Goal: Task Accomplishment & Management: Manage account settings

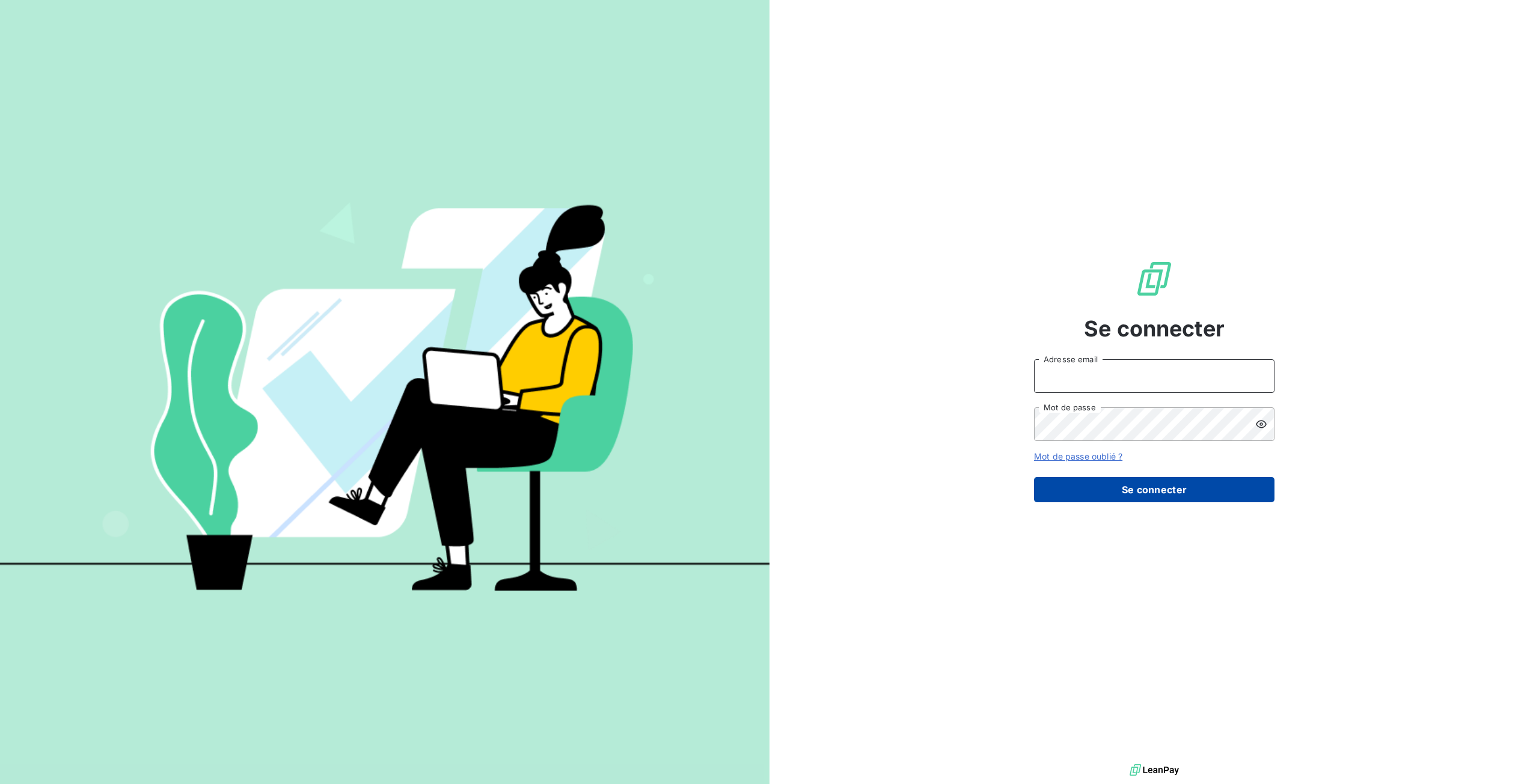
type input "[EMAIL_ADDRESS][DOMAIN_NAME]"
click at [1118, 497] on button "Se connecter" at bounding box center [1154, 489] width 240 height 25
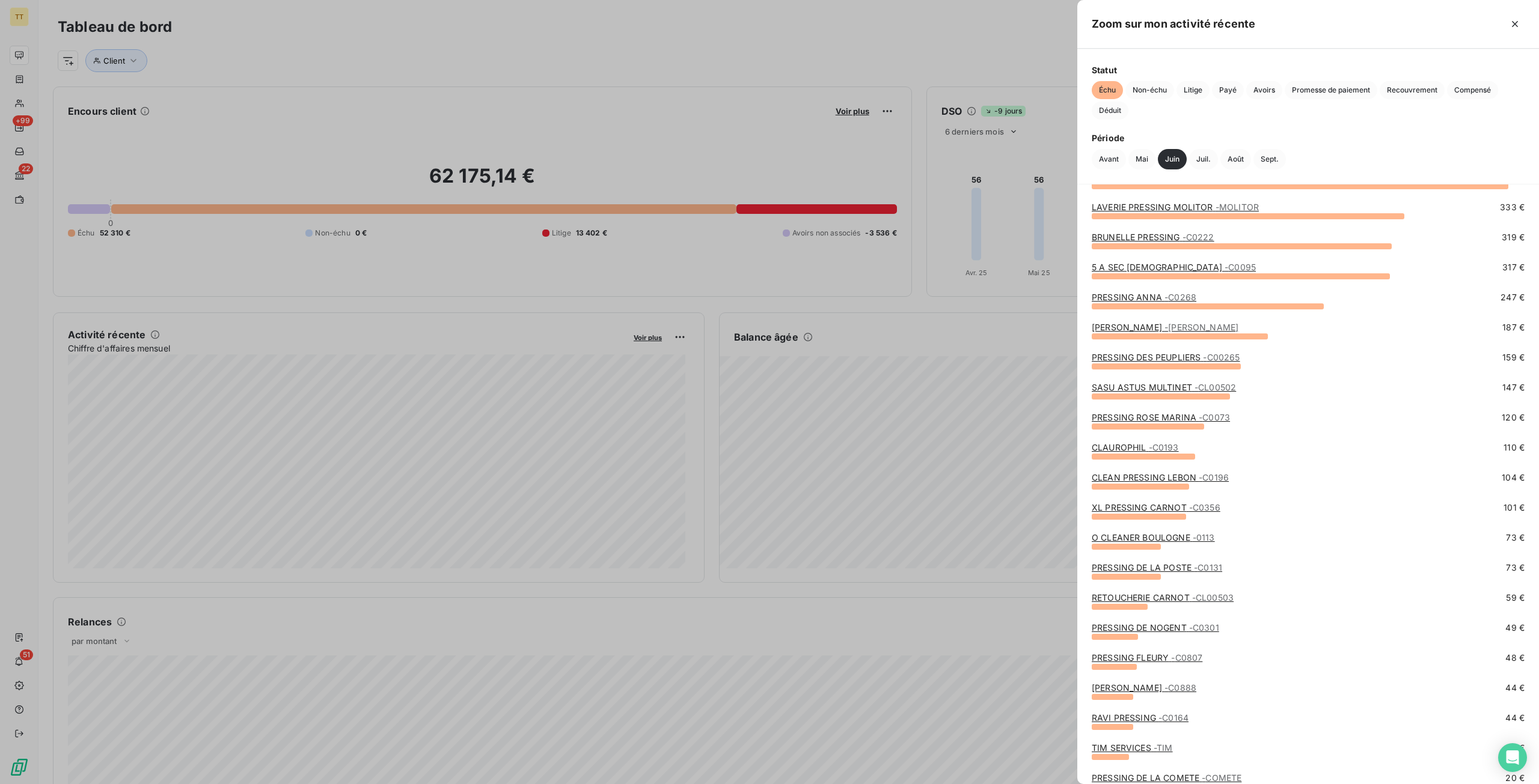
scroll to position [224, 0]
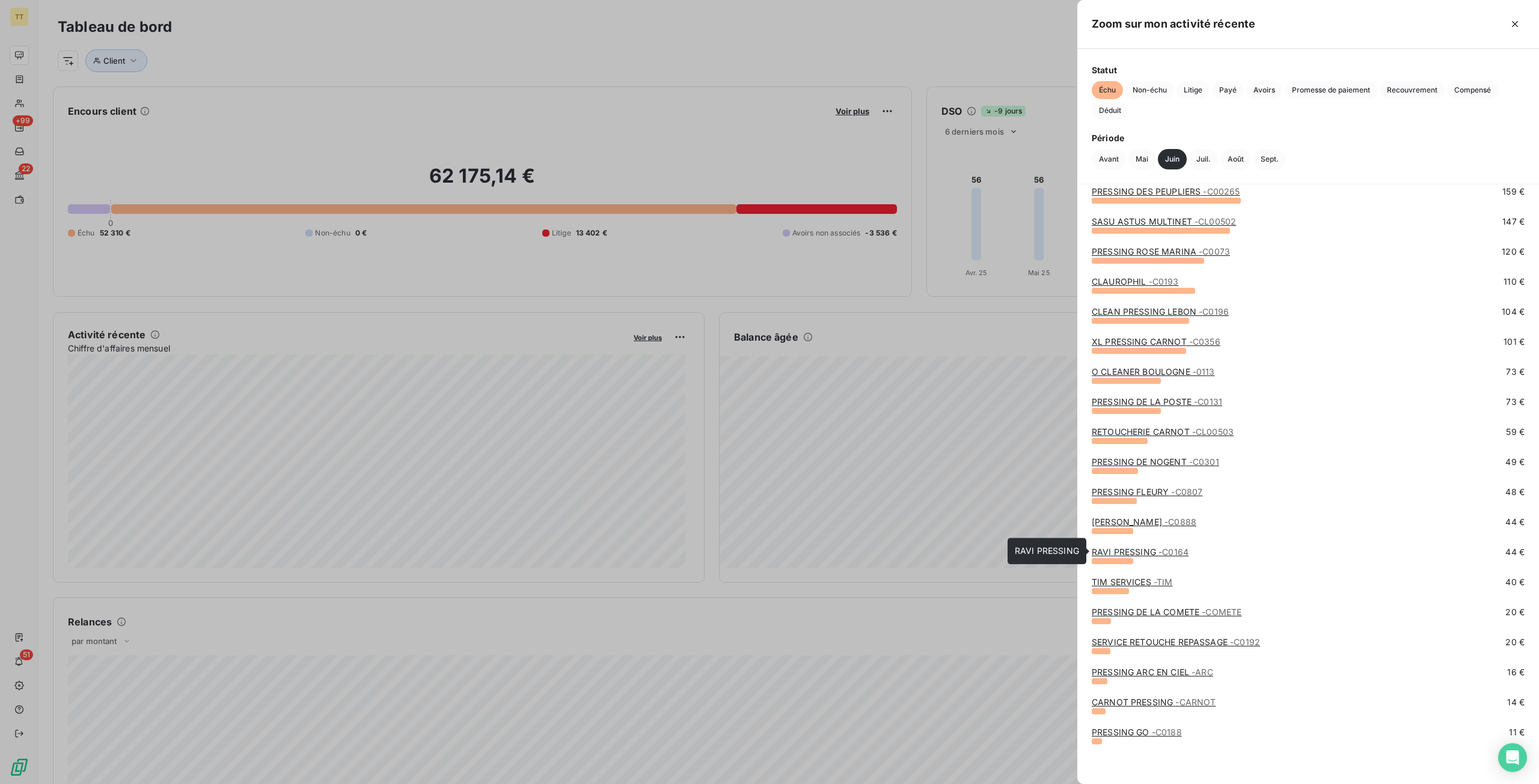
click at [1134, 548] on link "RAVI PRESSING - C0164" at bounding box center [1139, 552] width 97 height 10
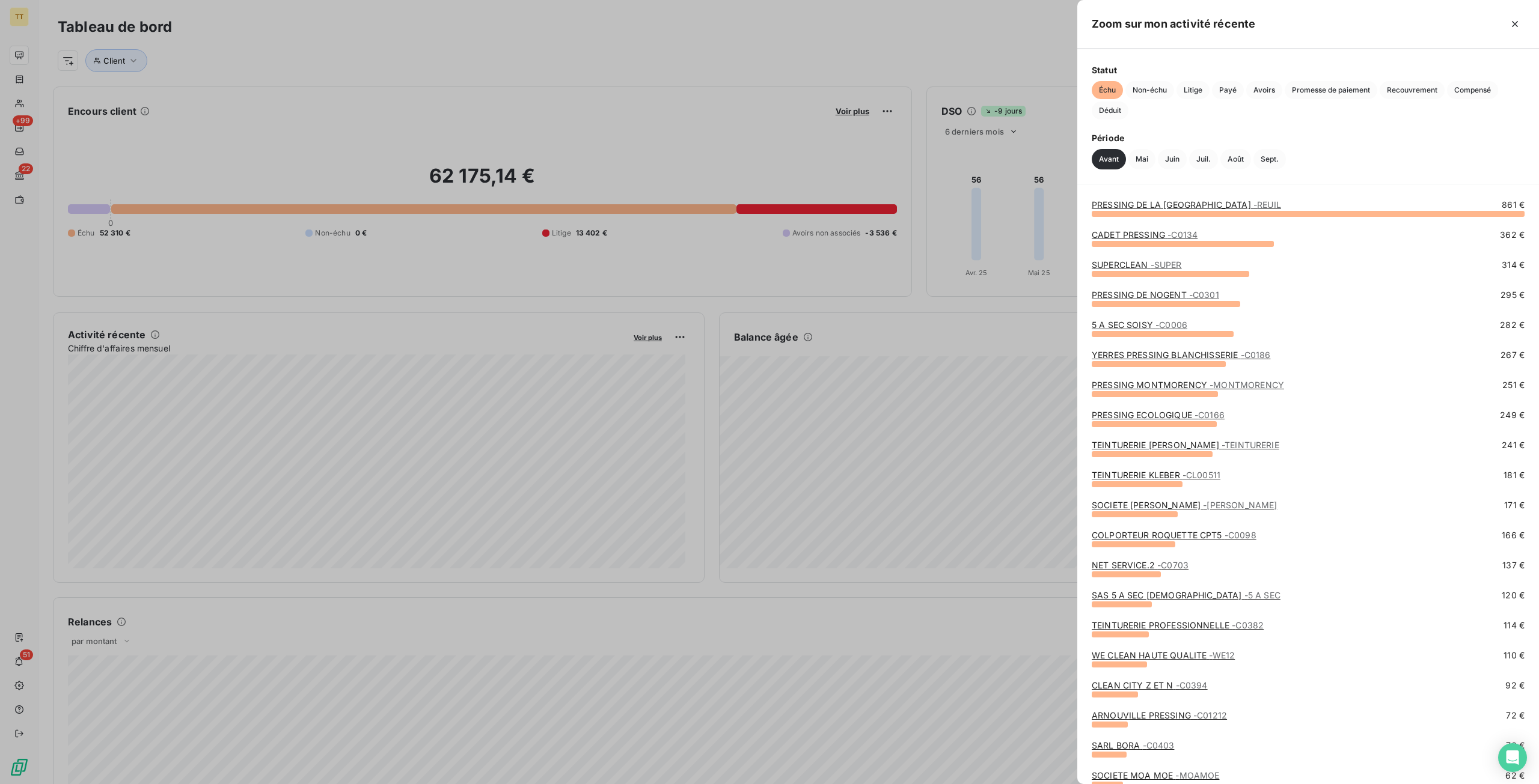
click at [1109, 235] on link "CADET PRESSING - C0134" at bounding box center [1144, 234] width 105 height 10
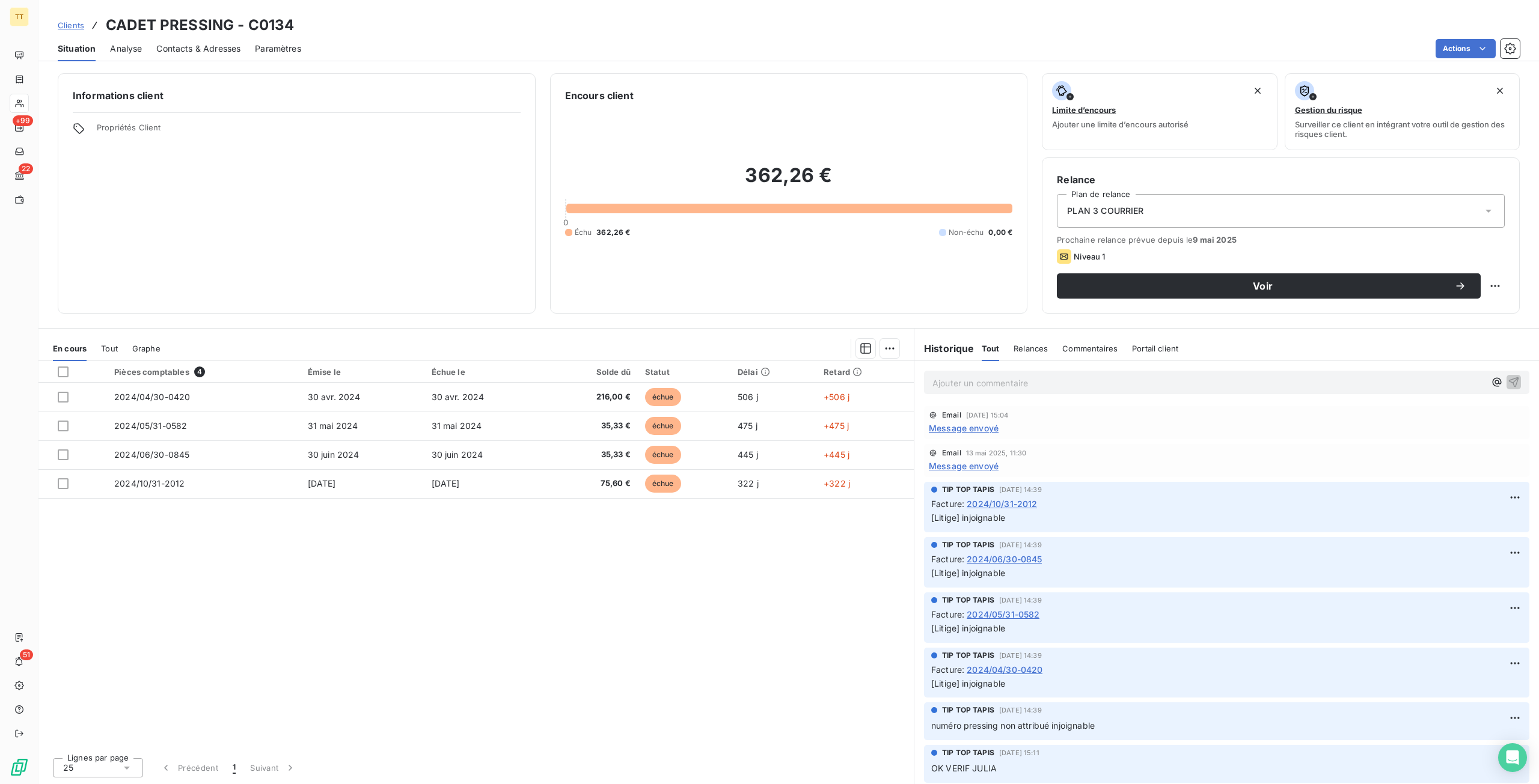
click at [67, 377] on th at bounding box center [73, 372] width 68 height 21
click at [60, 369] on div at bounding box center [63, 373] width 11 height 11
click at [887, 347] on html "TT +99 22 51 Clients CADET PRESSING - C0134 Situation Analyse Contacts & Adress…" at bounding box center [770, 392] width 1539 height 784
click at [796, 379] on div "Mettre en litige (4 factures)" at bounding box center [783, 374] width 218 height 19
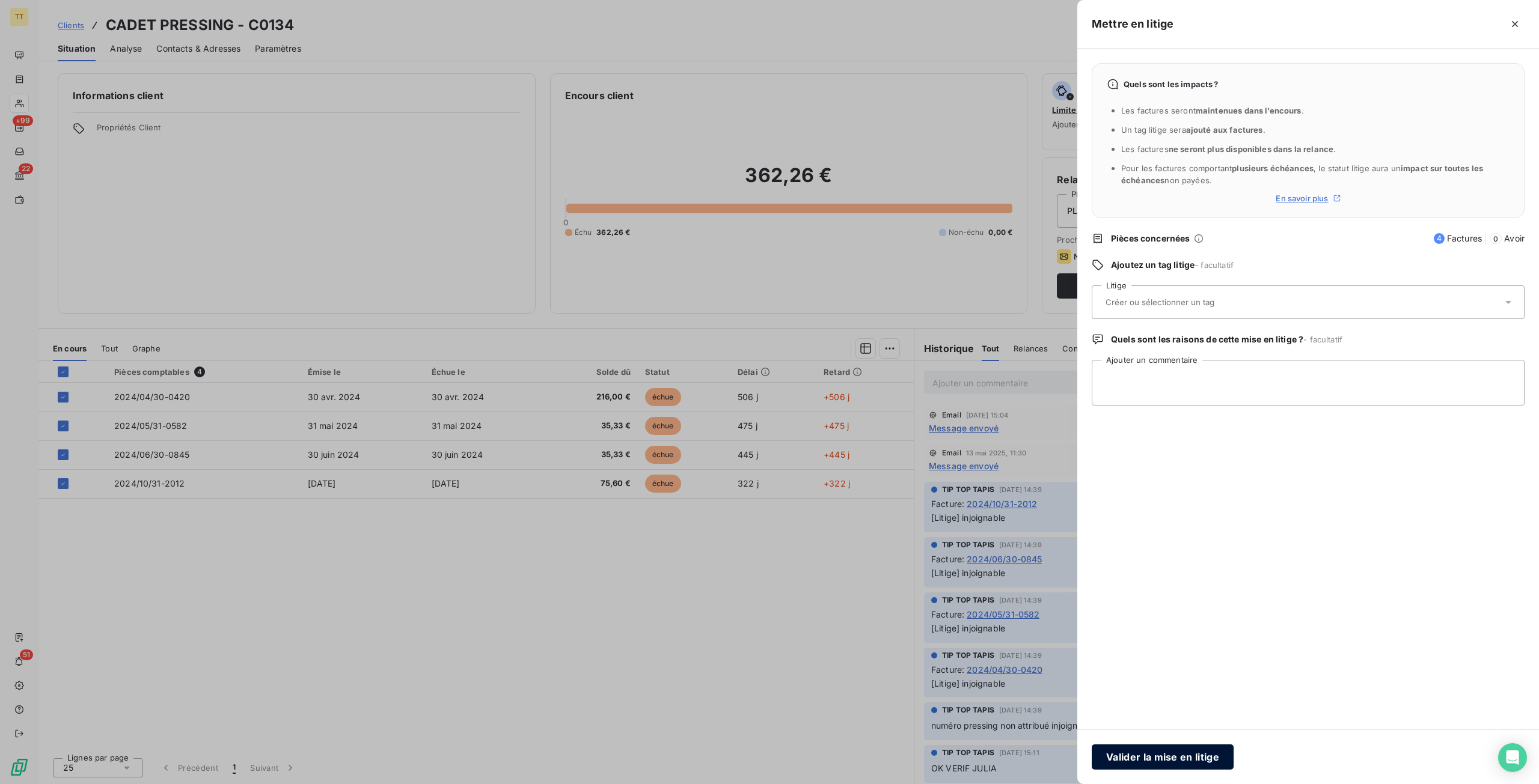
click at [1174, 758] on button "Valider la mise en litige" at bounding box center [1162, 756] width 142 height 25
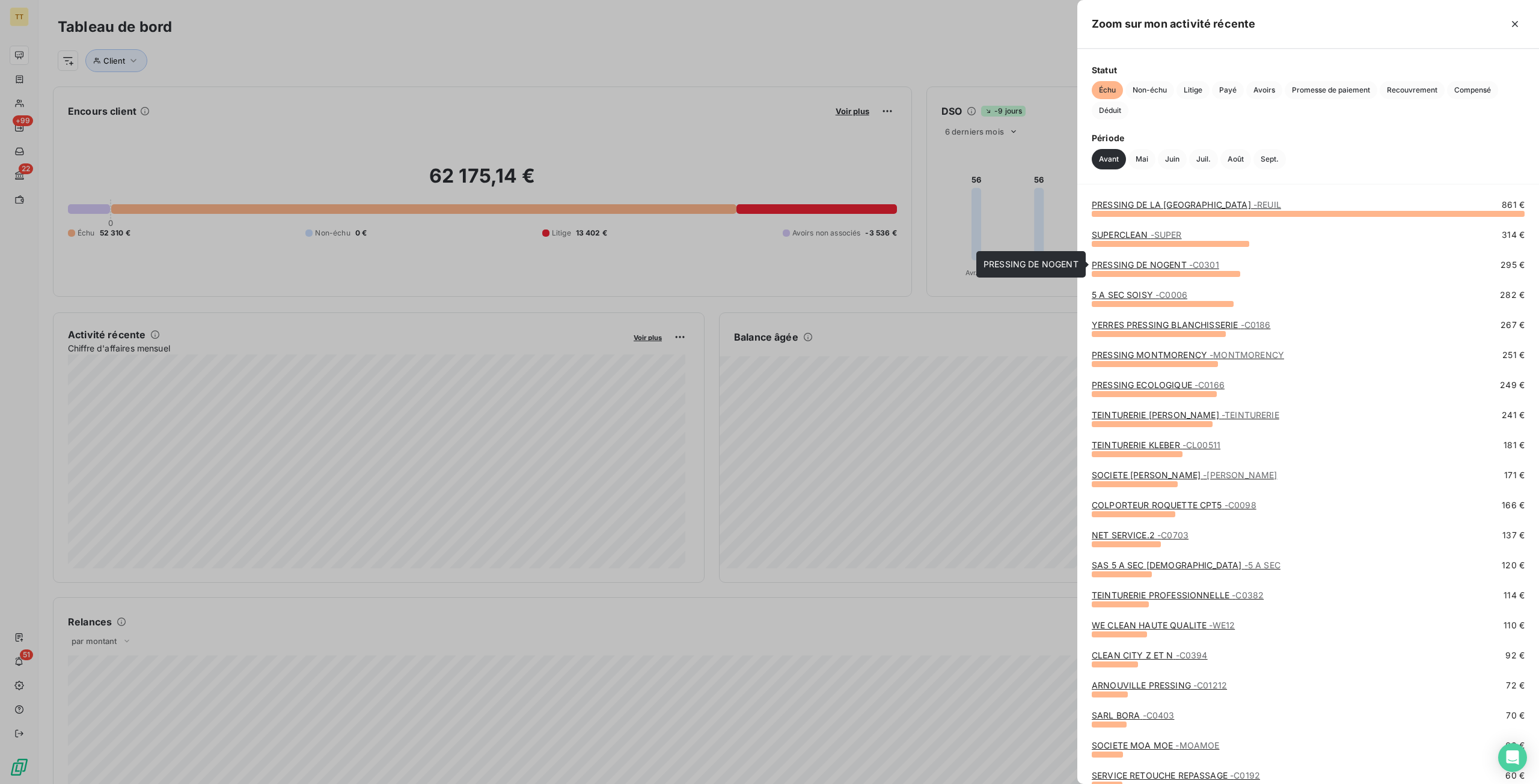
click at [1134, 263] on link "PRESSING DE NOGENT - C0301" at bounding box center [1155, 264] width 128 height 10
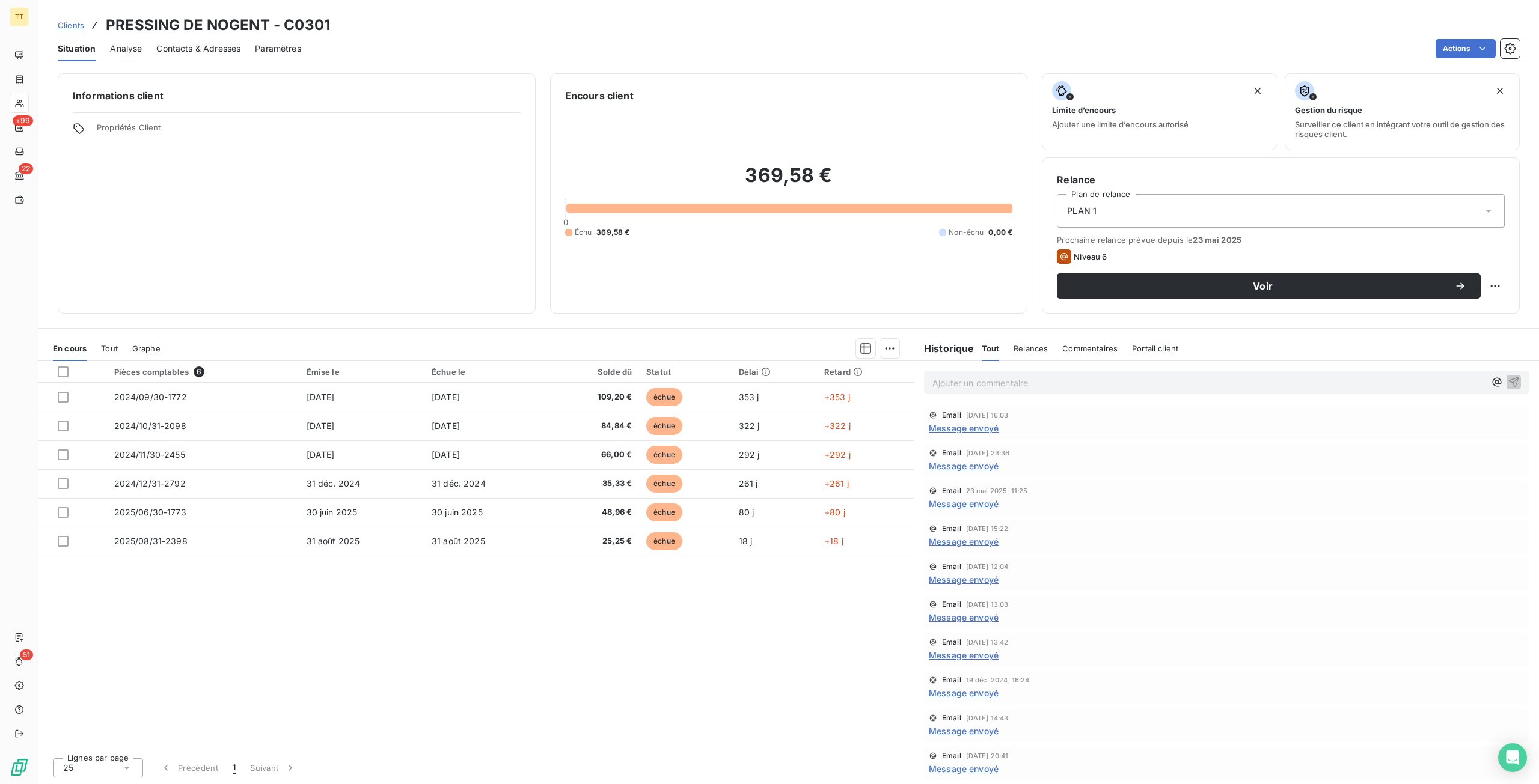
click at [200, 49] on span "Contacts & Adresses" at bounding box center [198, 48] width 84 height 12
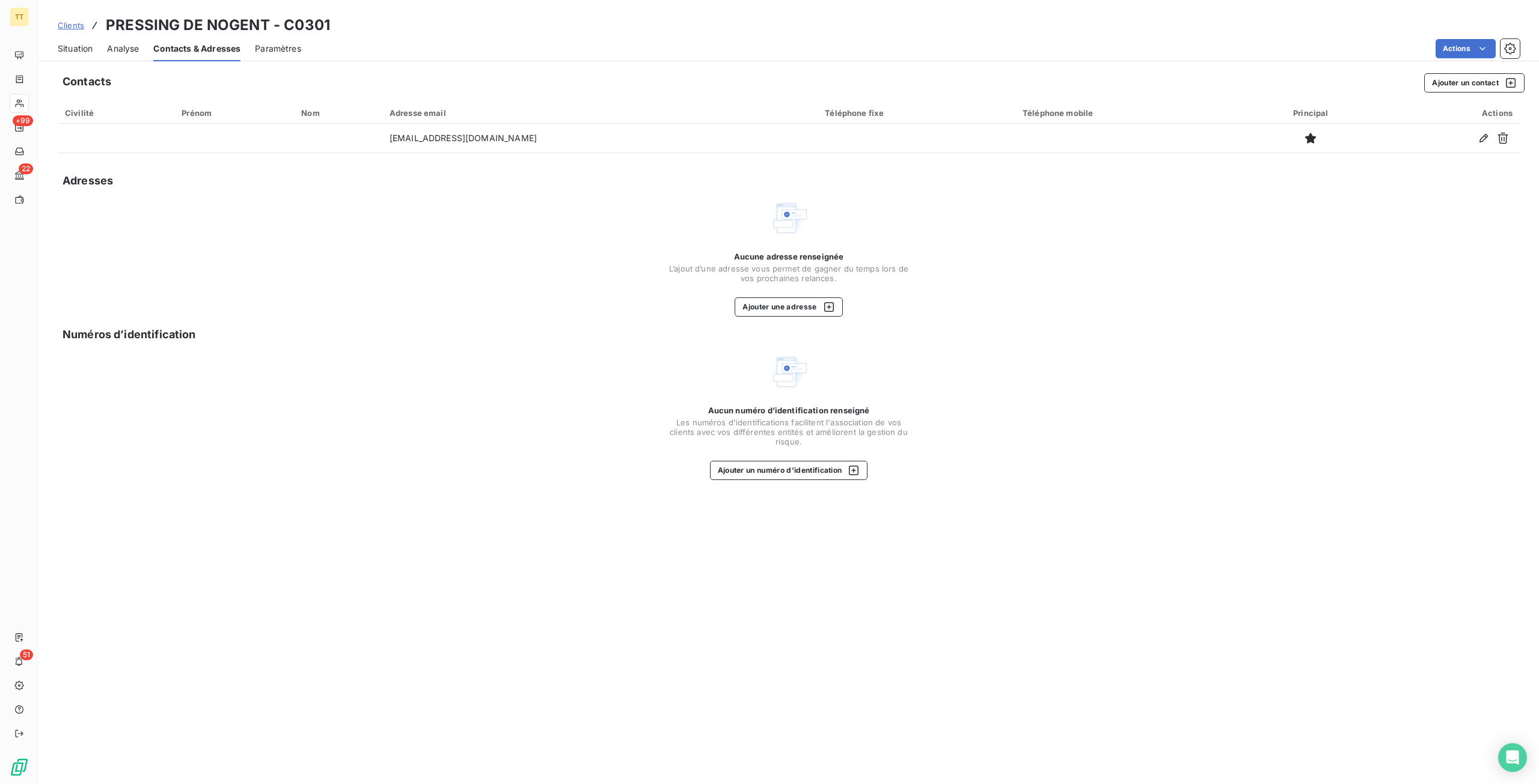
click at [91, 50] on span "Situation" at bounding box center [75, 48] width 35 height 12
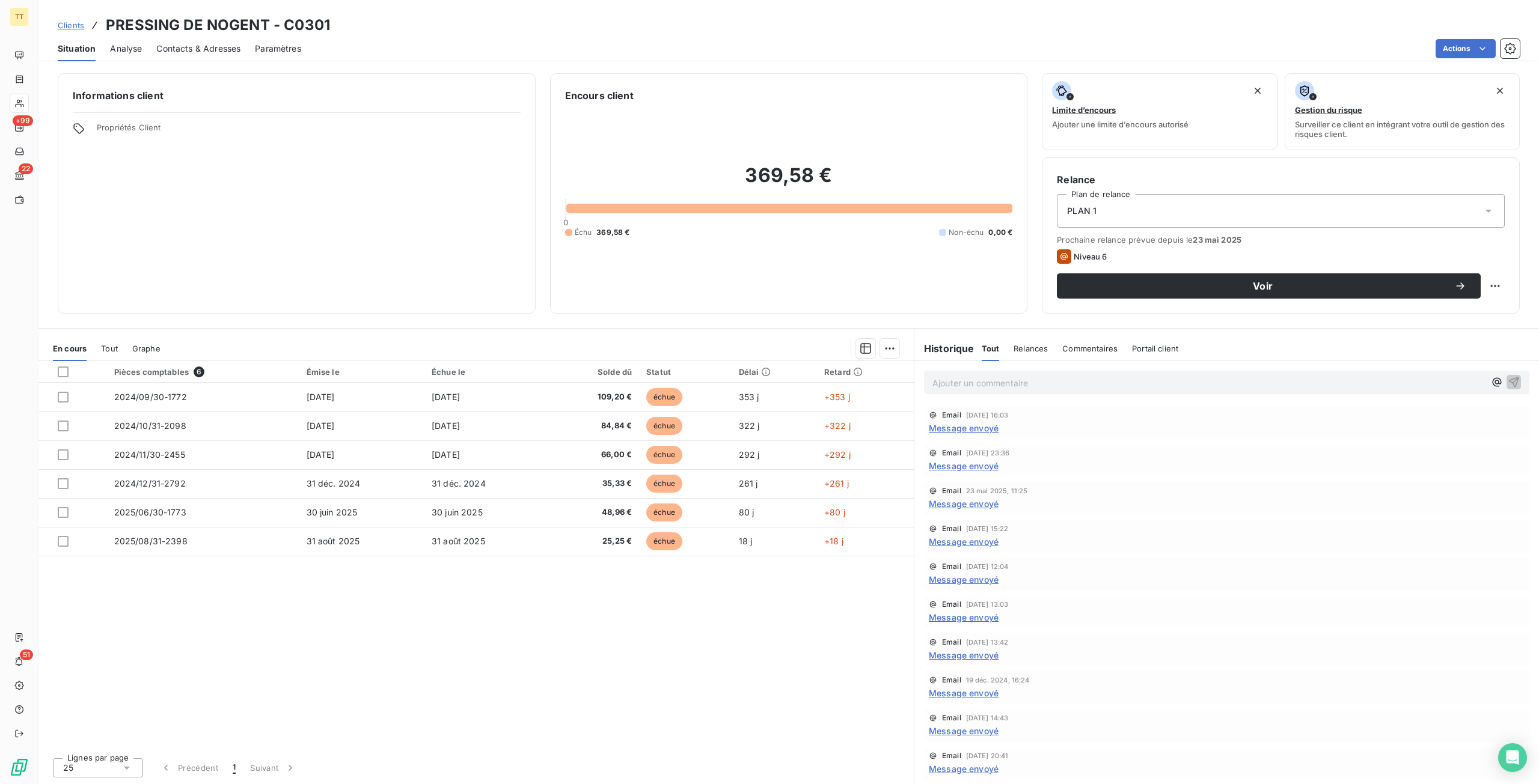
scroll to position [35, 0]
click at [199, 45] on span "Contacts & Adresses" at bounding box center [198, 48] width 84 height 12
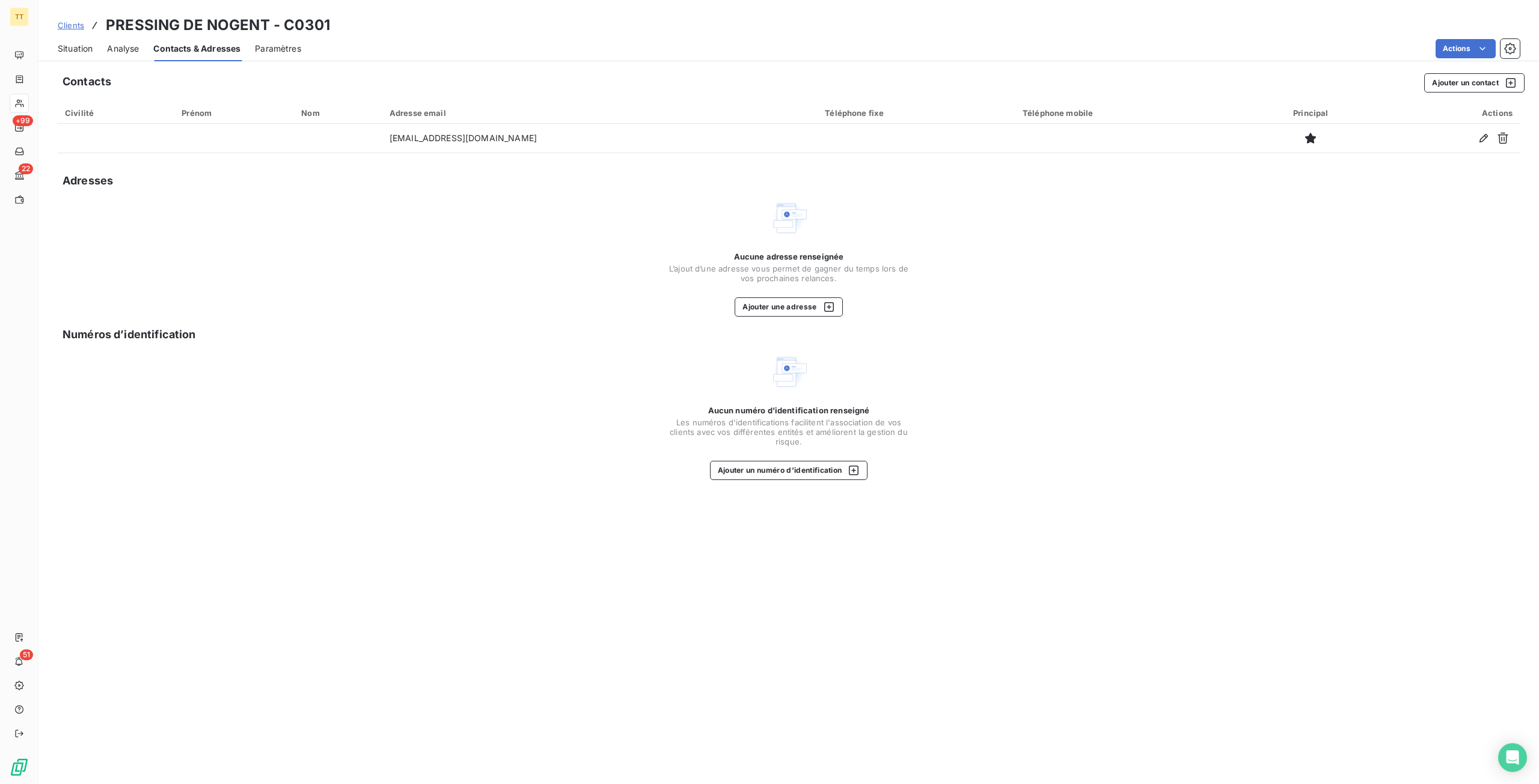
click at [103, 47] on div "Situation Analyse Contacts & Adresses Paramètres Actions" at bounding box center [789, 48] width 1500 height 25
click at [87, 49] on span "Situation" at bounding box center [75, 48] width 35 height 12
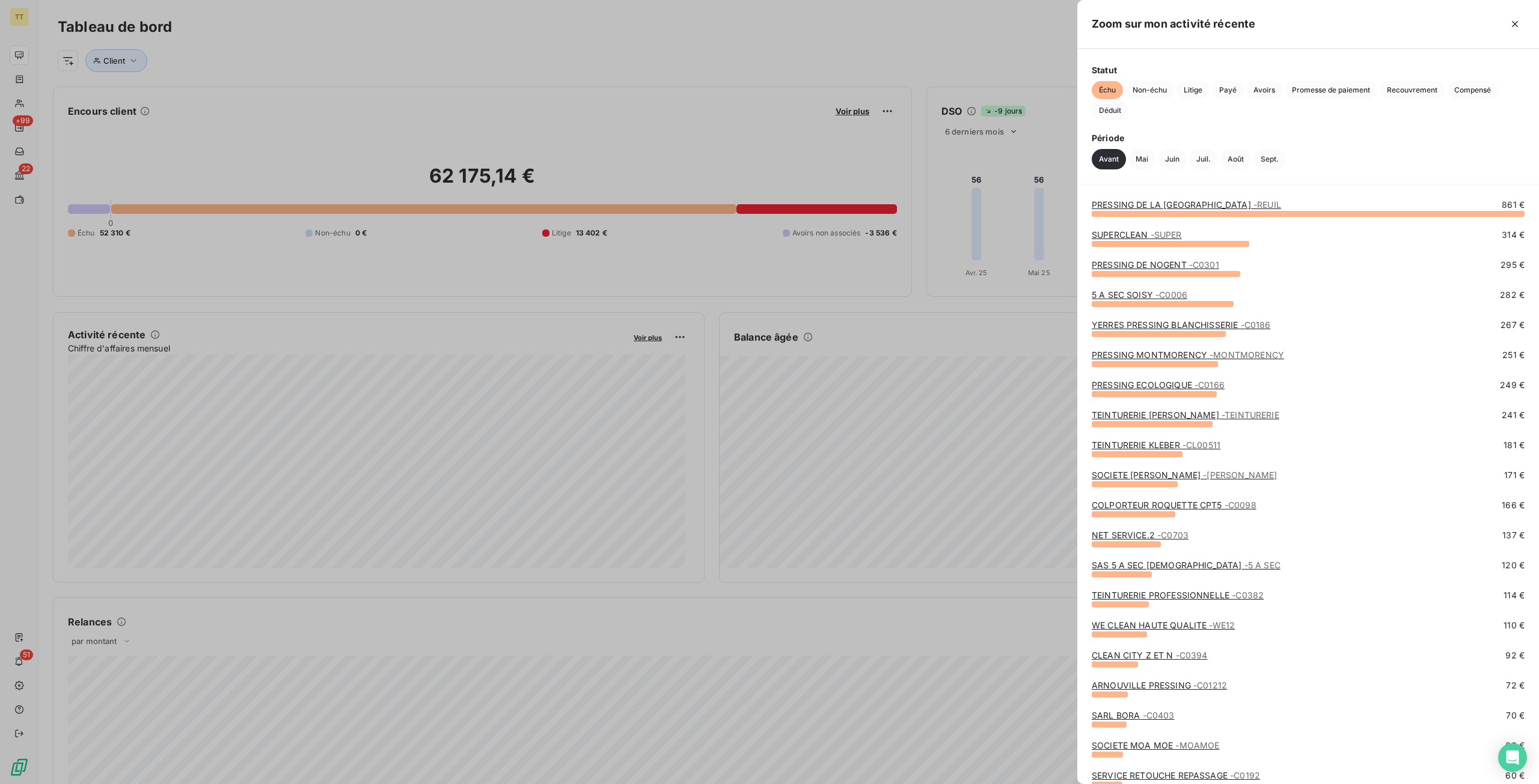
click at [1161, 263] on link "PRESSING DE NOGENT - C0301" at bounding box center [1155, 264] width 128 height 10
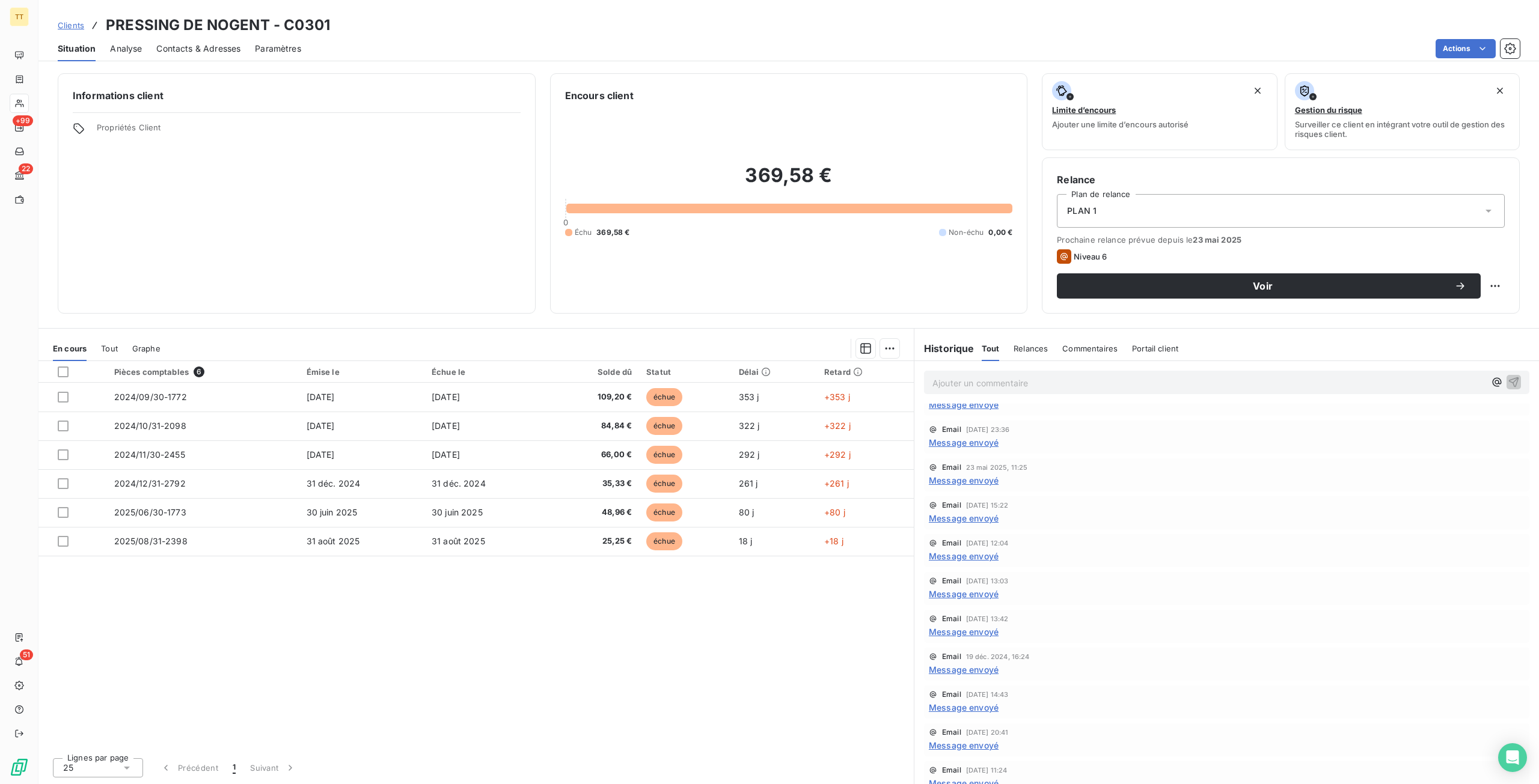
scroll to position [35, 0]
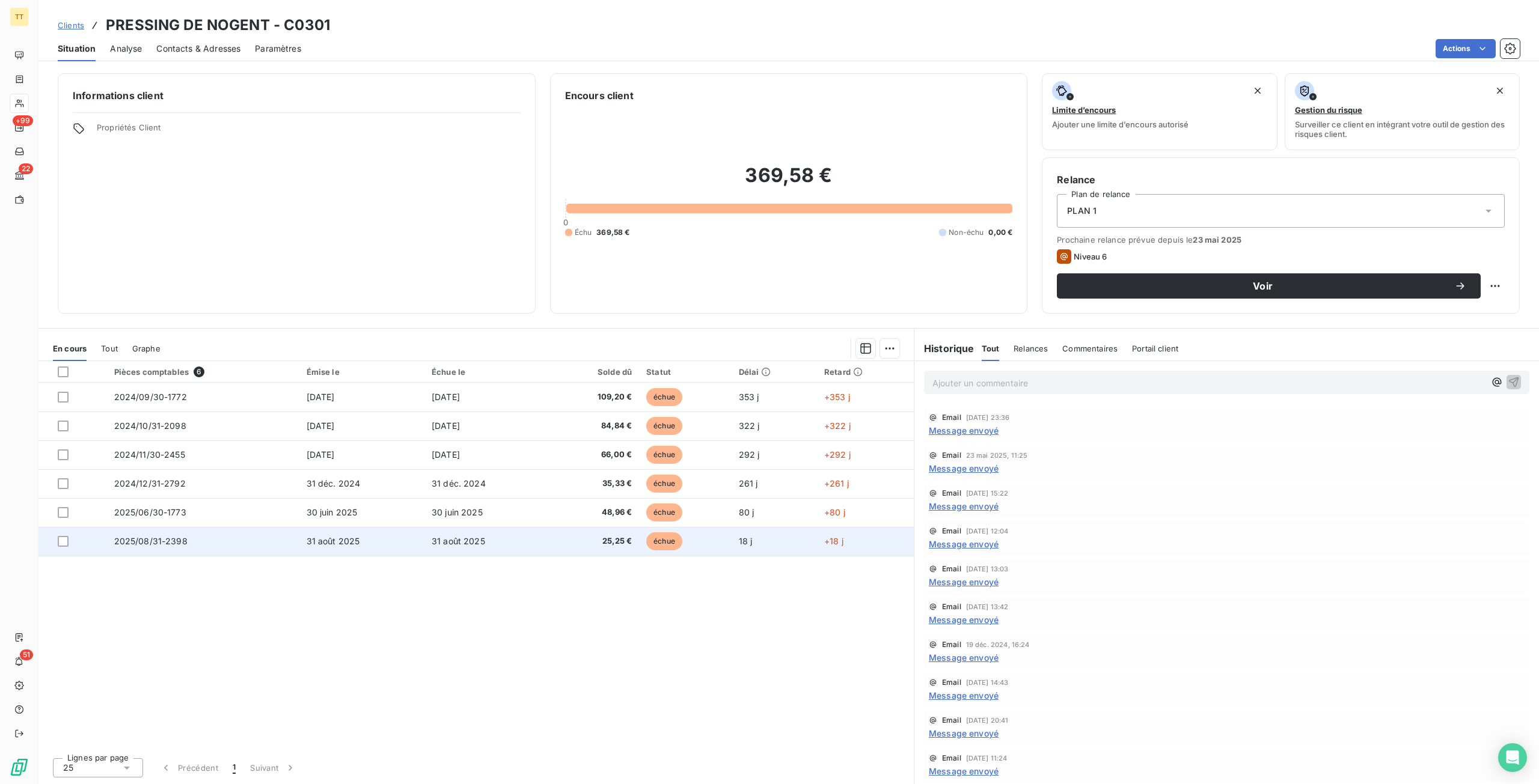
click at [318, 539] on span "31 août 2025" at bounding box center [334, 541] width 54 height 10
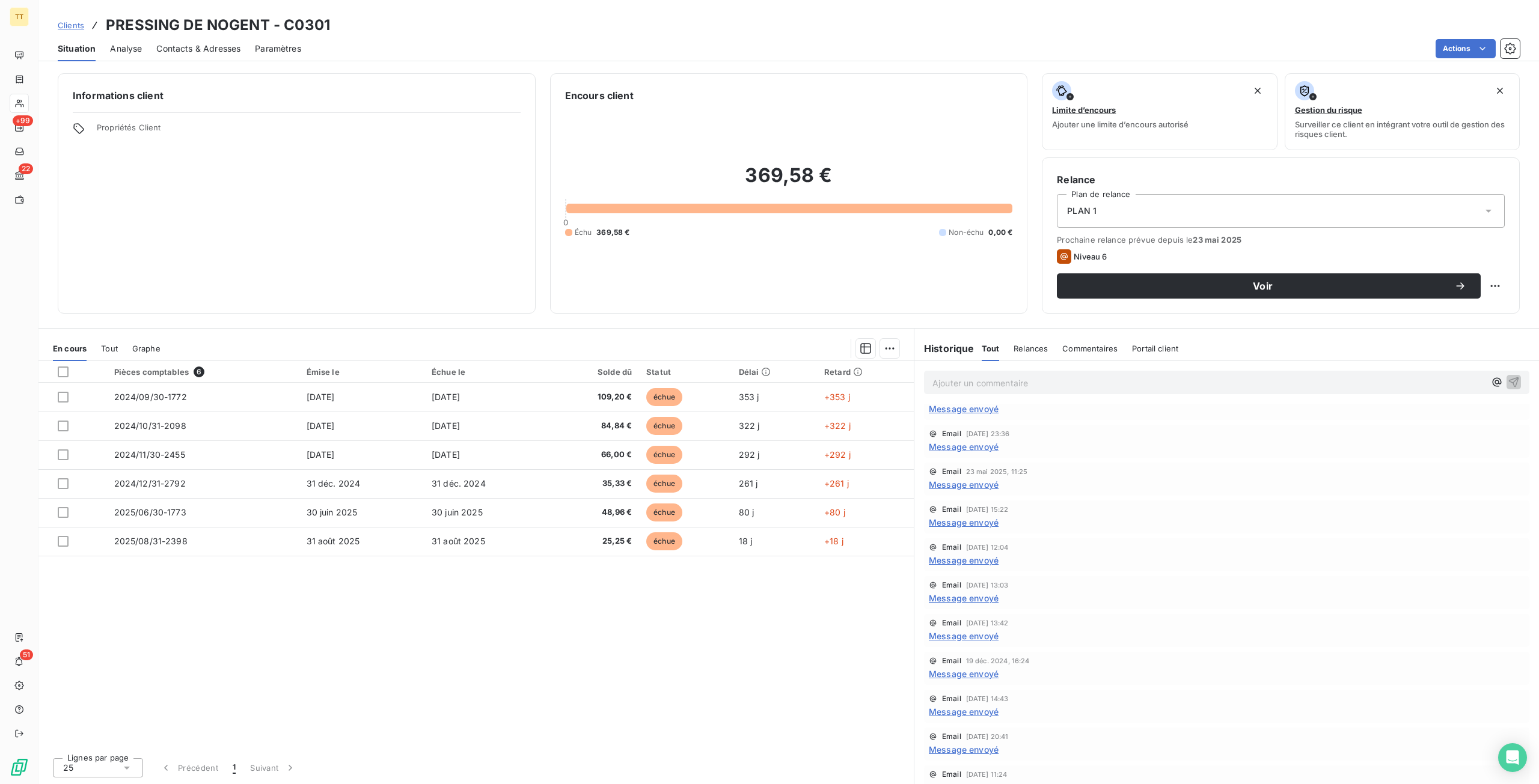
scroll to position [35, 0]
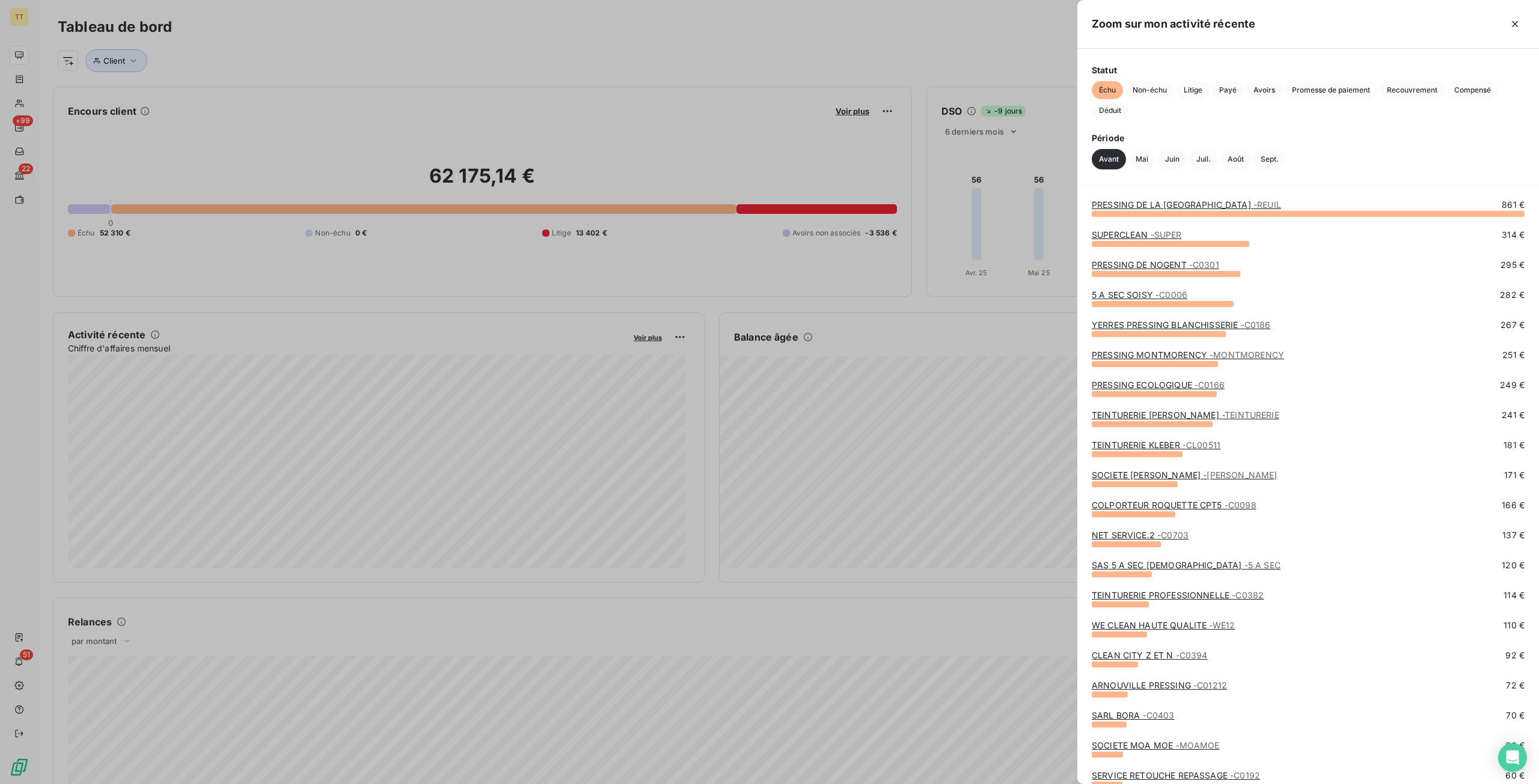
click at [1132, 327] on link "YERRES PRESSING BLANCHISSERIE - C0186" at bounding box center [1180, 325] width 179 height 10
click at [1119, 265] on link "PRESSING DE NOGENT - C0301" at bounding box center [1155, 264] width 128 height 10
click at [1196, 353] on link "PRESSING MONTMORENCY - [GEOGRAPHIC_DATA]" at bounding box center [1188, 354] width 192 height 10
click at [1173, 351] on link "PRESSING MONTMORENCY - [GEOGRAPHIC_DATA]" at bounding box center [1188, 354] width 192 height 10
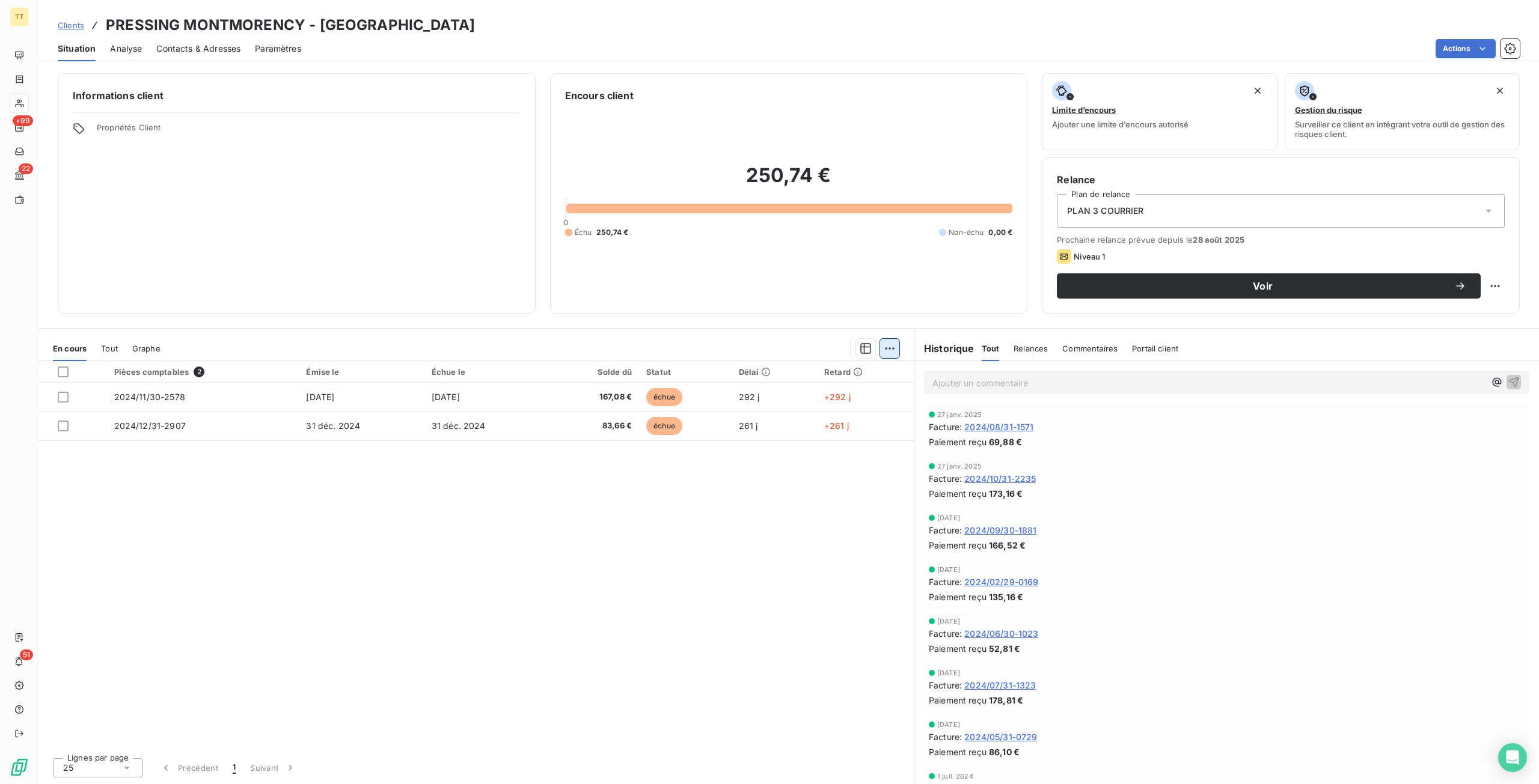
click at [897, 348] on html "TT +99 22 51 Clients PRESSING MONTMORENCY - MONTMORENCY Situation Analyse Conta…" at bounding box center [770, 392] width 1539 height 784
drag, startPoint x: 161, startPoint y: 501, endPoint x: 154, endPoint y: 494, distance: 9.9
click at [157, 496] on html "TT +99 22 51 Clients PRESSING MONTMORENCY - MONTMORENCY Situation Analyse Conta…" at bounding box center [770, 392] width 1539 height 784
click at [65, 374] on div at bounding box center [63, 373] width 11 height 11
click at [881, 353] on html "TT +99 22 51 Clients PRESSING MONTMORENCY - MONTMORENCY Situation Analyse Conta…" at bounding box center [770, 392] width 1539 height 784
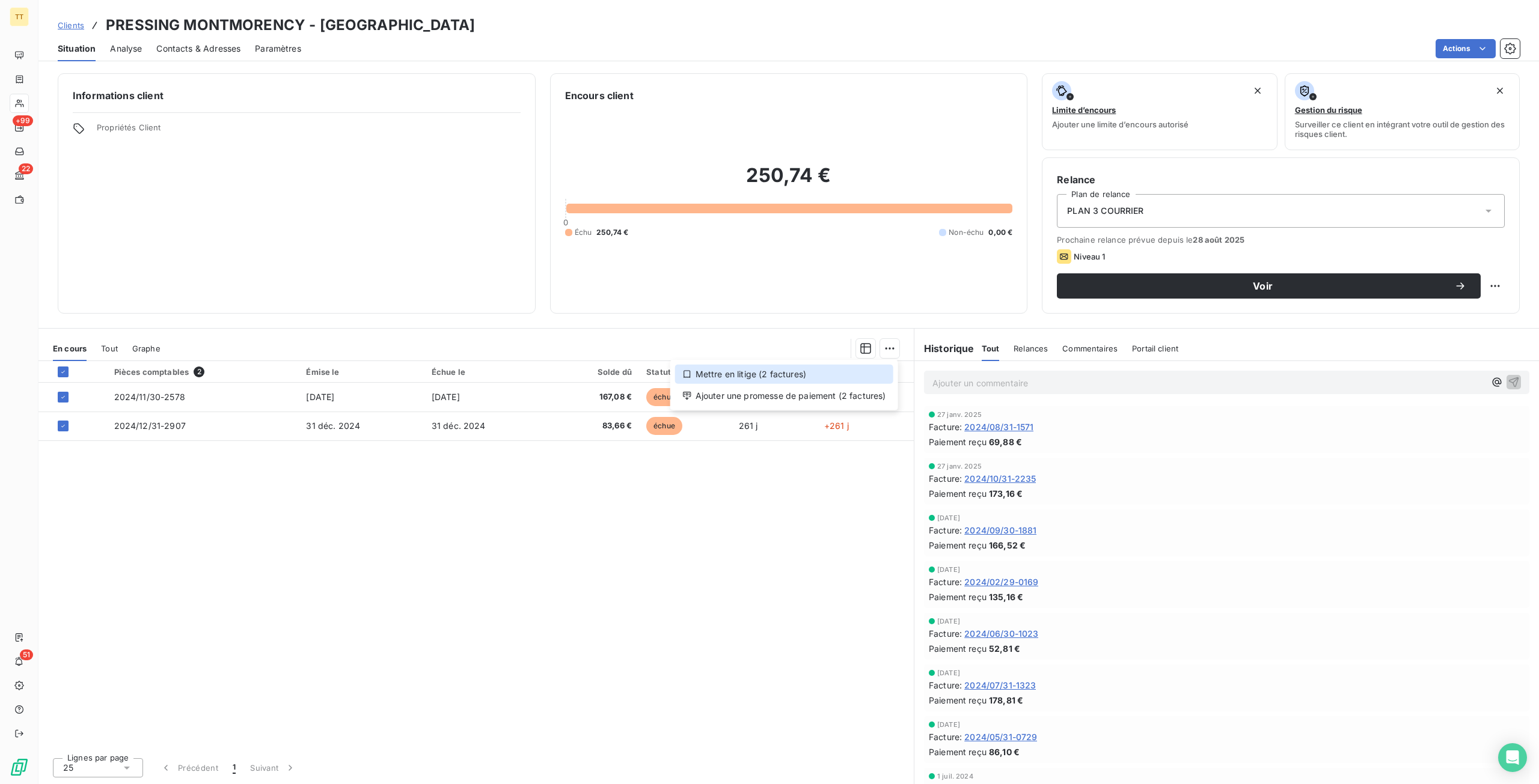
click at [856, 374] on div "Mettre en litige (2 factures)" at bounding box center [784, 374] width 218 height 19
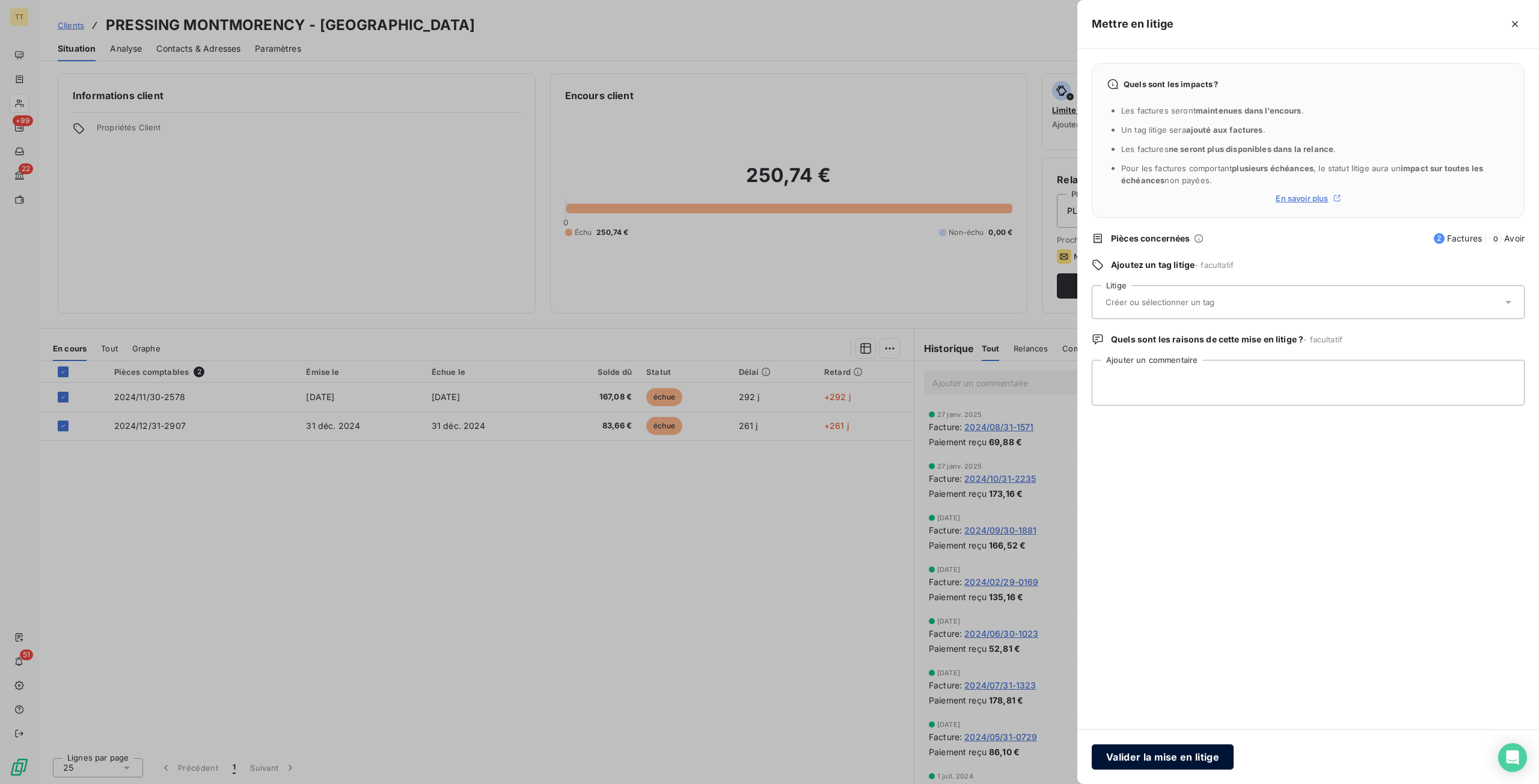
click at [1167, 759] on button "Valider la mise en litige" at bounding box center [1162, 756] width 142 height 25
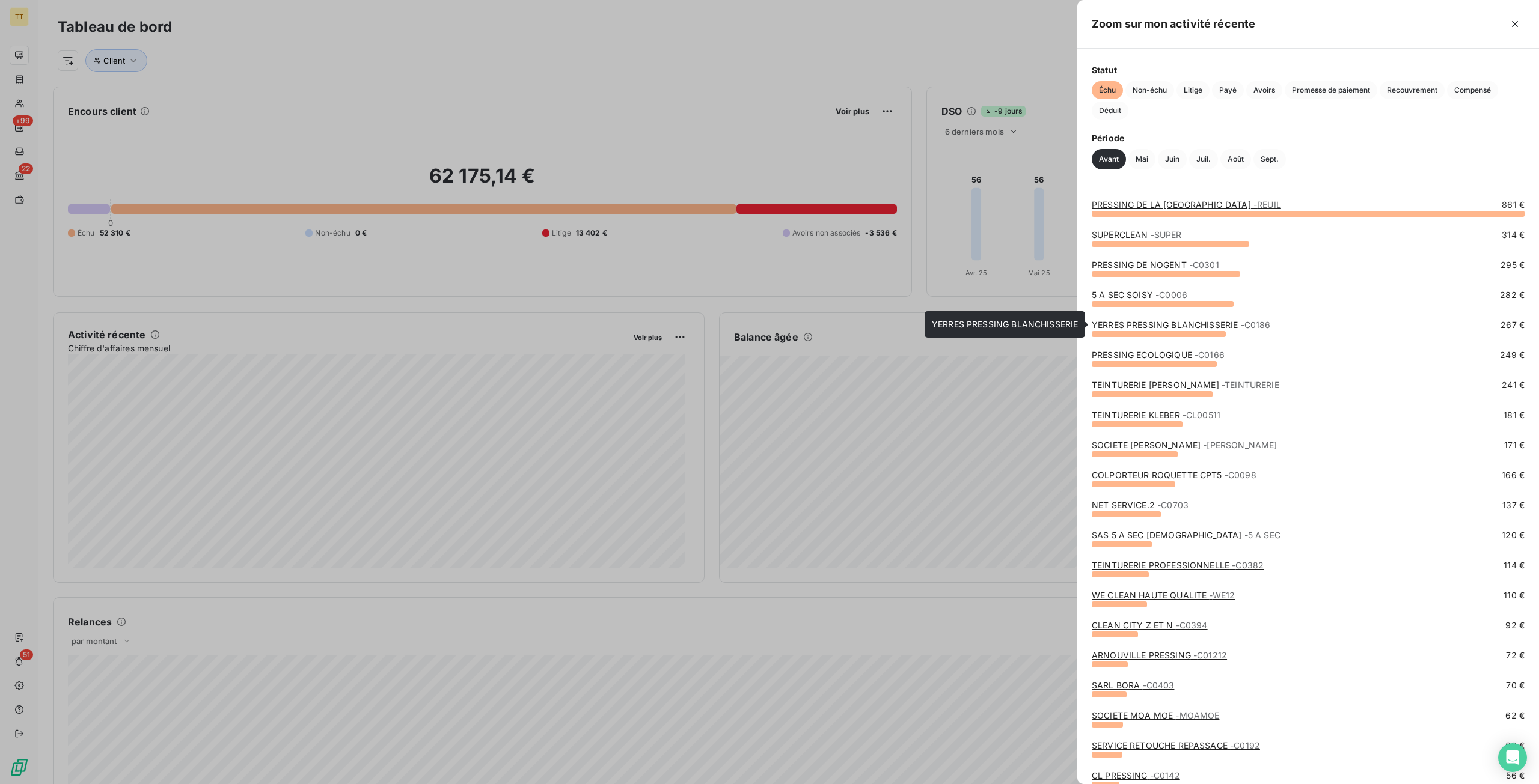
click at [1130, 324] on link "YERRES PRESSING BLANCHISSERIE - C0186" at bounding box center [1180, 325] width 179 height 10
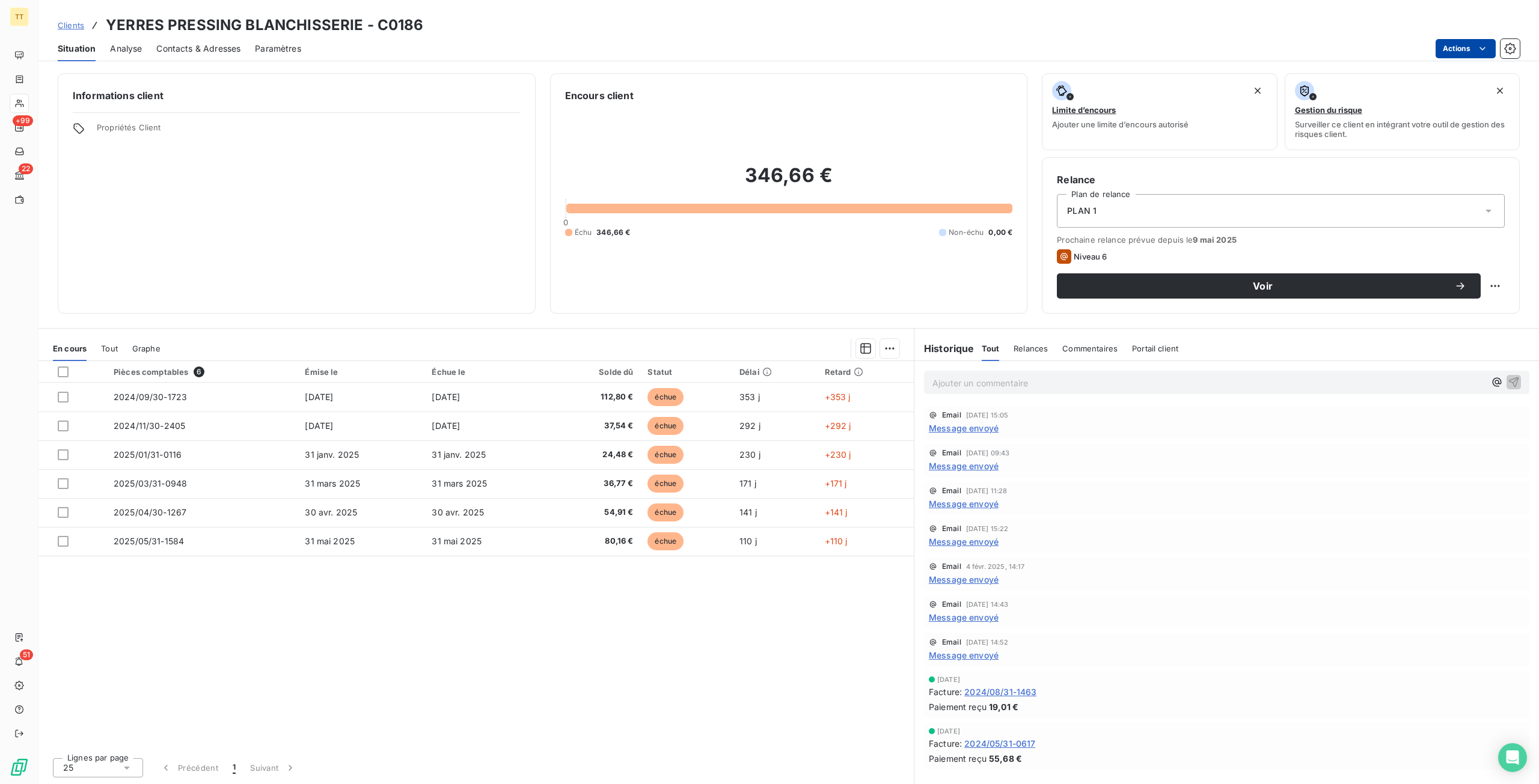
click at [1468, 46] on html "TT +99 22 51 Clients YERRES PRESSING BLANCHISSERIE - C0186 Situation Analyse Co…" at bounding box center [770, 392] width 1539 height 784
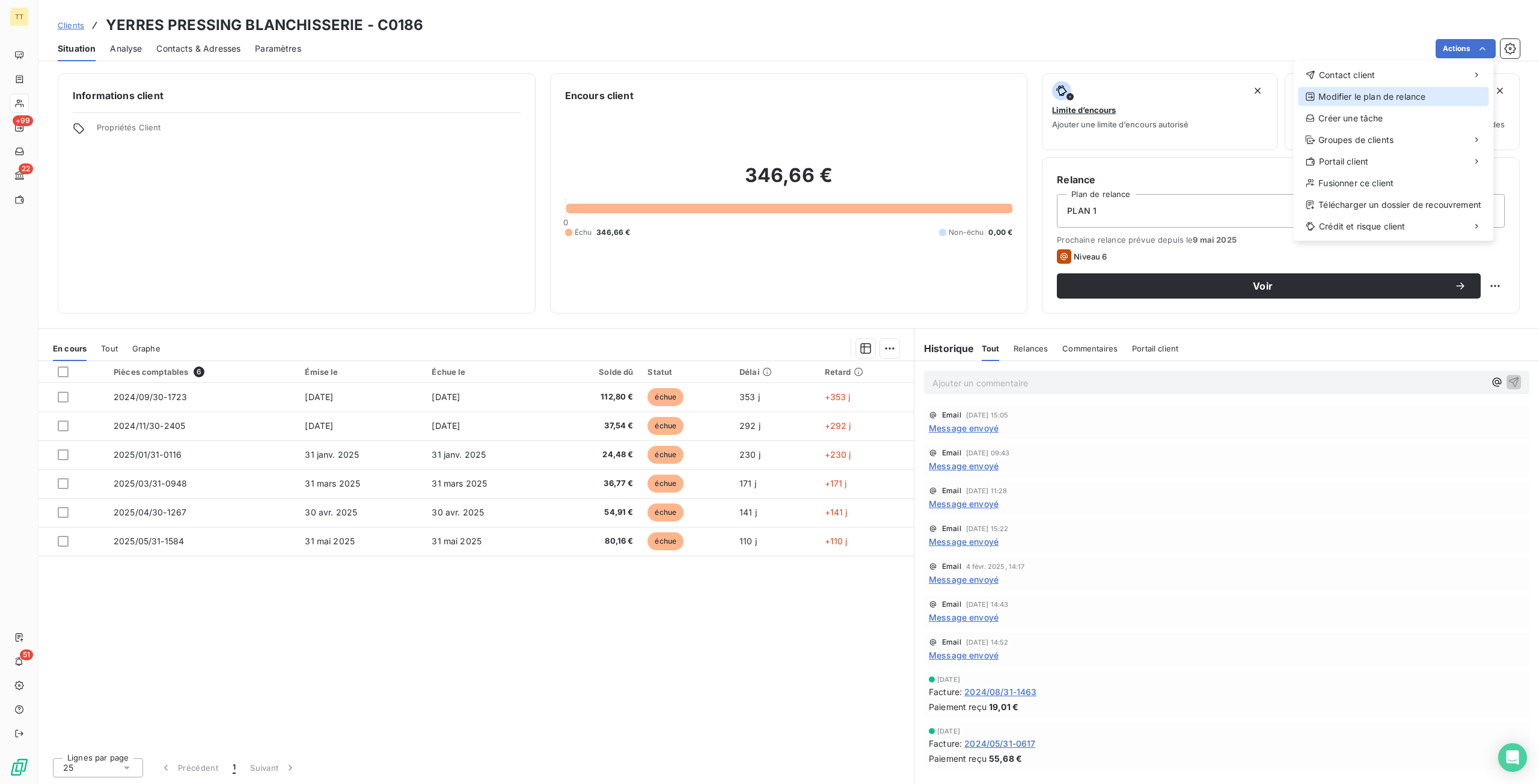
click at [1317, 92] on div "Modifier le plan de relance" at bounding box center [1393, 96] width 191 height 19
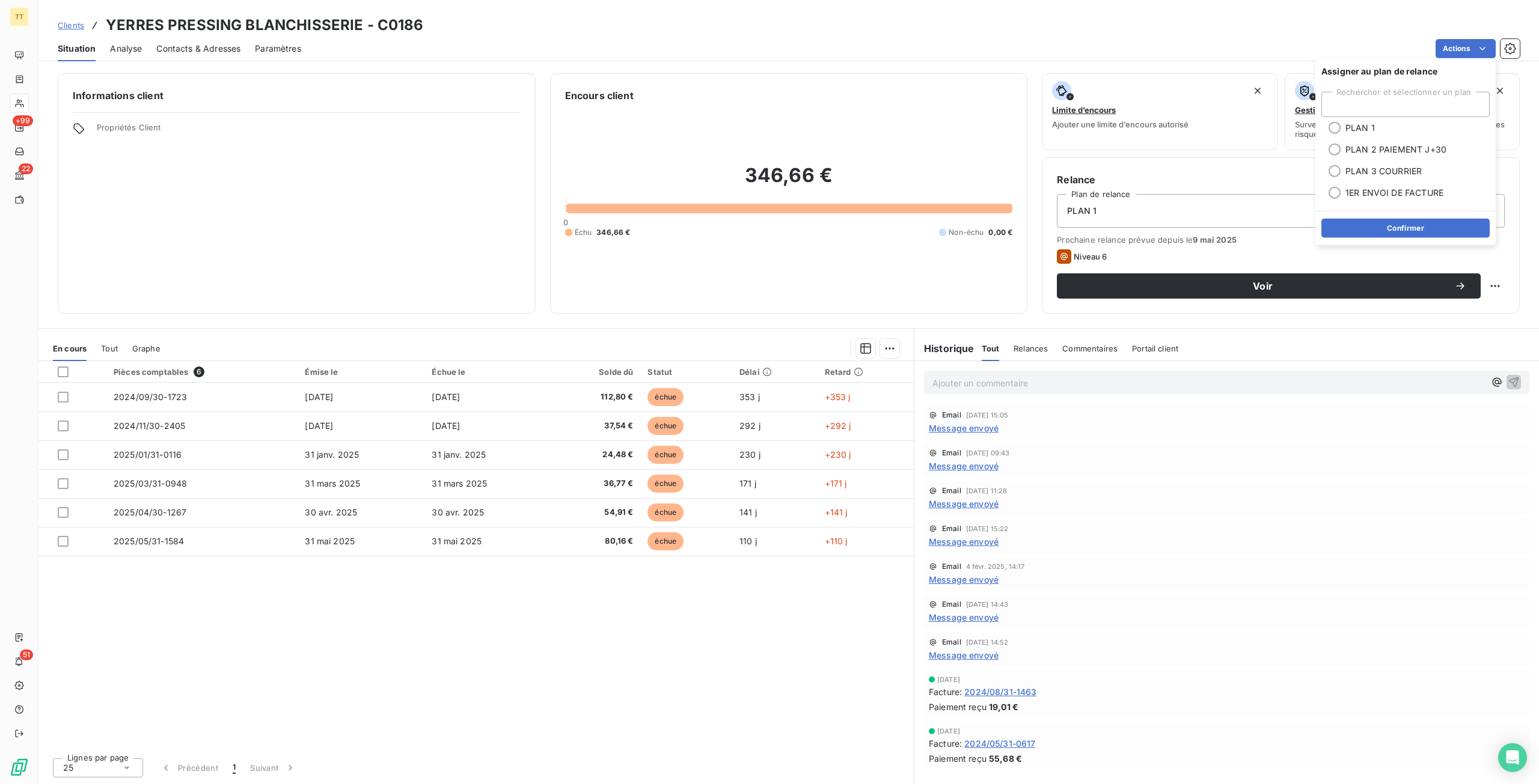
drag, startPoint x: 1380, startPoint y: 43, endPoint x: 1033, endPoint y: 330, distance: 450.3
click at [1373, 46] on div "Actions" at bounding box center [917, 48] width 1204 height 19
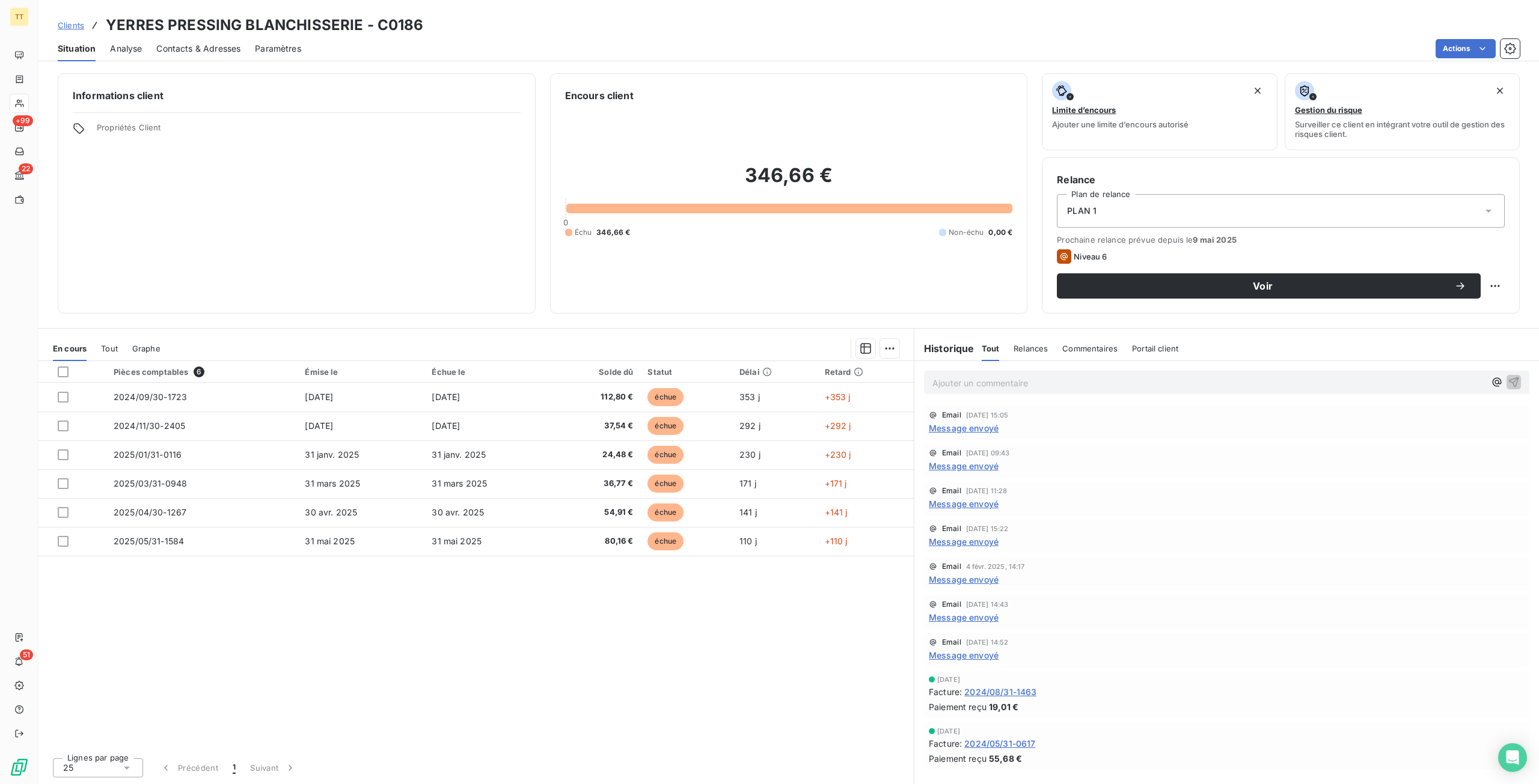
click at [968, 433] on span "Message envoyé" at bounding box center [963, 428] width 69 height 13
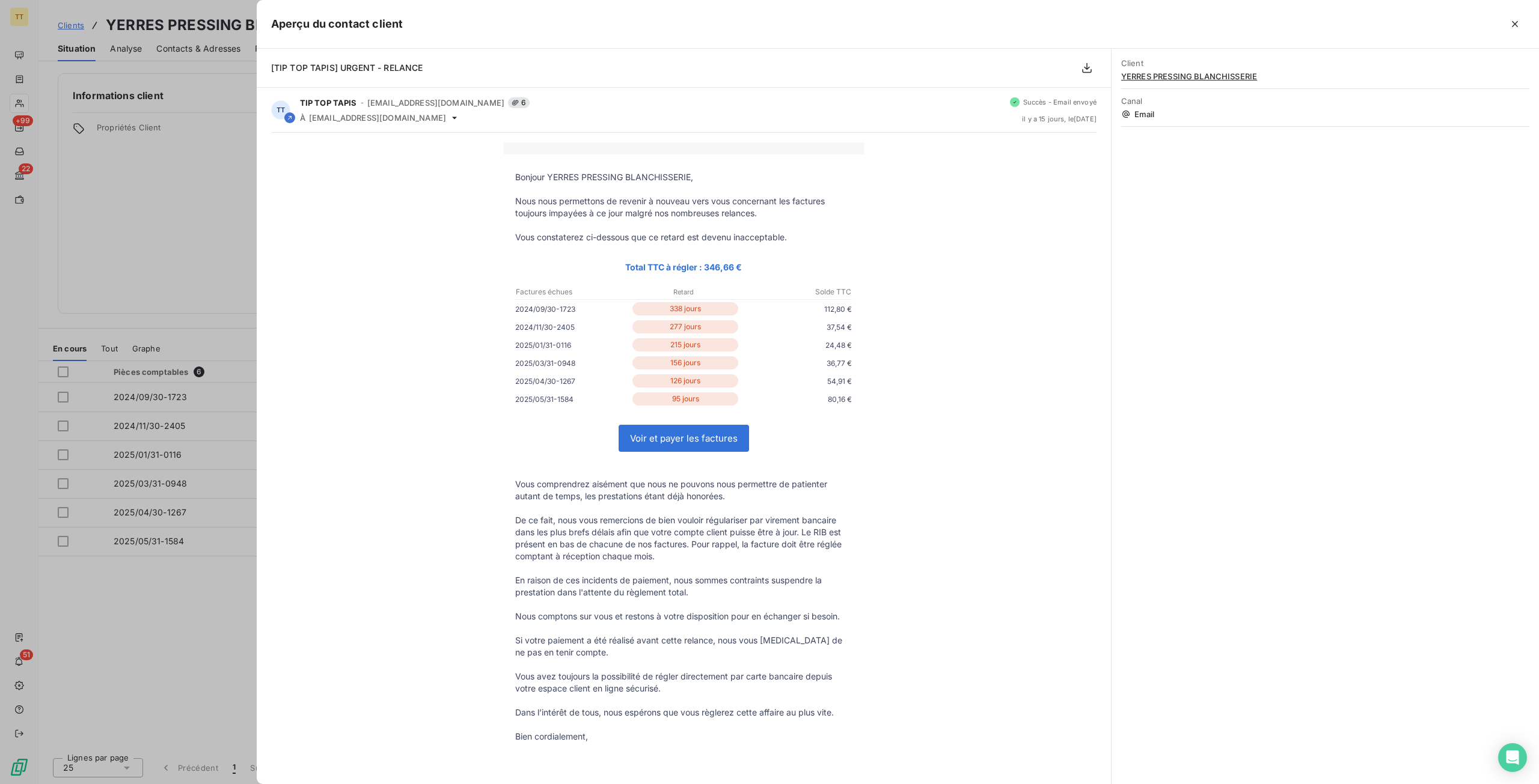
scroll to position [60, 0]
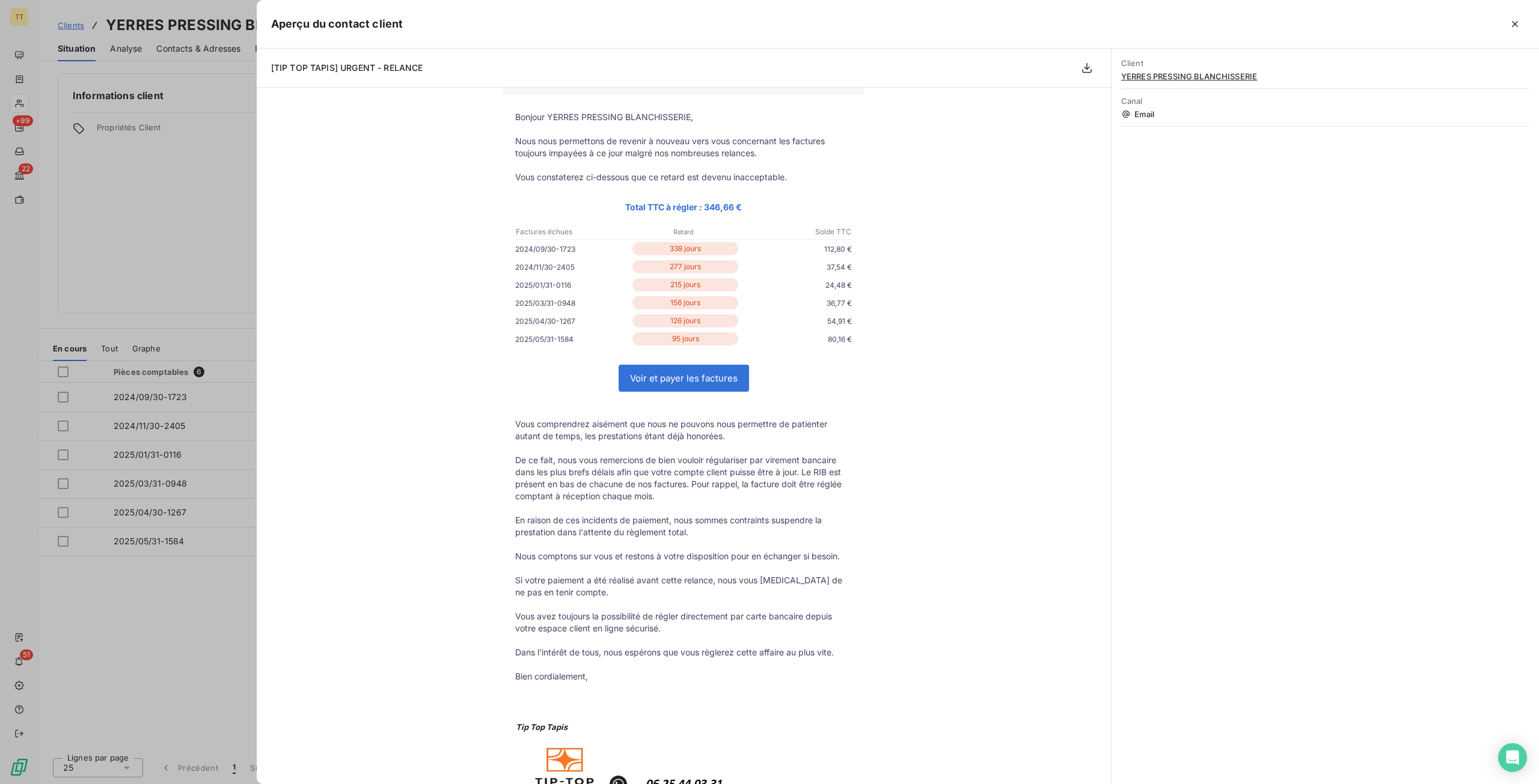
click at [113, 259] on div at bounding box center [770, 392] width 1539 height 784
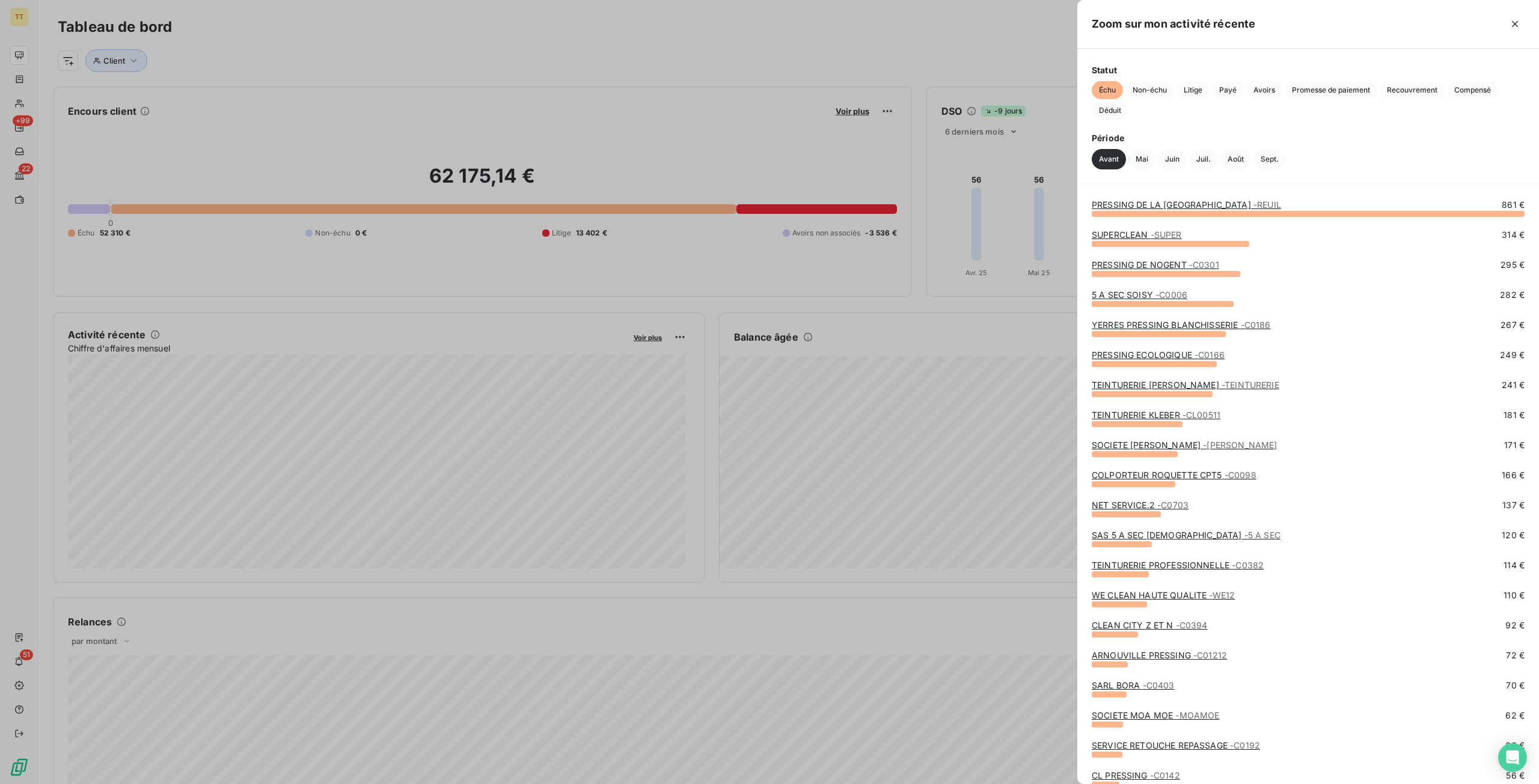
click at [1170, 325] on link "YERRES PRESSING BLANCHISSERIE - C0186" at bounding box center [1180, 325] width 179 height 10
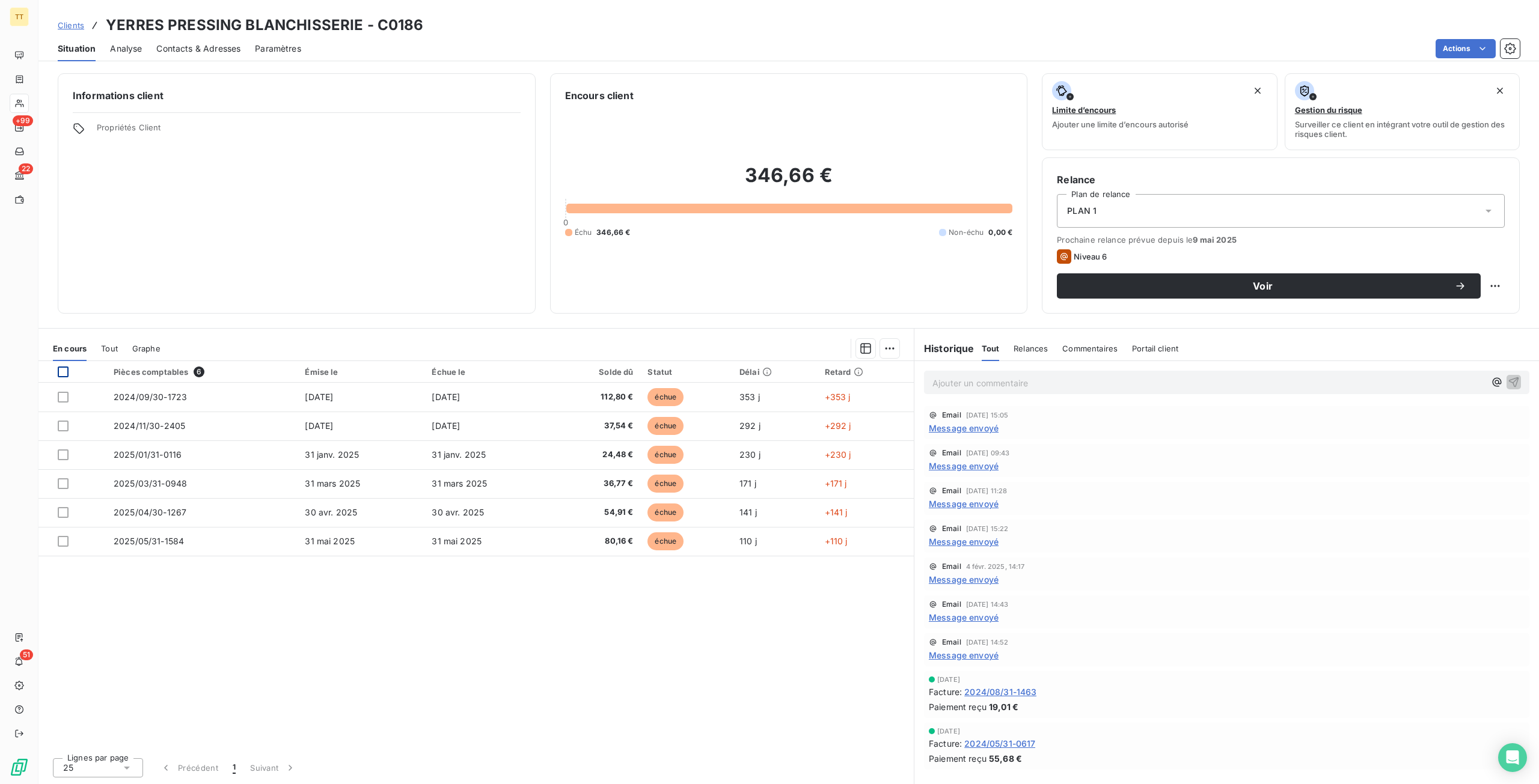
click at [57, 368] on div at bounding box center [63, 373] width 11 height 11
click at [894, 352] on html "TT +99 22 51 Clients YERRES PRESSING BLANCHISSERIE - C0186 Situation Analyse Co…" at bounding box center [770, 392] width 1539 height 784
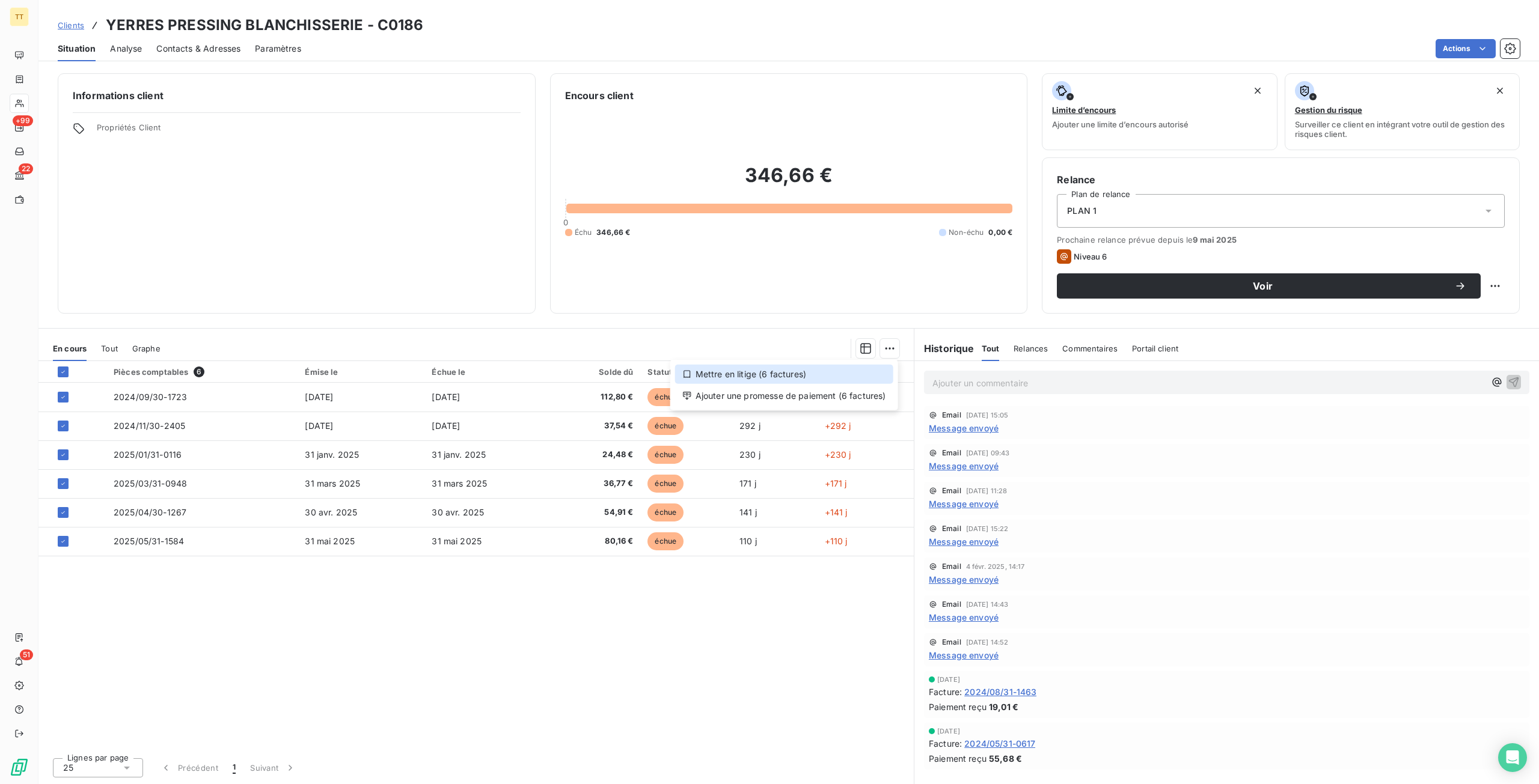
click at [794, 377] on div "Mettre en litige (6 factures)" at bounding box center [784, 374] width 218 height 19
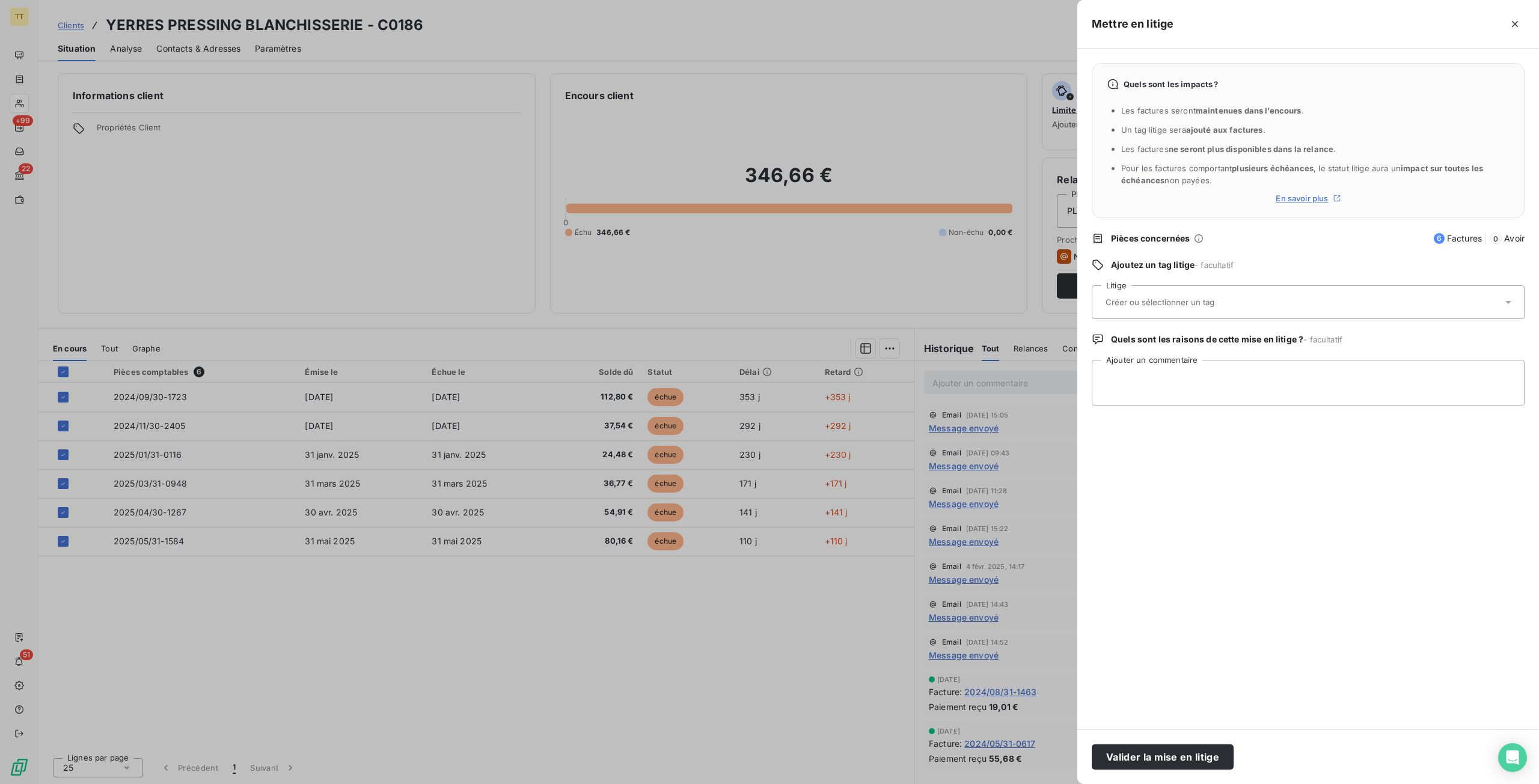
drag, startPoint x: 1111, startPoint y: 764, endPoint x: 1071, endPoint y: 660, distance: 111.4
click at [1111, 764] on button "Valider la mise en litige" at bounding box center [1162, 756] width 142 height 25
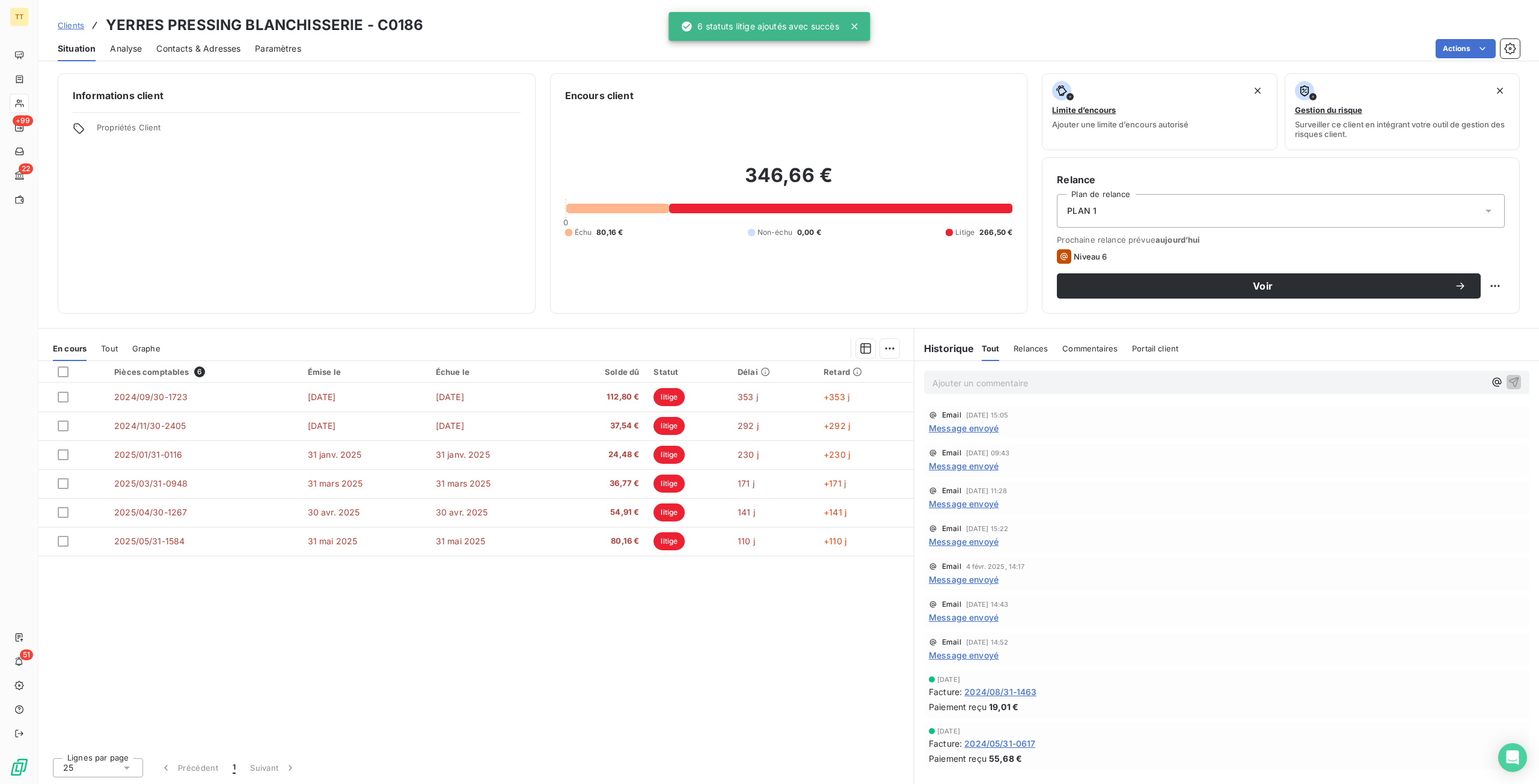
click at [971, 386] on div at bounding box center [770, 392] width 1539 height 784
click at [957, 382] on p "Ajouter un commentaire ﻿" at bounding box center [1208, 383] width 552 height 15
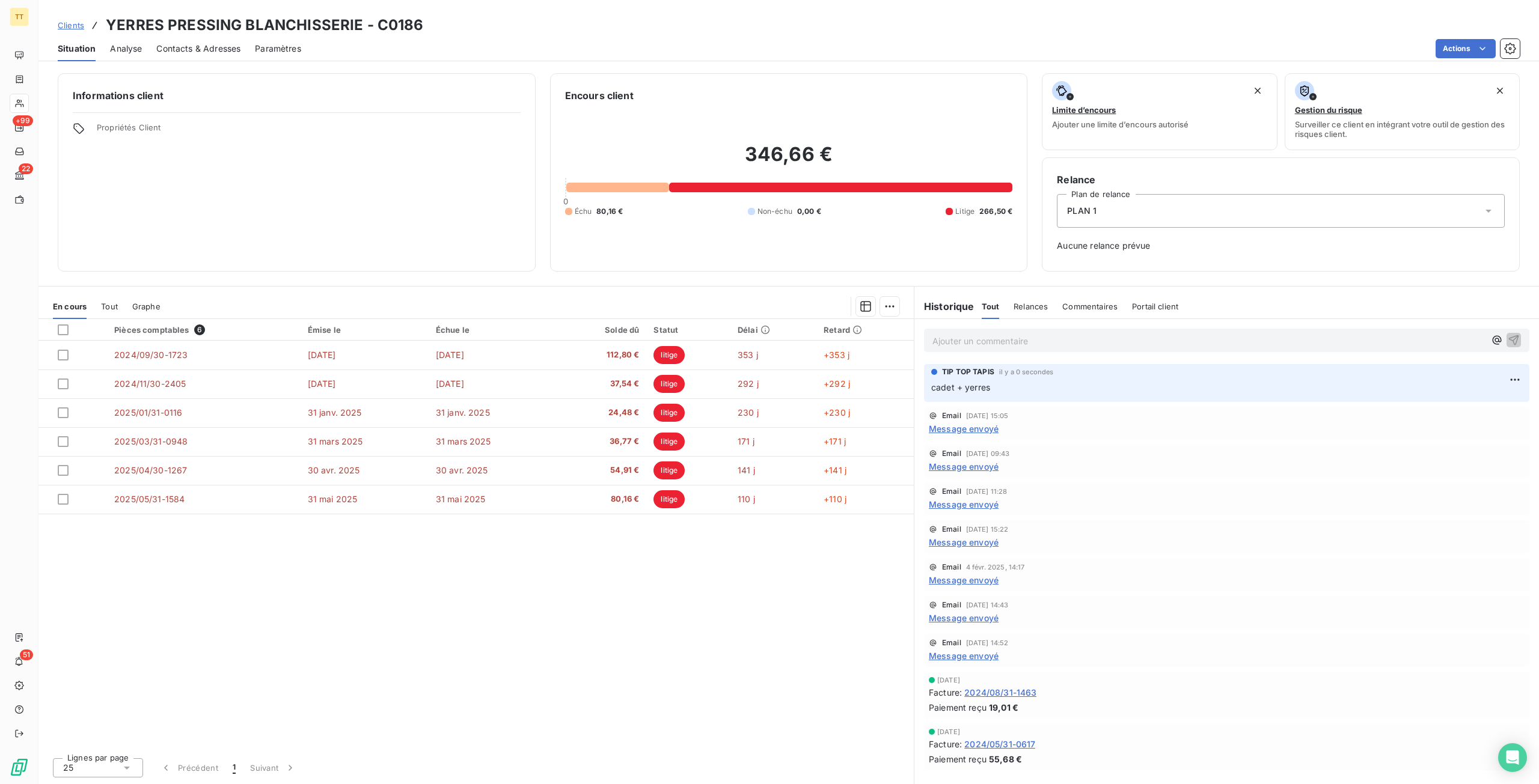
drag, startPoint x: 66, startPoint y: 27, endPoint x: 80, endPoint y: 29, distance: 14.1
click at [67, 27] on span "Clients" at bounding box center [70, 25] width 27 height 9
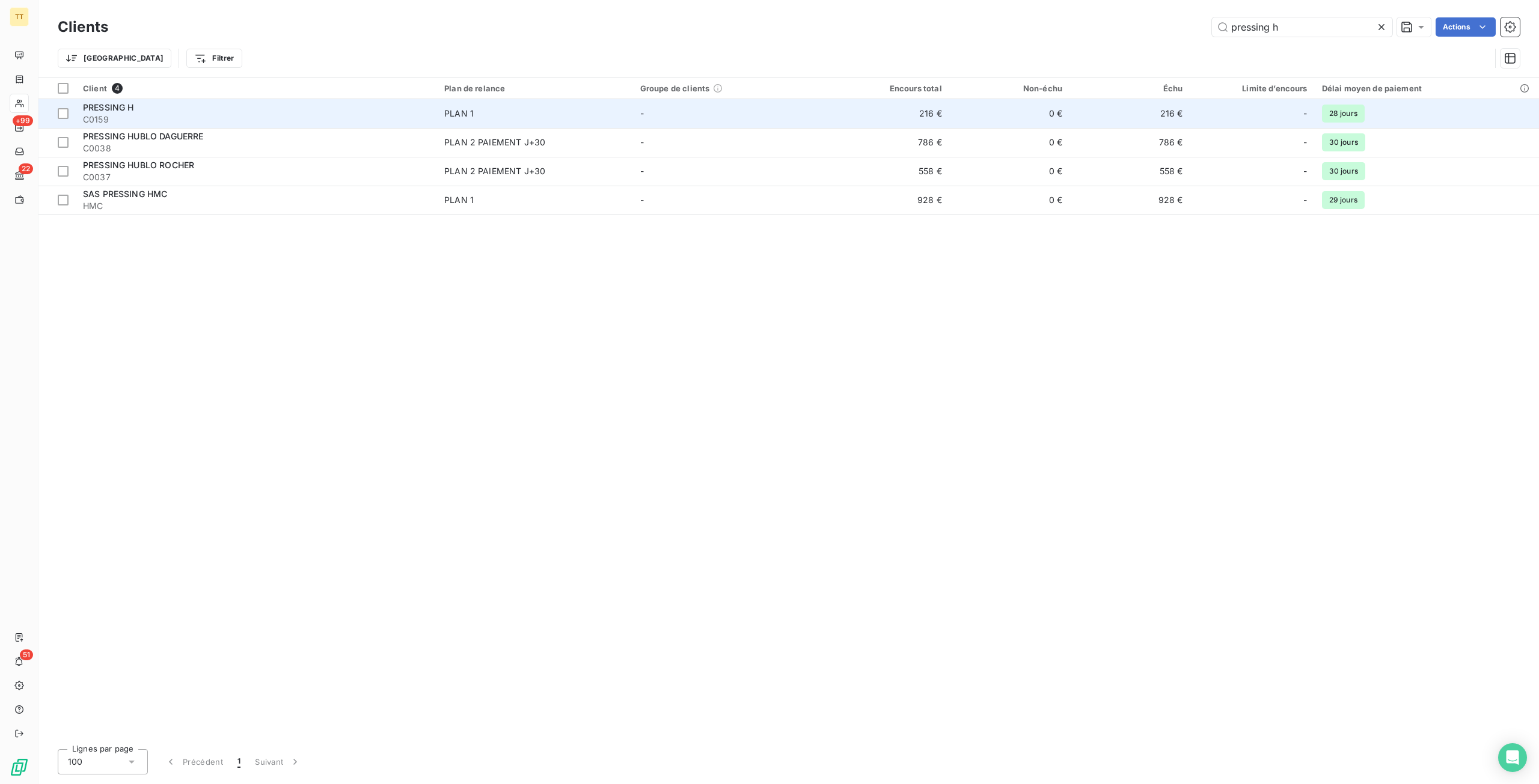
type input "pressing h"
click at [476, 115] on span "PLAN 1" at bounding box center [535, 113] width 181 height 12
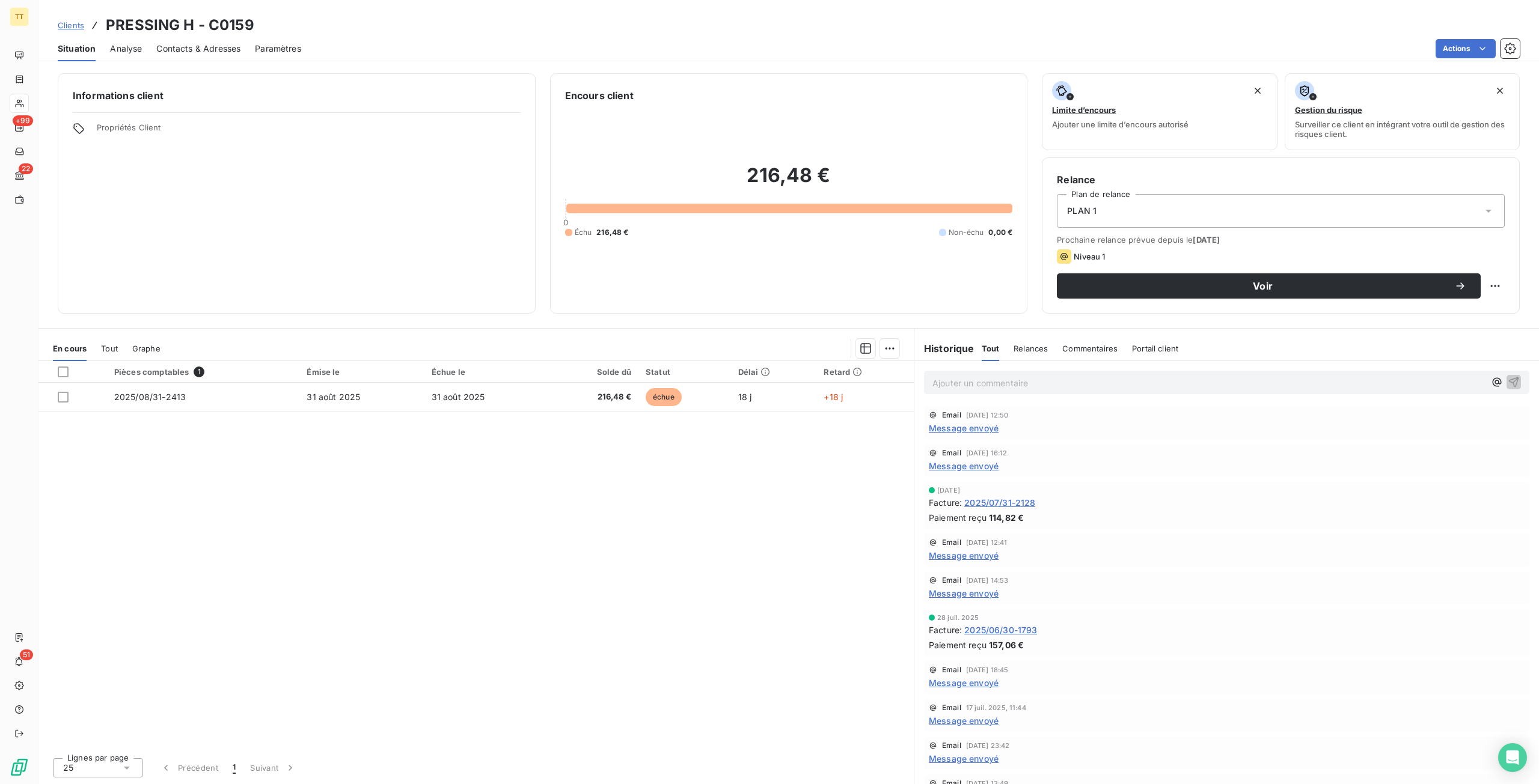
click at [319, 414] on div "Pièces comptables 1 Émise le Échue le Solde dû Statut Délai Retard 2025/08/31-2…" at bounding box center [476, 555] width 875 height 387
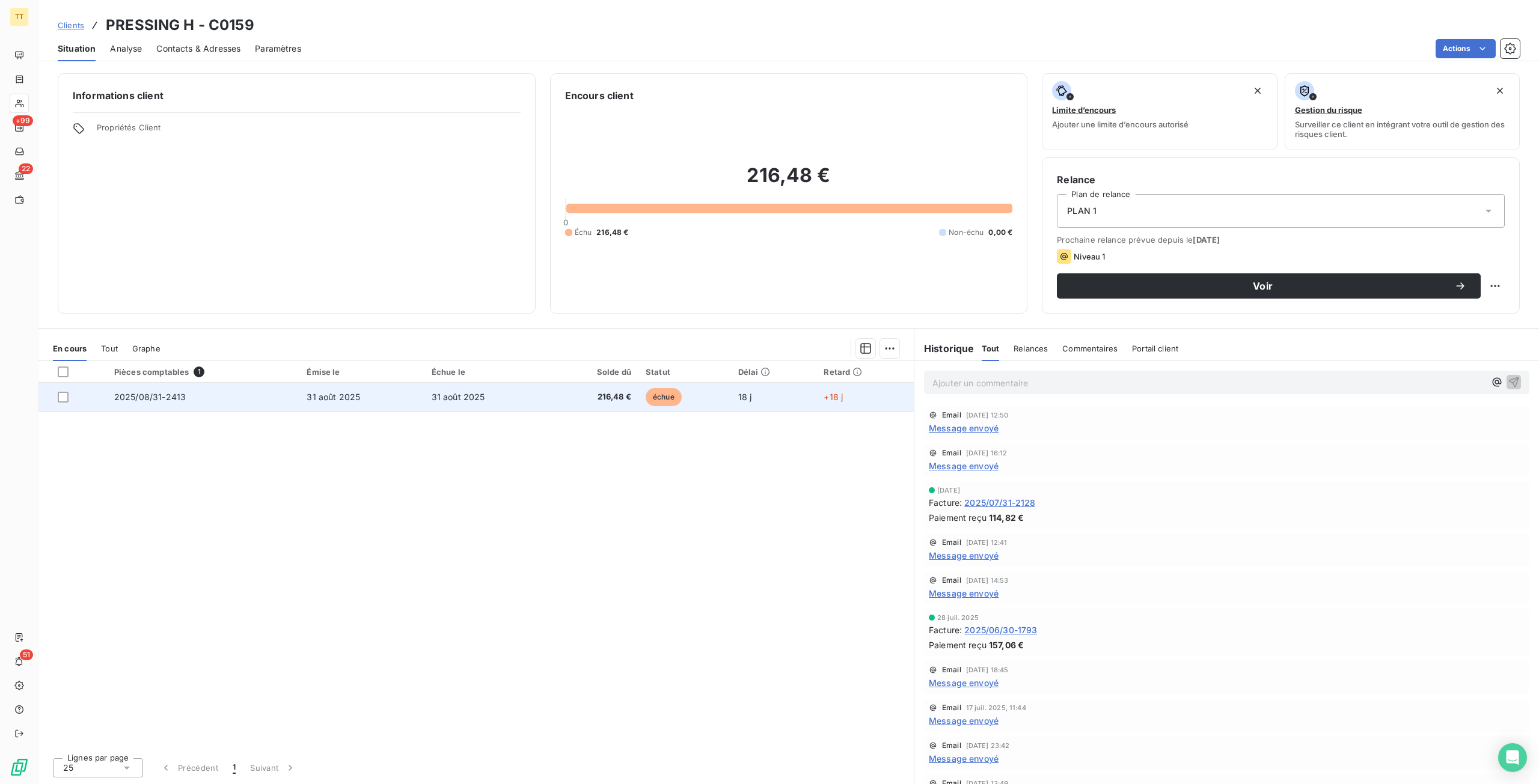
click at [338, 404] on td "31 août 2025" at bounding box center [362, 397] width 125 height 29
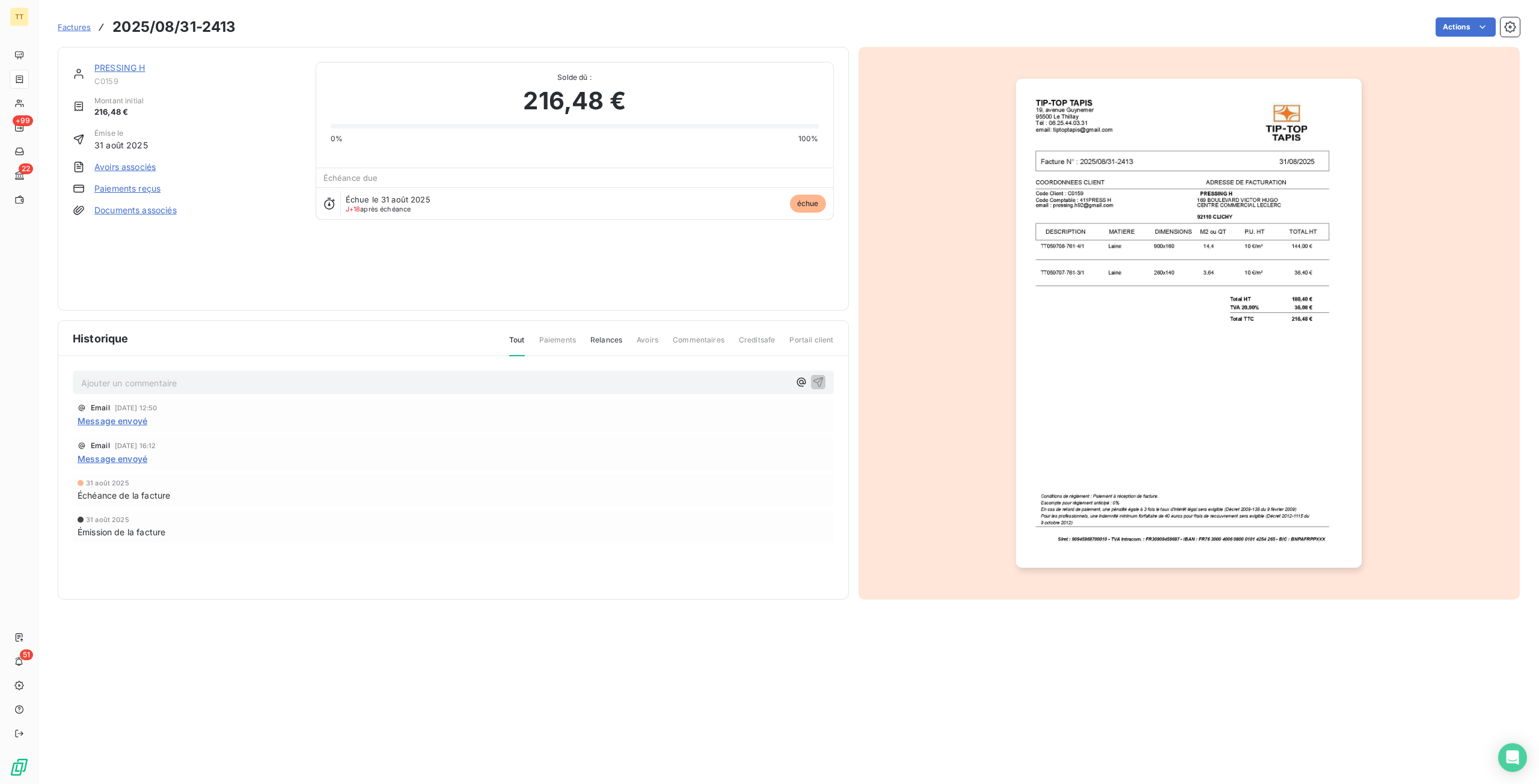
click at [1158, 321] on img "button" at bounding box center [1189, 323] width 346 height 489
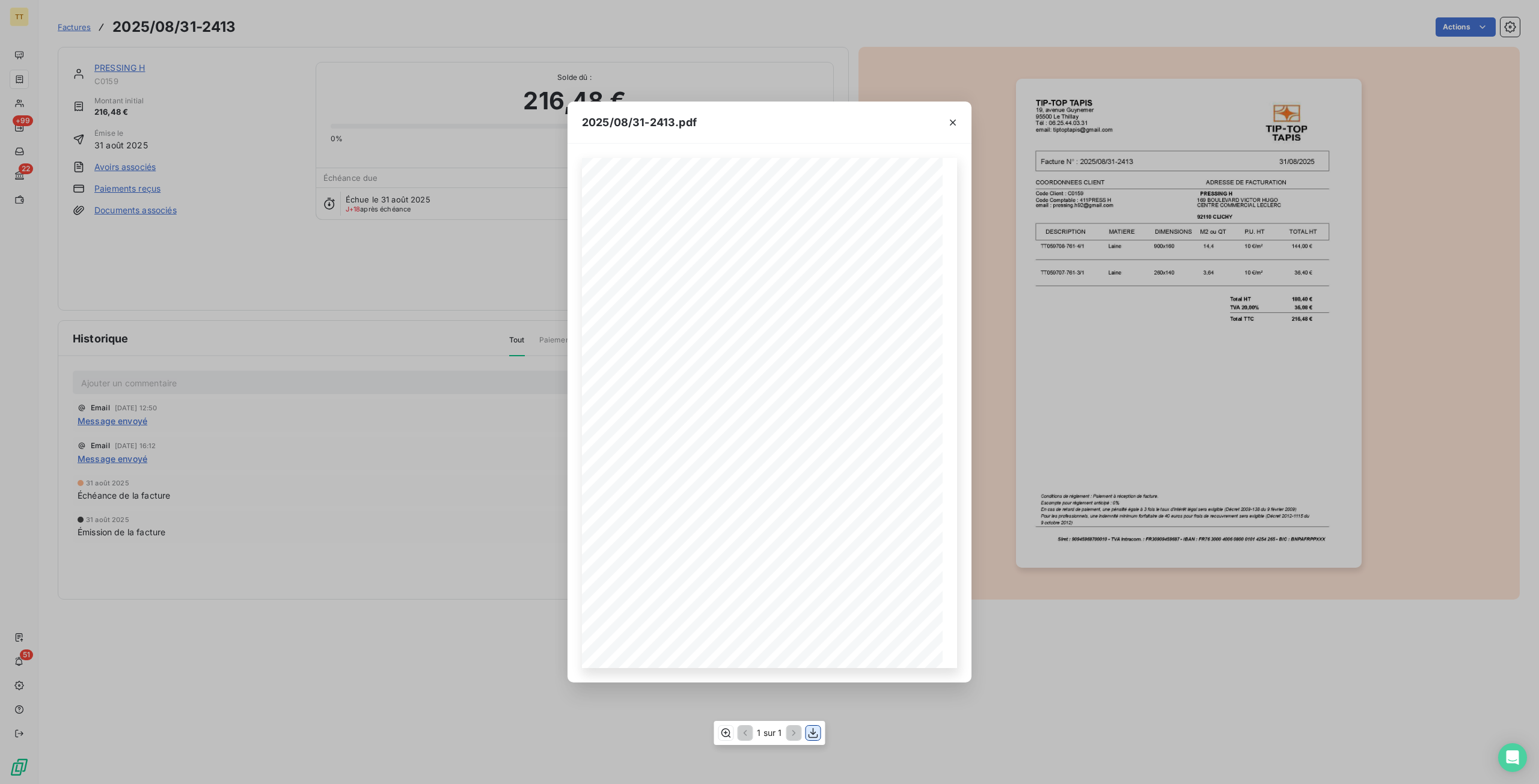
click at [818, 734] on icon "button" at bounding box center [813, 733] width 12 height 12
drag, startPoint x: 1150, startPoint y: 119, endPoint x: 1186, endPoint y: 104, distance: 39.0
click at [1153, 118] on div "2025/08/31-2413.pdf TIP-TOP TAPIS [STREET_ADDRESS] Tél : [PHONE_NUMBER] email: …" at bounding box center [770, 392] width 1539 height 784
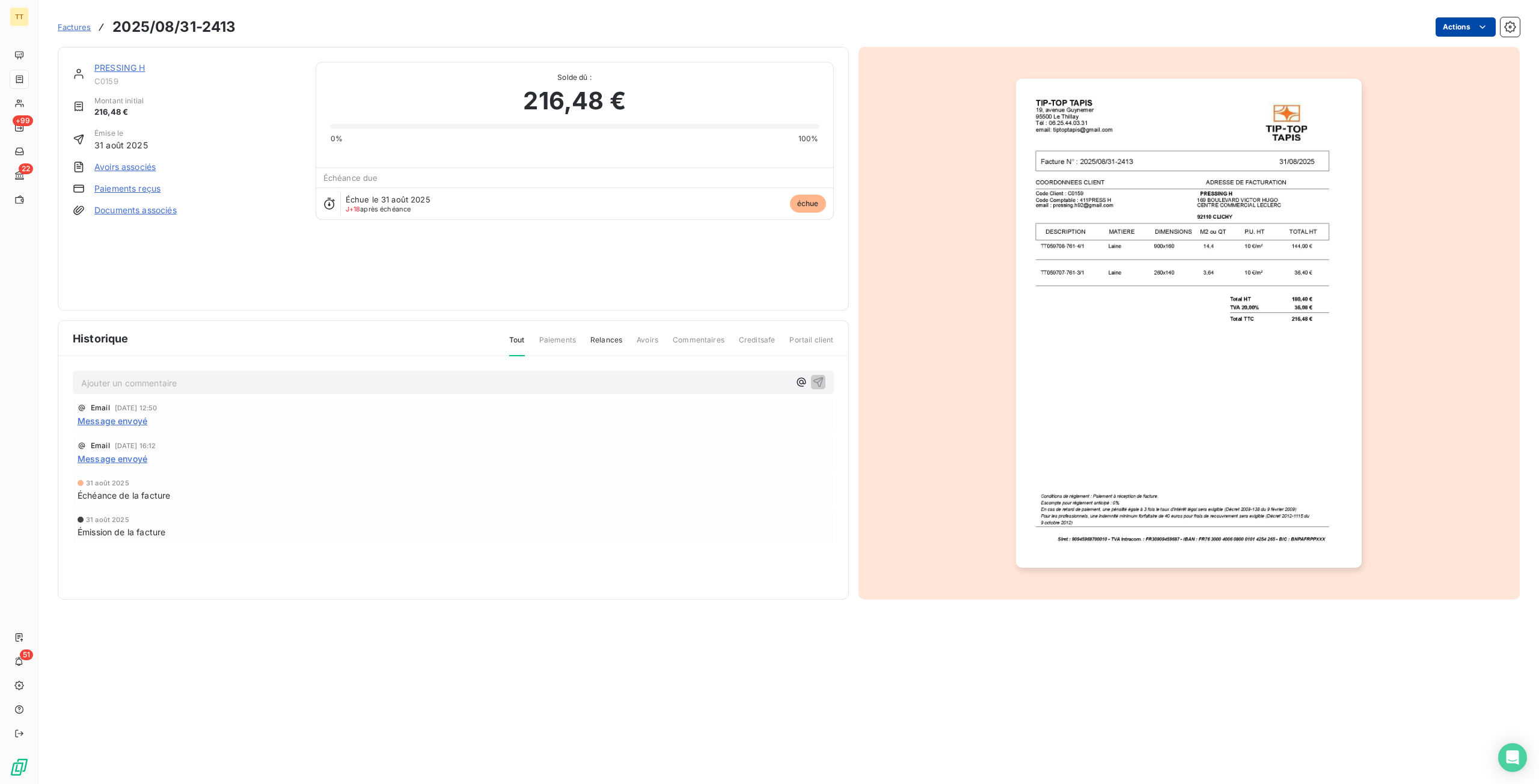
click at [1468, 23] on html "TT +99 22 51 Factures 2025/08/31-2413 Actions PRESSING H C0159 Montant initial …" at bounding box center [770, 392] width 1539 height 784
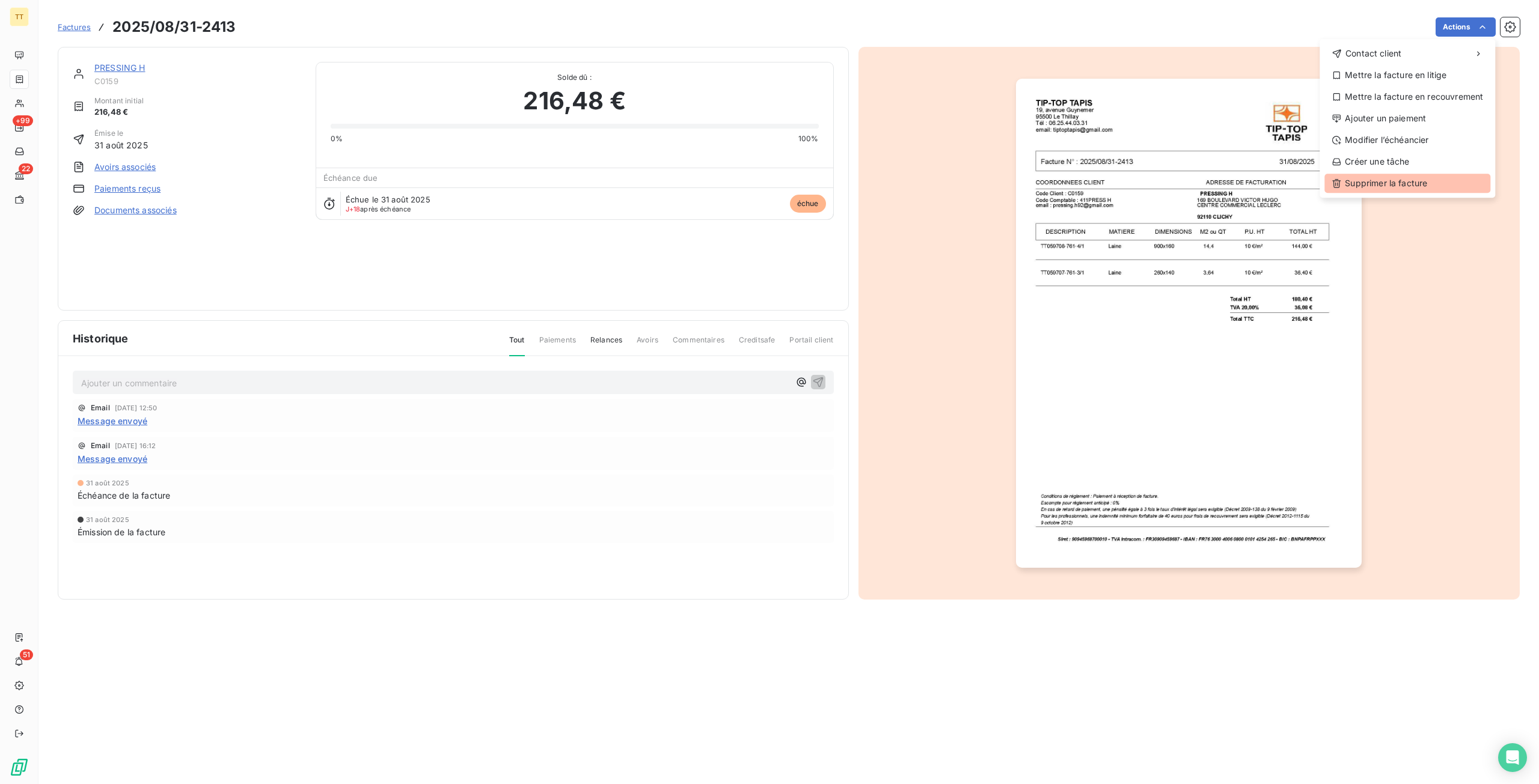
click at [1399, 183] on div "Supprimer la facture" at bounding box center [1407, 183] width 166 height 19
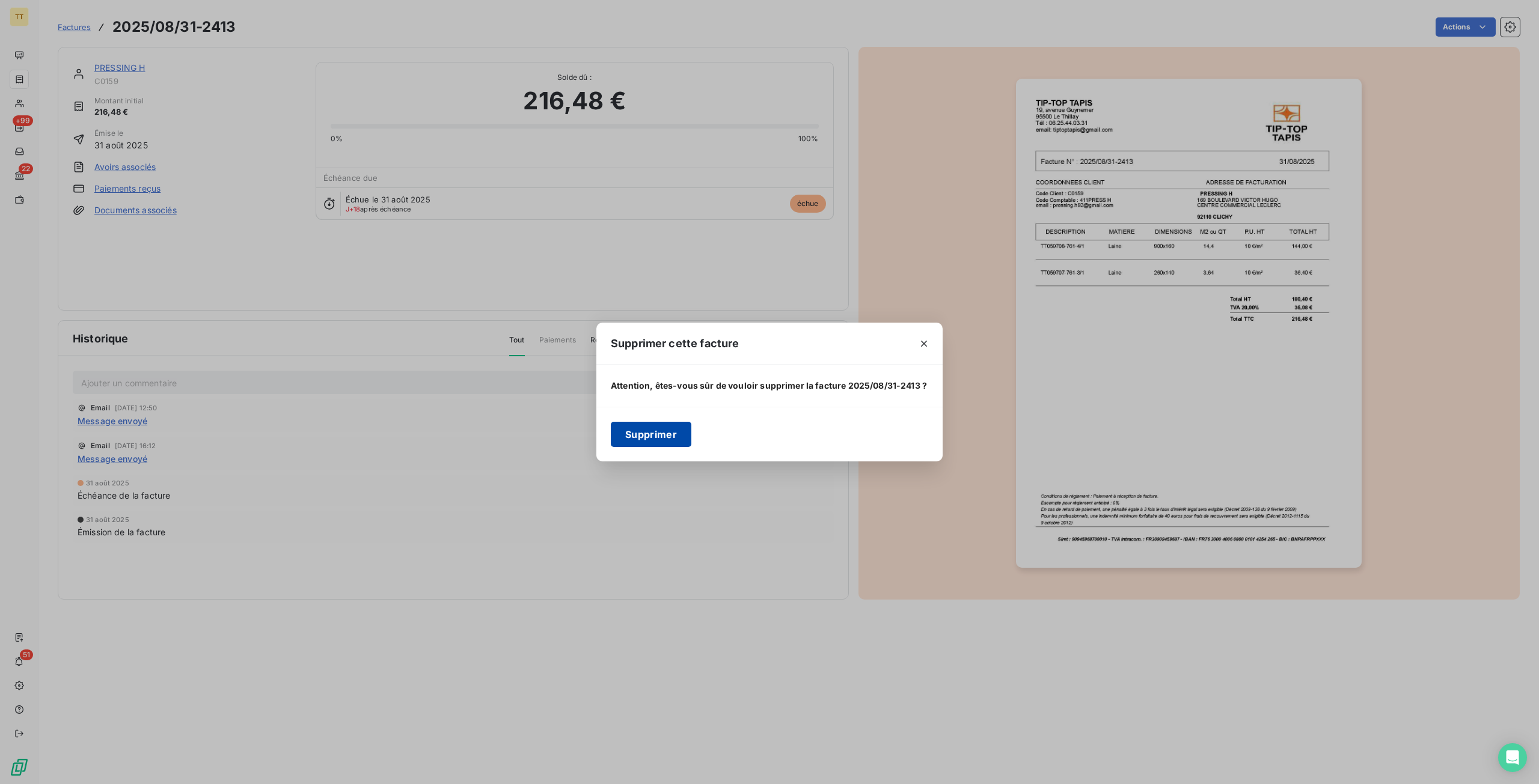
click at [630, 428] on button "Supprimer" at bounding box center [650, 434] width 80 height 25
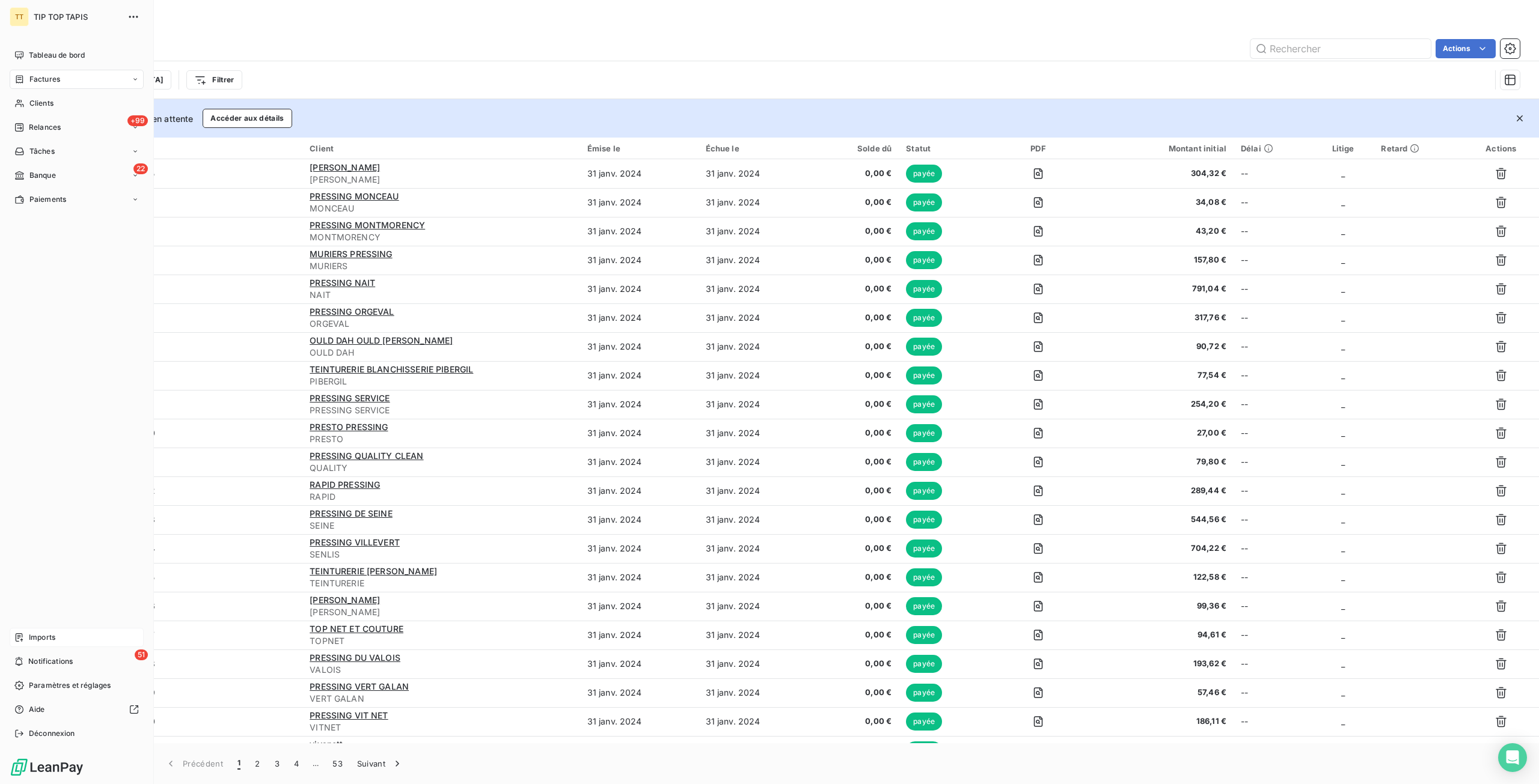
click at [55, 634] on span "Imports" at bounding box center [42, 638] width 27 height 11
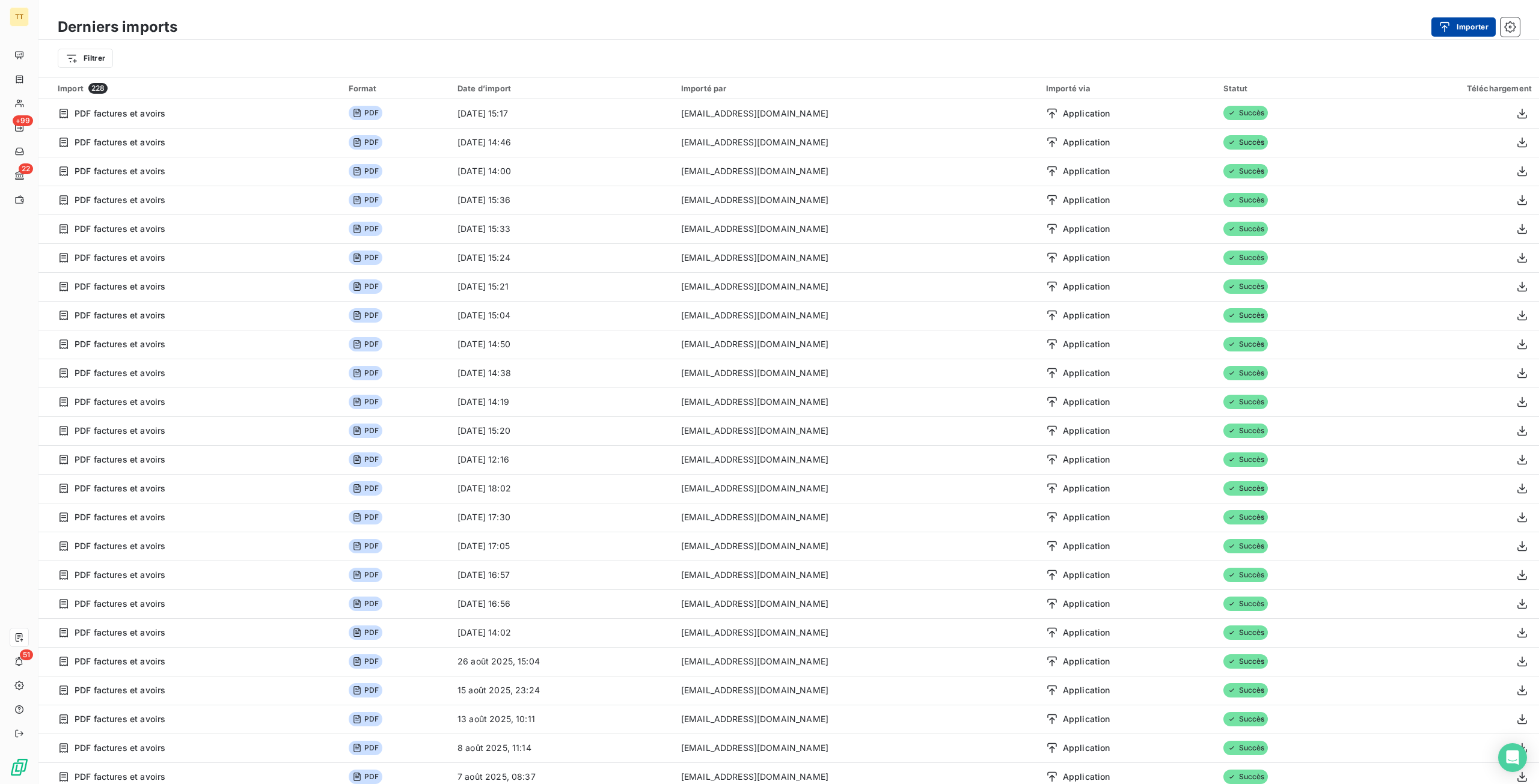
click at [1439, 31] on icon "button" at bounding box center [1445, 27] width 12 height 12
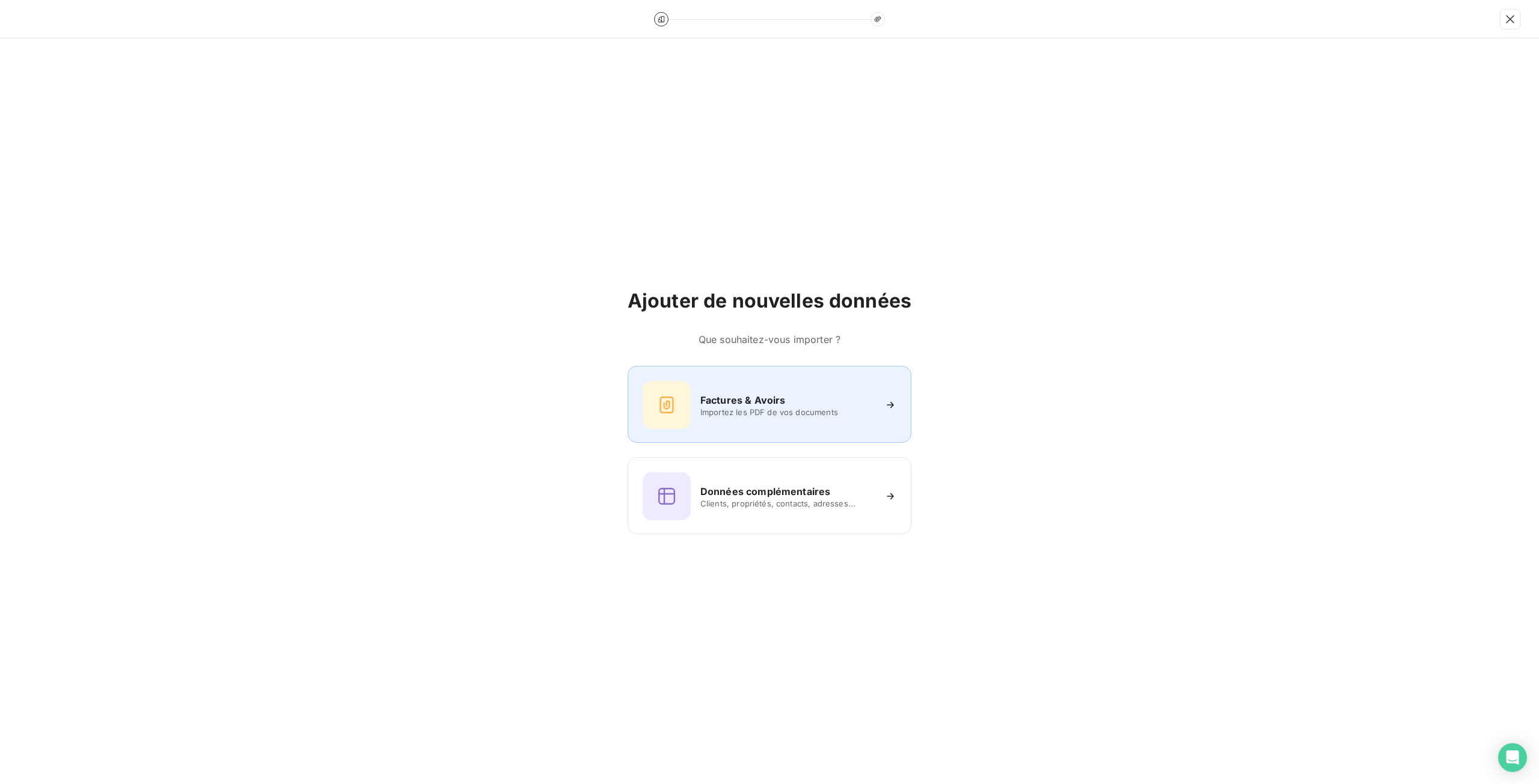
click at [745, 416] on span "Importez les PDF de vos documents" at bounding box center [787, 412] width 175 height 9
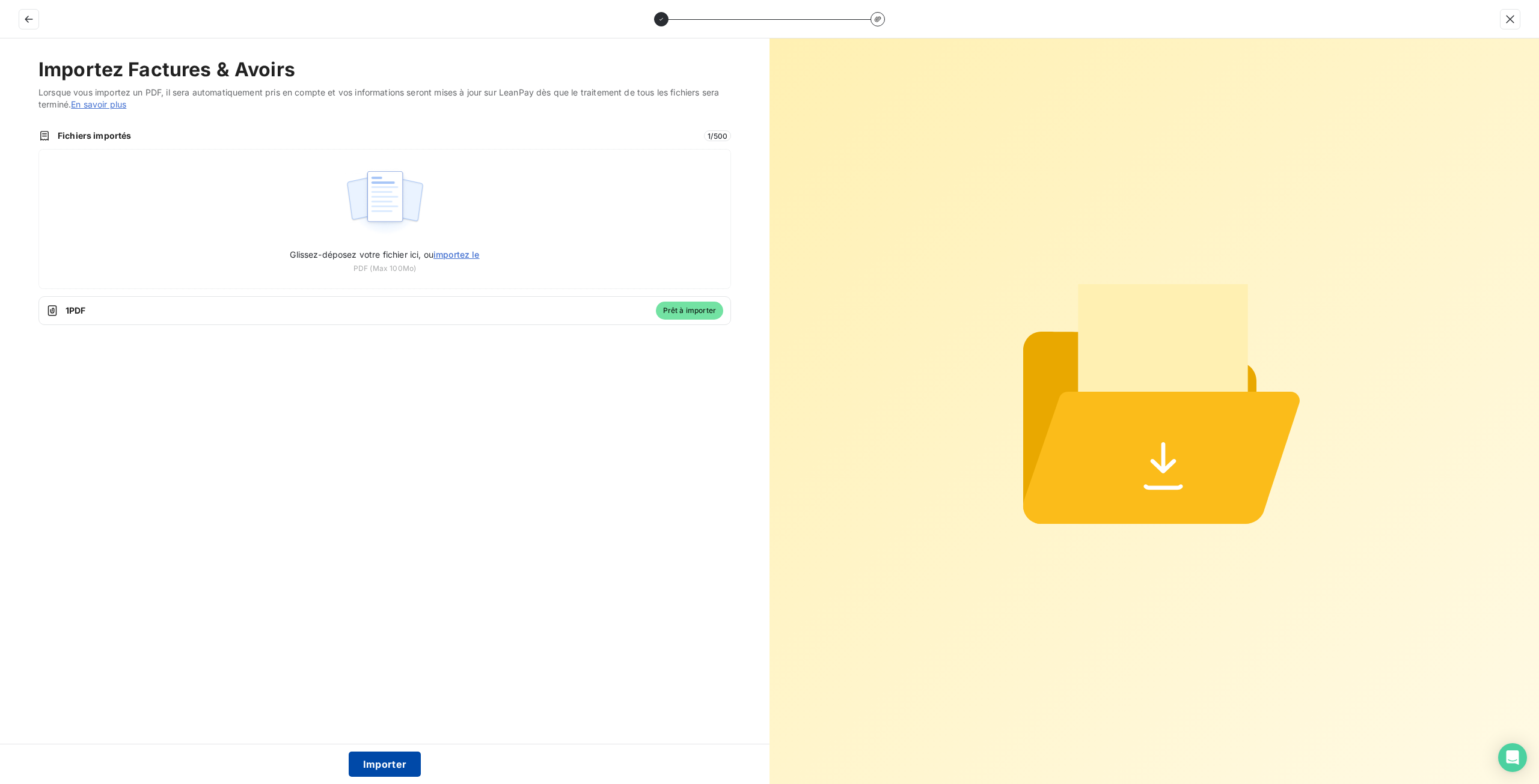
click at [397, 762] on button "Importer" at bounding box center [385, 764] width 73 height 25
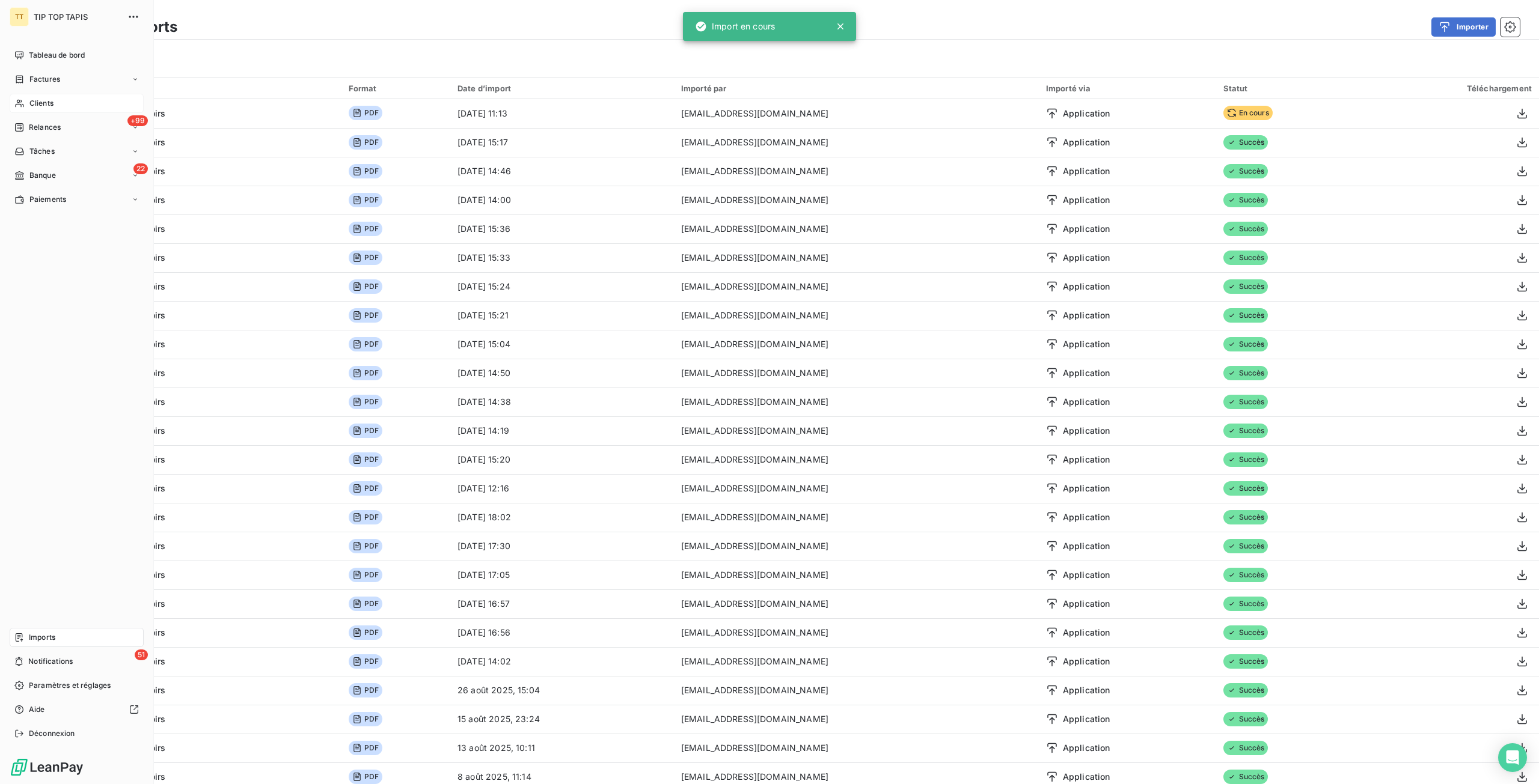
click at [40, 102] on span "Clients" at bounding box center [42, 104] width 24 height 11
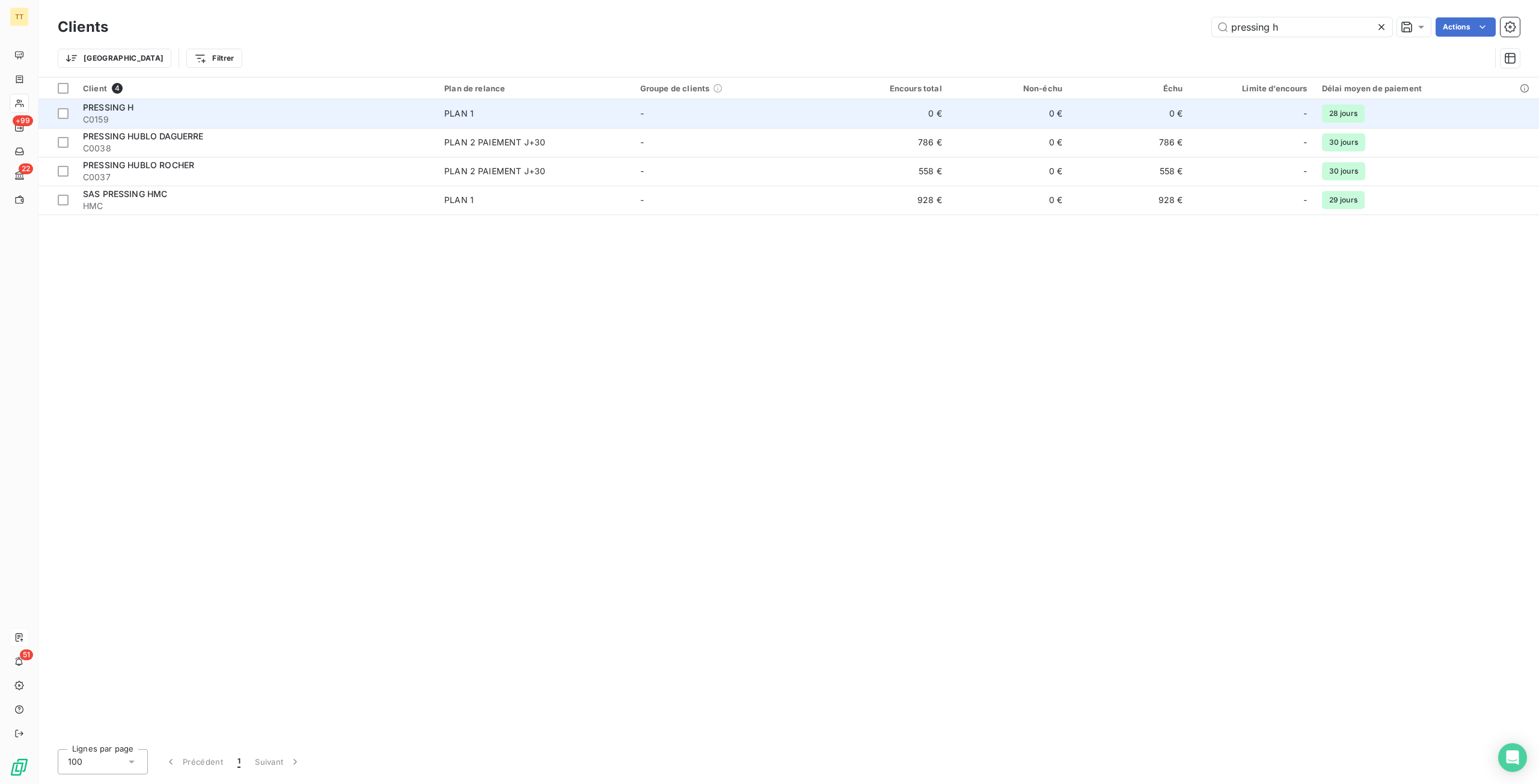
click at [991, 117] on td "0 €" at bounding box center [1009, 113] width 120 height 29
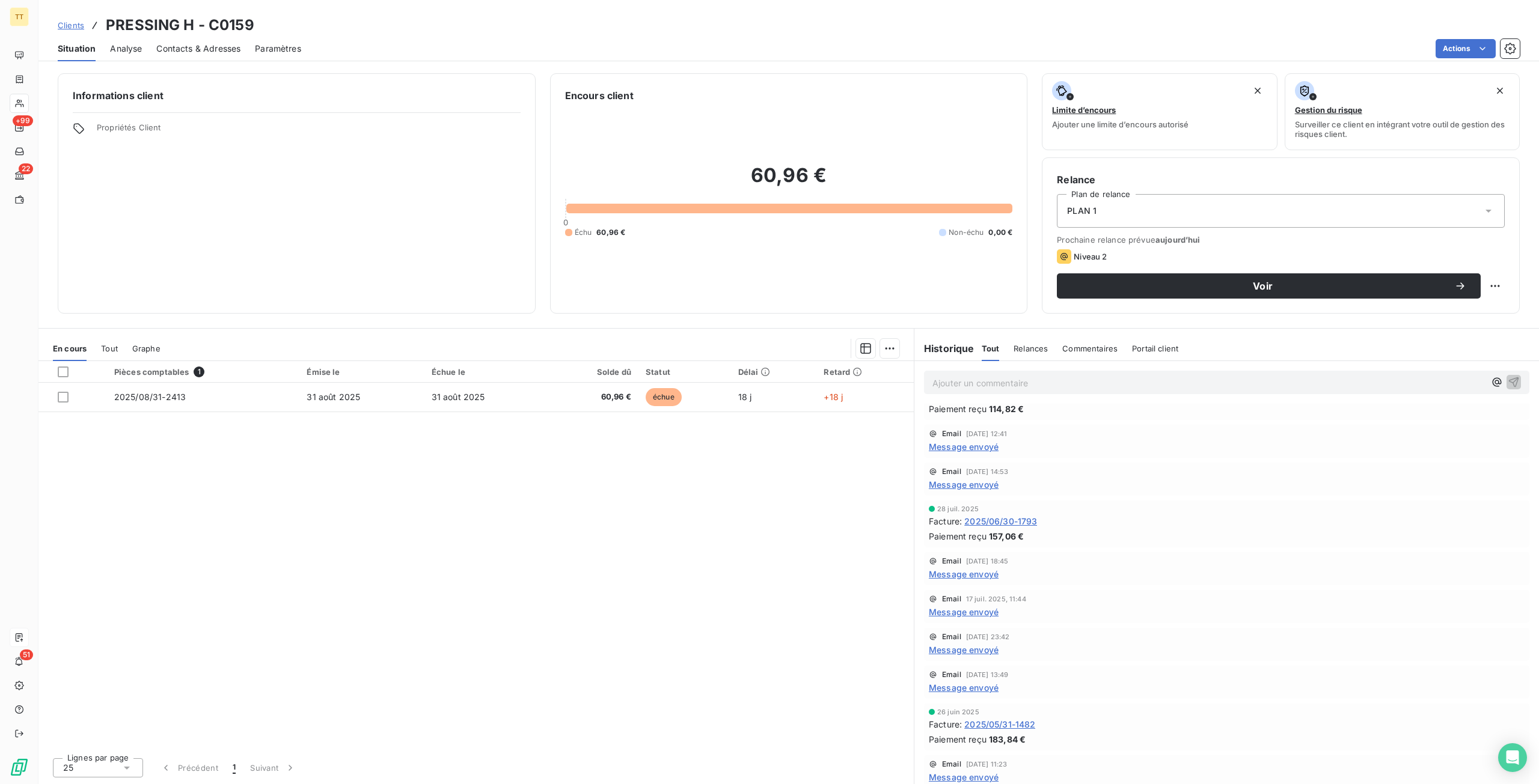
scroll to position [107, 0]
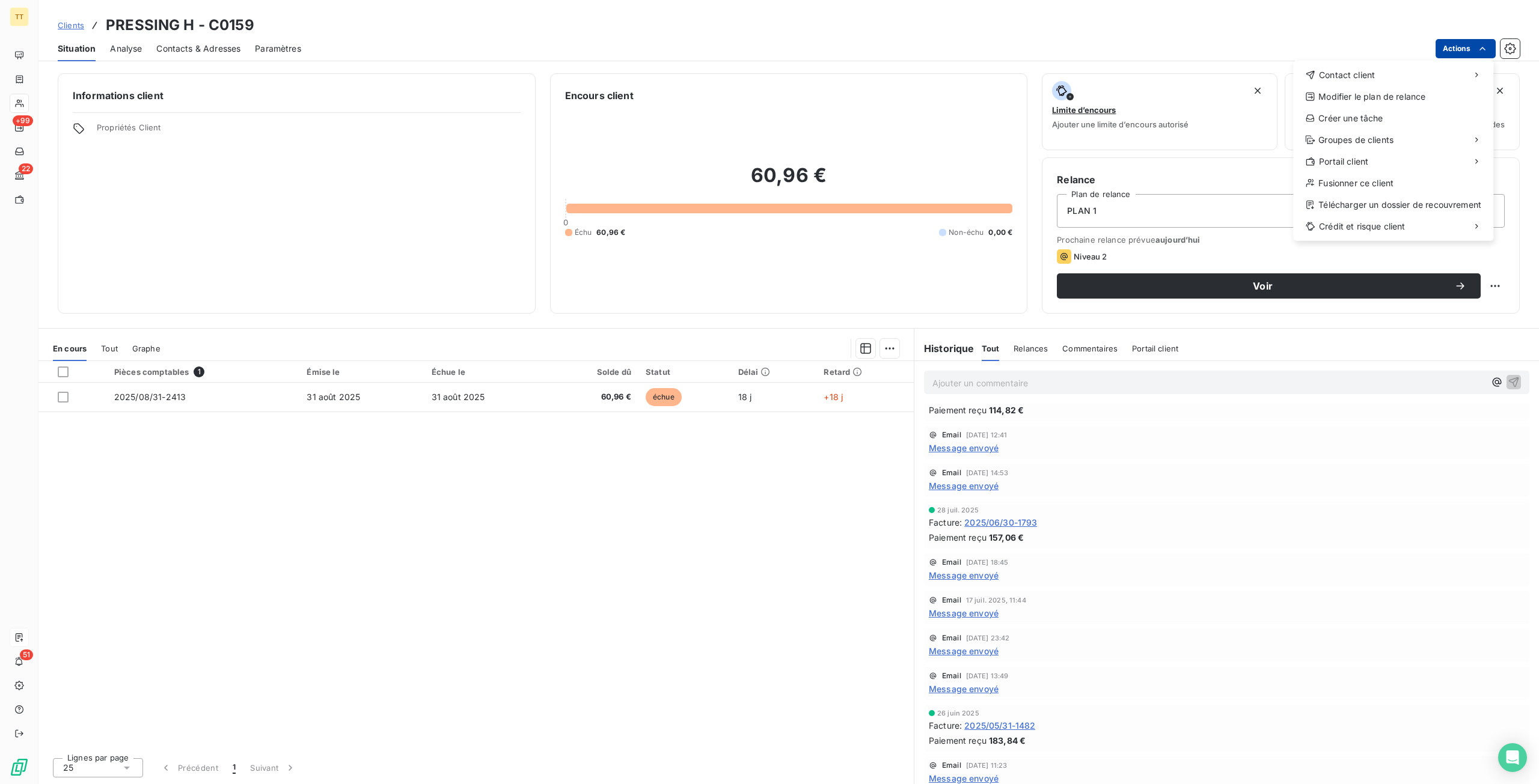
click at [1474, 41] on html "TT +99 22 51 Clients PRESSING H - C0159 Situation Analyse Contacts & Adresses P…" at bounding box center [770, 392] width 1539 height 784
click at [1390, 70] on div "Contact client" at bounding box center [1393, 75] width 191 height 19
click at [1223, 73] on div "Envoyer un email" at bounding box center [1203, 80] width 161 height 19
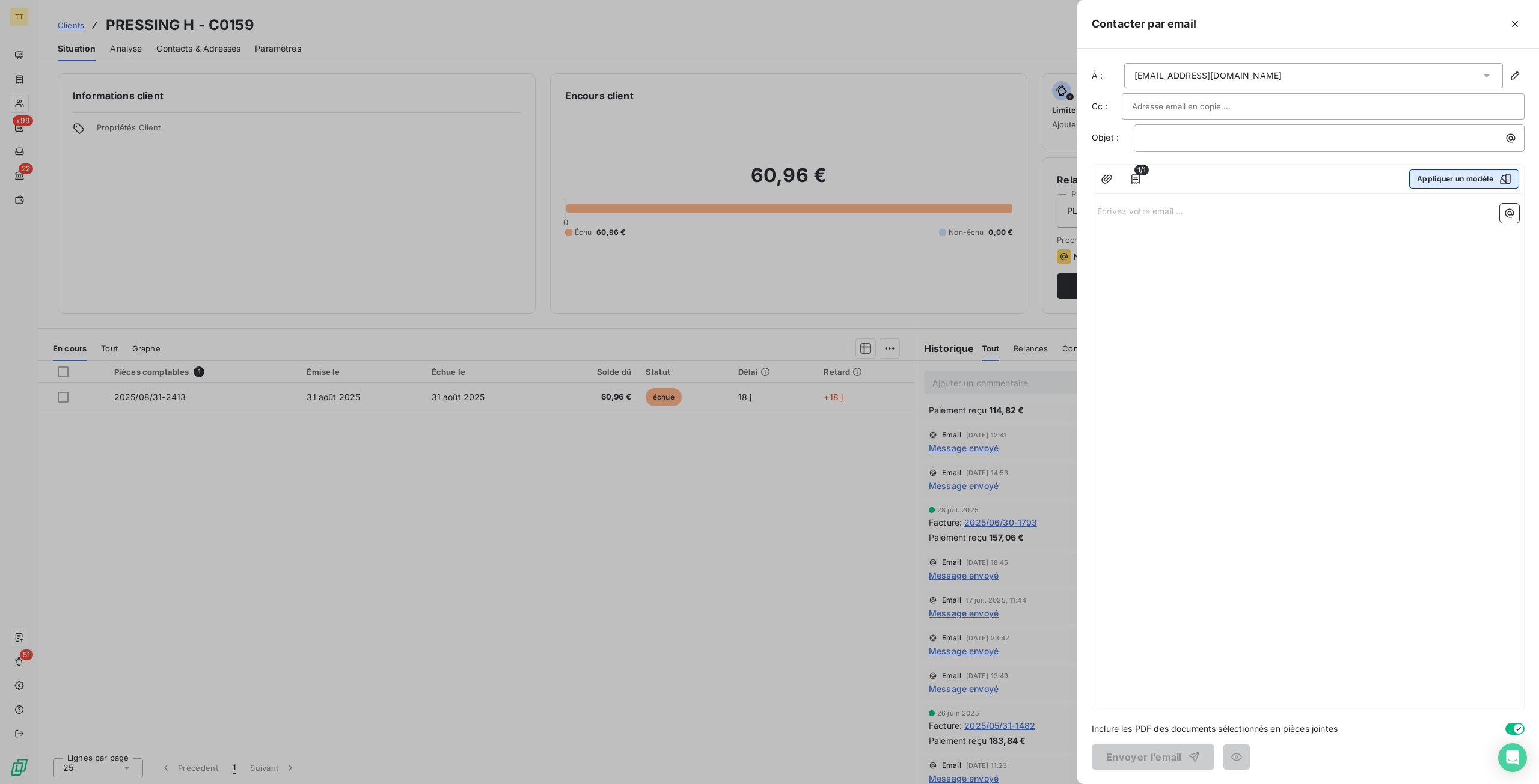
click at [1452, 185] on button "Appliquer un modèle" at bounding box center [1464, 178] width 110 height 19
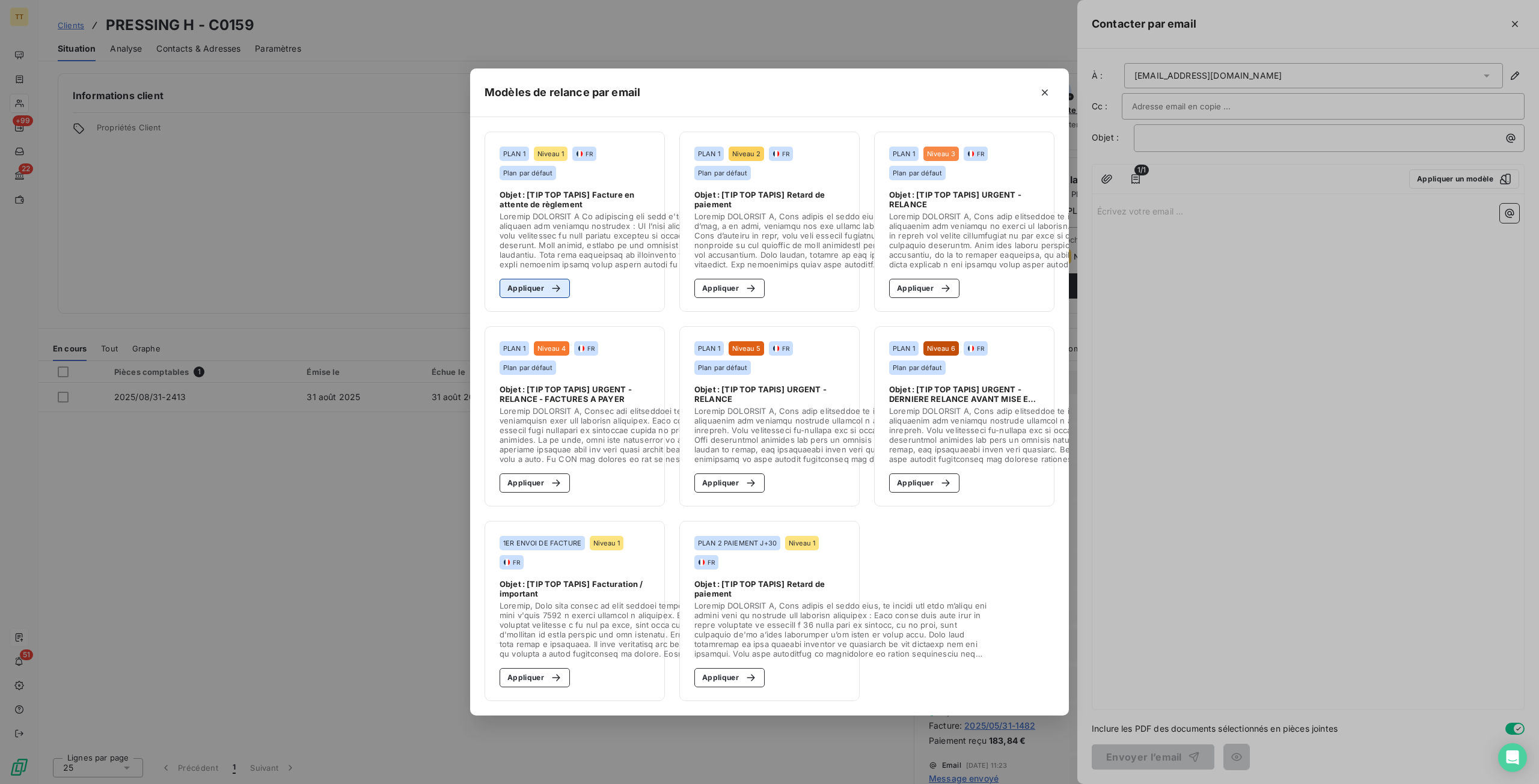
click at [557, 283] on icon "button" at bounding box center [556, 288] width 12 height 12
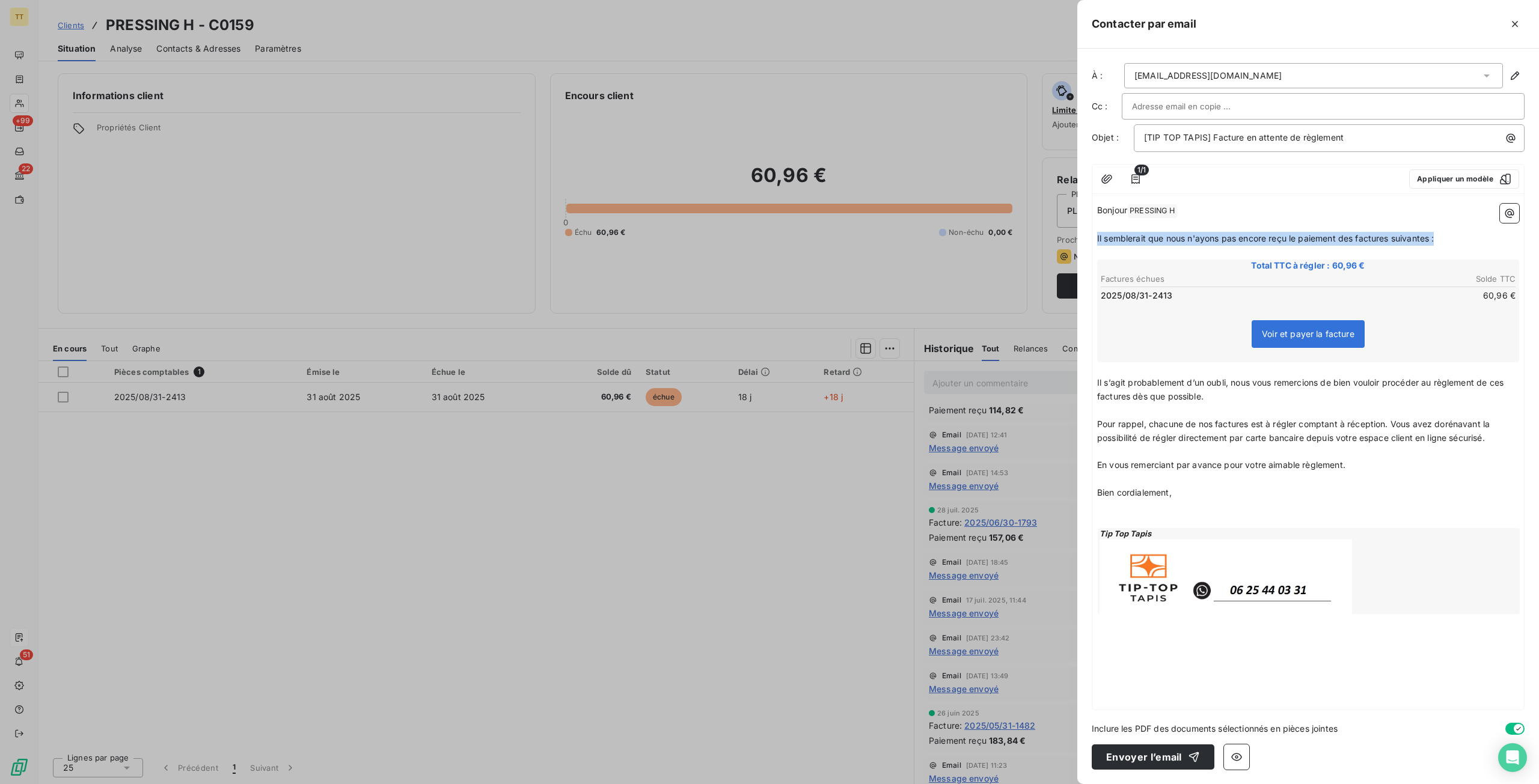
drag, startPoint x: 1463, startPoint y: 239, endPoint x: 1069, endPoint y: 234, distance: 394.0
click at [1069, 784] on div "Contacter par email À : [EMAIL_ADDRESS][DOMAIN_NAME] Cc : Objet : [TIP TOP TAPI…" at bounding box center [770, 784] width 1539 height 0
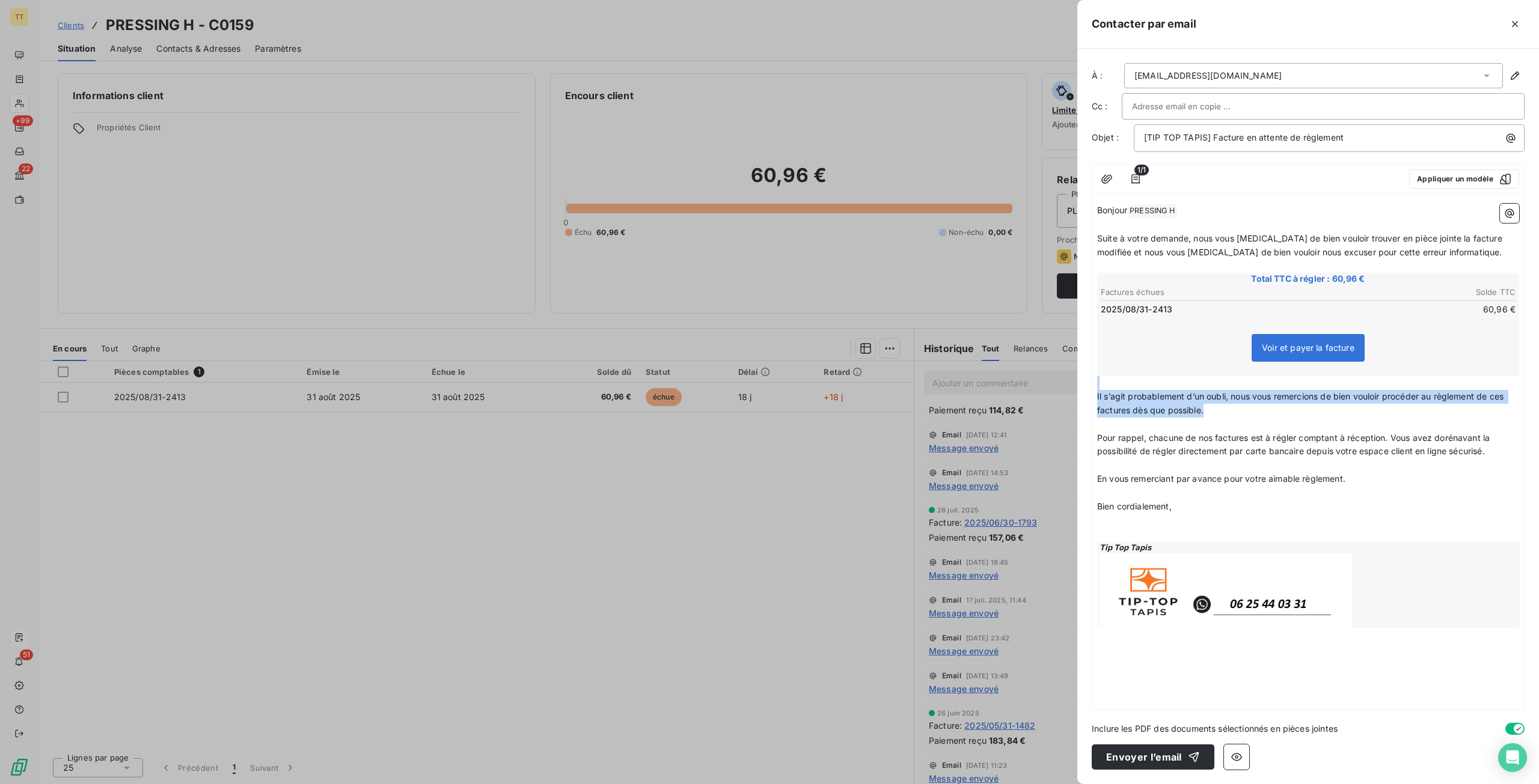
drag, startPoint x: 1258, startPoint y: 410, endPoint x: 1055, endPoint y: 384, distance: 204.7
click at [1055, 784] on div "Contacter par email À : [EMAIL_ADDRESS][DOMAIN_NAME] Cc : Objet : [TIP TOP TAPI…" at bounding box center [770, 784] width 1539 height 0
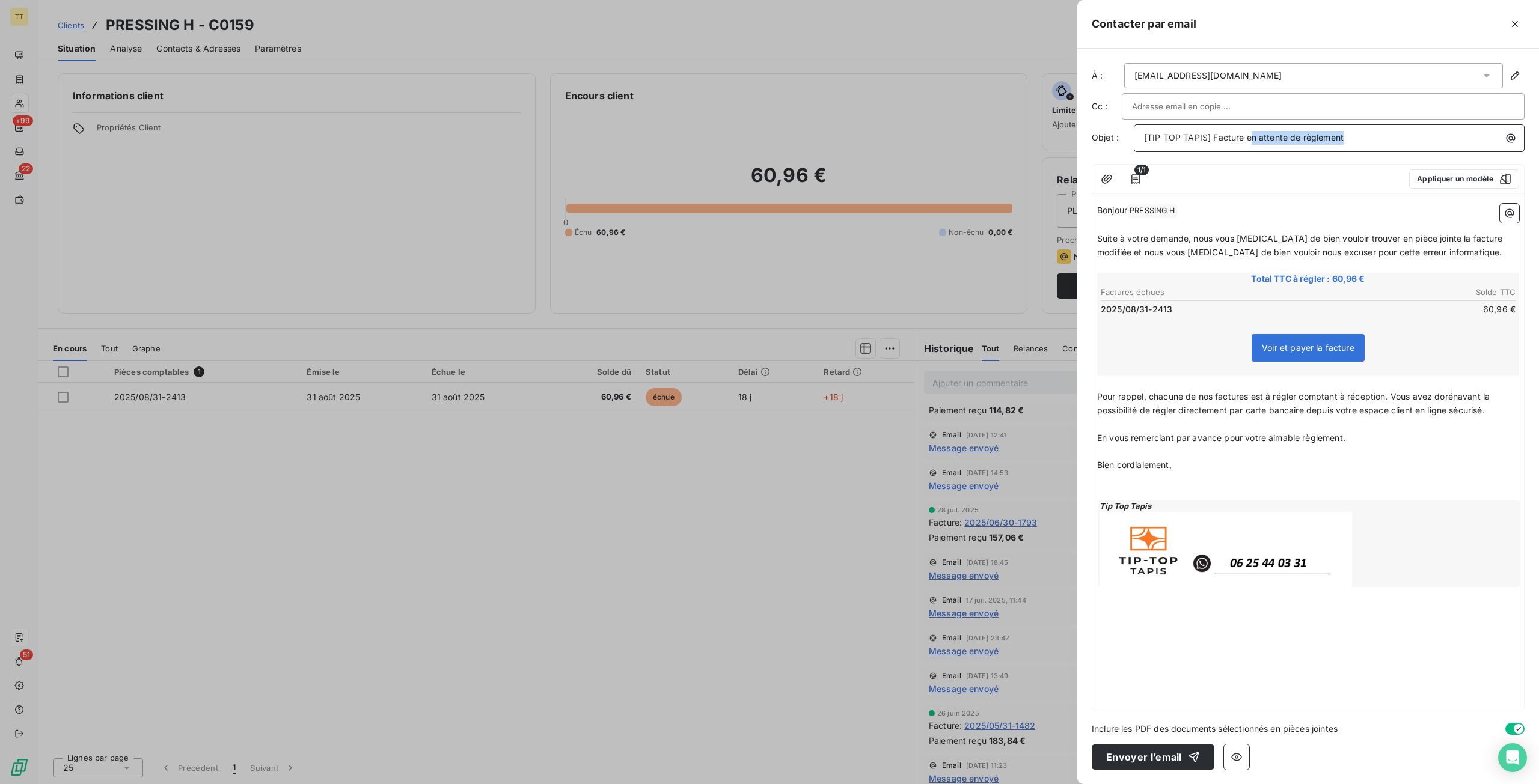
drag, startPoint x: 1349, startPoint y: 136, endPoint x: 1250, endPoint y: 133, distance: 99.0
click at [1250, 133] on p "[TIP TOP TAPIS] Facture en attente de règlement" at bounding box center [1332, 138] width 376 height 14
click at [1253, 187] on div at bounding box center [1277, 178] width 245 height 19
click at [1139, 746] on button "Envoyer l’email" at bounding box center [1152, 756] width 123 height 25
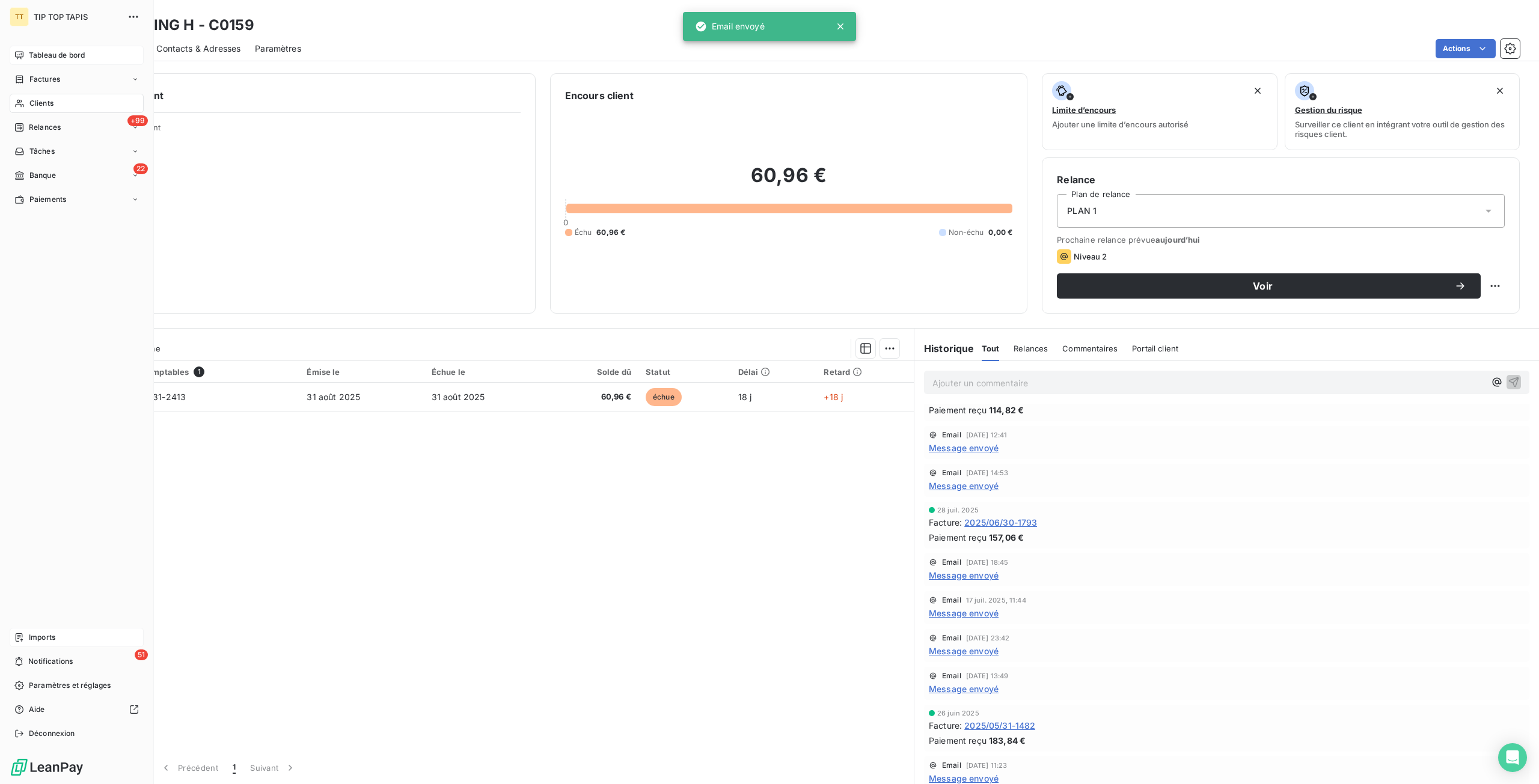
click at [31, 55] on span "Tableau de bord" at bounding box center [56, 55] width 55 height 11
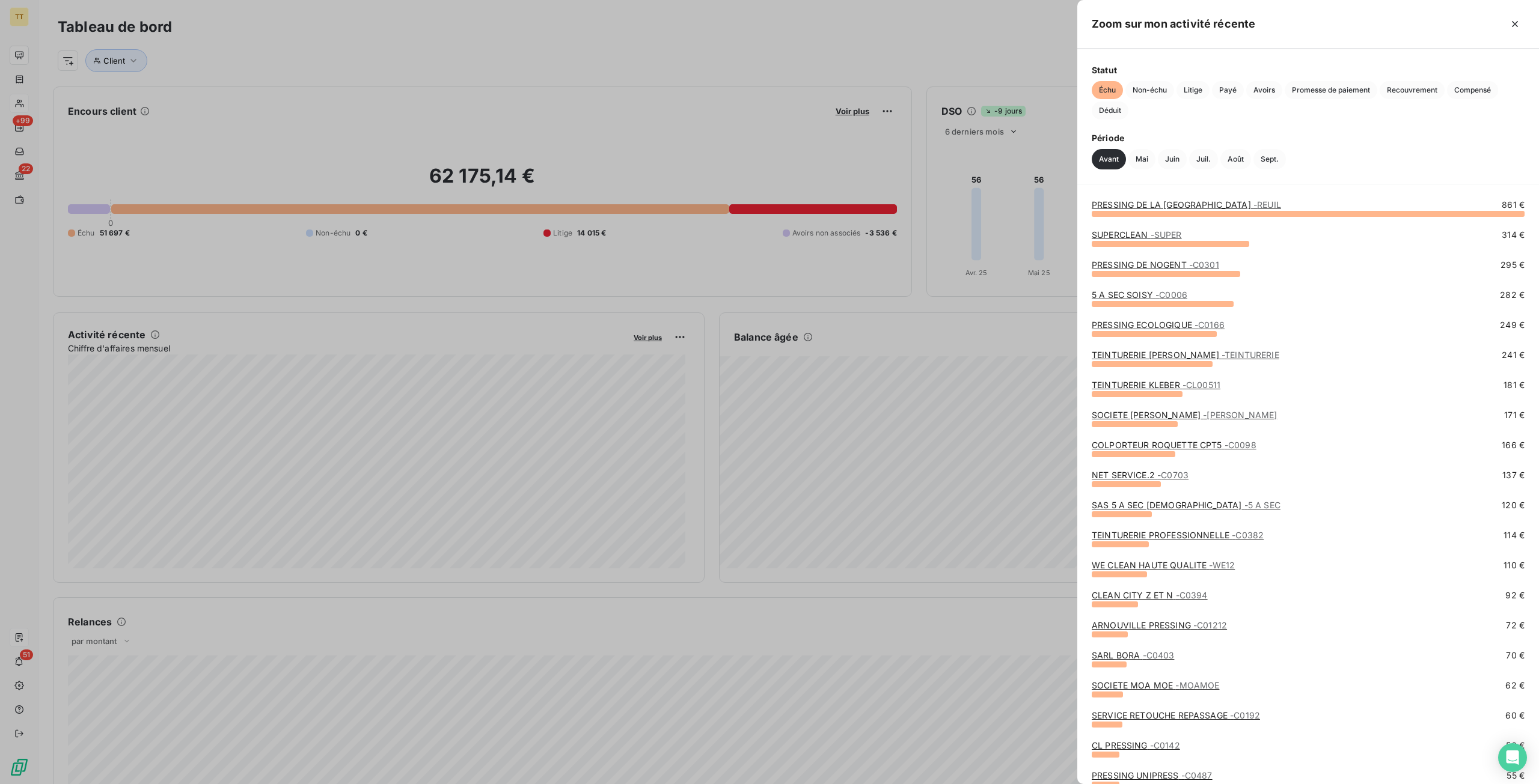
click at [1152, 291] on link "5 A SEC SOISY - C0006" at bounding box center [1139, 294] width 95 height 10
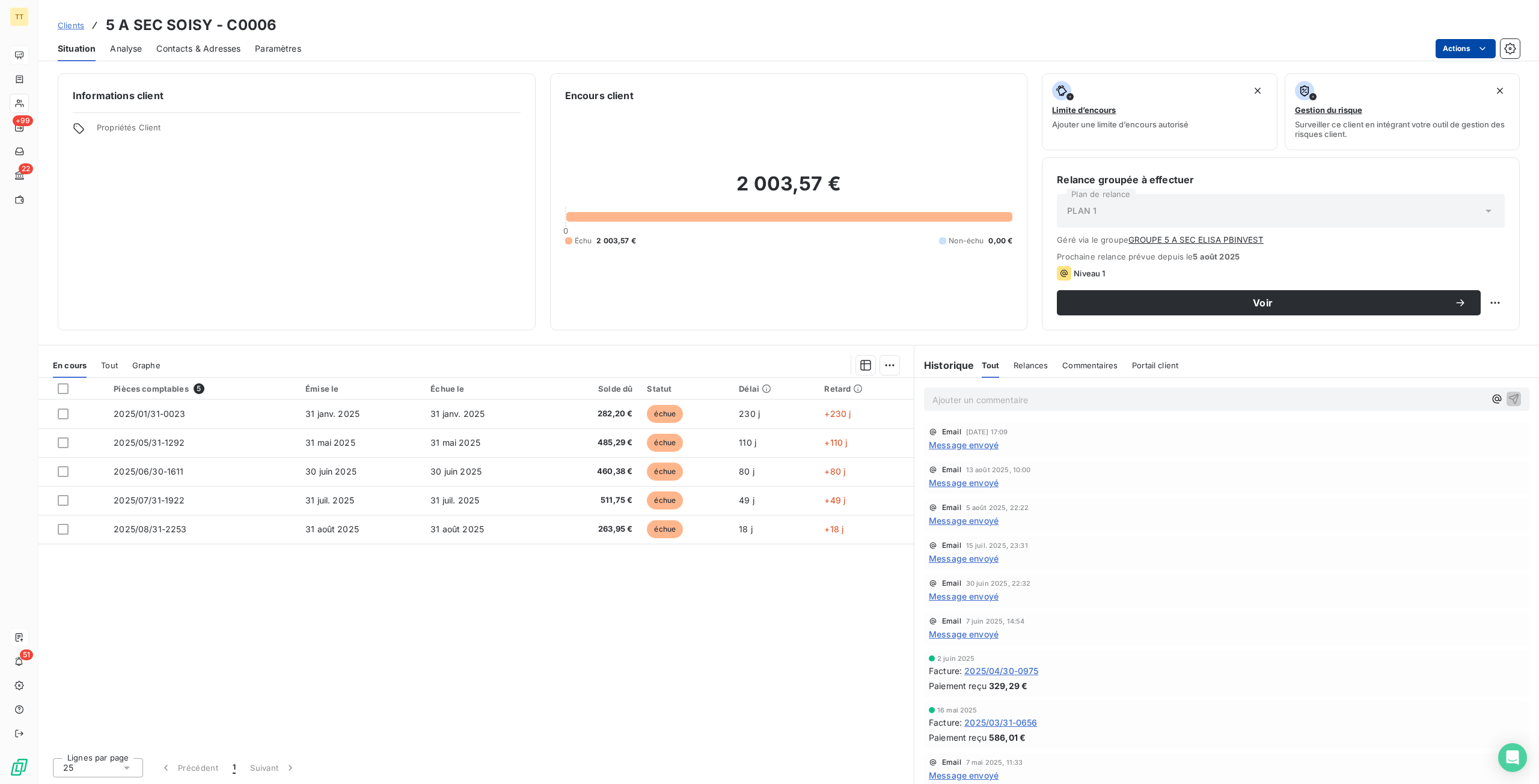
click at [1460, 47] on html "TT +99 22 51 Clients 5 A SEC SOISY - C0006 Situation Analyse Contacts & Adresse…" at bounding box center [770, 392] width 1539 height 784
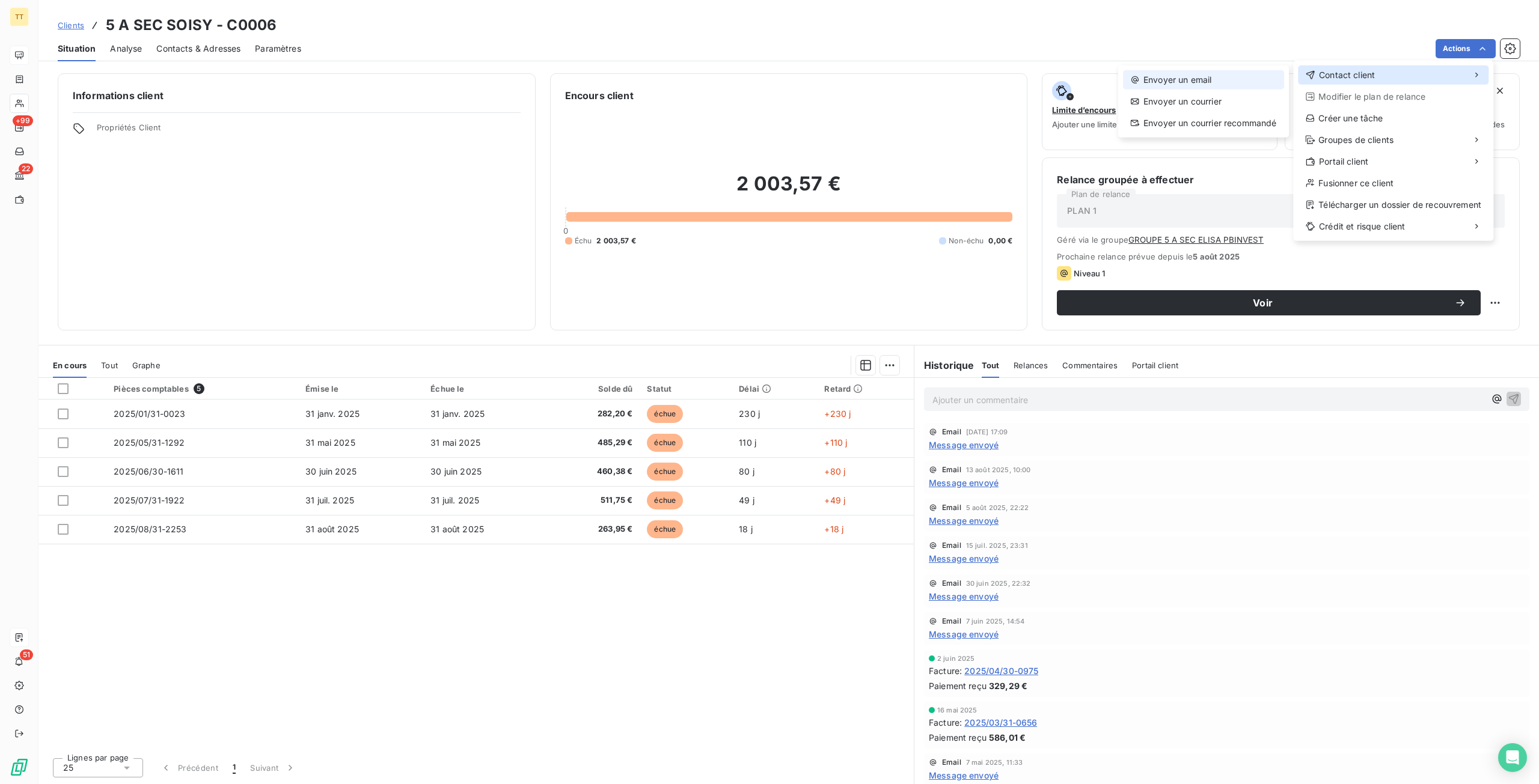
drag, startPoint x: 1354, startPoint y: 71, endPoint x: 1147, endPoint y: 73, distance: 207.0
click at [1336, 71] on span "Contact client" at bounding box center [1347, 75] width 55 height 12
click at [1147, 73] on div "Envoyer un email" at bounding box center [1203, 80] width 161 height 19
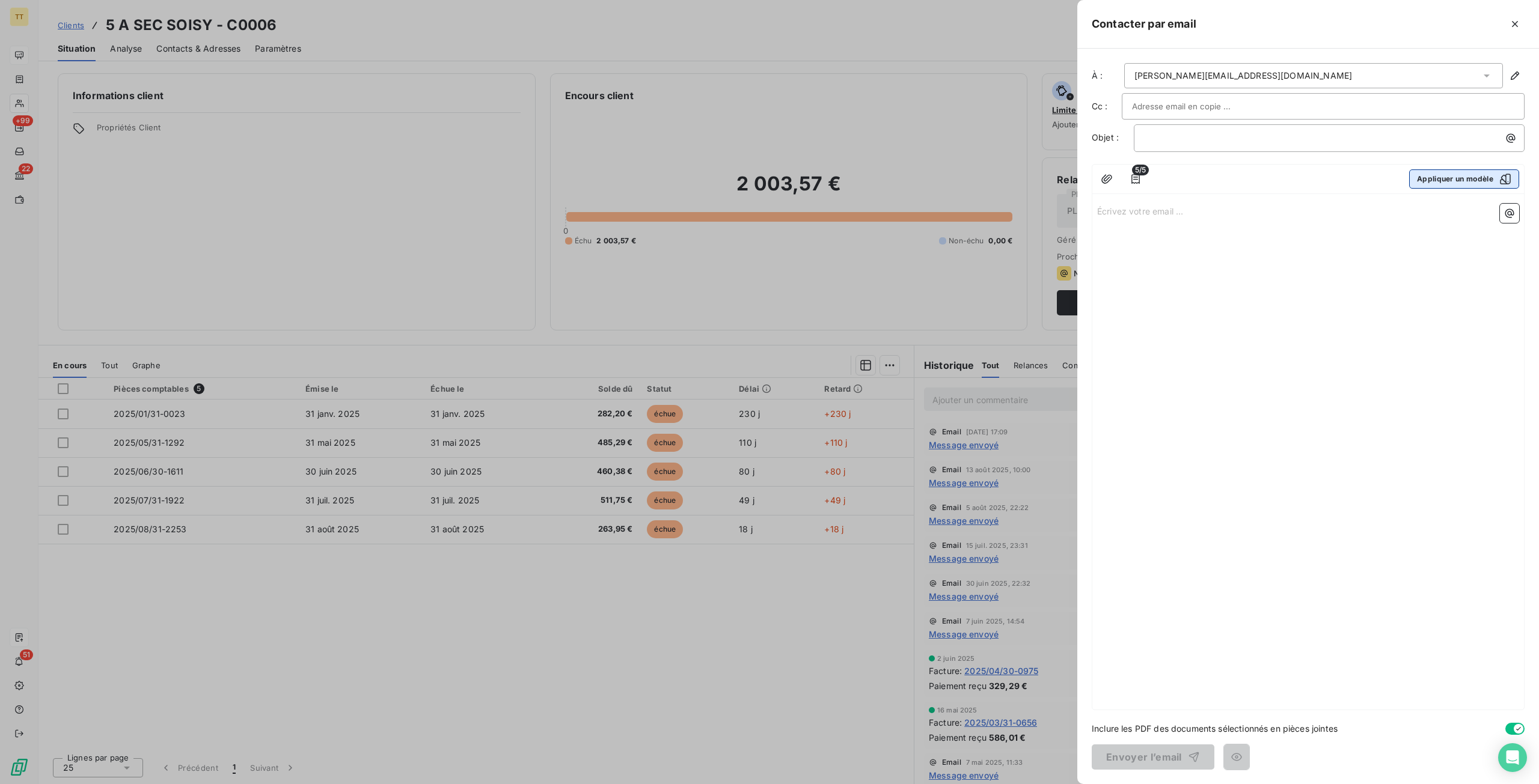
click at [1447, 182] on button "Appliquer un modèle" at bounding box center [1464, 178] width 110 height 19
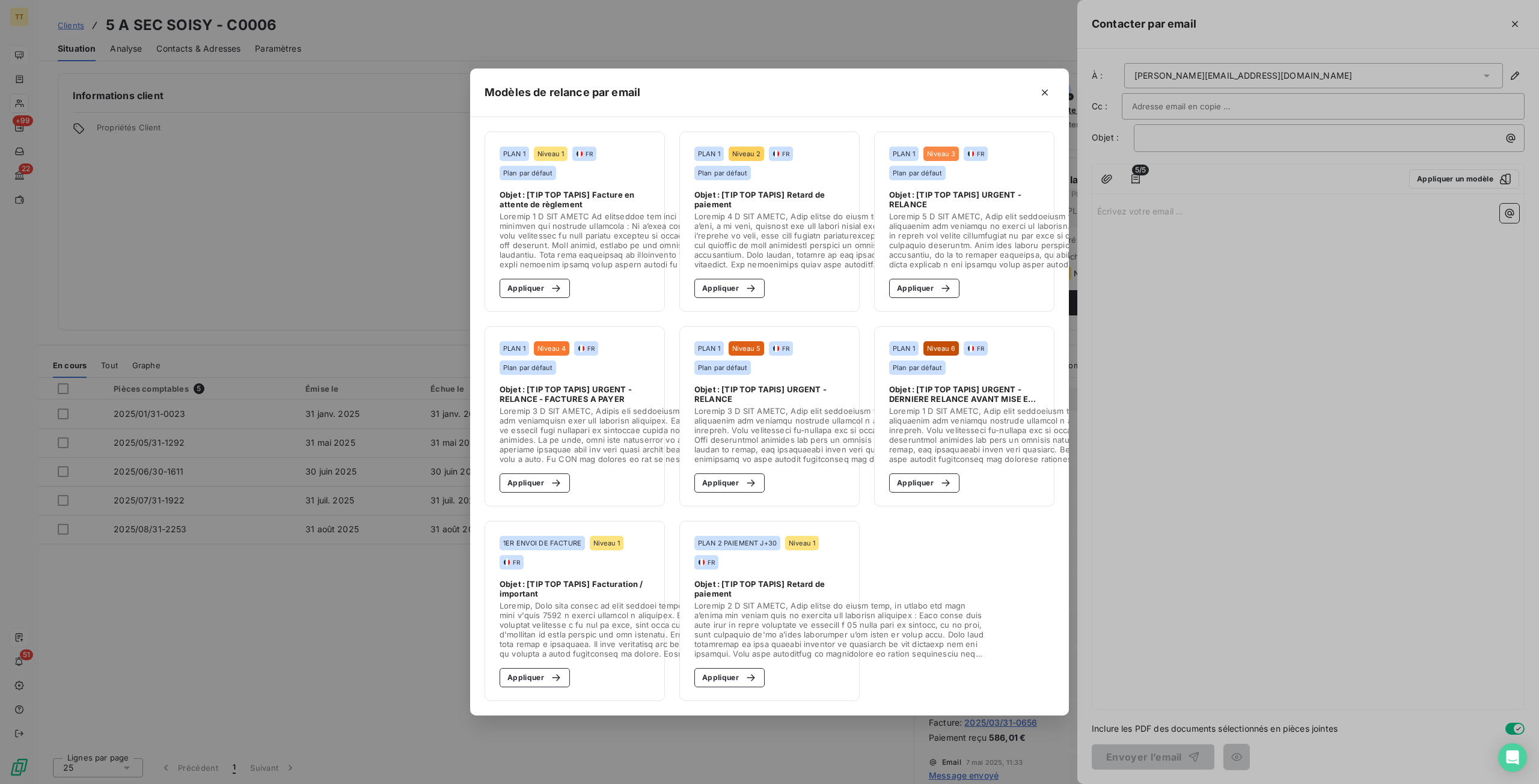
drag, startPoint x: 515, startPoint y: 286, endPoint x: 1232, endPoint y: 434, distance: 732.1
click at [515, 286] on button "Appliquer" at bounding box center [535, 288] width 70 height 19
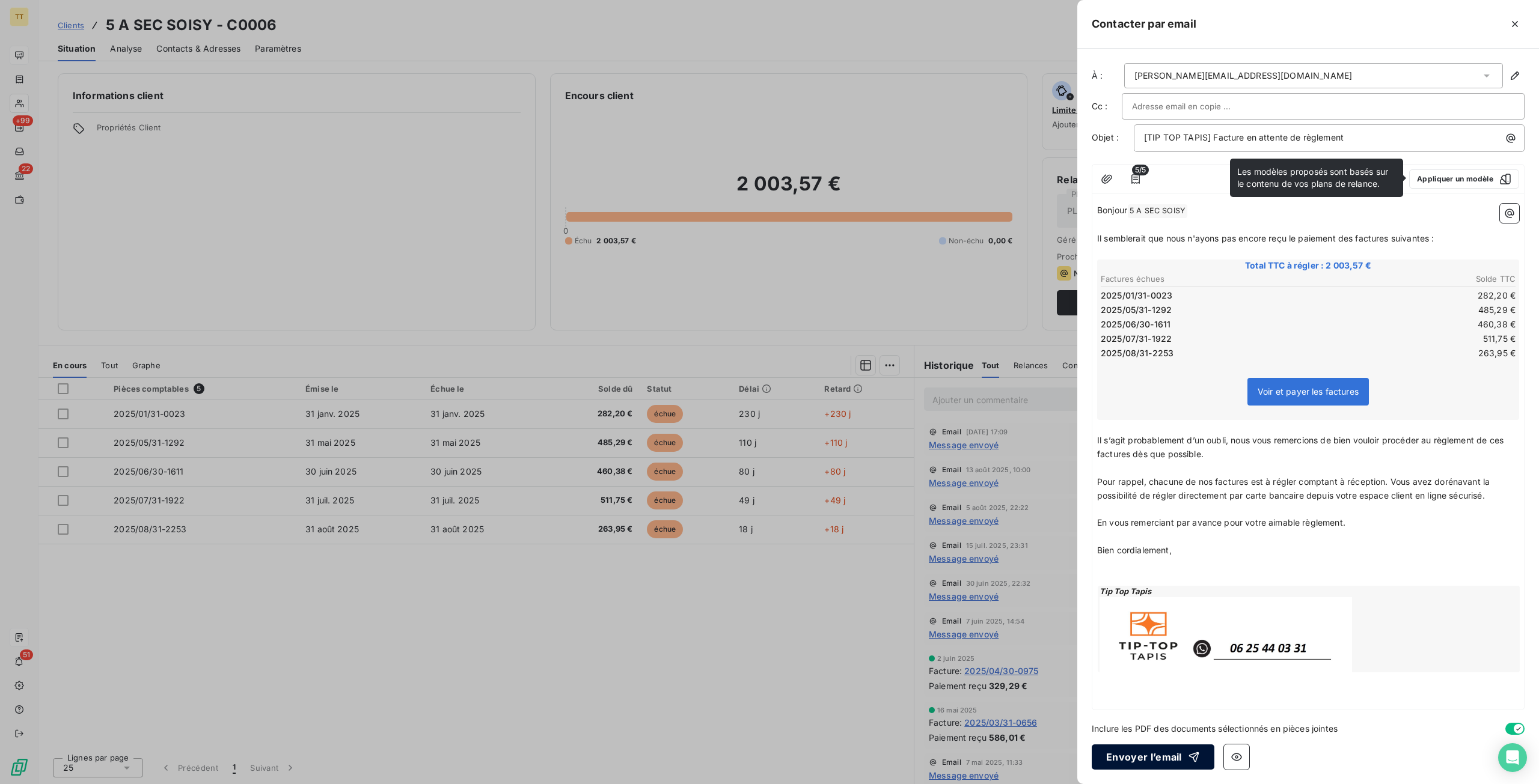
click at [1134, 767] on button "Envoyer l’email" at bounding box center [1152, 756] width 123 height 25
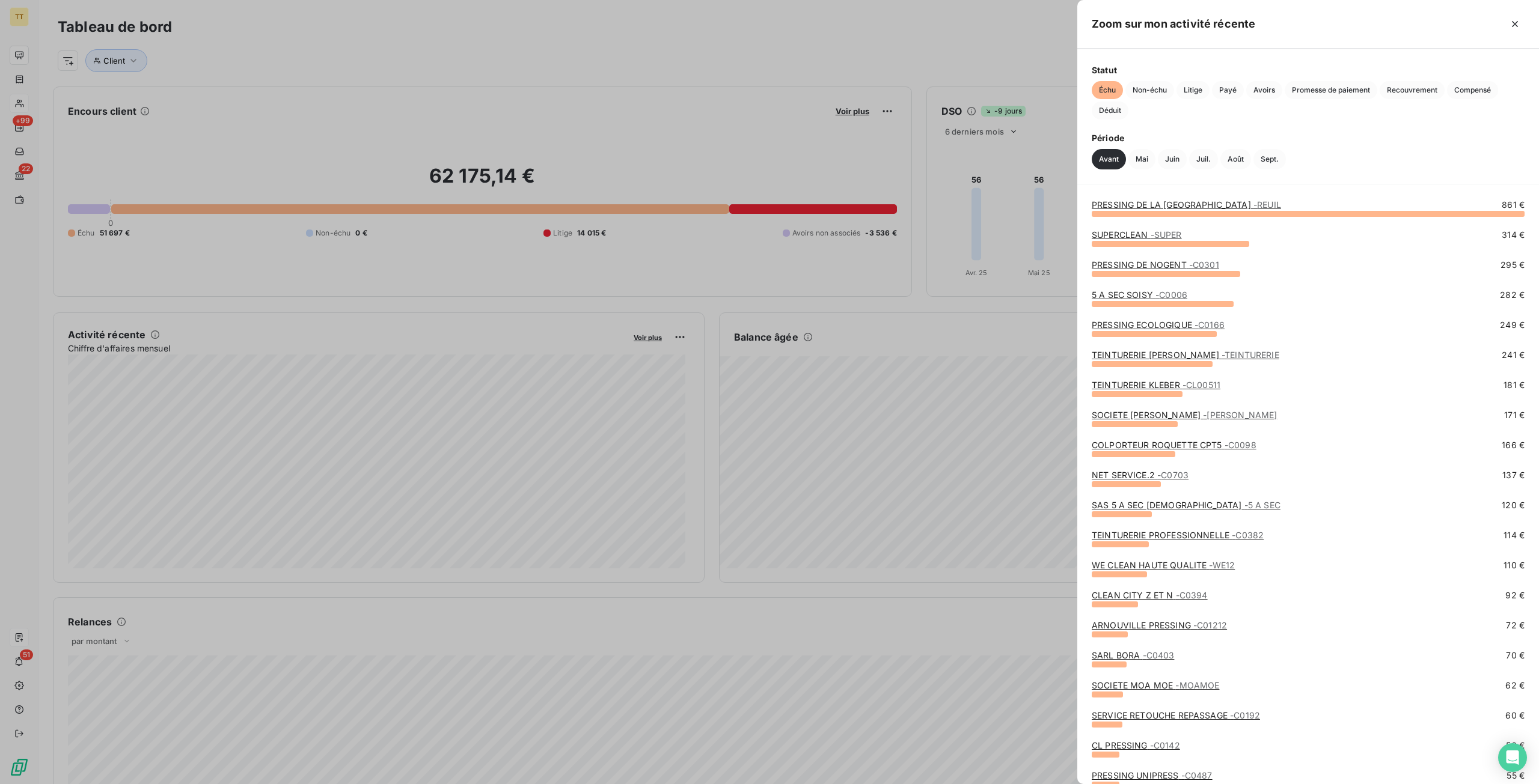
click at [1143, 323] on link "PRESSING ECOLOGIQUE - C0166" at bounding box center [1158, 325] width 133 height 10
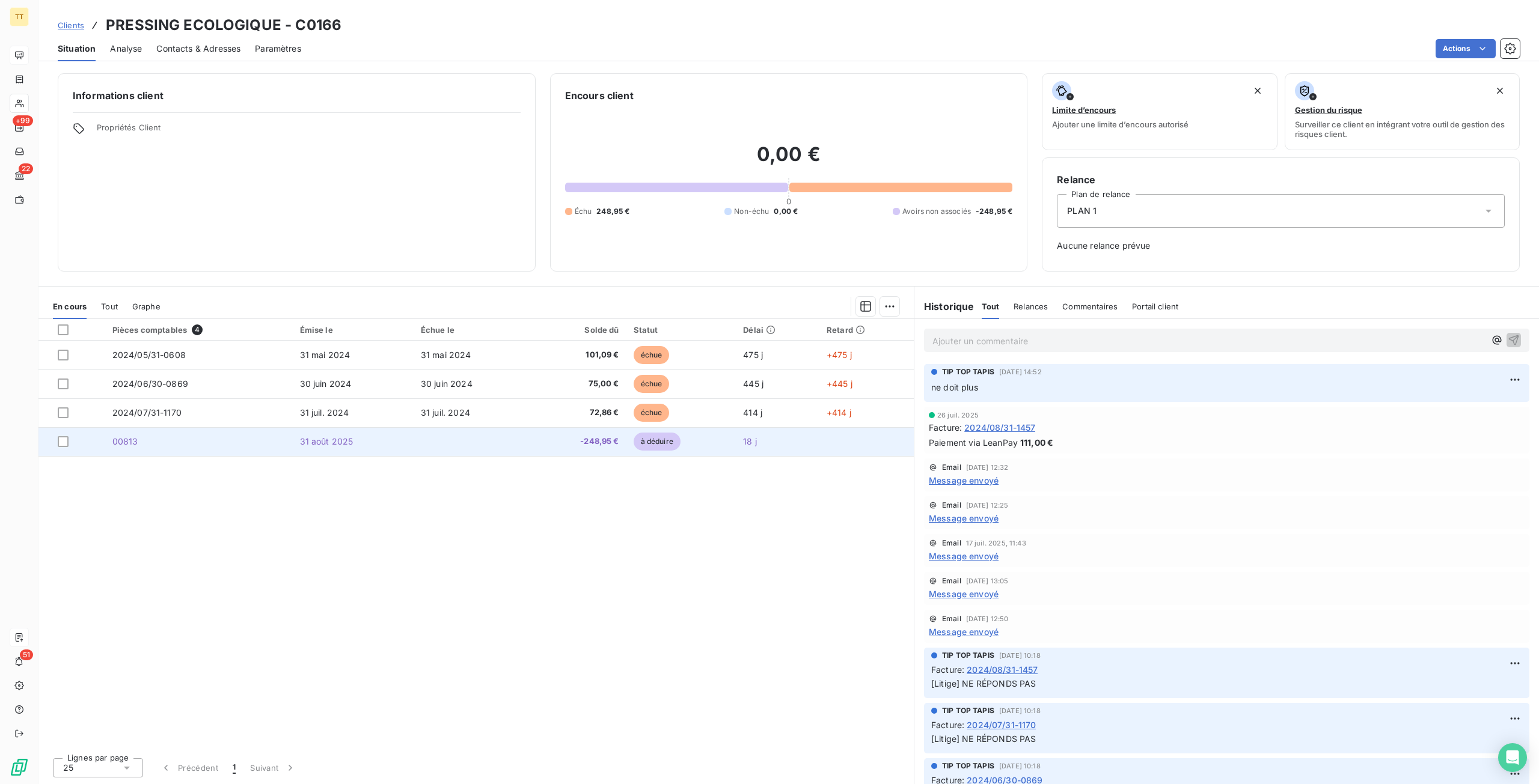
click at [370, 452] on td "31 août 2025" at bounding box center [353, 441] width 121 height 29
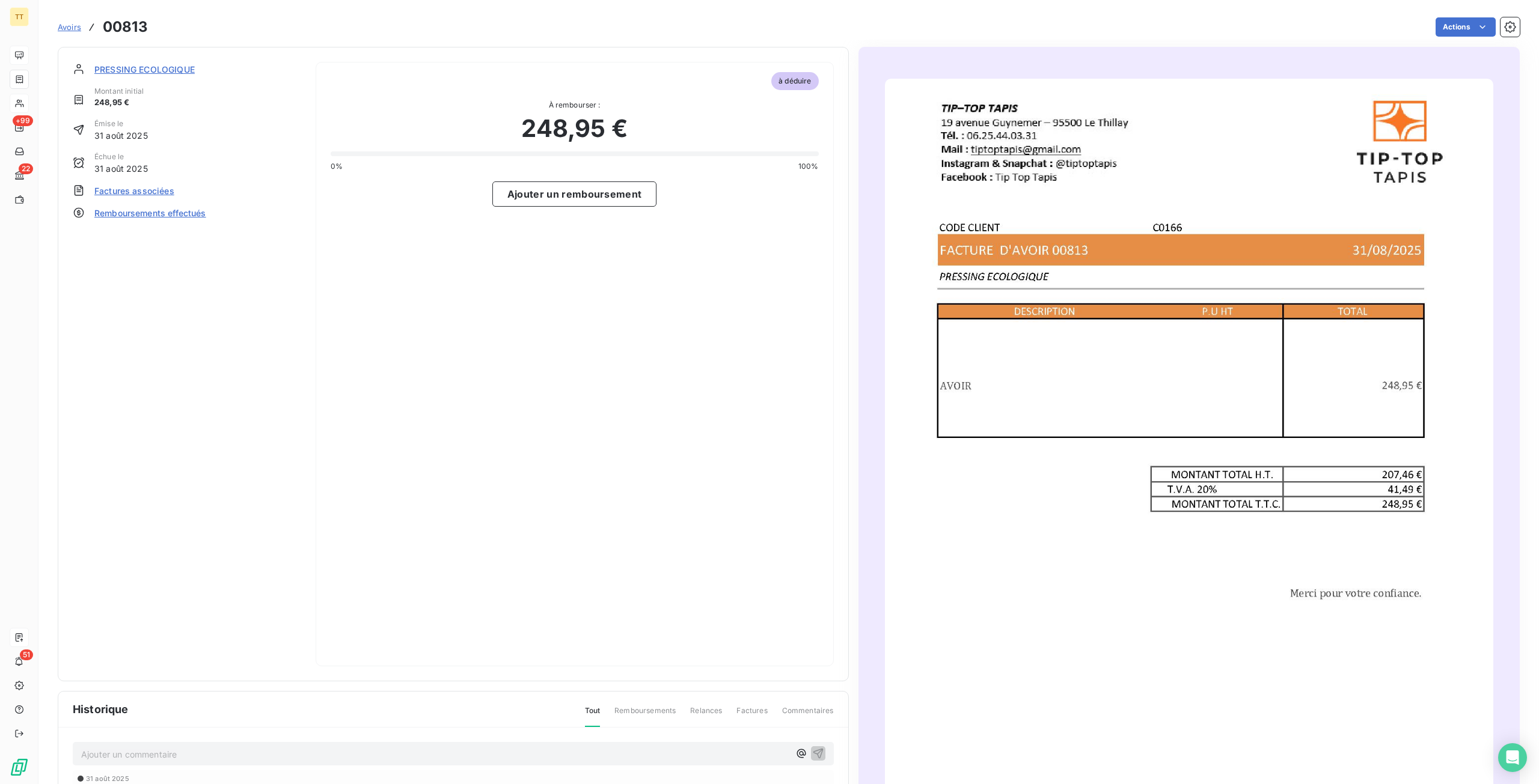
click at [149, 193] on span "Factures associées" at bounding box center [134, 191] width 80 height 13
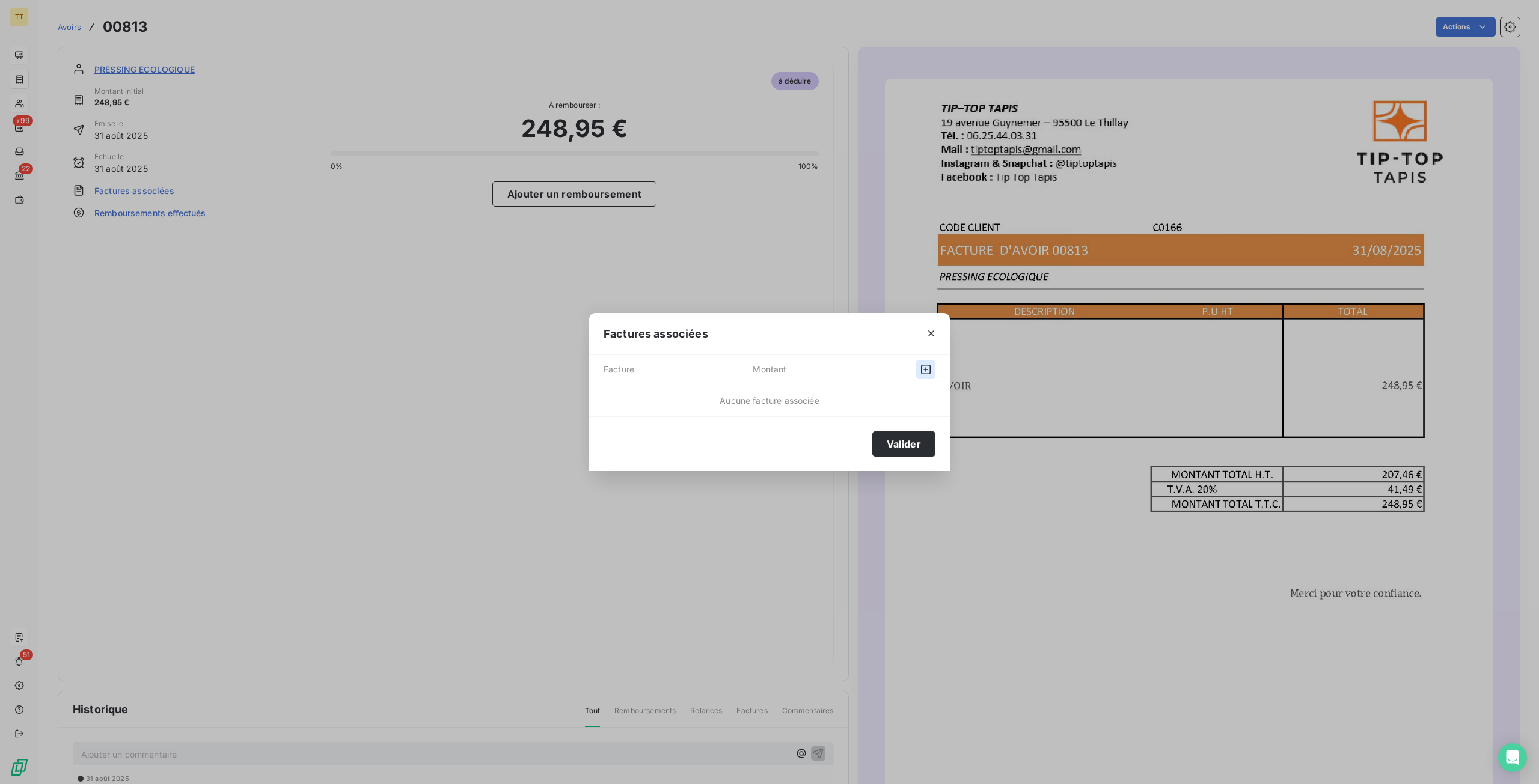
click at [929, 361] on button "button" at bounding box center [926, 369] width 19 height 19
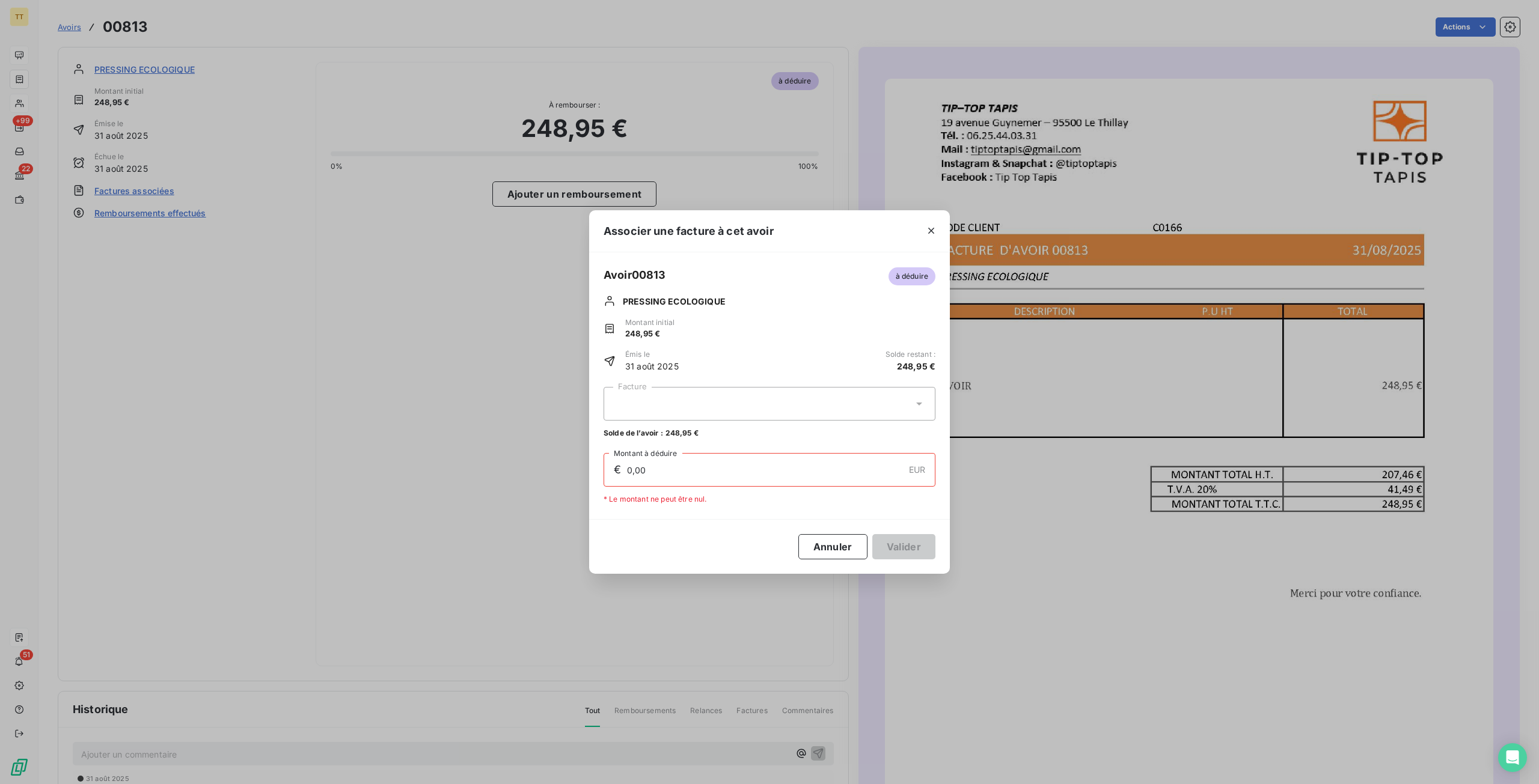
drag, startPoint x: 720, startPoint y: 404, endPoint x: 721, endPoint y: 413, distance: 9.1
click at [720, 404] on div at bounding box center [770, 404] width 332 height 33
click at [722, 432] on div "2024/05/[PHONE_NUMBER],09 €" at bounding box center [769, 434] width 317 height 11
type input "101,09"
click at [917, 552] on button "Valider" at bounding box center [904, 546] width 63 height 25
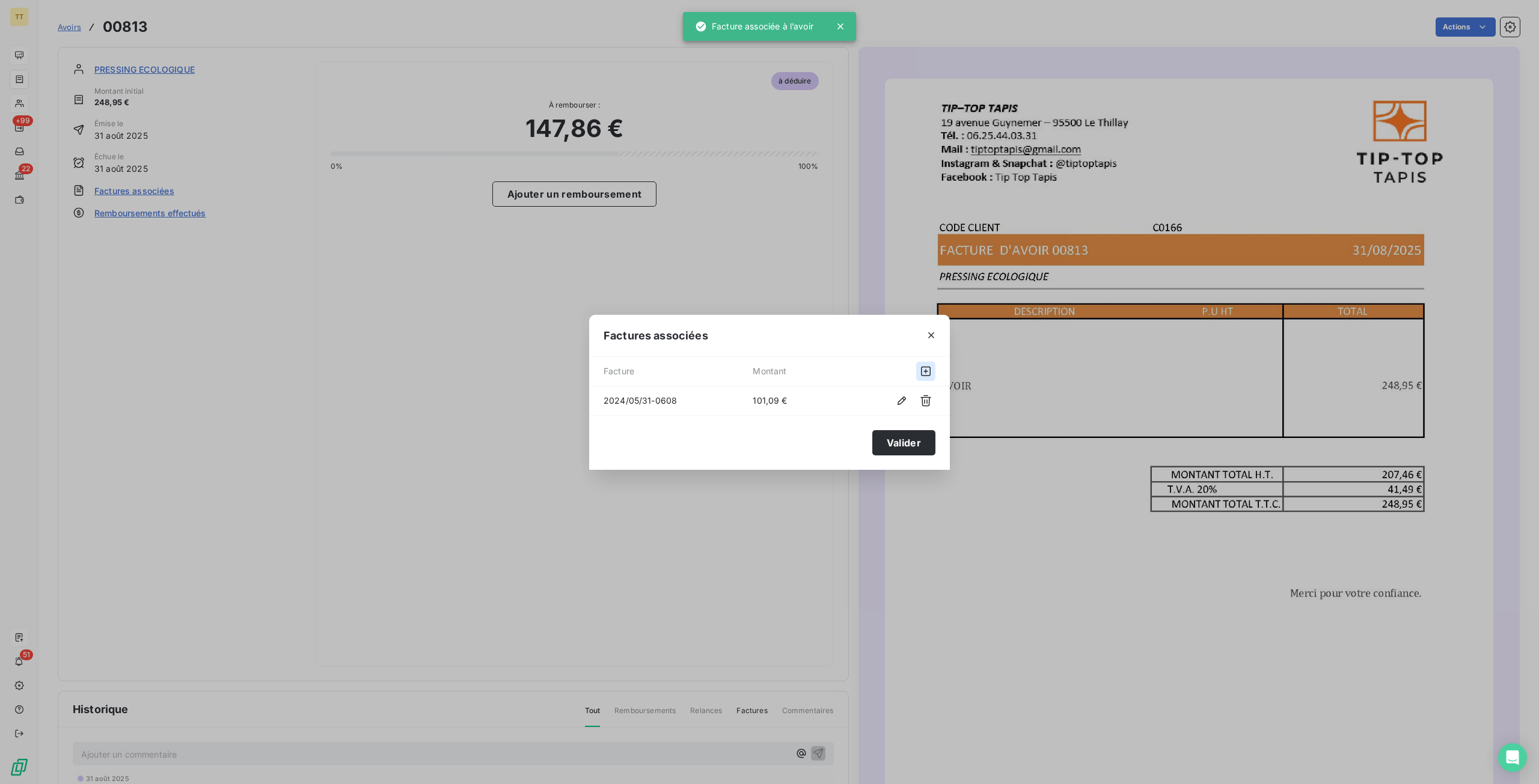
click at [918, 374] on button "button" at bounding box center [926, 371] width 19 height 19
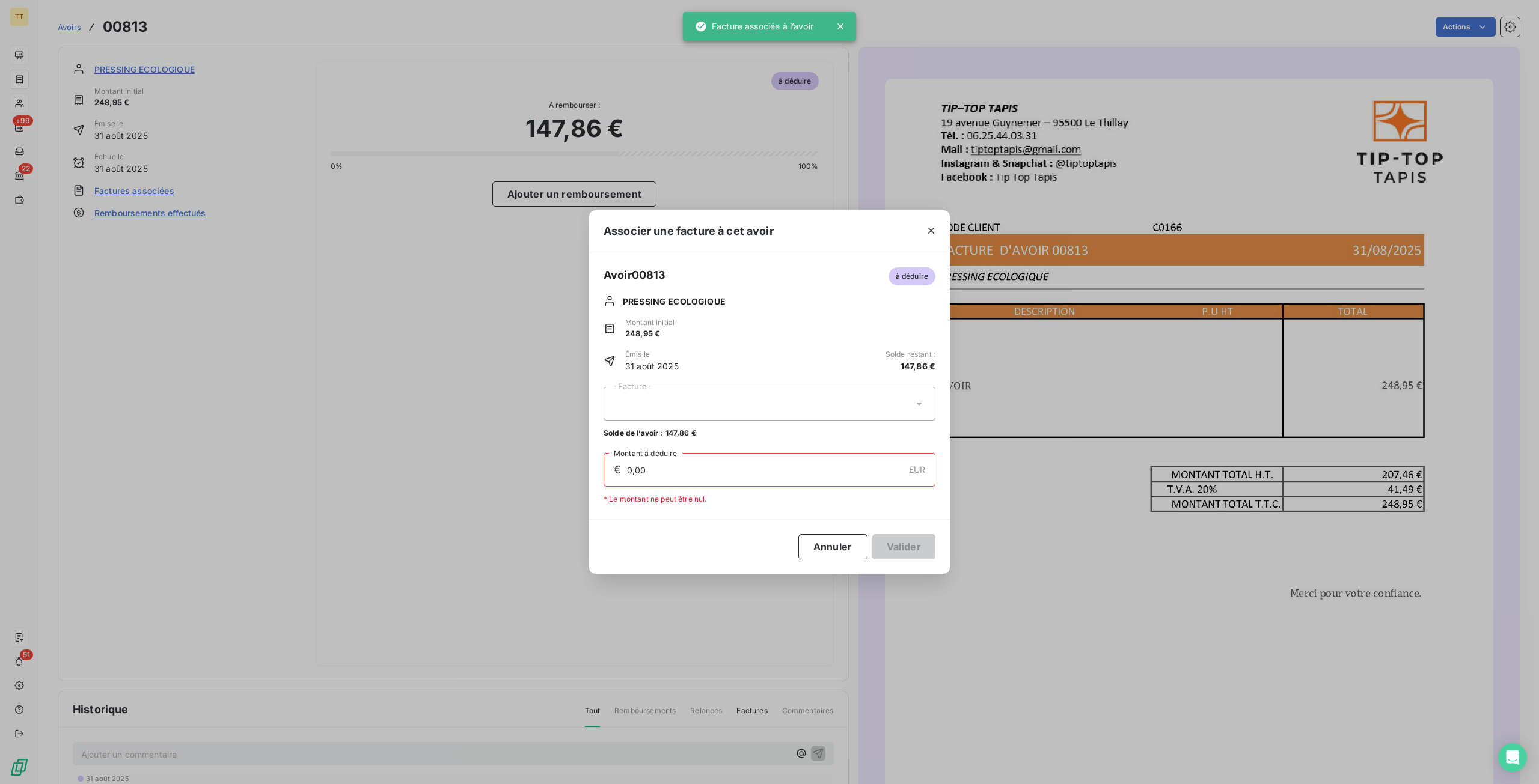
click at [901, 401] on div at bounding box center [770, 404] width 332 height 33
click at [883, 429] on div "2024/06/30-0869 75,00 €" at bounding box center [769, 434] width 317 height 11
type input "75,00"
click at [914, 543] on button "Valider" at bounding box center [904, 546] width 63 height 25
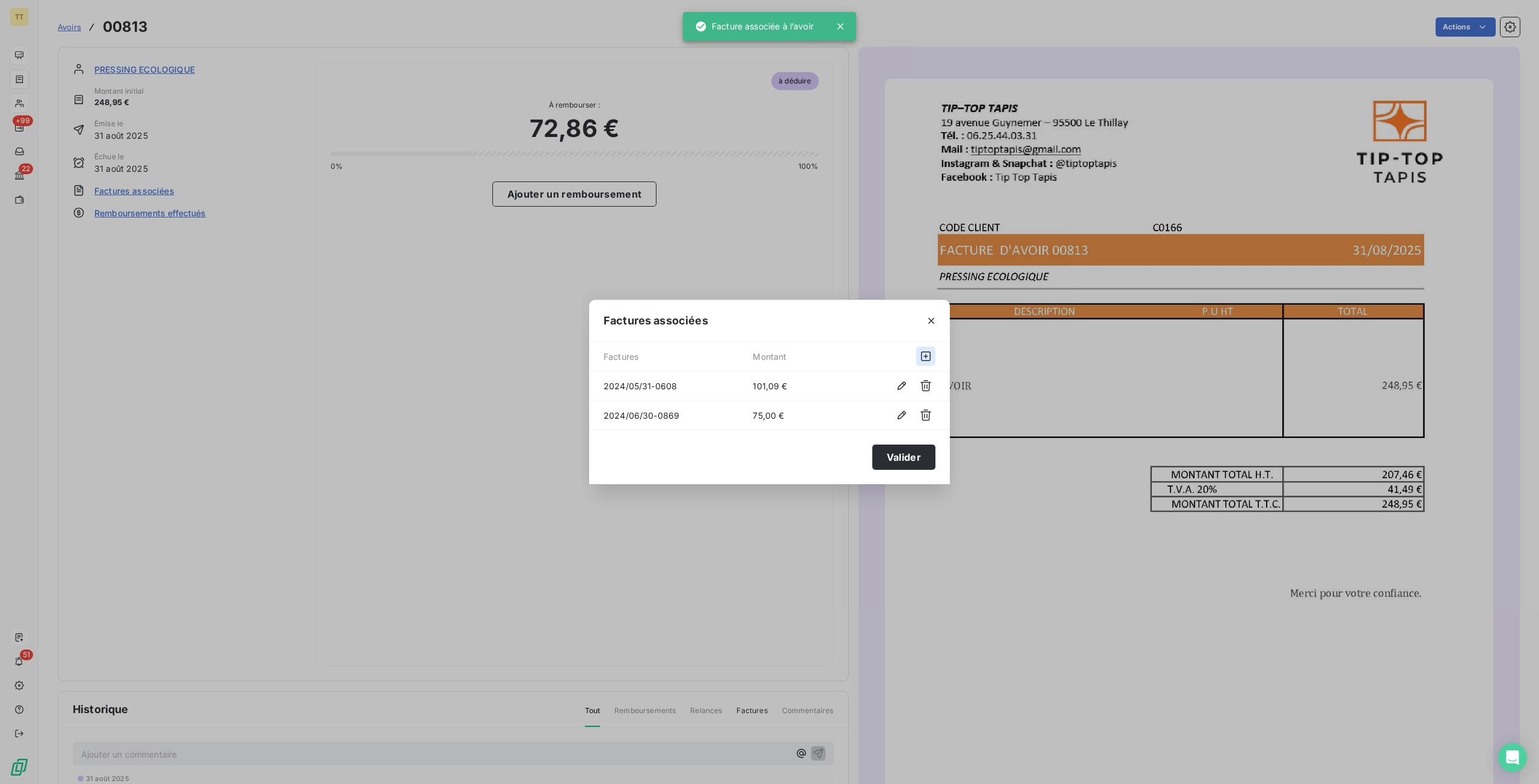
click at [922, 353] on icon "button" at bounding box center [926, 356] width 12 height 12
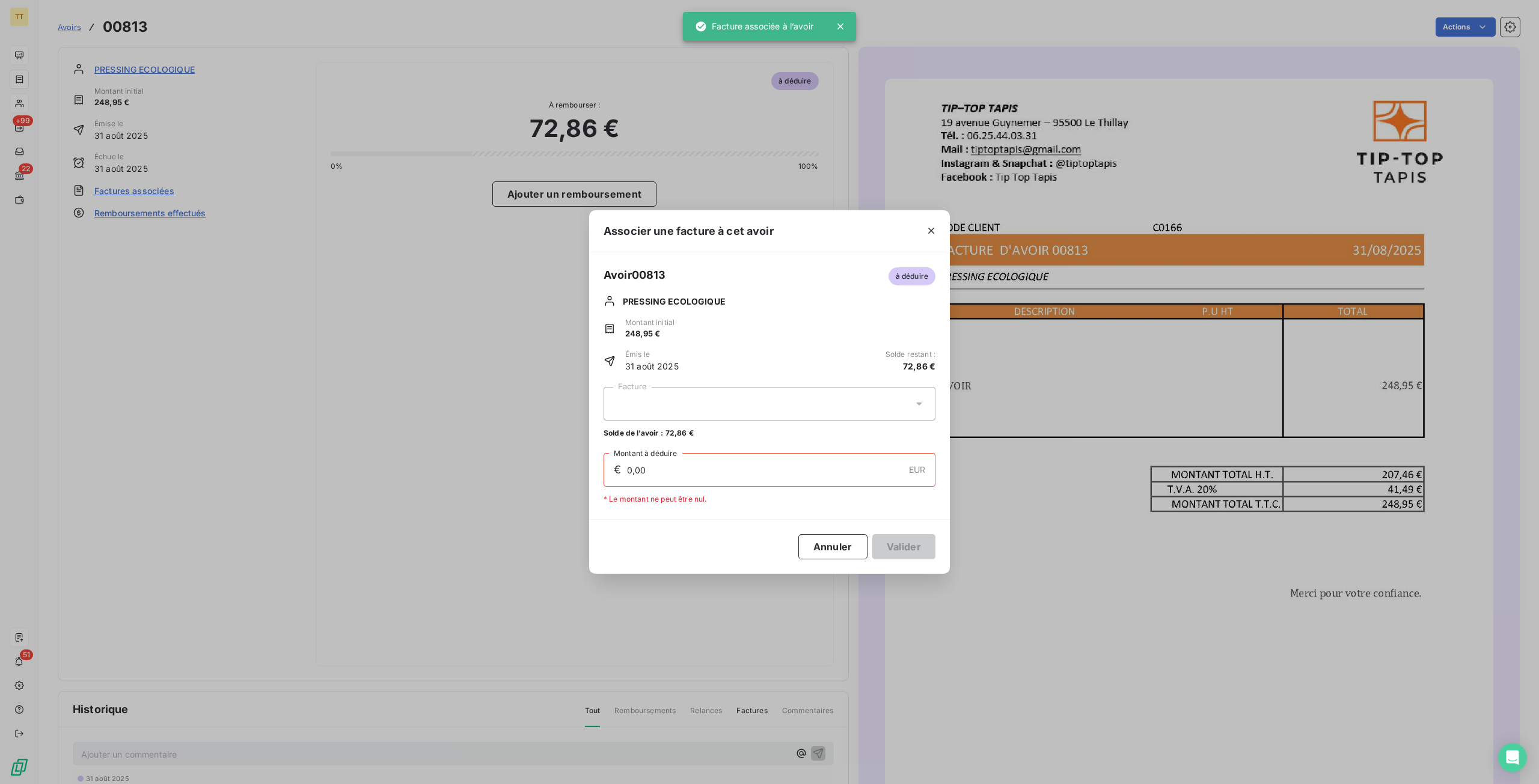
click at [854, 411] on div at bounding box center [770, 404] width 332 height 33
click at [853, 431] on div "2024/07/31-1170 72,86 €" at bounding box center [769, 434] width 317 height 11
type input "72,86"
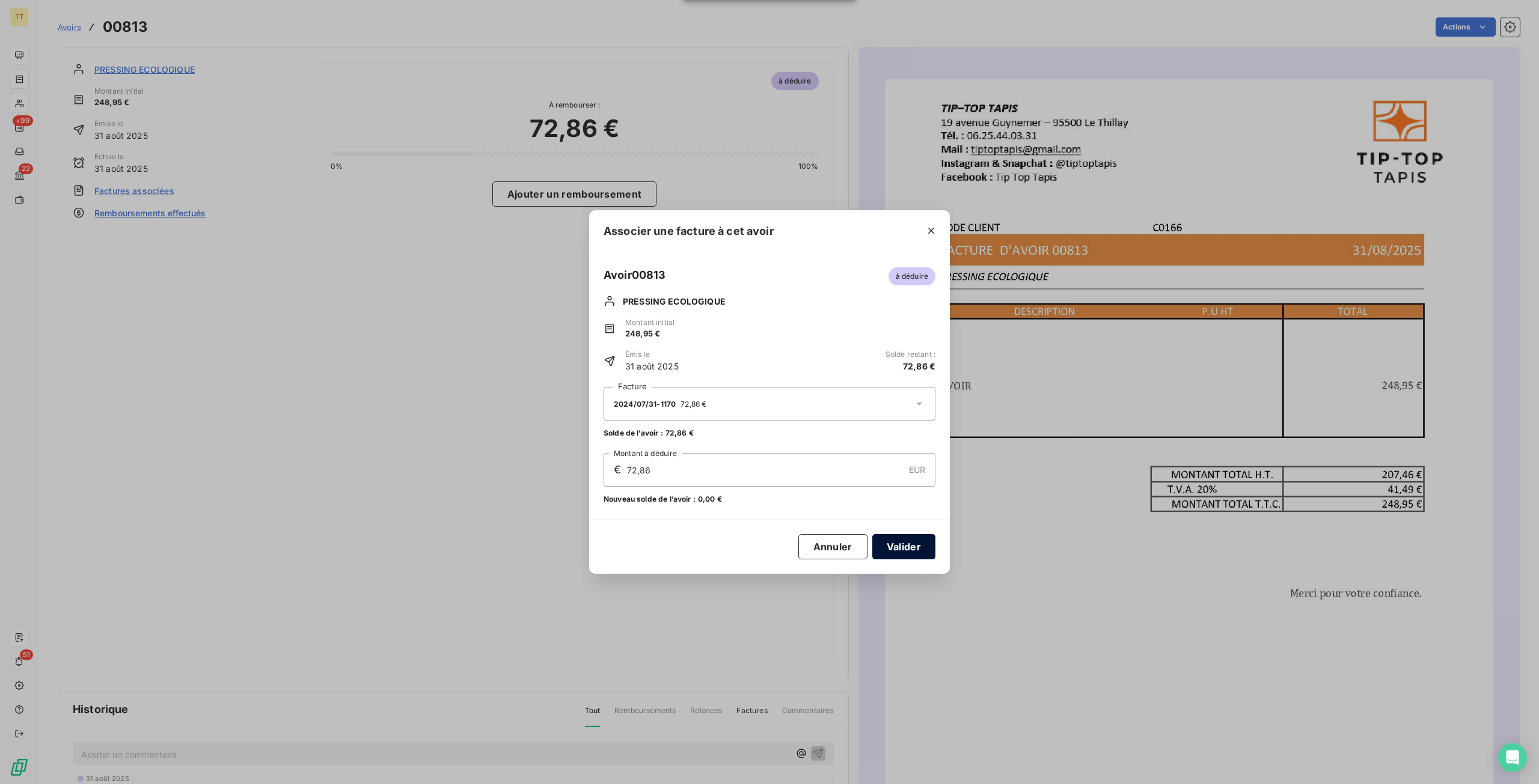
click at [898, 544] on button "Valider" at bounding box center [904, 546] width 63 height 25
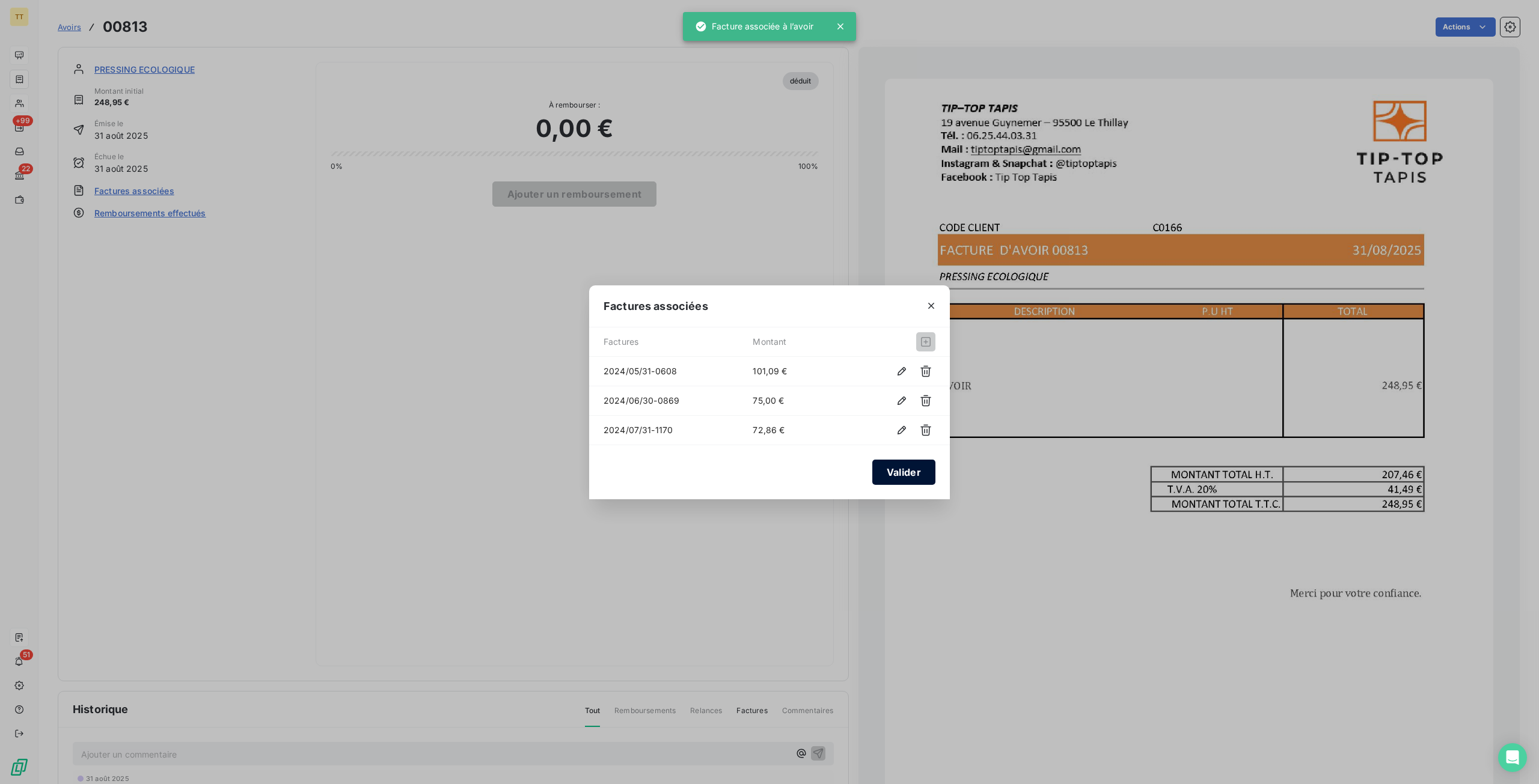
click at [885, 473] on button "Valider" at bounding box center [904, 472] width 63 height 25
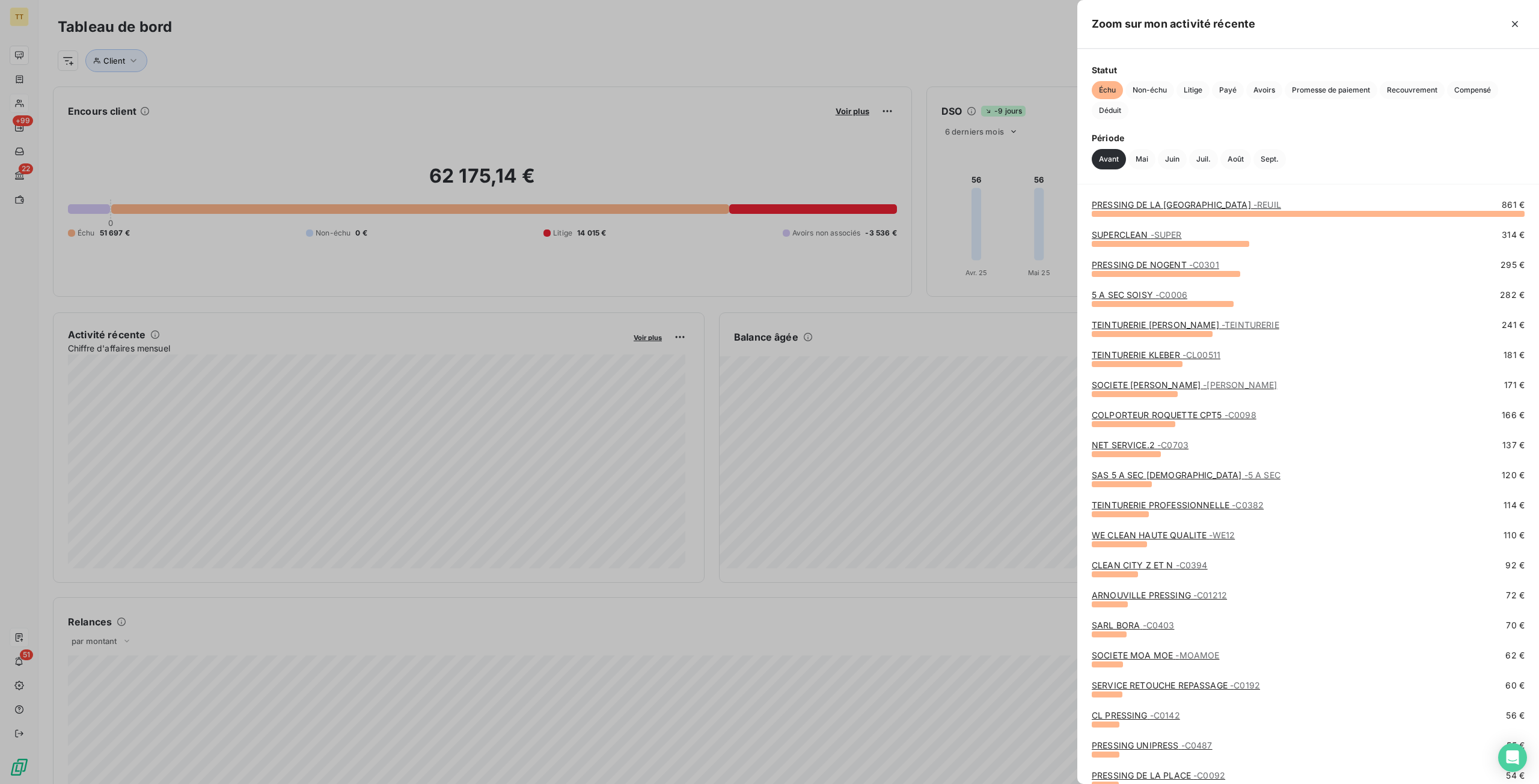
click at [1166, 323] on link "TEINTURERIE [PERSON_NAME]" at bounding box center [1185, 325] width 188 height 10
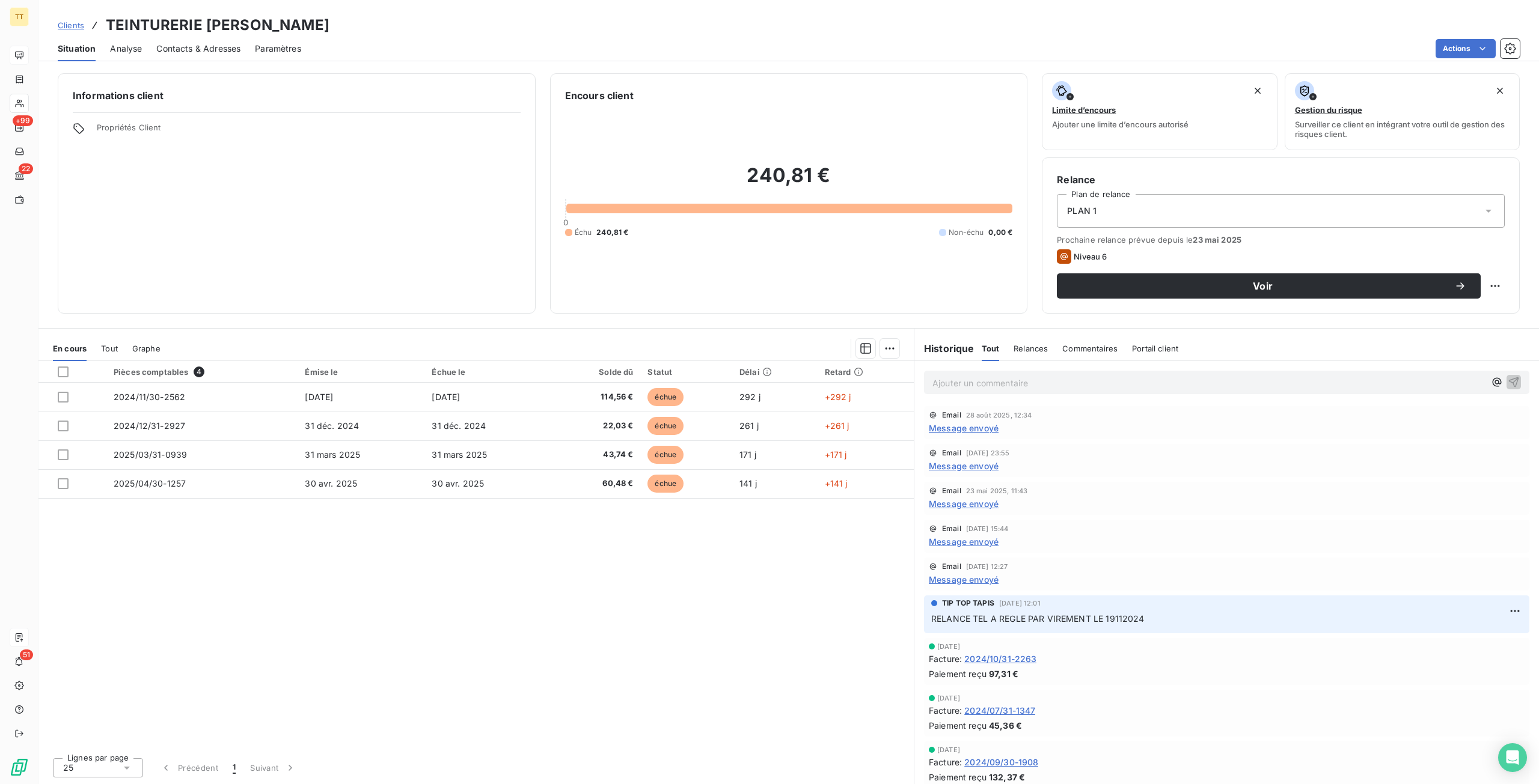
click at [198, 47] on span "Contacts & Adresses" at bounding box center [198, 48] width 84 height 12
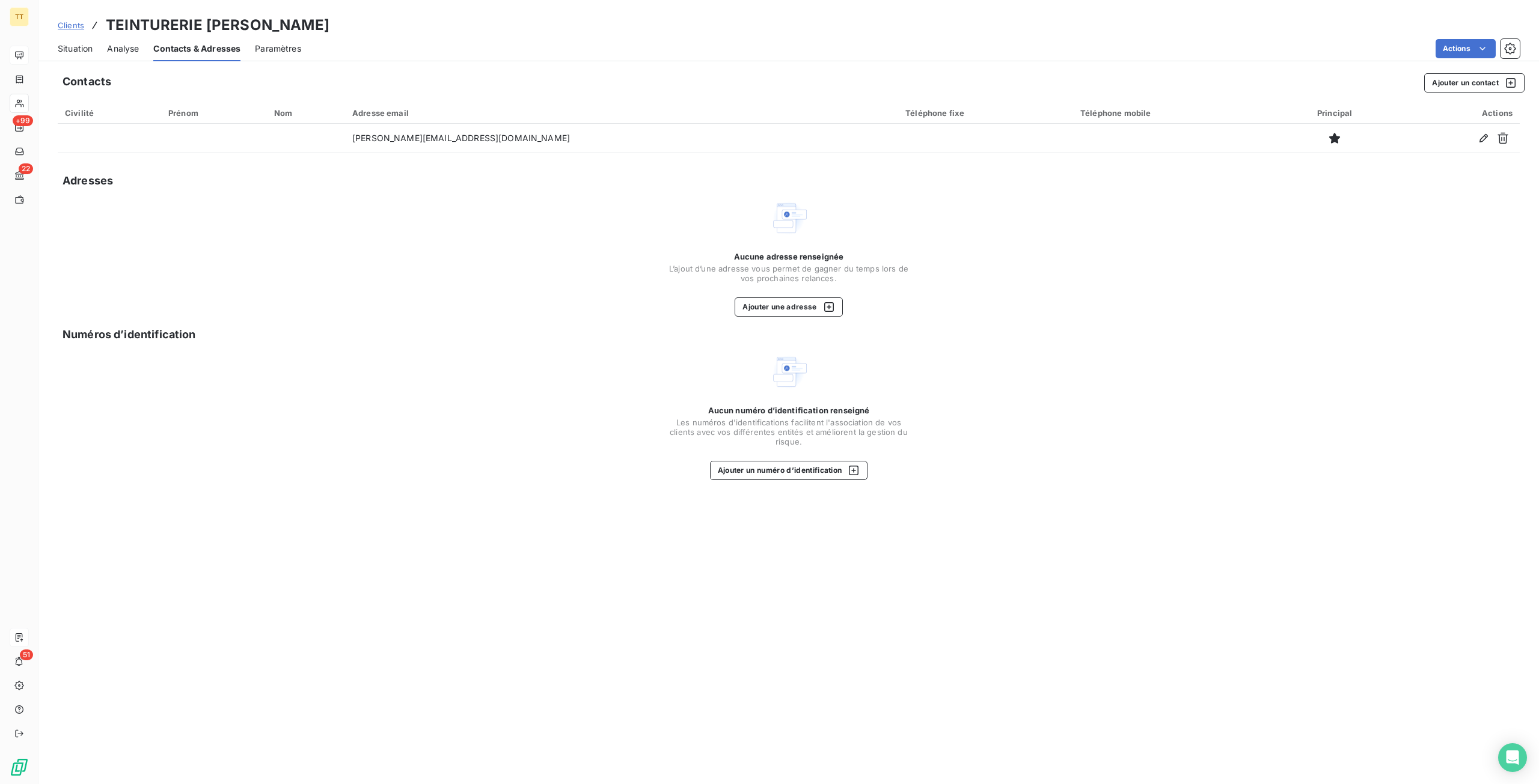
click at [87, 53] on span "Situation" at bounding box center [75, 48] width 35 height 12
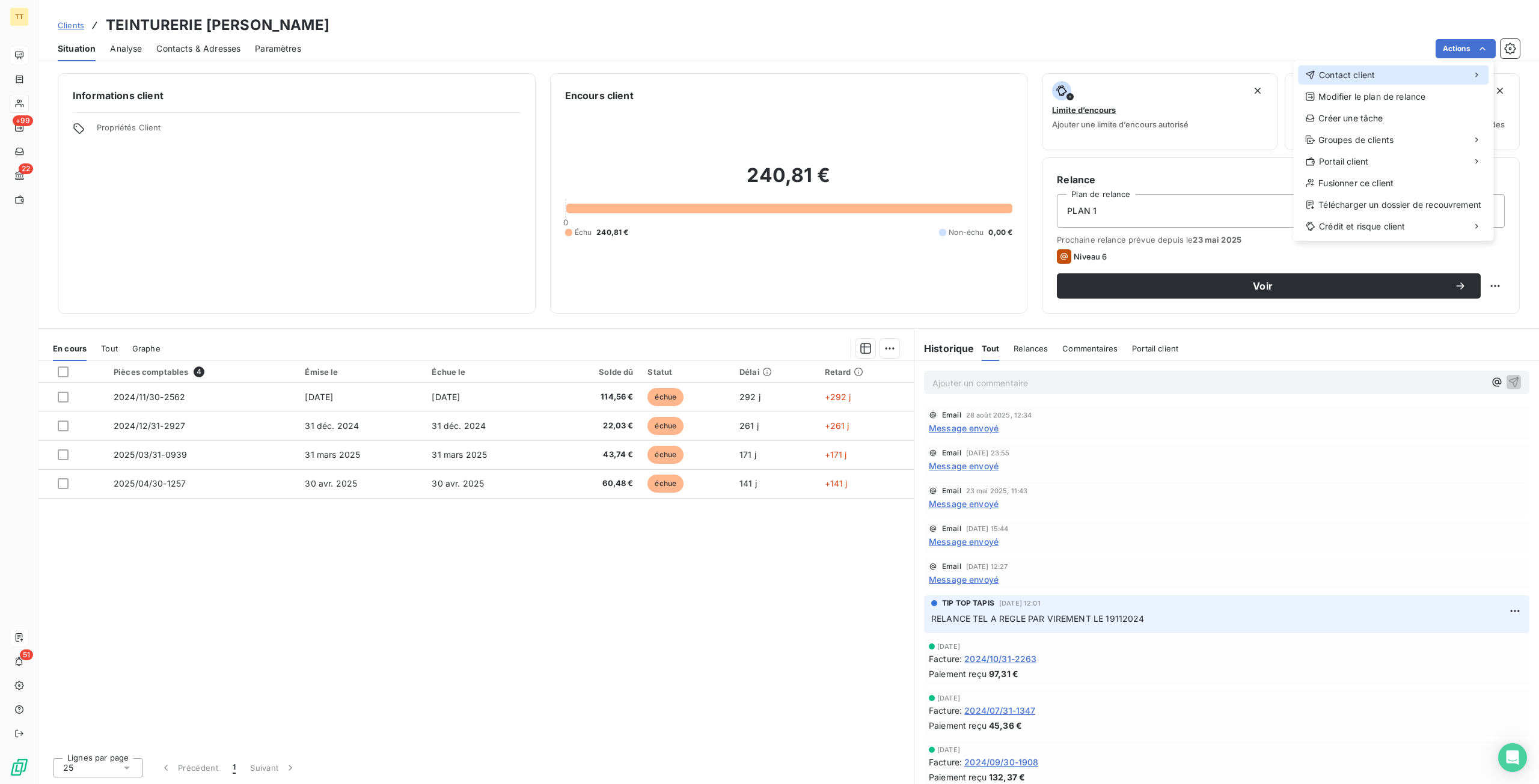
click at [1386, 69] on div "Contact client" at bounding box center [1393, 75] width 191 height 19
click at [1180, 85] on div "Envoyer un email" at bounding box center [1203, 80] width 161 height 19
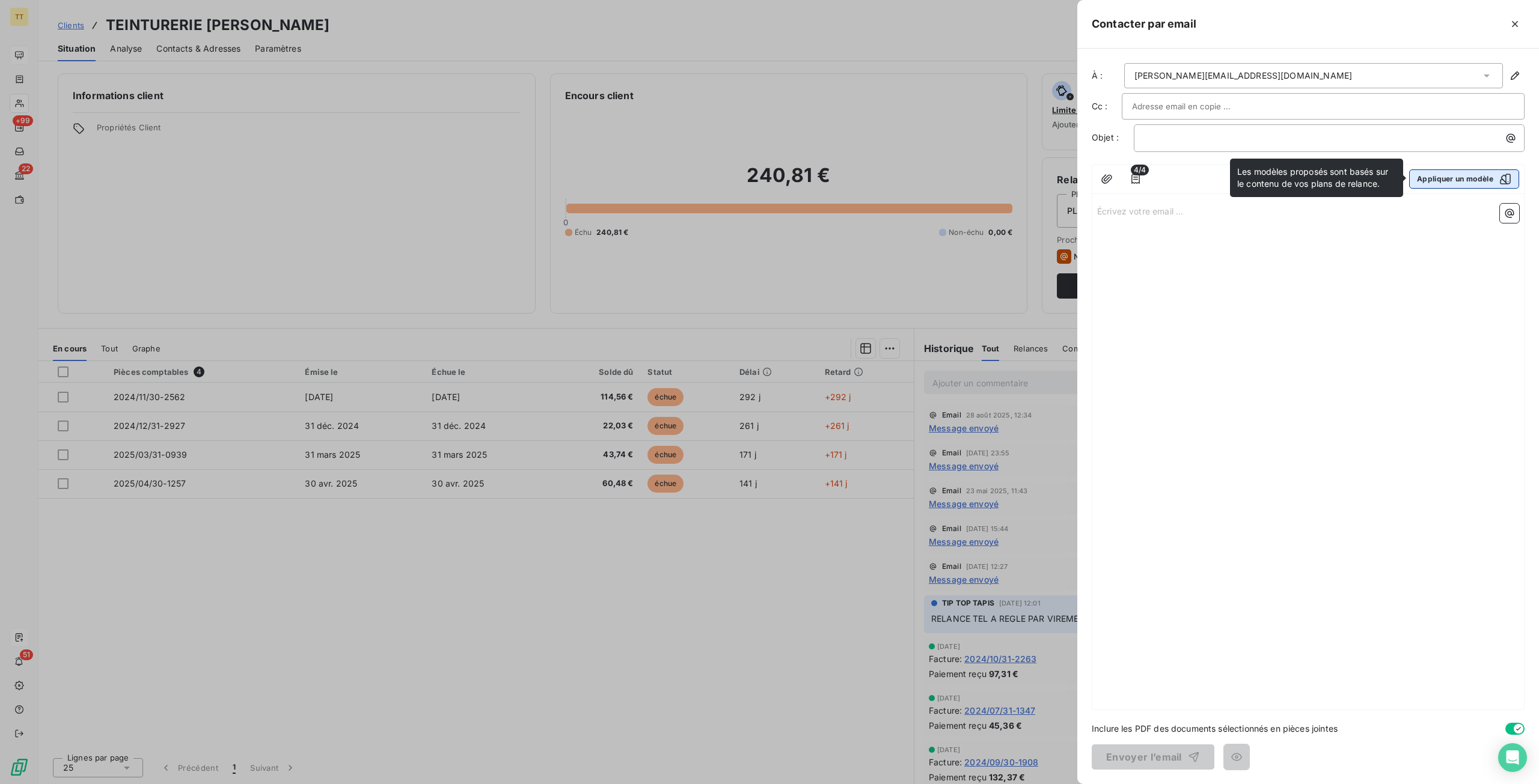
click at [1434, 185] on button "Appliquer un modèle" at bounding box center [1464, 178] width 110 height 19
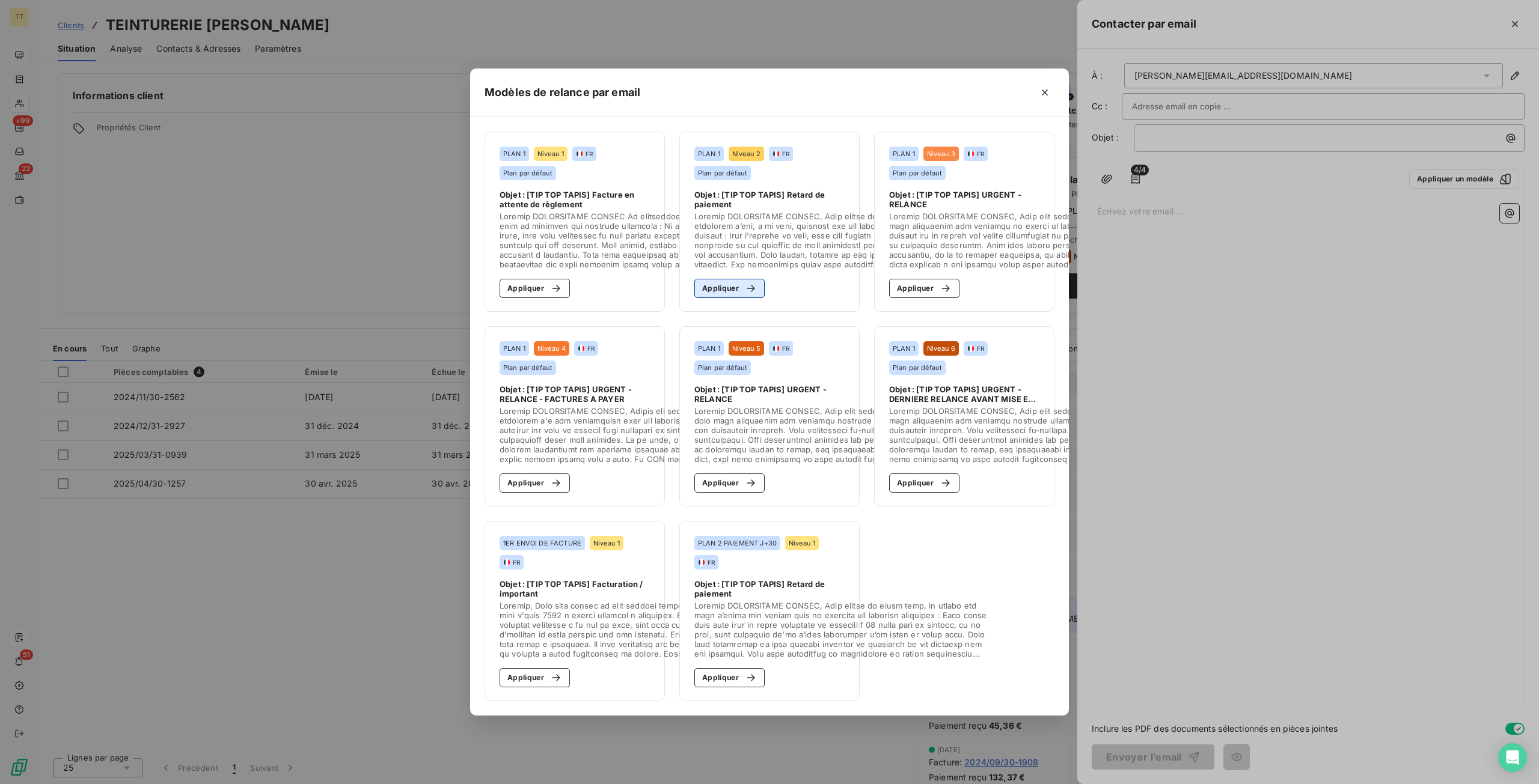
click at [745, 283] on icon "button" at bounding box center [750, 288] width 12 height 12
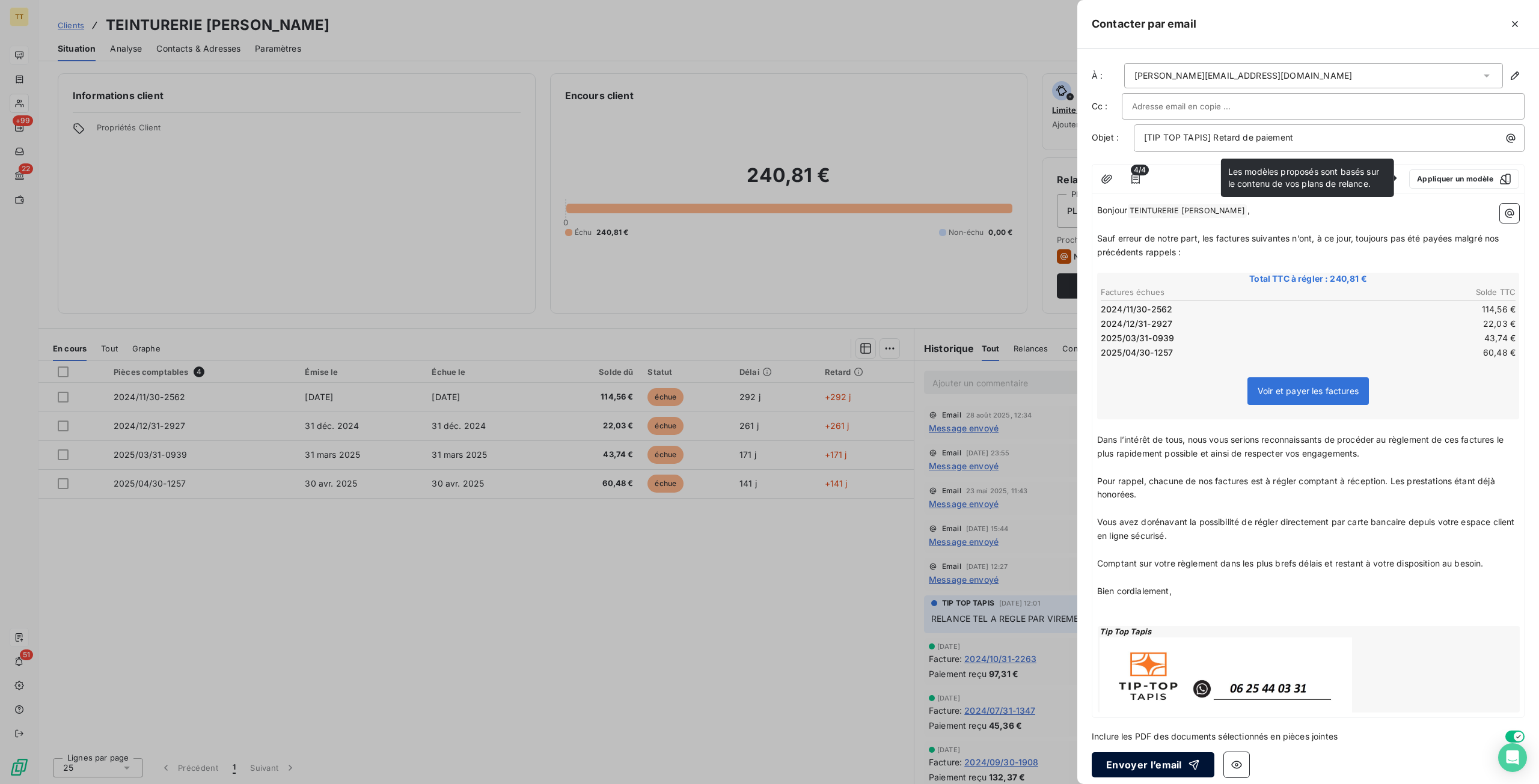
click at [1151, 756] on button "Envoyer l’email" at bounding box center [1152, 765] width 123 height 25
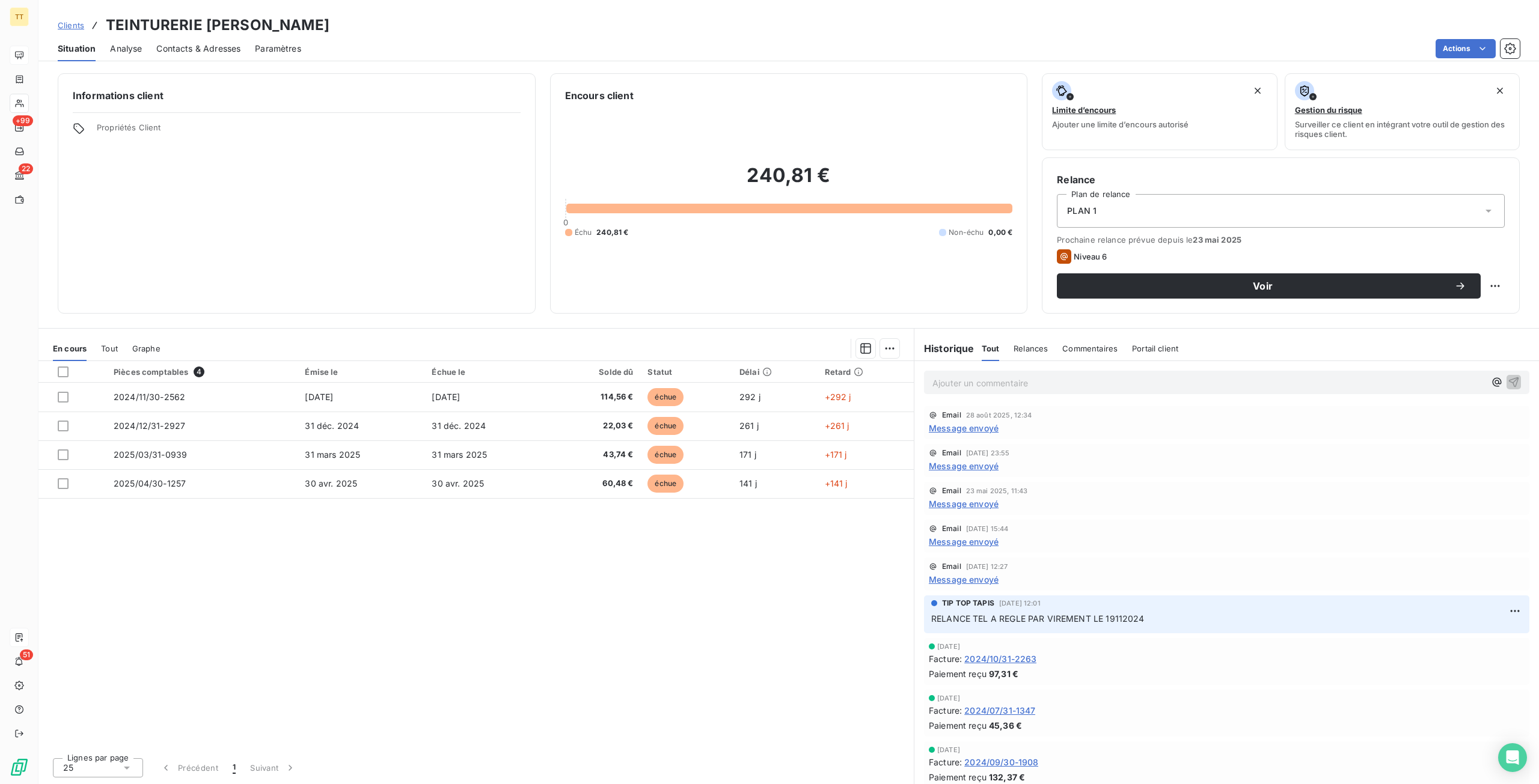
drag, startPoint x: 1290, startPoint y: 329, endPoint x: 664, endPoint y: 658, distance: 707.2
click at [664, 658] on div "Pièces comptables 4 Émise le Échue le Solde dû Statut Délai Retard 2024/11/30-2…" at bounding box center [476, 555] width 875 height 387
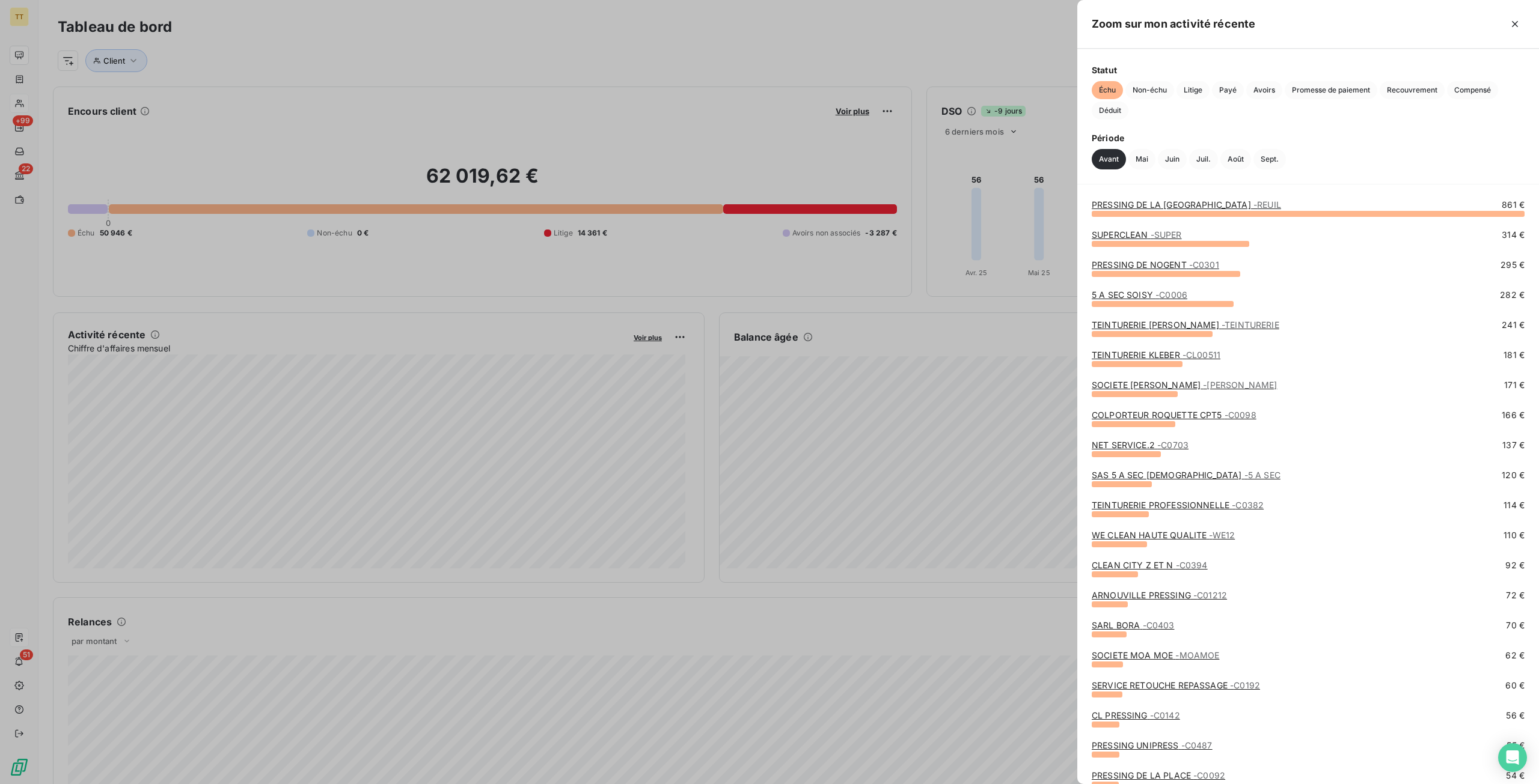
click at [1193, 350] on span "- CL00511" at bounding box center [1201, 354] width 38 height 10
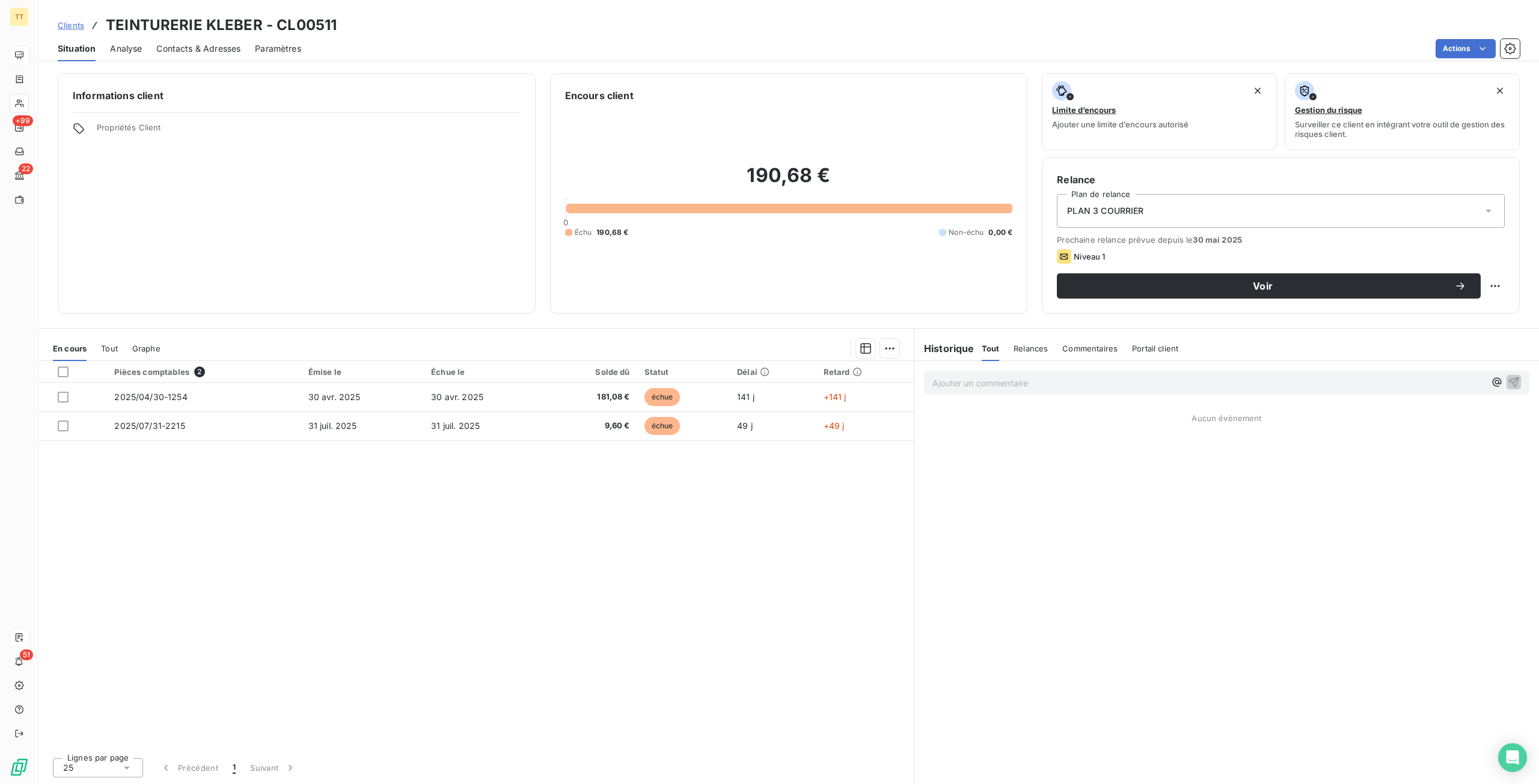
click at [213, 52] on span "Contacts & Adresses" at bounding box center [198, 48] width 84 height 12
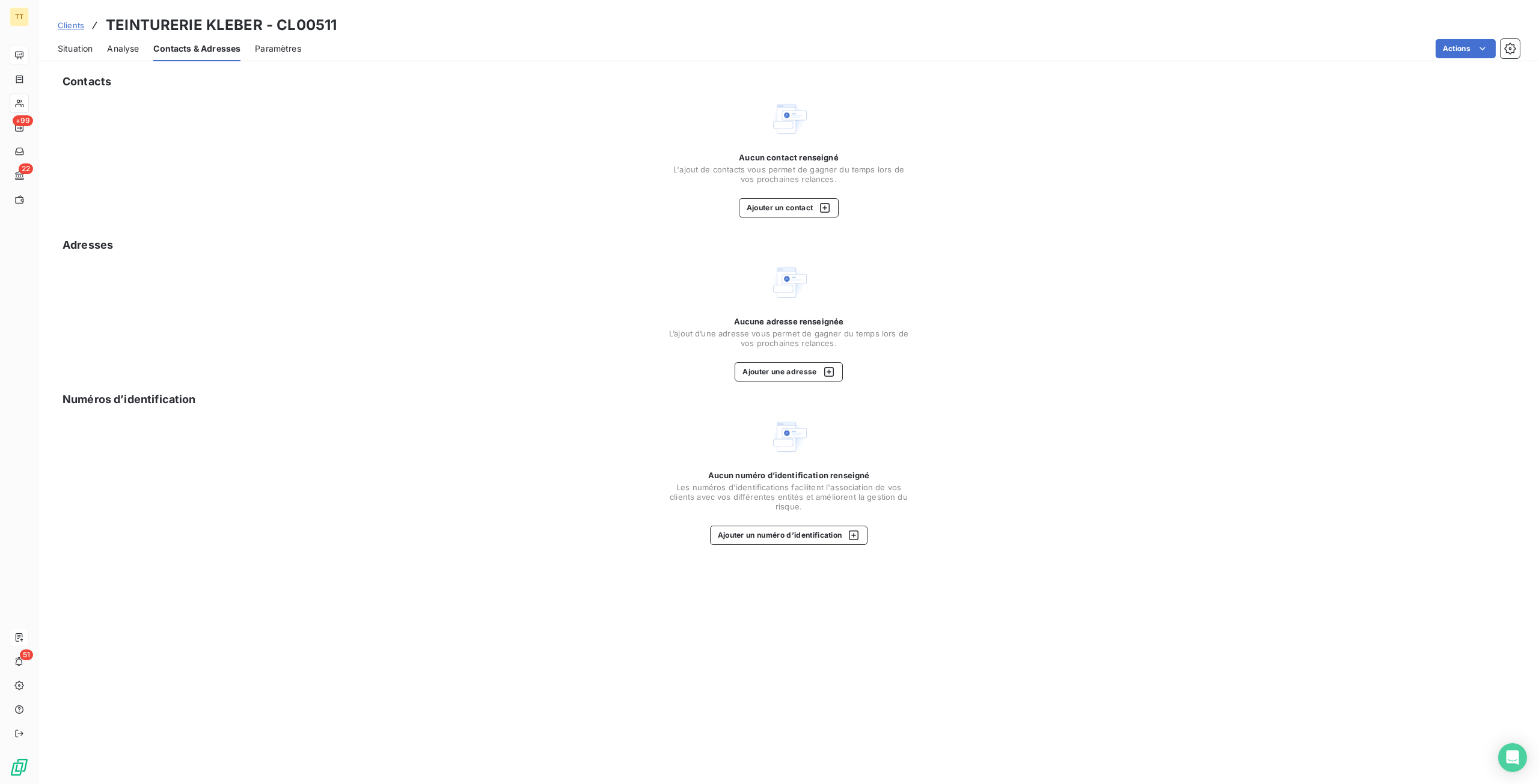
click at [74, 55] on div "Situation" at bounding box center [75, 48] width 35 height 25
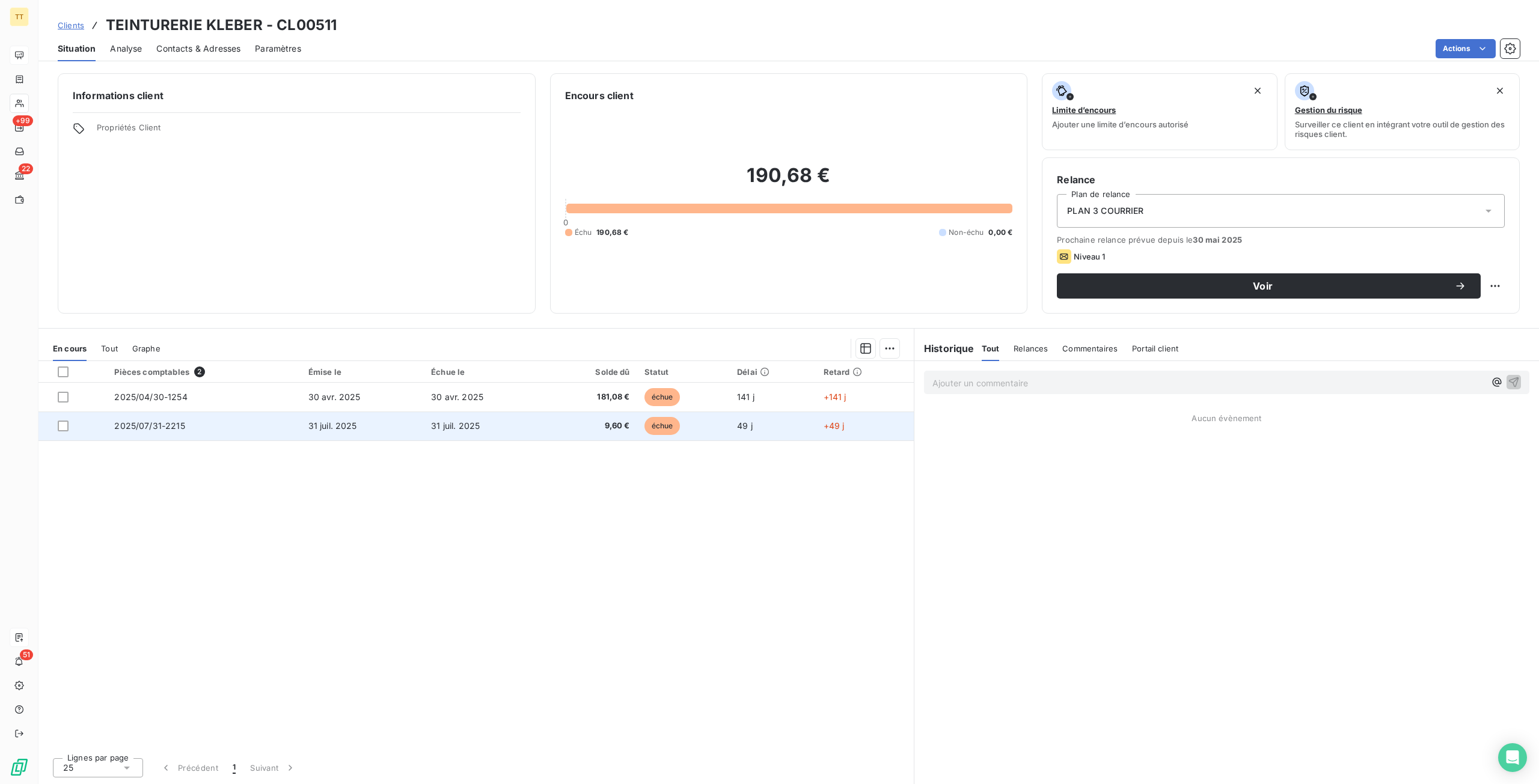
click at [344, 421] on span "31 juil. 2025" at bounding box center [332, 425] width 49 height 10
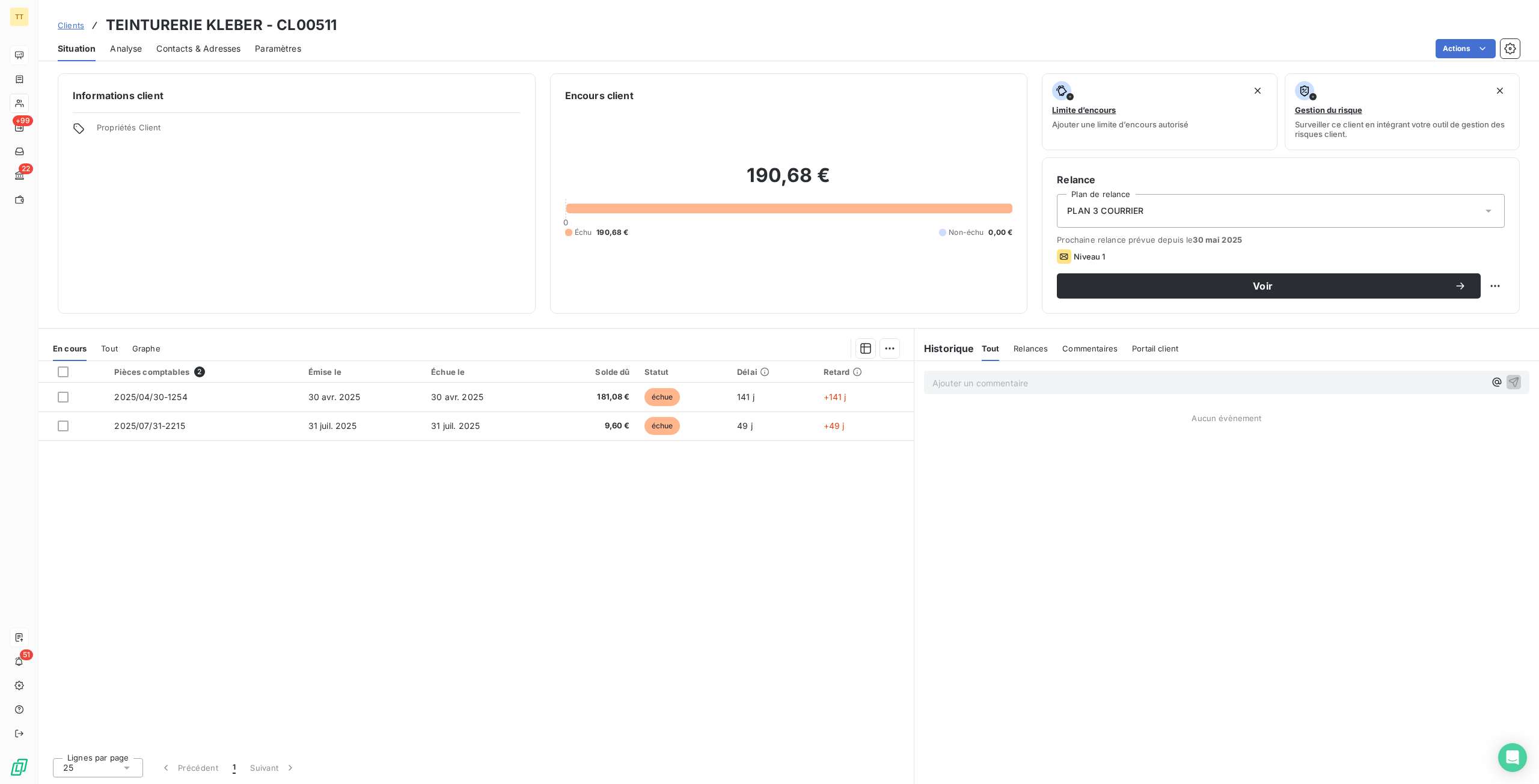
click at [187, 42] on div "Contacts & Adresses" at bounding box center [198, 48] width 84 height 25
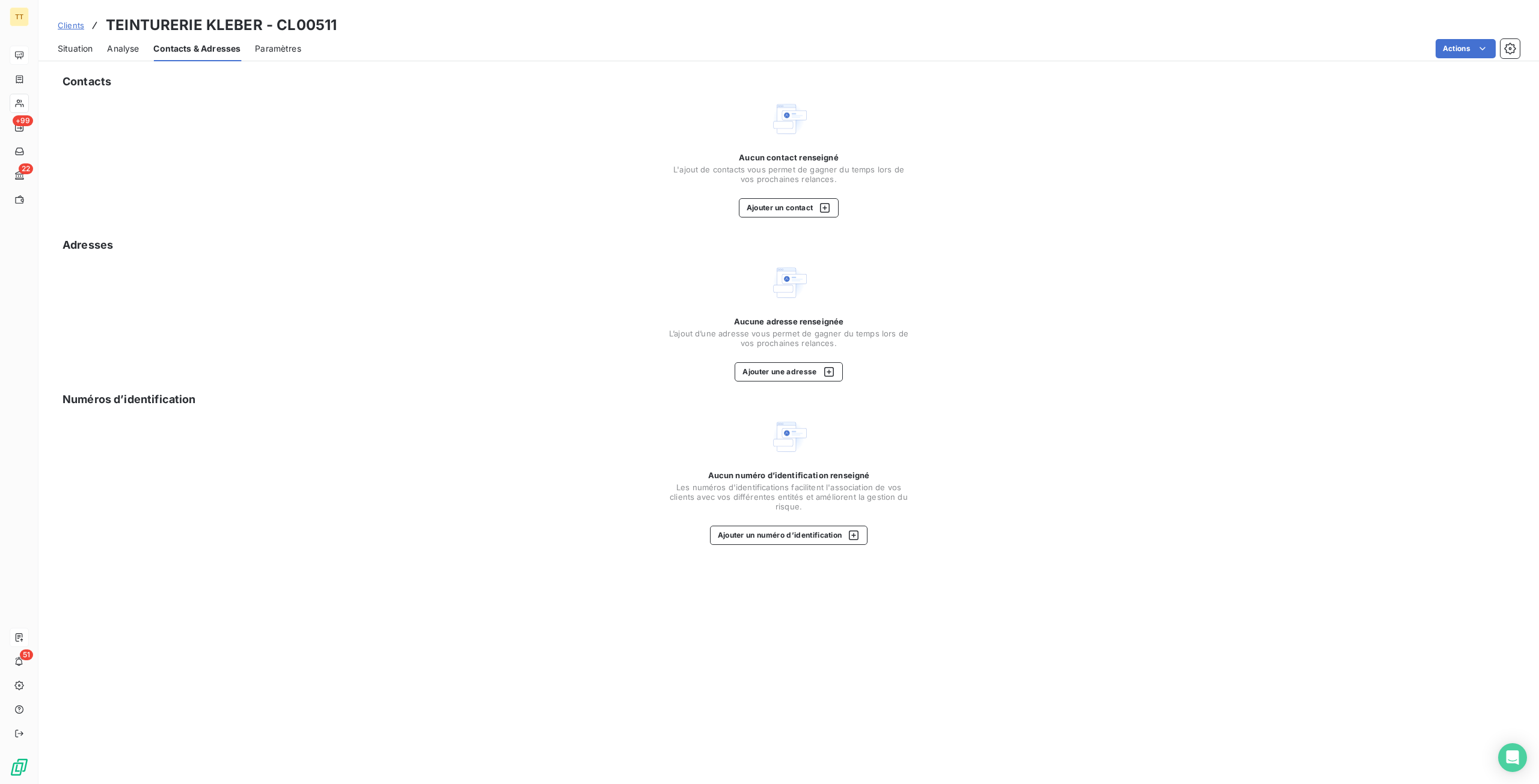
click at [77, 51] on span "Situation" at bounding box center [75, 48] width 35 height 12
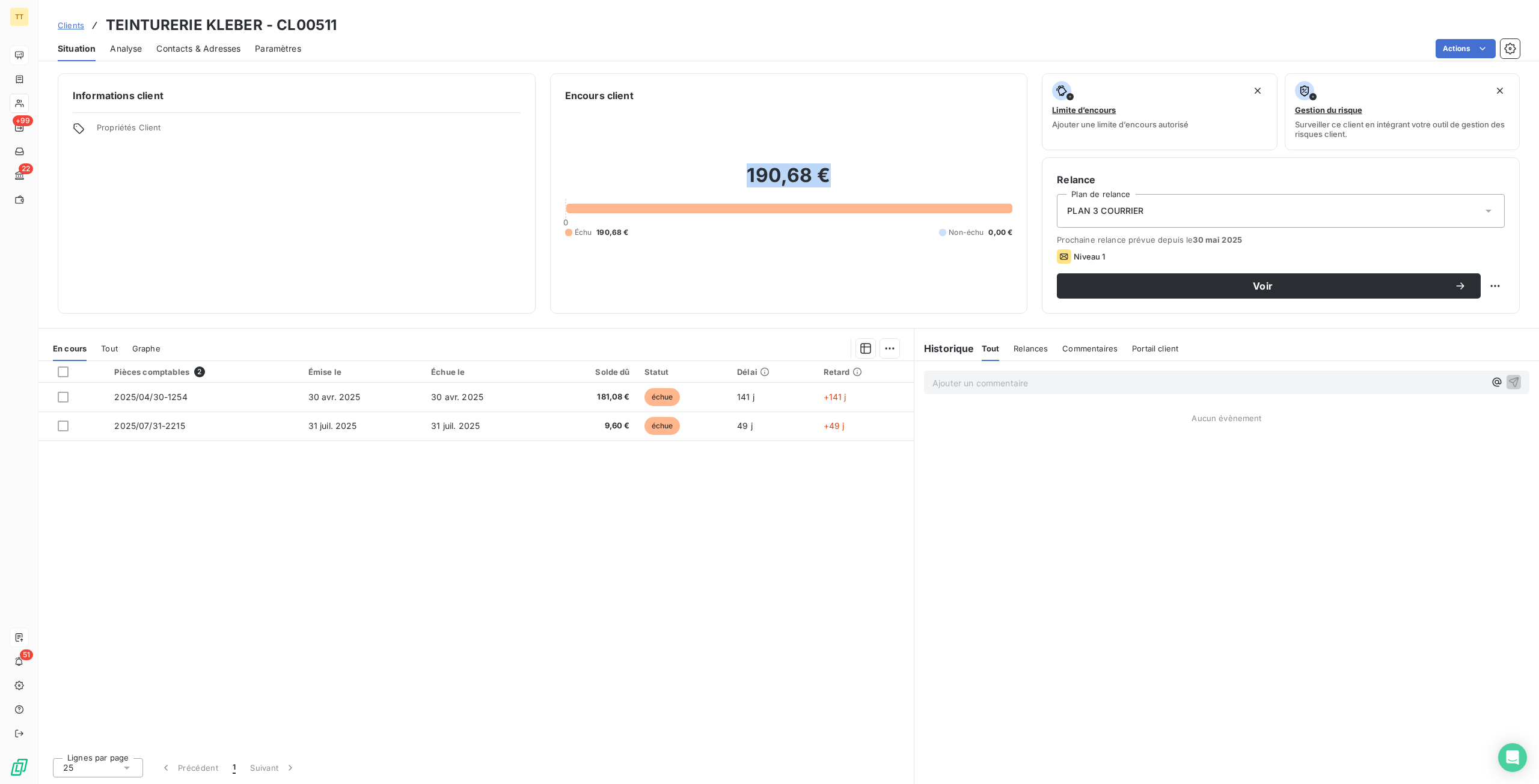
drag, startPoint x: 750, startPoint y: 176, endPoint x: 840, endPoint y: 181, distance: 90.1
click at [831, 181] on h2 "190,68 €" at bounding box center [789, 181] width 448 height 36
click at [841, 181] on h2 "190,68 €" at bounding box center [789, 181] width 448 height 36
click at [824, 181] on h2 "190,68 €" at bounding box center [789, 181] width 448 height 36
click at [195, 55] on div "Contacts & Adresses" at bounding box center [198, 48] width 84 height 25
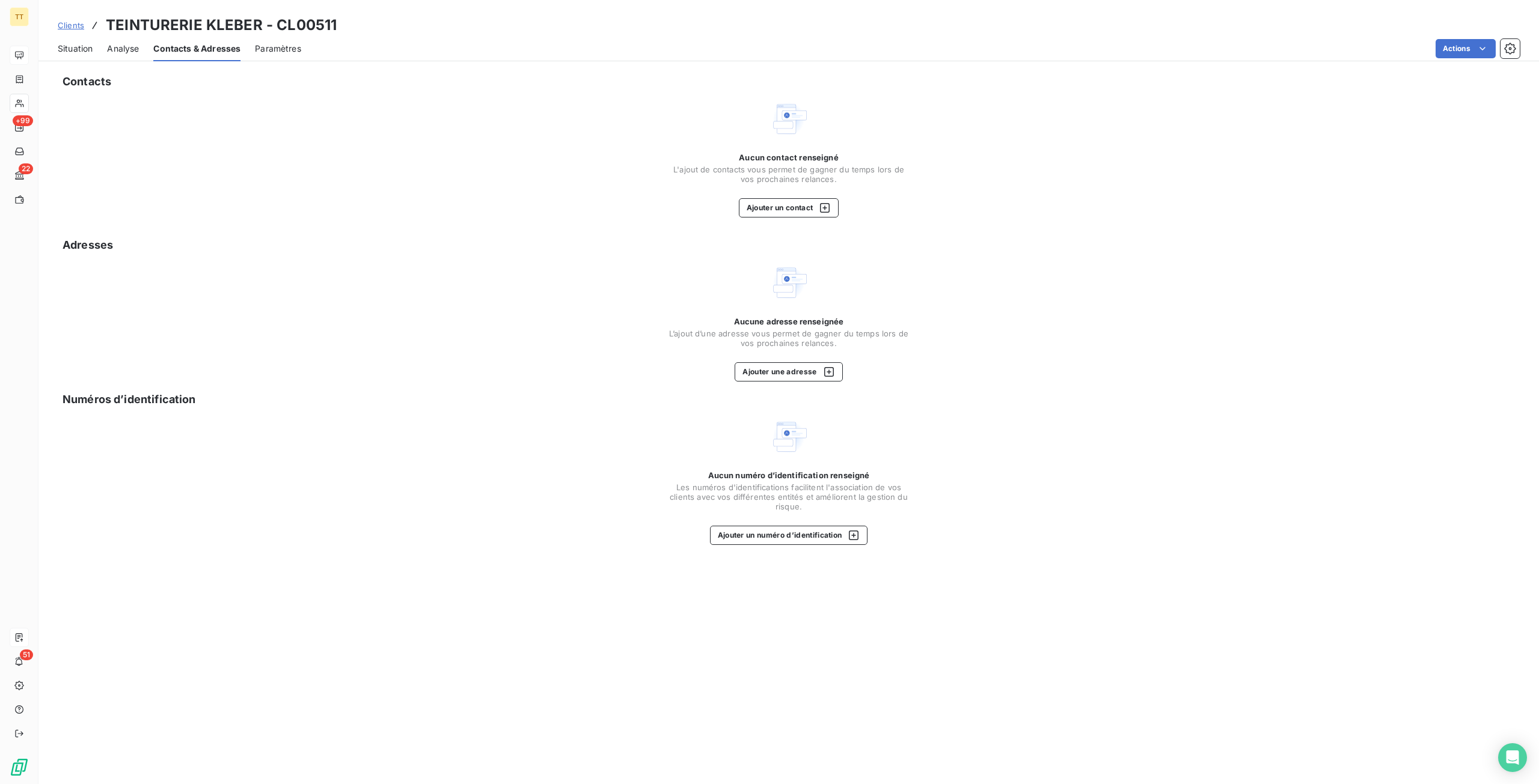
click at [77, 54] on span "Situation" at bounding box center [75, 48] width 35 height 12
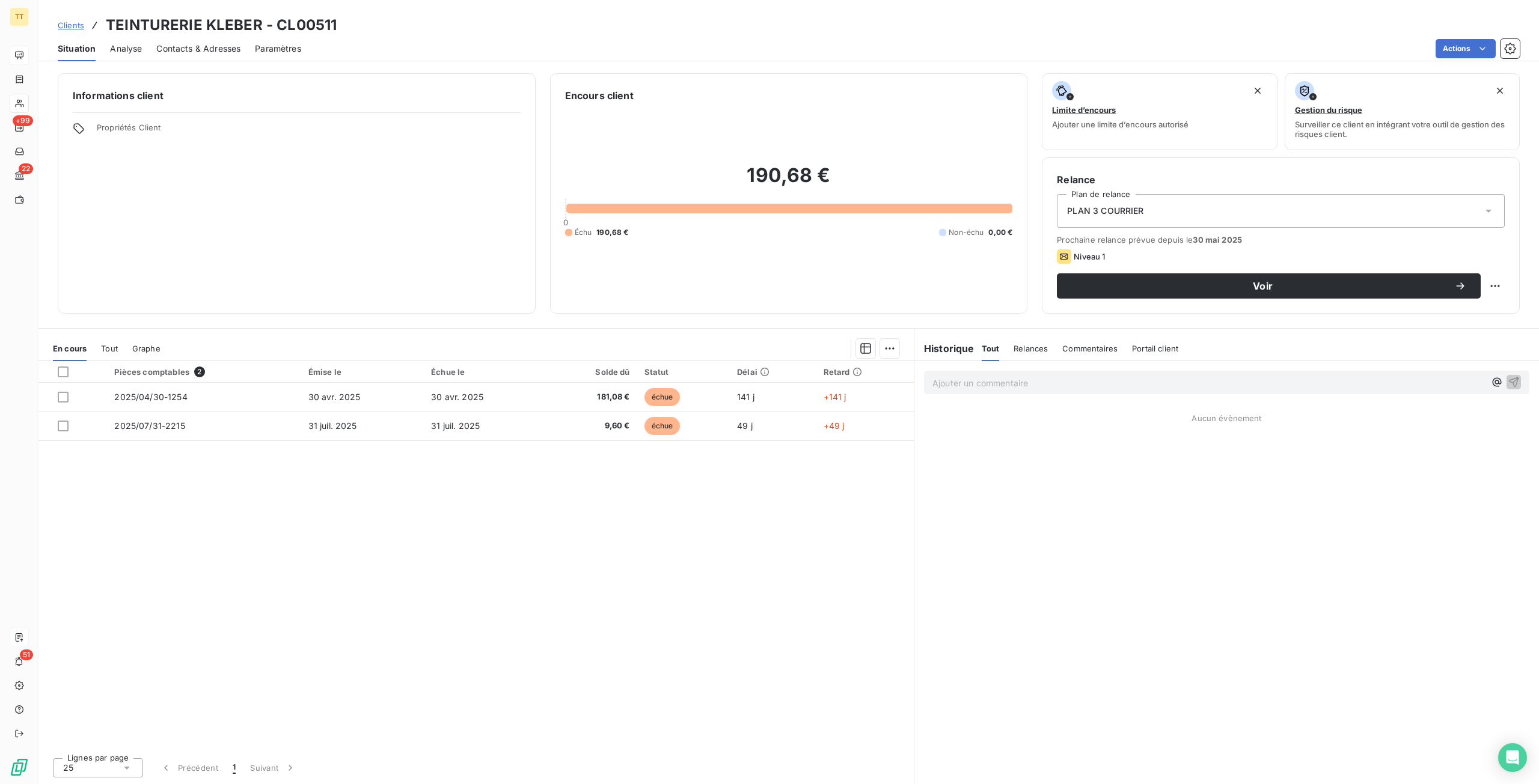
drag, startPoint x: 179, startPoint y: 45, endPoint x: 115, endPoint y: 54, distance: 64.6
click at [180, 45] on span "Contacts & Adresses" at bounding box center [198, 48] width 84 height 12
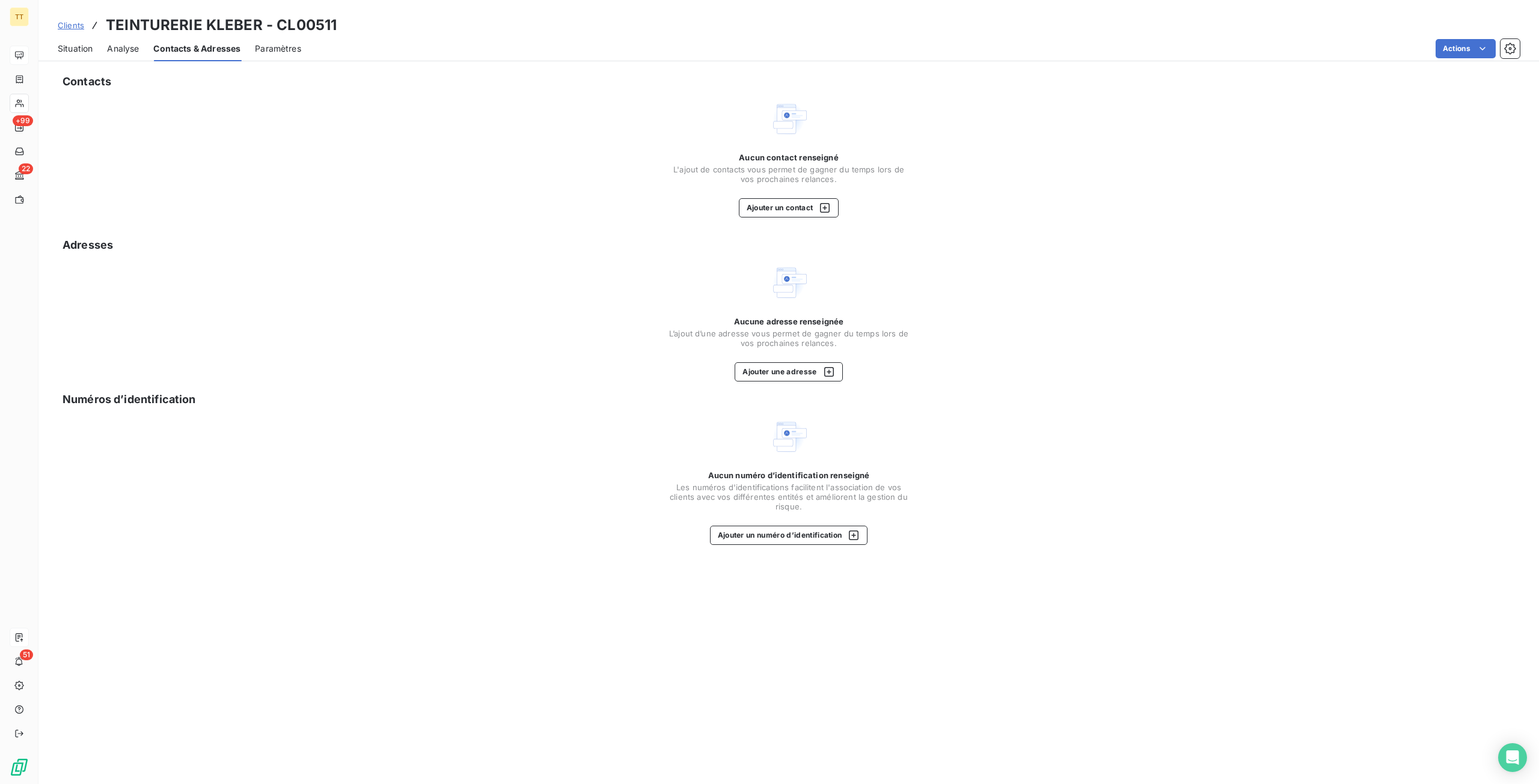
click at [71, 55] on div "Situation" at bounding box center [75, 48] width 35 height 25
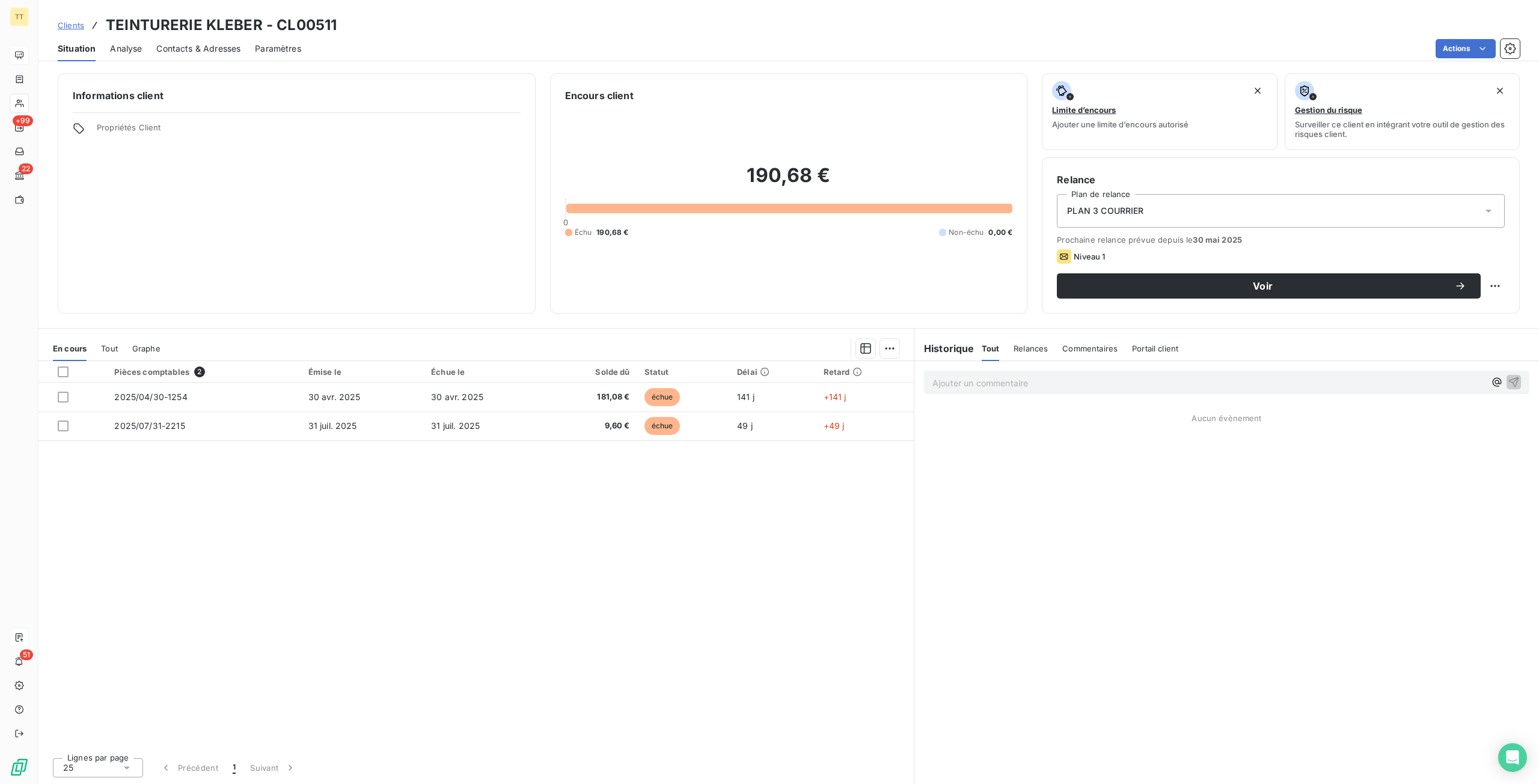
click at [214, 51] on span "Contacts & Adresses" at bounding box center [198, 48] width 84 height 12
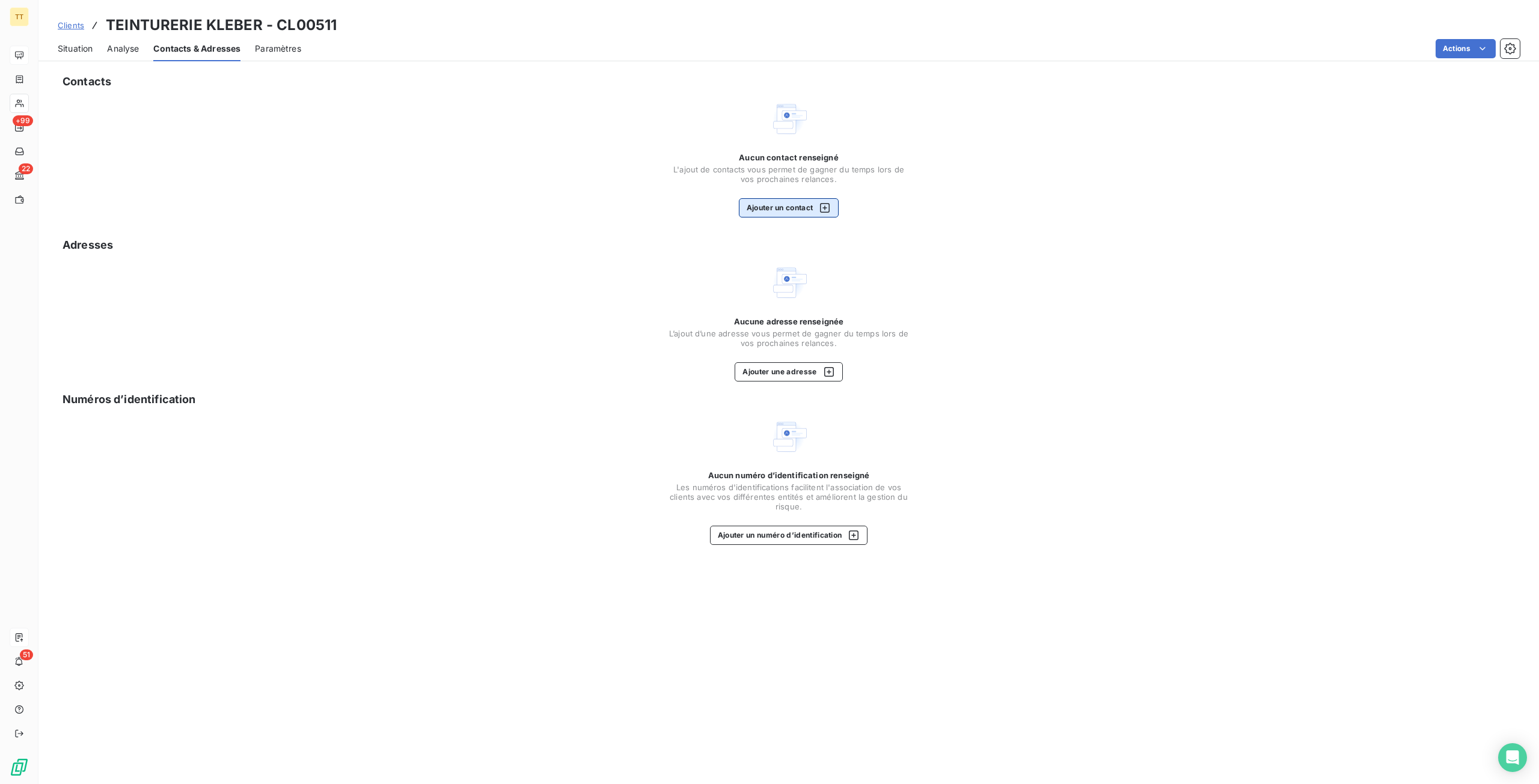
click at [813, 204] on button "Ajouter un contact" at bounding box center [789, 208] width 101 height 19
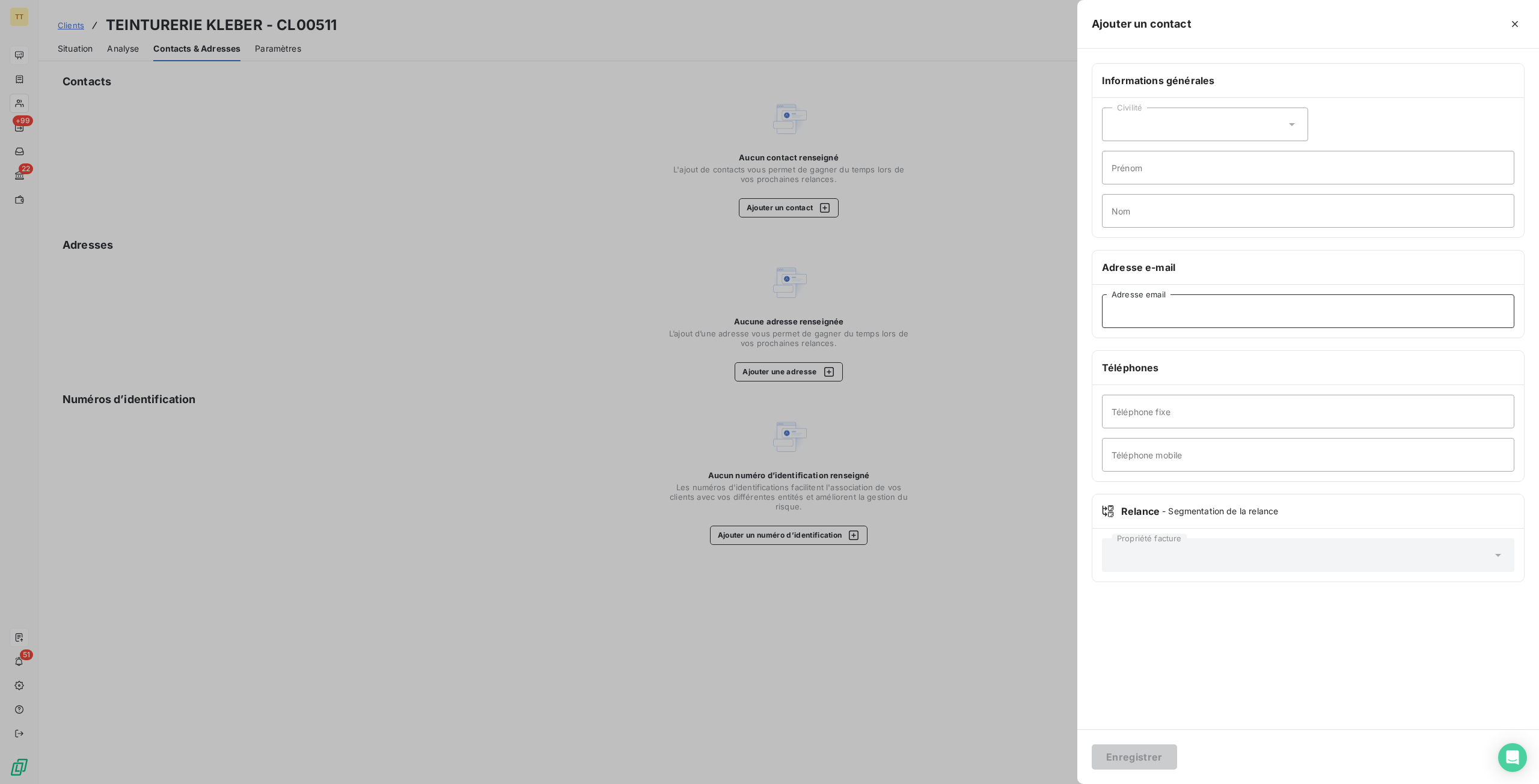
click at [1228, 310] on input "Adresse email" at bounding box center [1309, 312] width 412 height 33
type input "[EMAIL_ADDRESS][DOMAIN_NAME]"
click at [1147, 759] on button "Enregistrer" at bounding box center [1134, 756] width 85 height 25
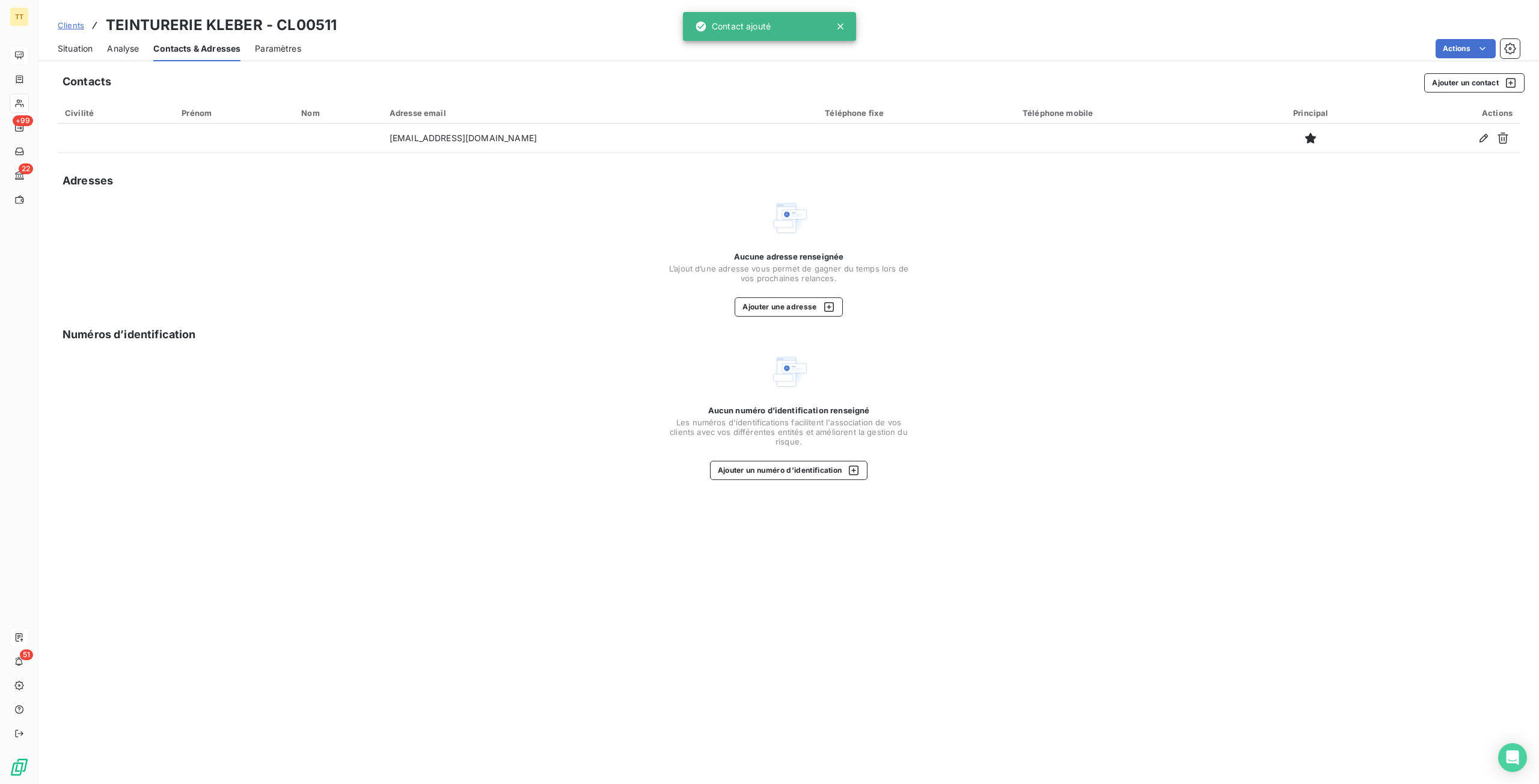
click at [75, 55] on div "Situation" at bounding box center [75, 48] width 35 height 25
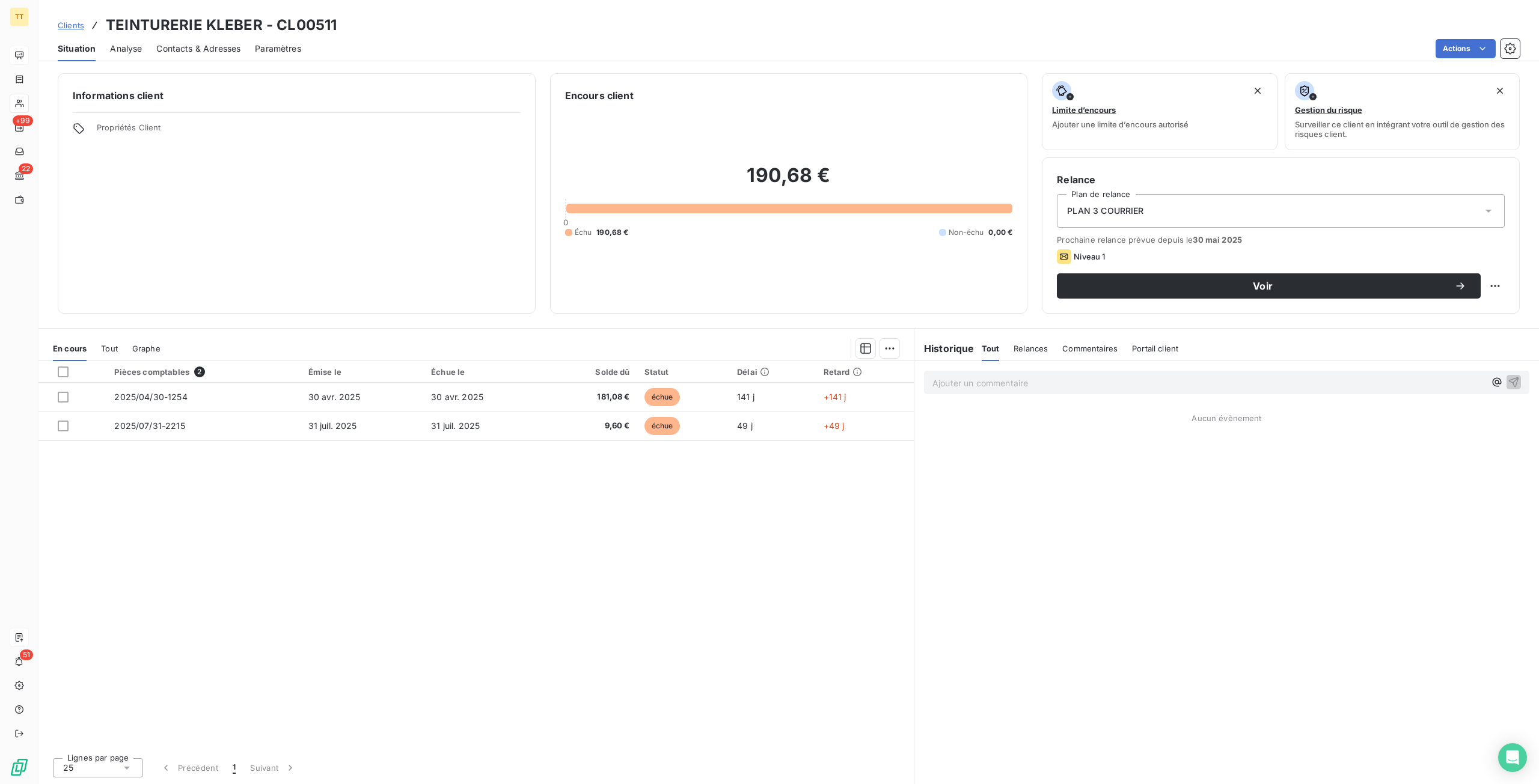
click at [1095, 216] on span "PLAN 3 COURRIER" at bounding box center [1105, 211] width 77 height 12
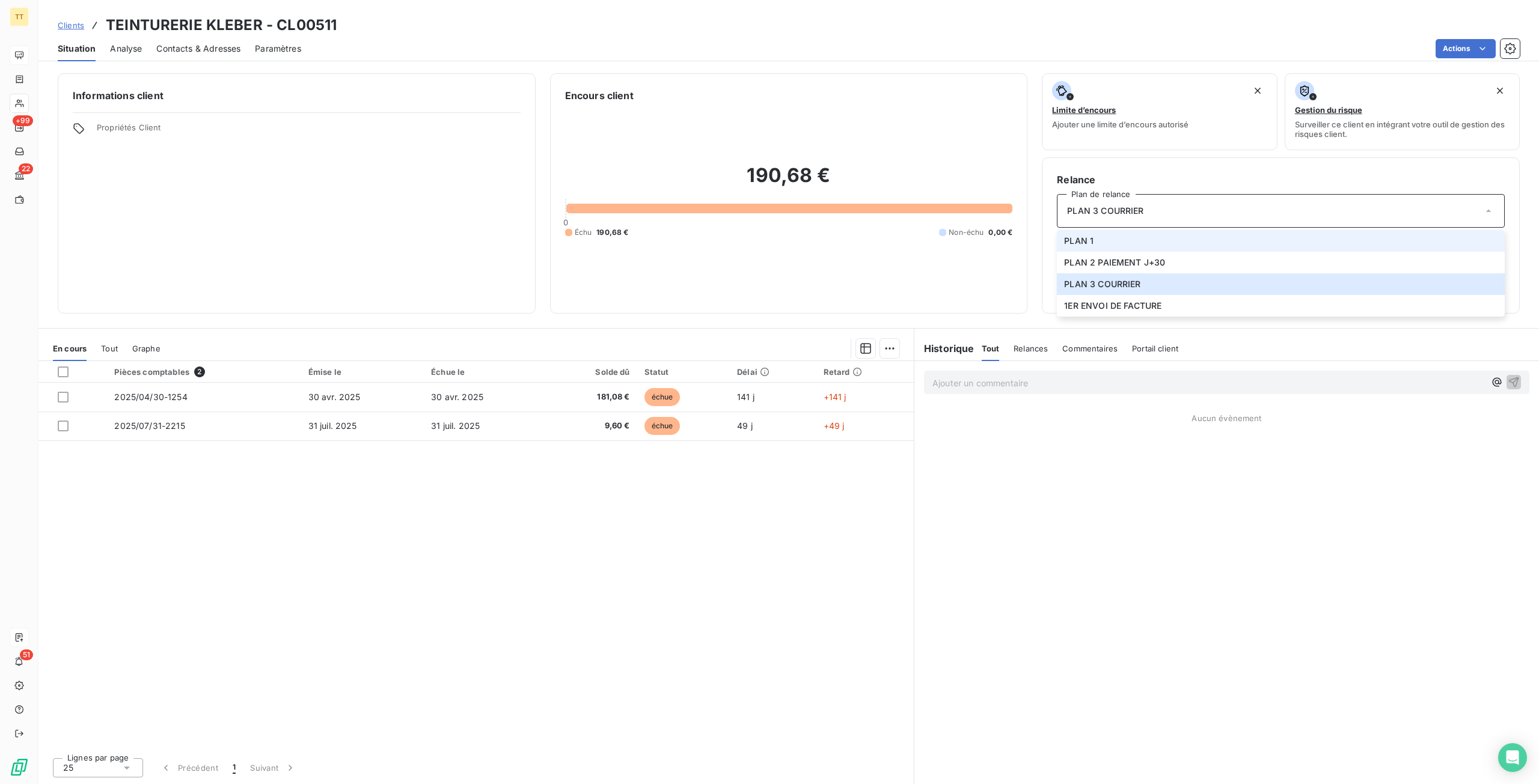
click at [1090, 236] on span "PLAN 1" at bounding box center [1079, 240] width 30 height 12
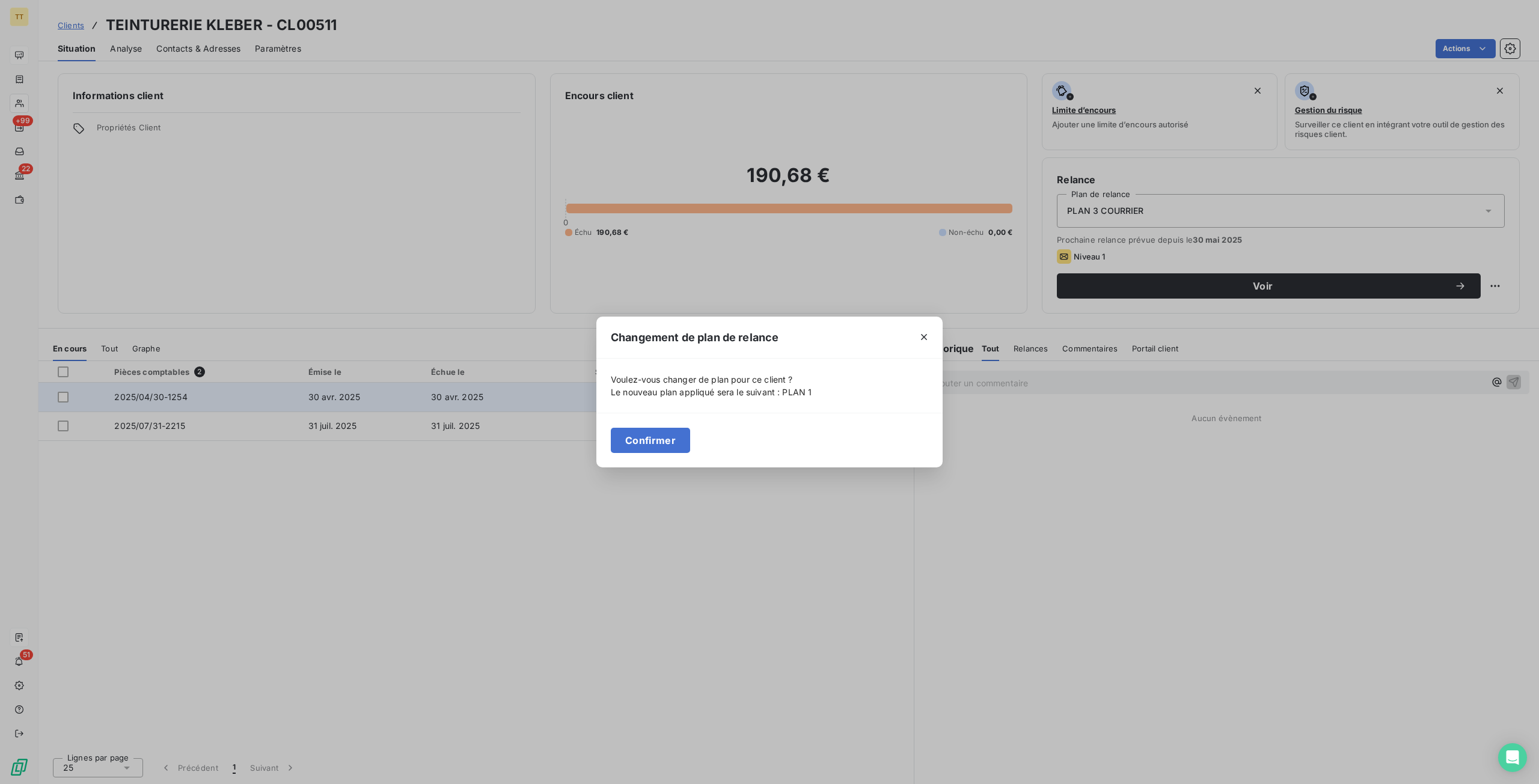
drag, startPoint x: 640, startPoint y: 447, endPoint x: 905, endPoint y: 402, distance: 268.8
click at [640, 447] on button "Confirmer" at bounding box center [650, 440] width 80 height 25
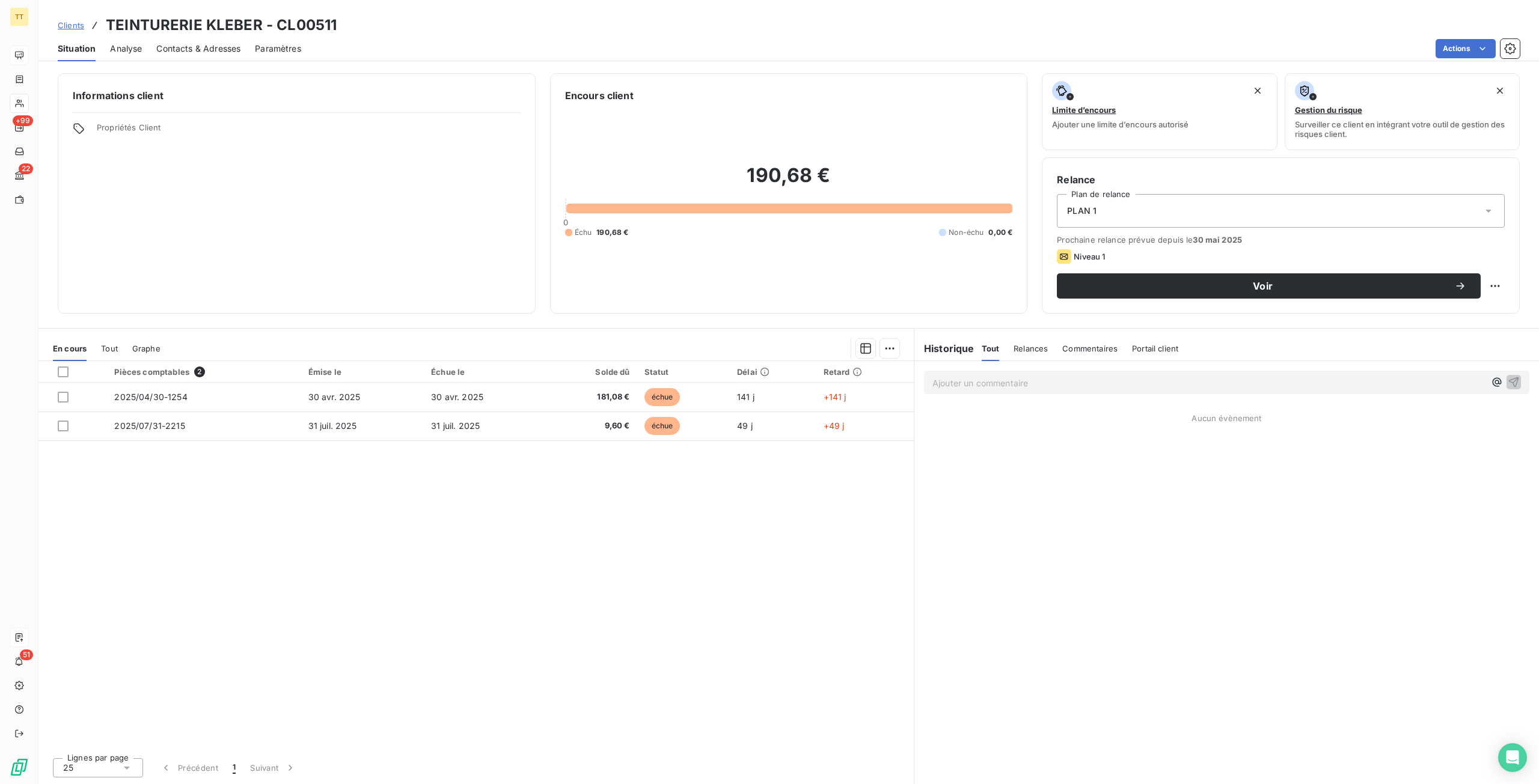
click at [949, 383] on p "Ajouter un commentaire ﻿" at bounding box center [1208, 383] width 552 height 15
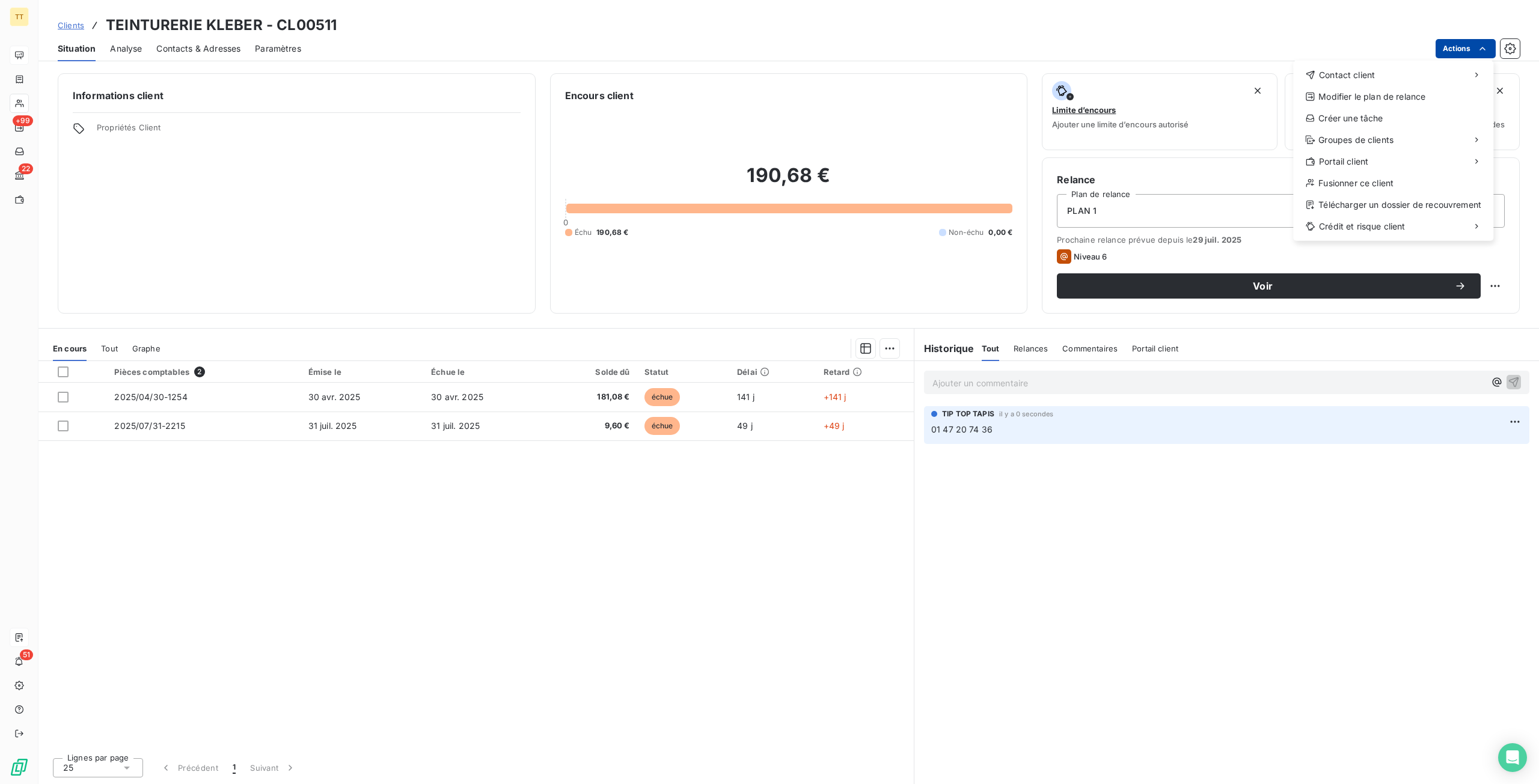
click at [1459, 50] on html "TT +99 22 51 Clients TEINTURERIE KLEBER - CL00511 Situation Analyse Contacts & …" at bounding box center [770, 392] width 1539 height 784
drag, startPoint x: 1377, startPoint y: 77, endPoint x: 1220, endPoint y: 83, distance: 157.1
click at [1371, 78] on div "Contact client" at bounding box center [1393, 75] width 191 height 19
click at [1209, 83] on div "Envoyer un email" at bounding box center [1203, 80] width 161 height 19
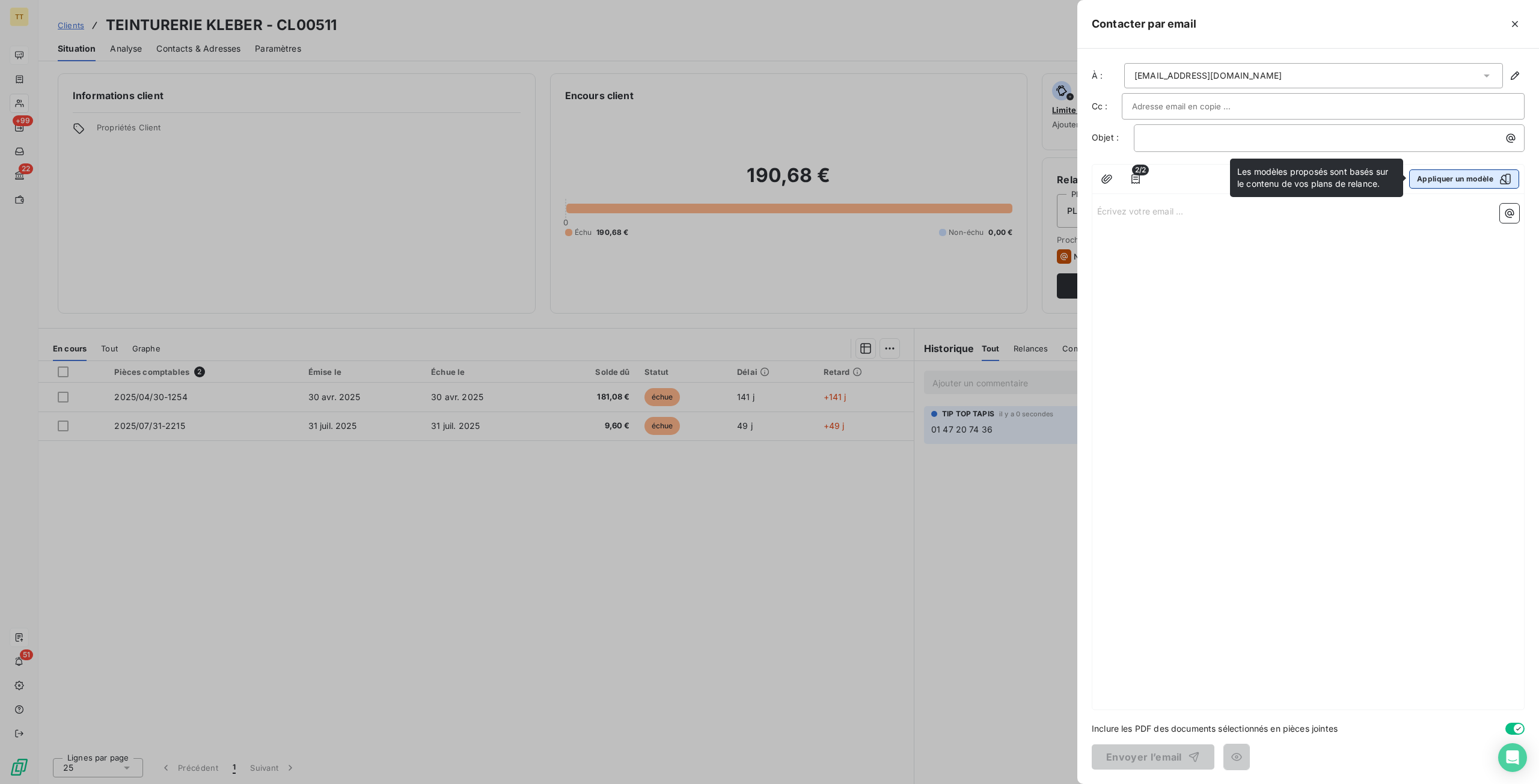
click at [1454, 179] on button "Appliquer un modèle" at bounding box center [1464, 178] width 110 height 19
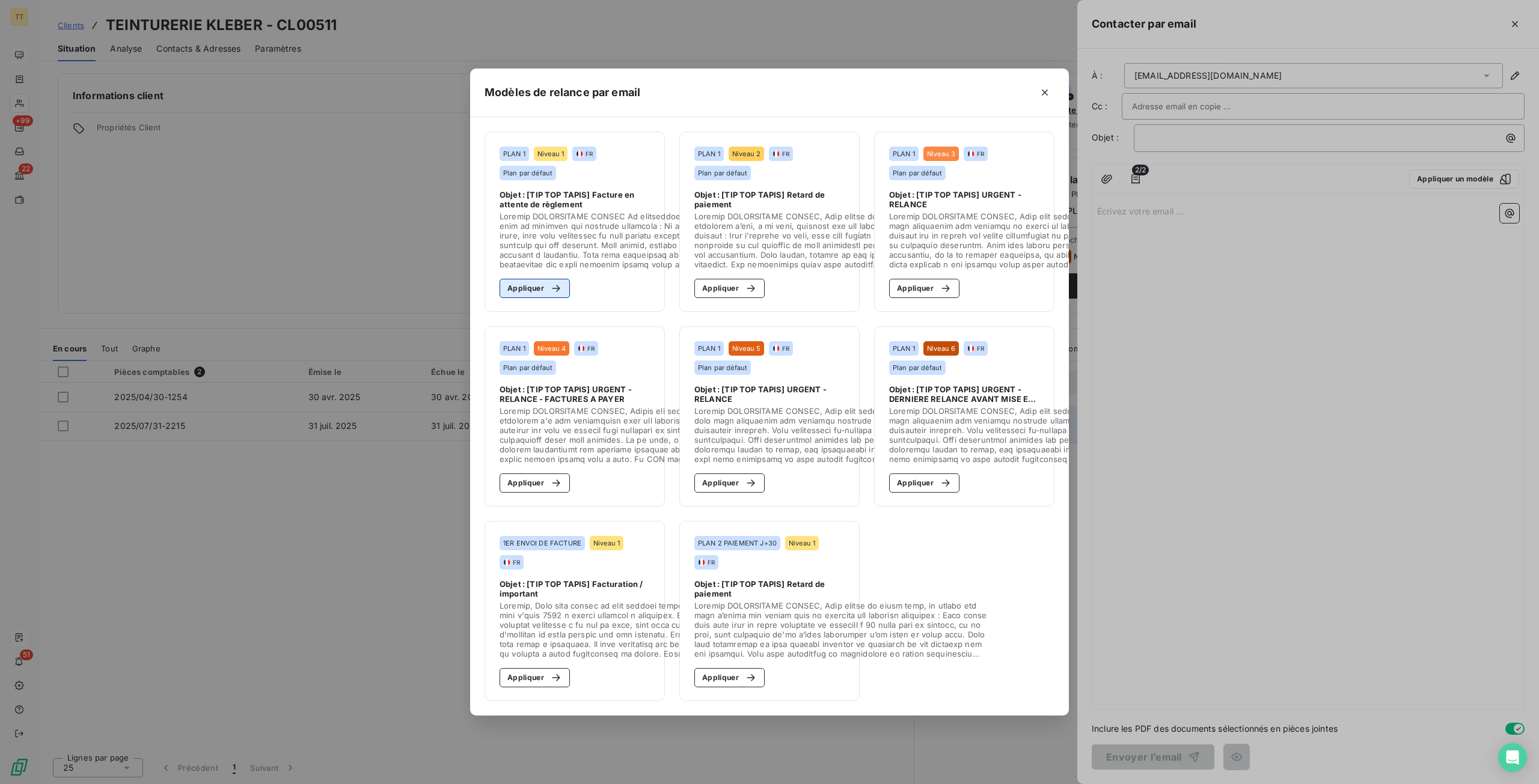
click at [533, 284] on button "Appliquer" at bounding box center [535, 288] width 70 height 19
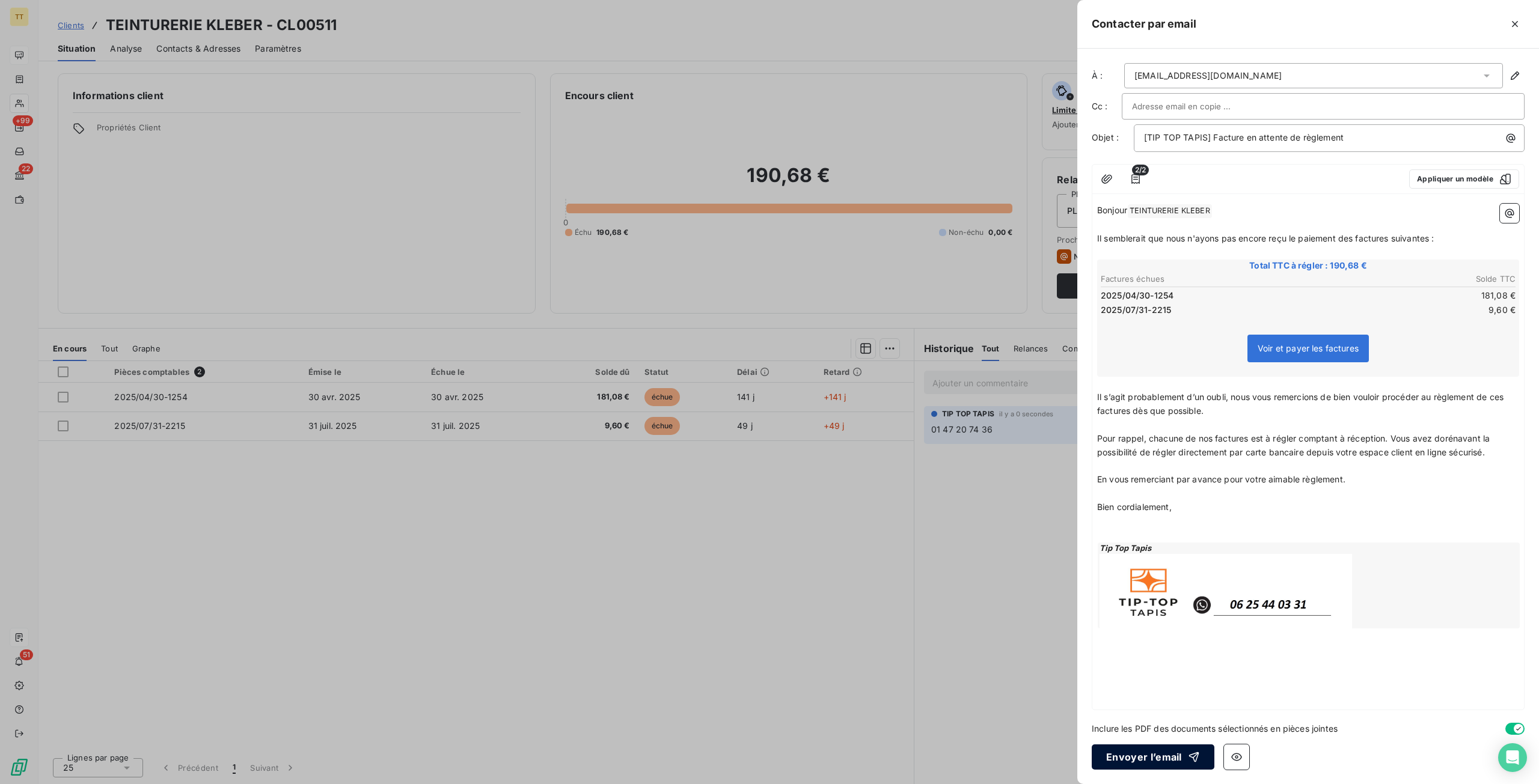
click at [1135, 754] on button "Envoyer l’email" at bounding box center [1152, 756] width 123 height 25
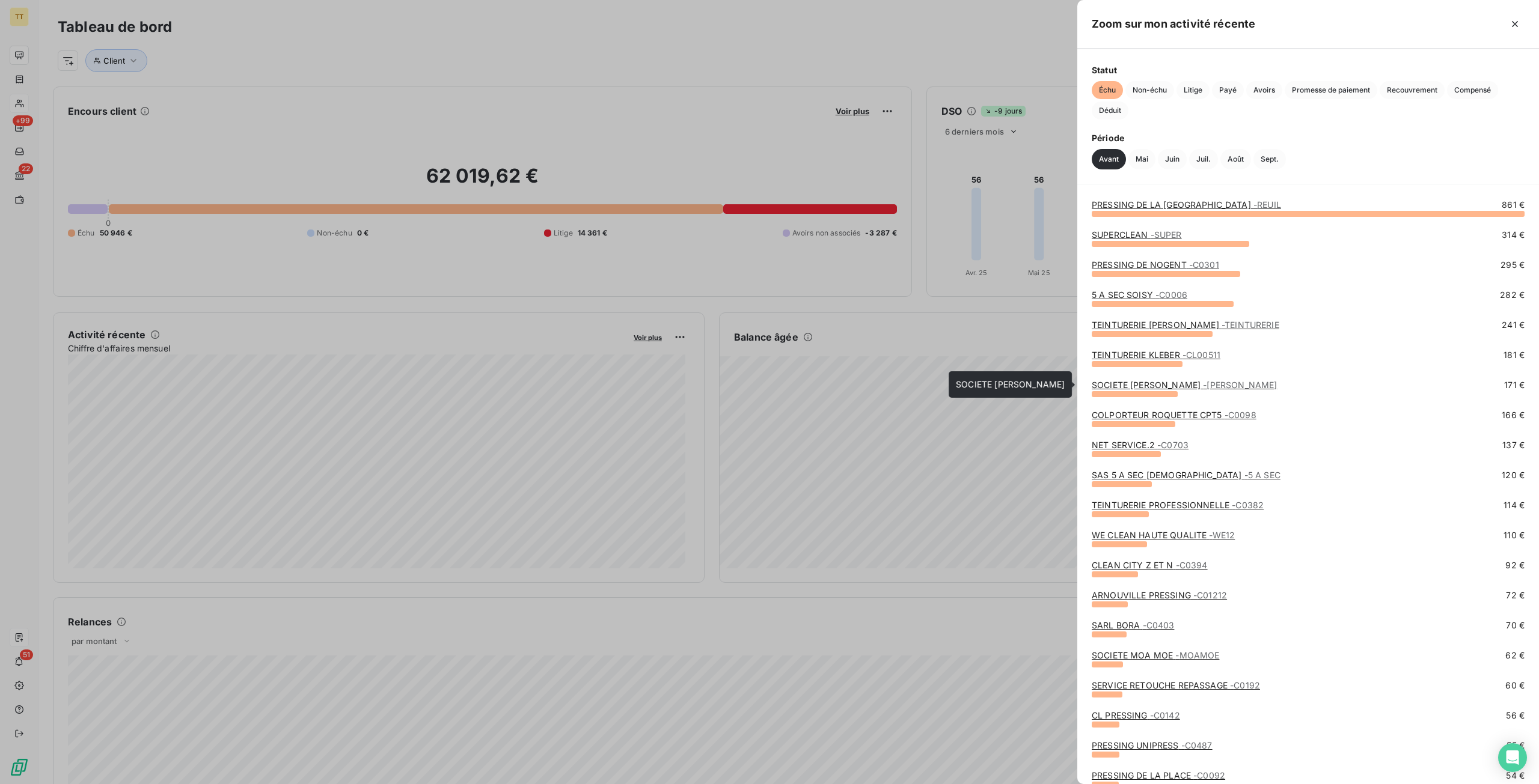
click at [1151, 383] on link "SOCIETE [PERSON_NAME]" at bounding box center [1184, 385] width 185 height 10
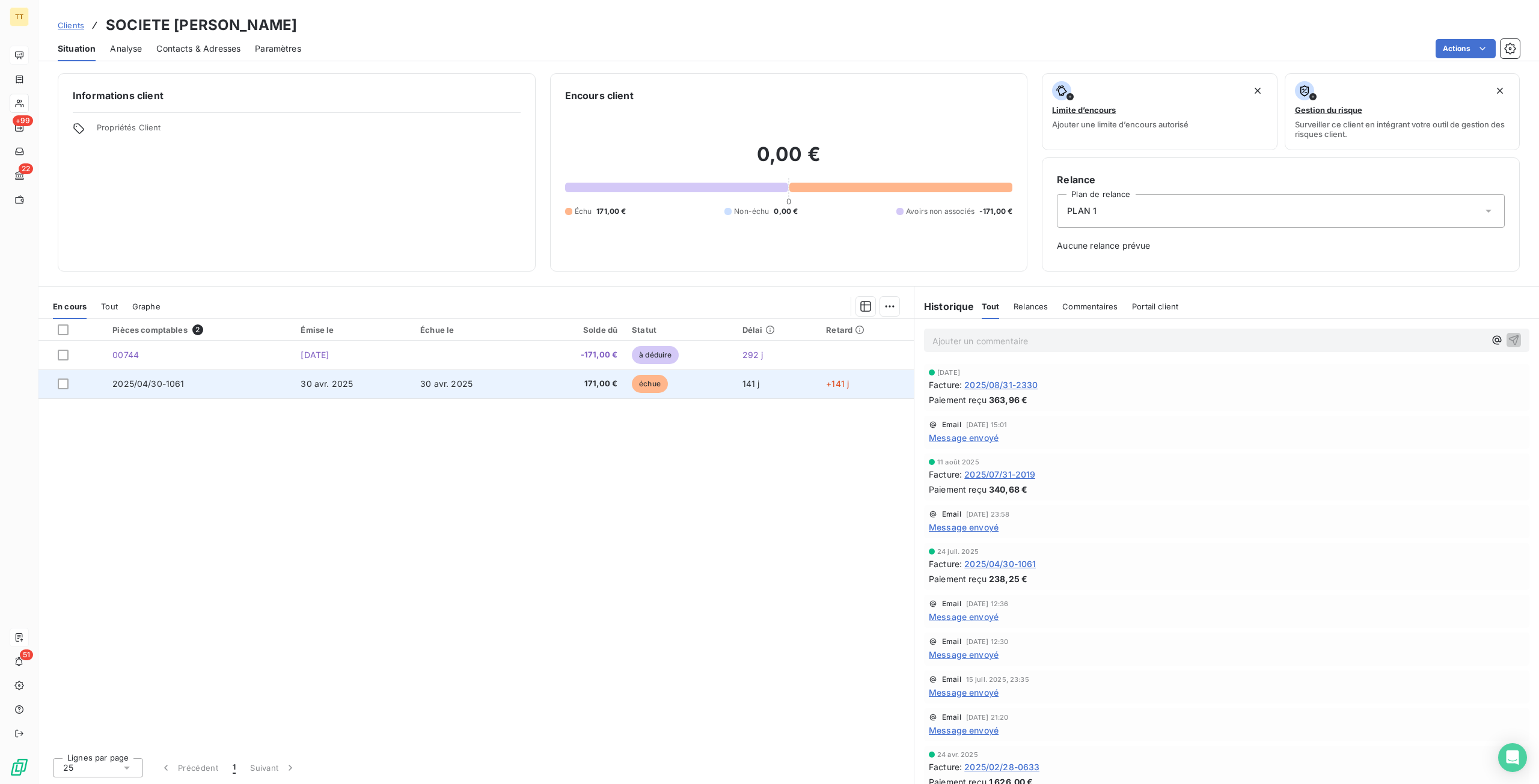
click at [546, 382] on span "171,00 €" at bounding box center [579, 384] width 78 height 12
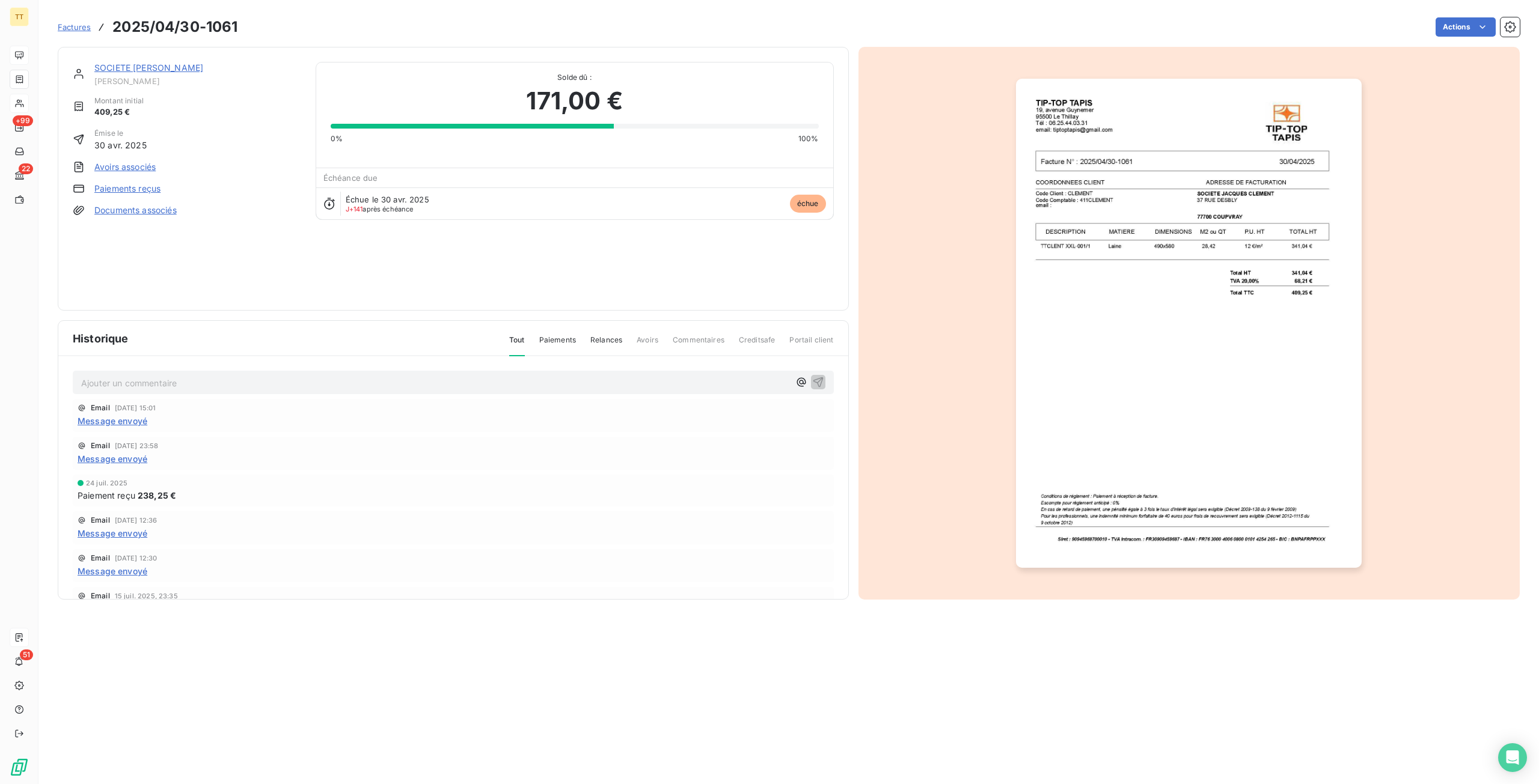
click at [130, 167] on link "Avoirs associés" at bounding box center [125, 166] width 61 height 12
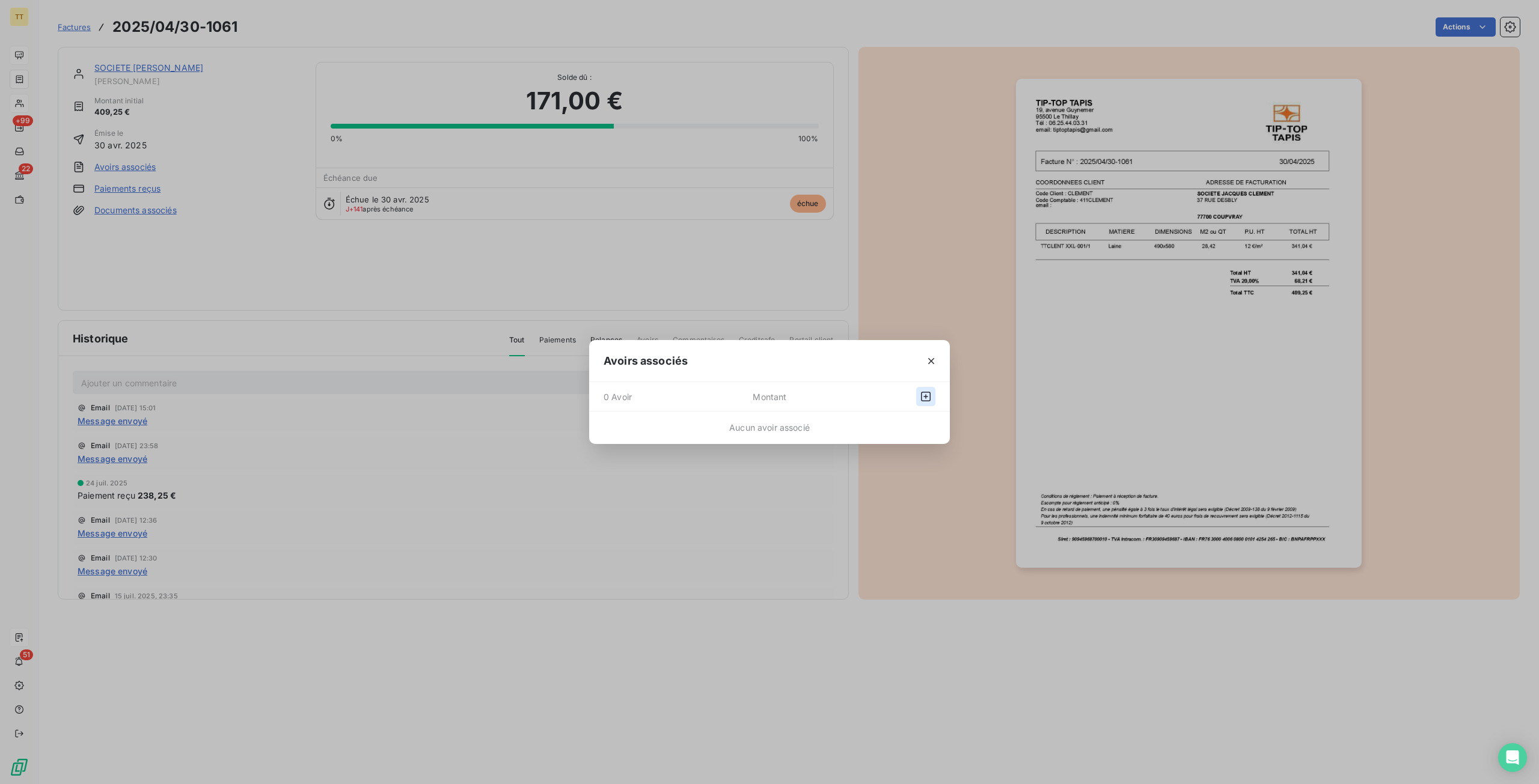
click at [927, 395] on icon "button" at bounding box center [926, 397] width 12 height 12
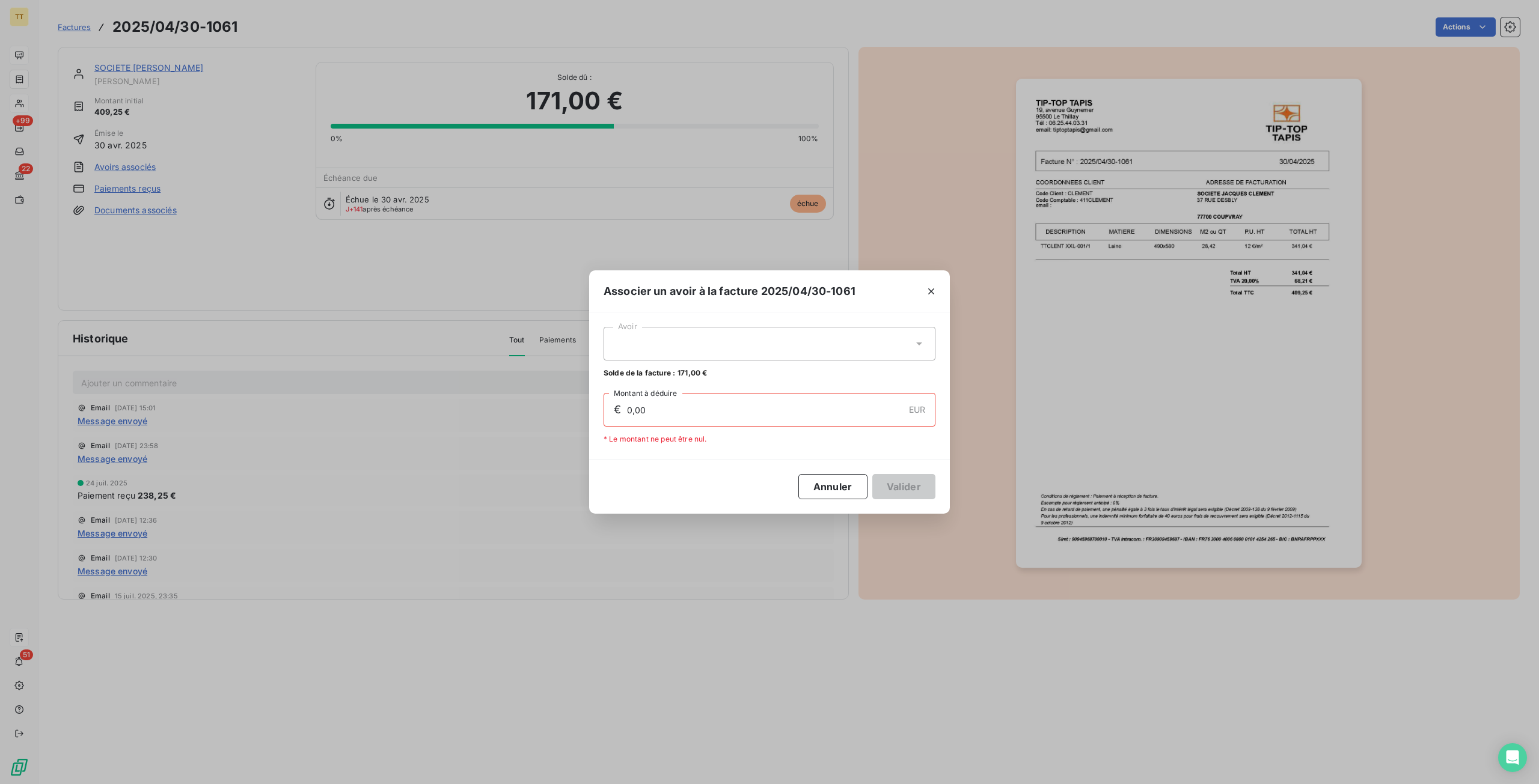
click at [686, 353] on div at bounding box center [770, 344] width 332 height 33
click at [682, 370] on div "00744 171,00 €" at bounding box center [769, 374] width 317 height 11
type input "171,00"
click at [913, 480] on button "Valider" at bounding box center [904, 486] width 63 height 25
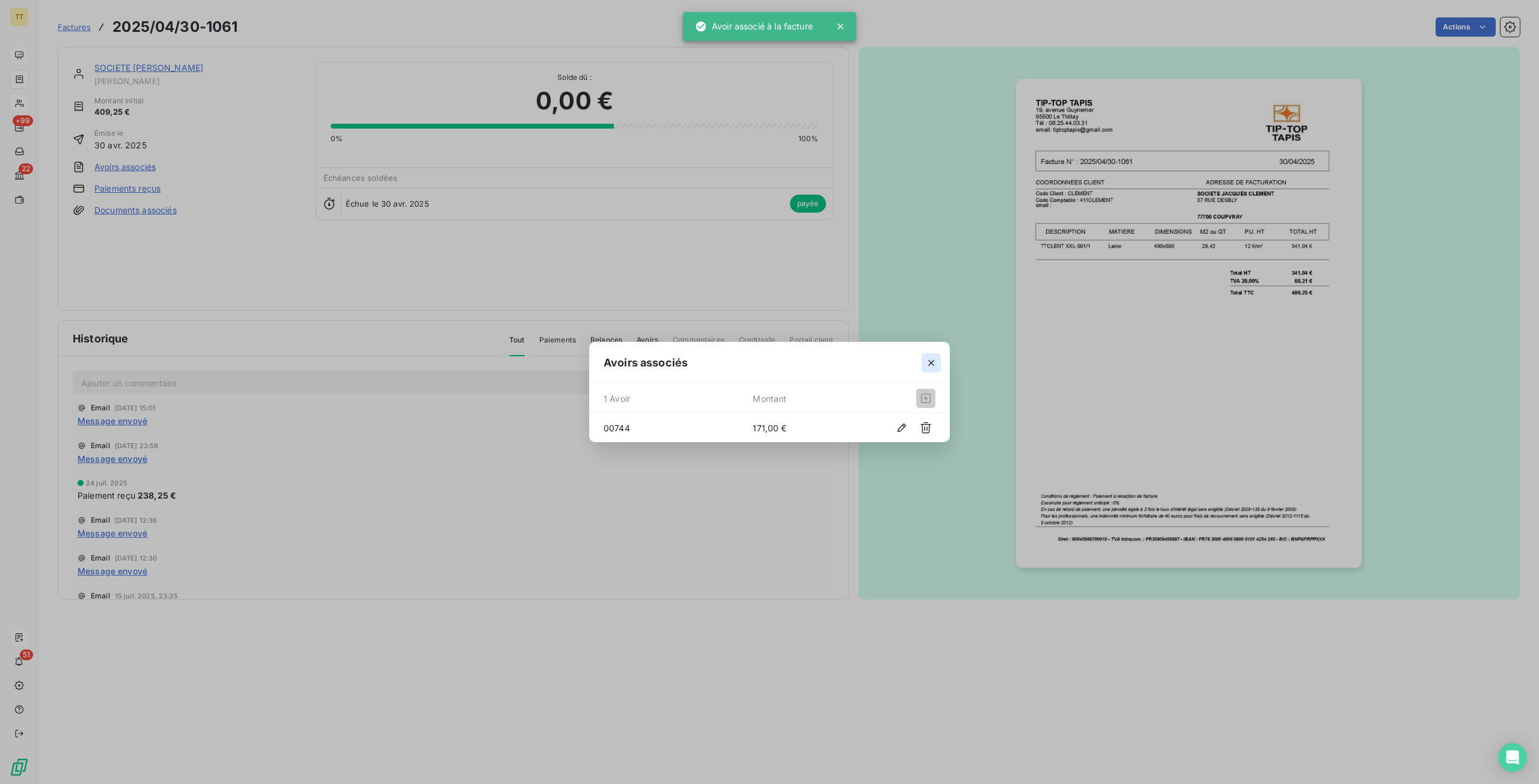
click at [927, 360] on icon "button" at bounding box center [930, 362] width 12 height 12
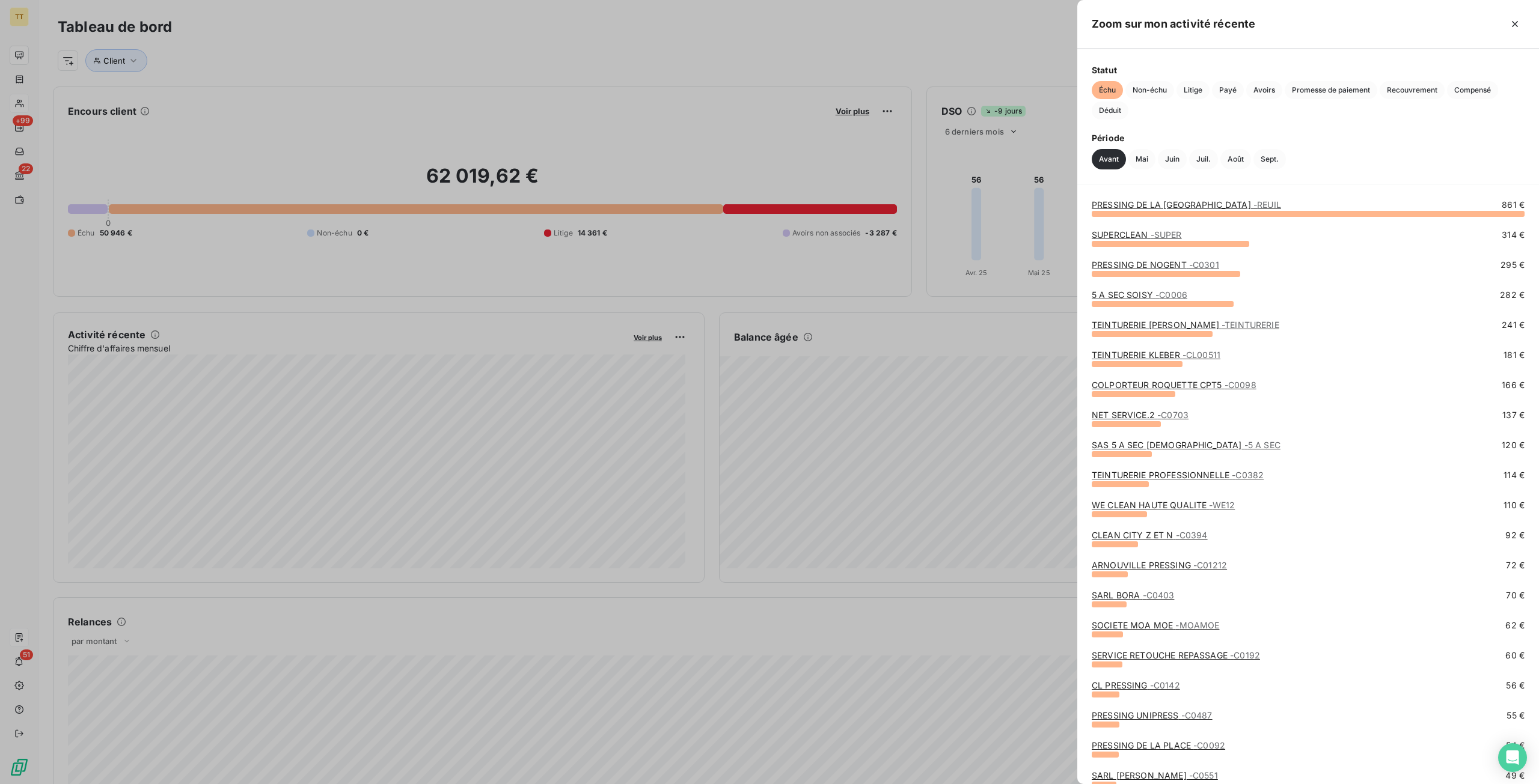
click at [1148, 385] on link "COLPORTEUR ROQUETTE CPT5 - C0098" at bounding box center [1174, 385] width 165 height 10
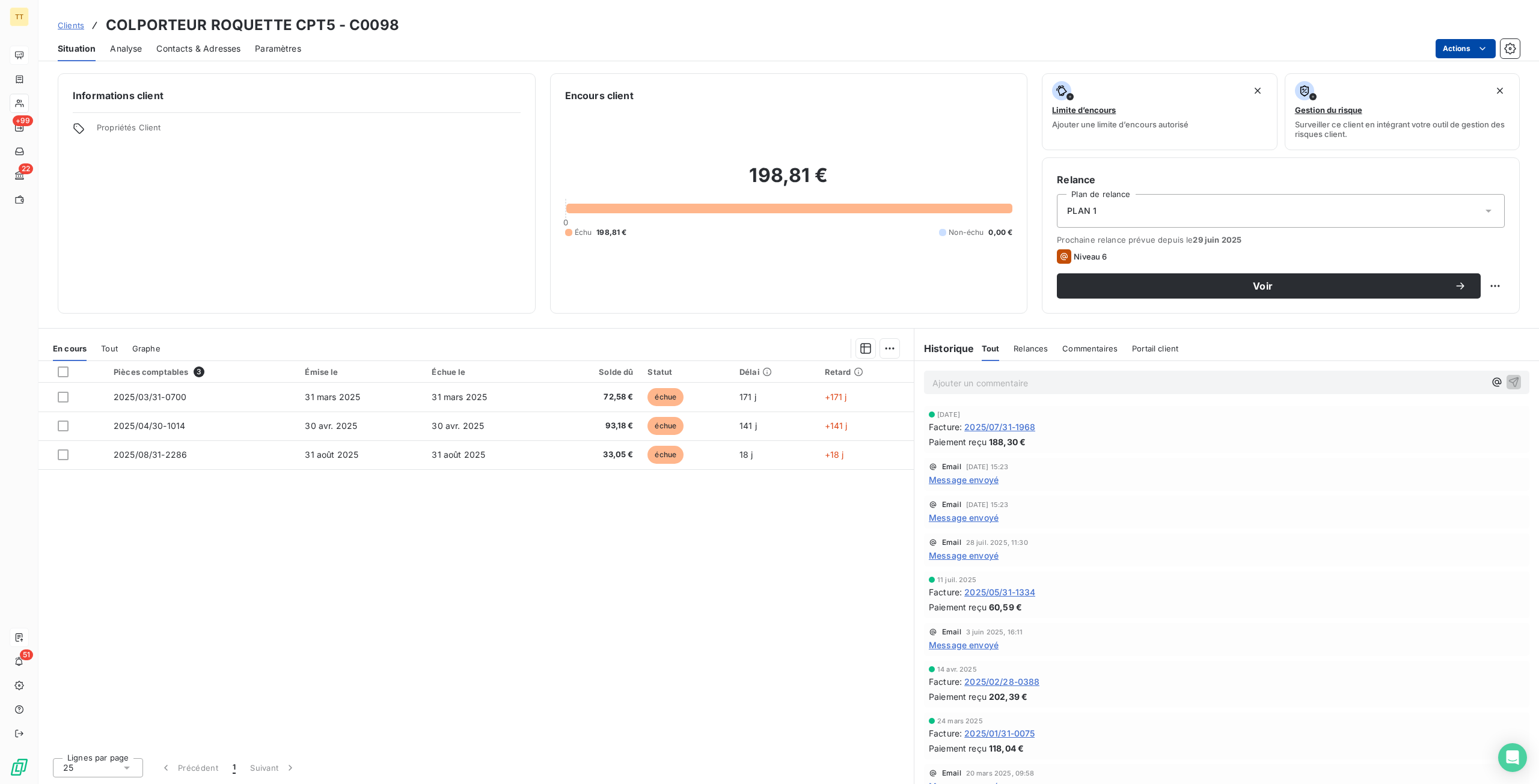
click at [1464, 50] on html "TT +99 22 51 Clients COLPORTEUR ROQUETTE CPT5 - C0098 Situation Analyse Contact…" at bounding box center [770, 392] width 1539 height 784
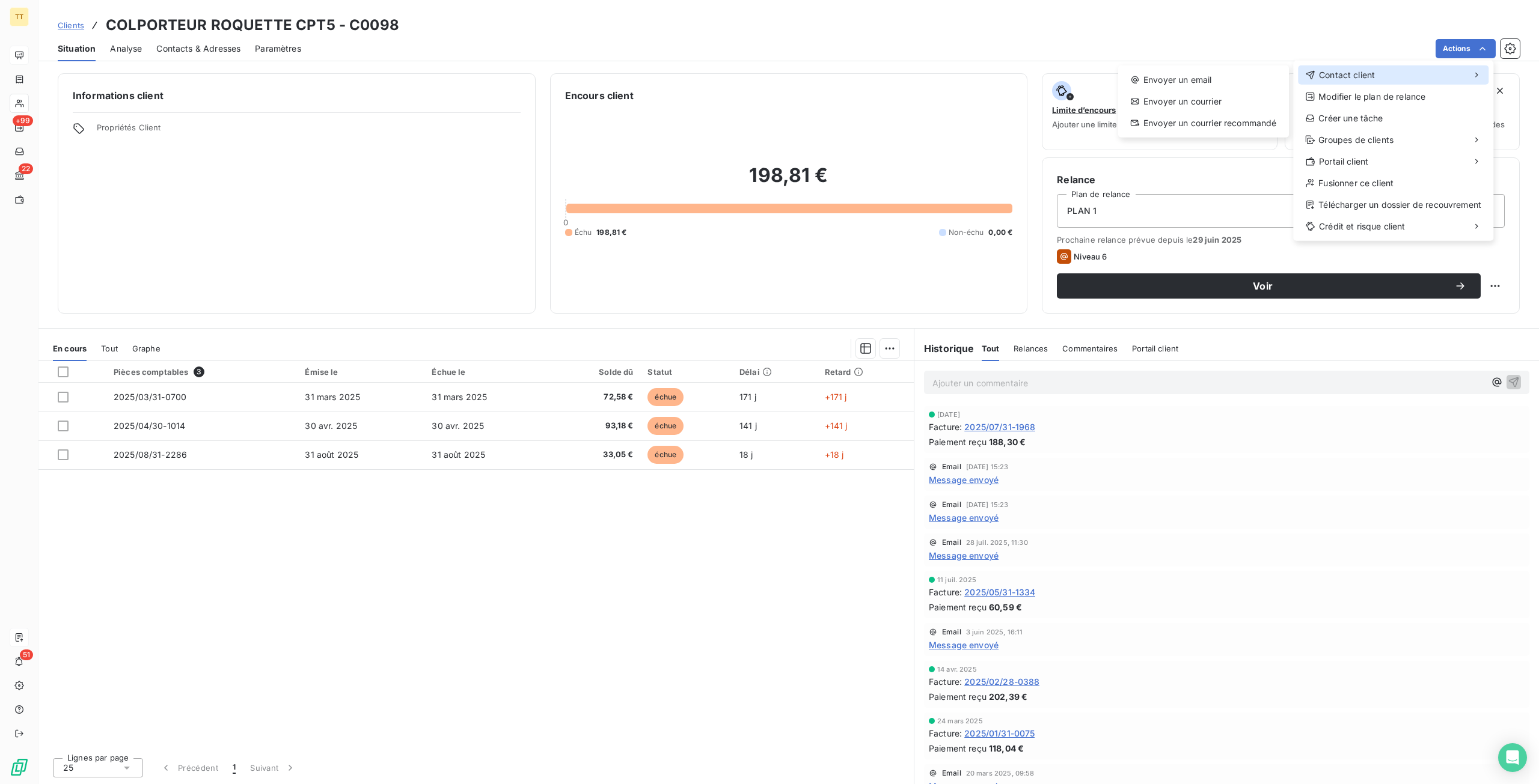
click at [1386, 67] on div "Contact client" at bounding box center [1393, 75] width 191 height 19
click at [1197, 73] on div "Envoyer un email" at bounding box center [1203, 80] width 161 height 19
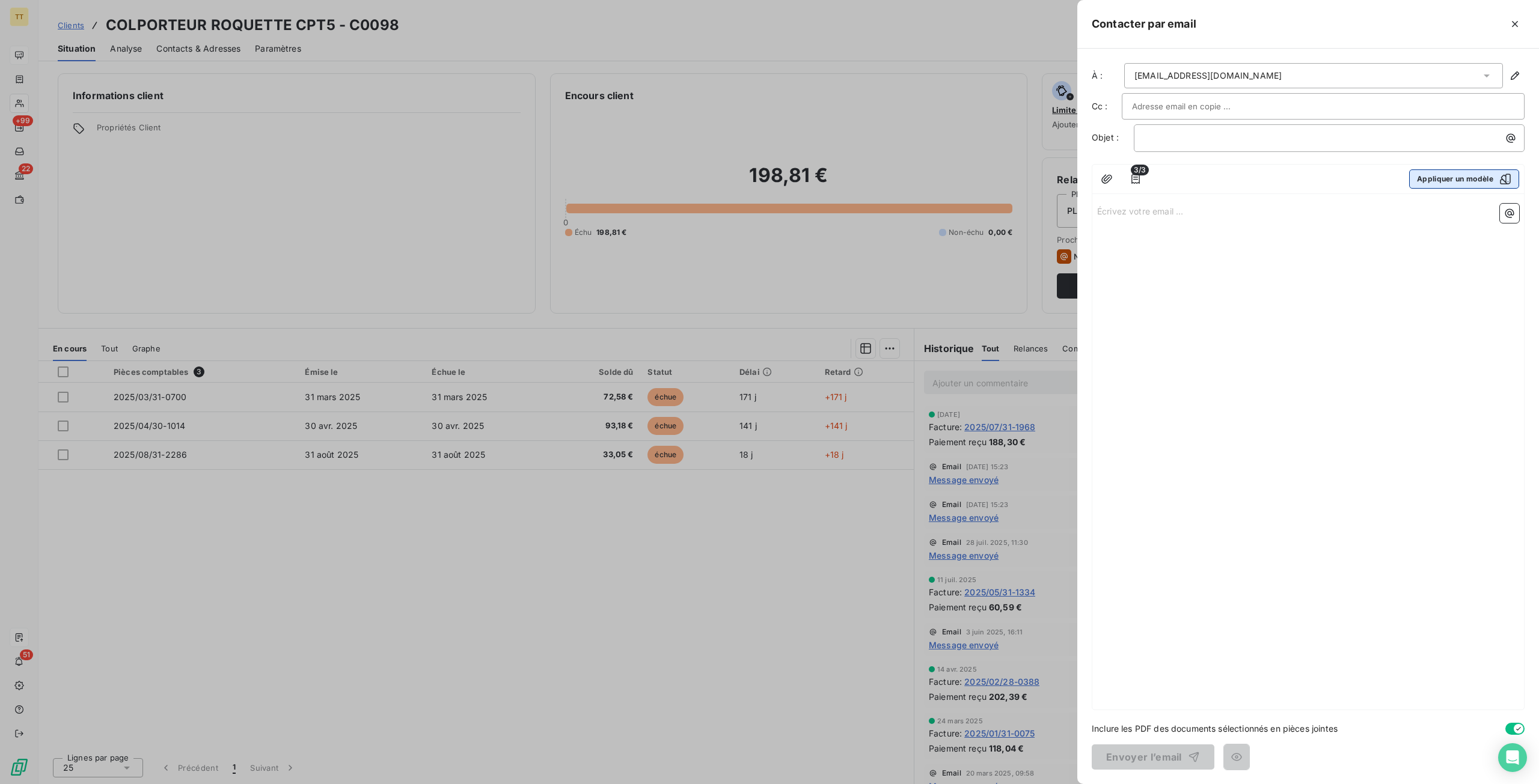
drag, startPoint x: 1464, startPoint y: 167, endPoint x: 1269, endPoint y: 235, distance: 206.5
click at [1464, 168] on div "3/3 Appliquer un modèle" at bounding box center [1308, 179] width 432 height 30
click at [1458, 186] on button "Appliquer un modèle" at bounding box center [1464, 178] width 110 height 19
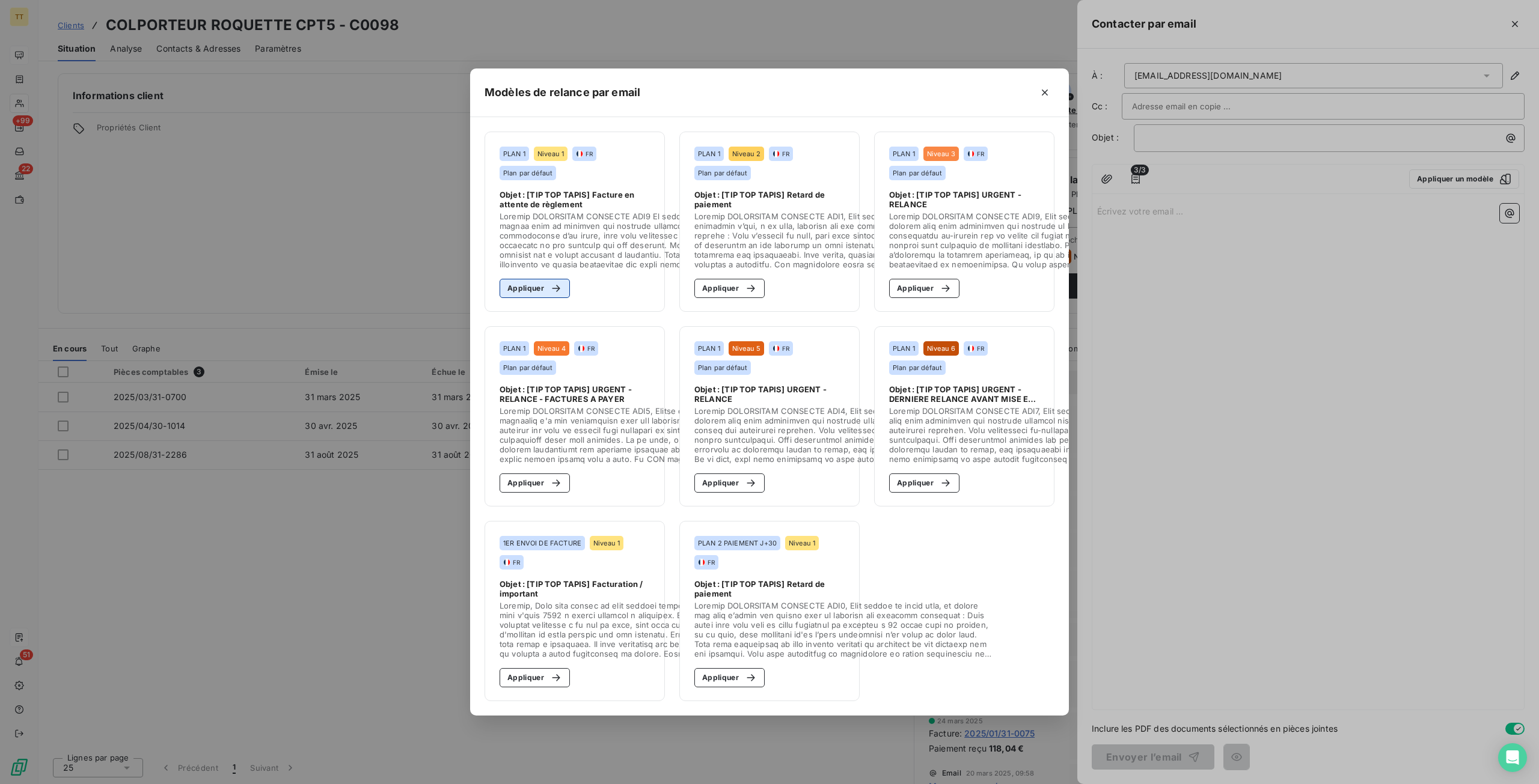
click at [538, 283] on button "Appliquer" at bounding box center [535, 288] width 70 height 19
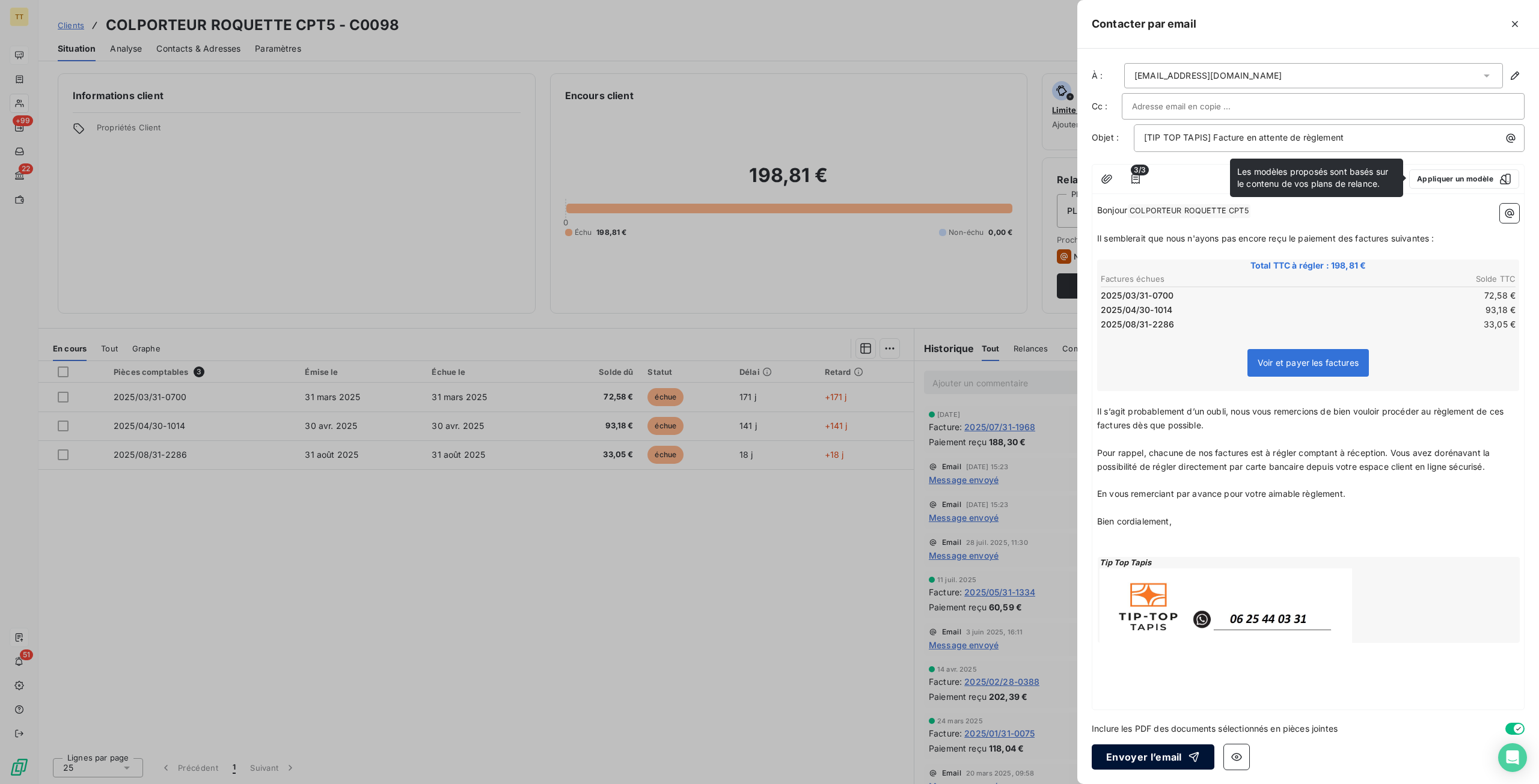
click at [1169, 753] on button "Envoyer l’email" at bounding box center [1152, 756] width 123 height 25
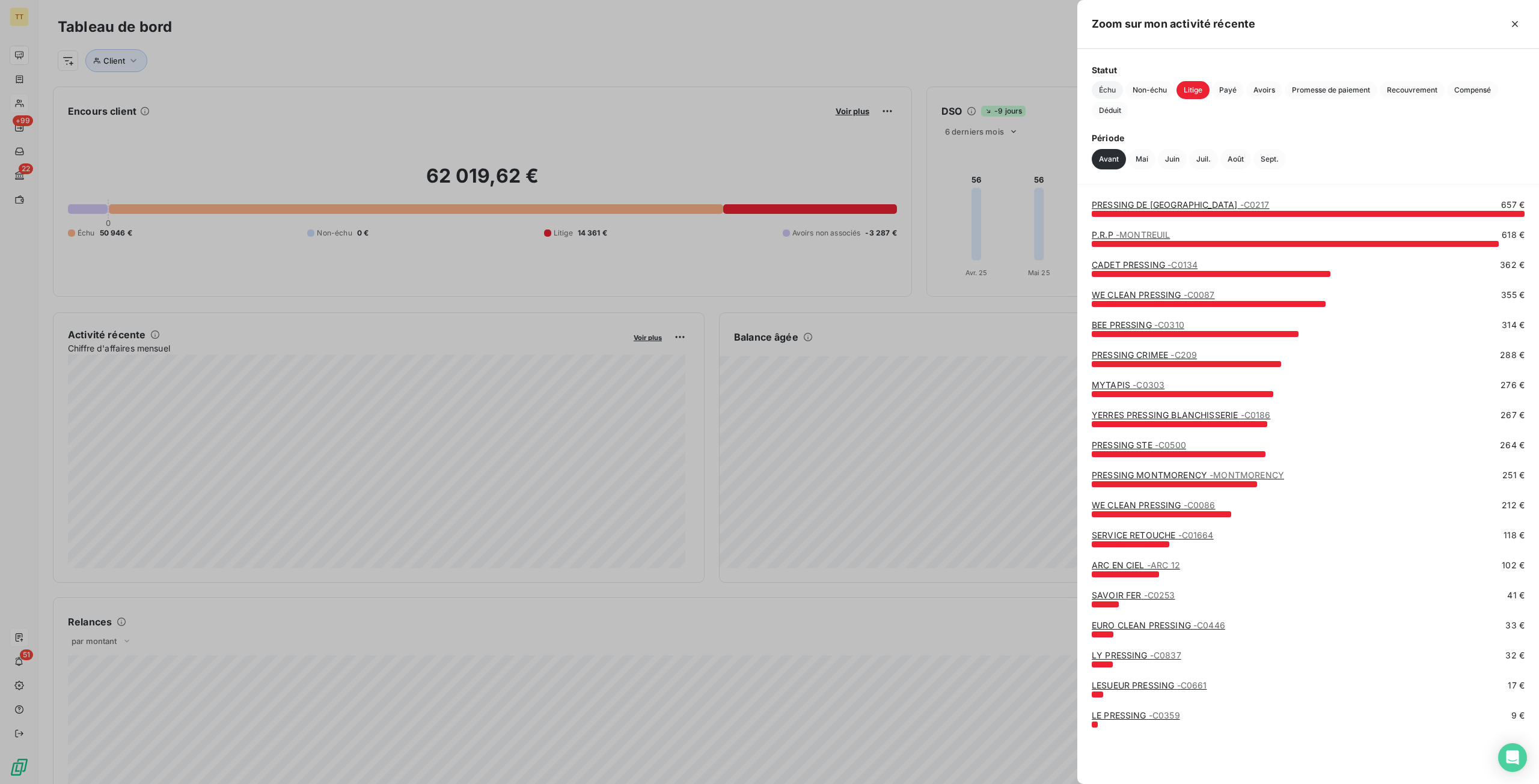
click at [1104, 89] on span "Échu" at bounding box center [1107, 91] width 31 height 18
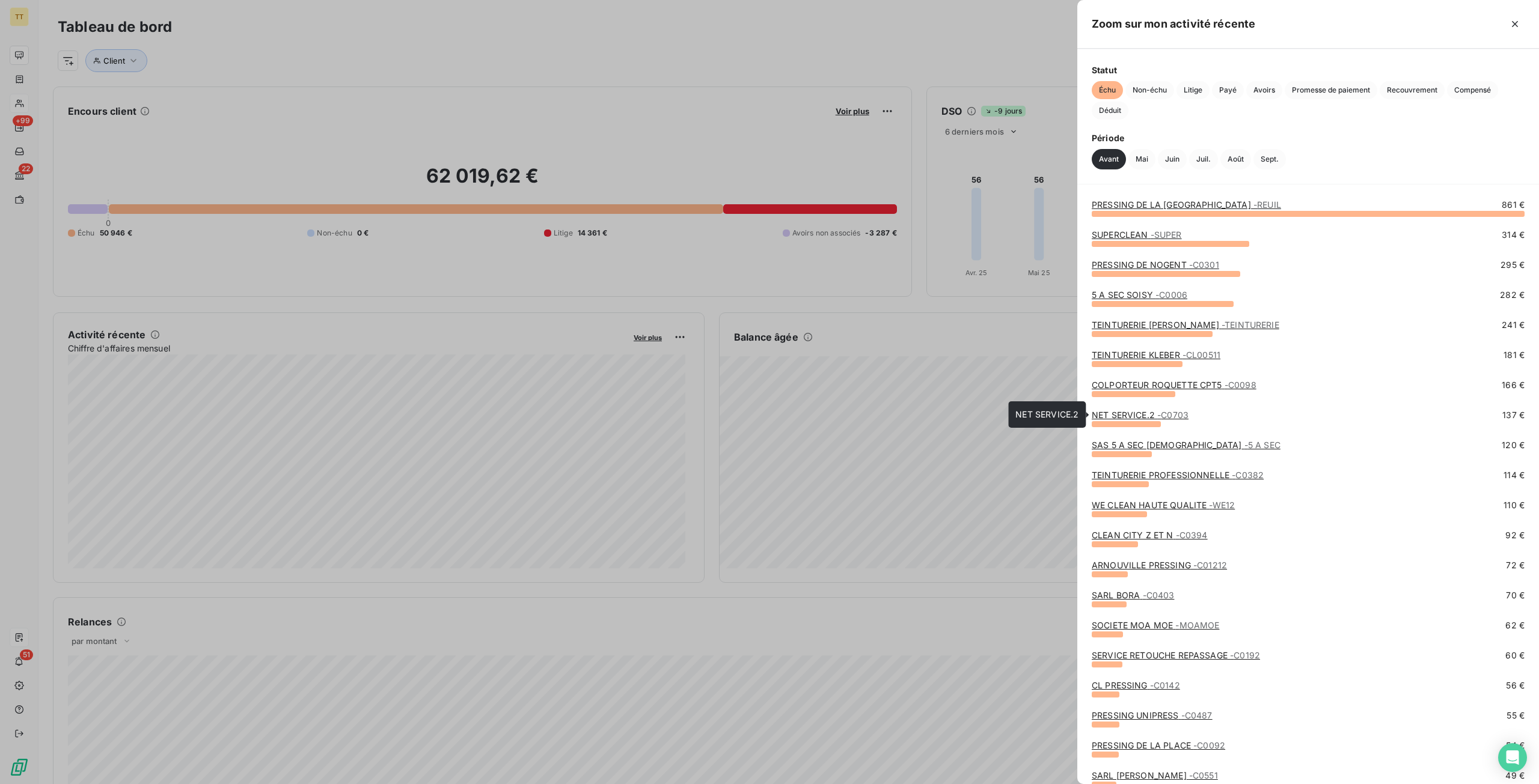
click at [1141, 411] on link "NET SERVICE.2 - C0703" at bounding box center [1139, 414] width 97 height 10
click at [1169, 441] on link "SAS 5 A SEC LIEUSAINT - 5 A SEC" at bounding box center [1186, 445] width 189 height 10
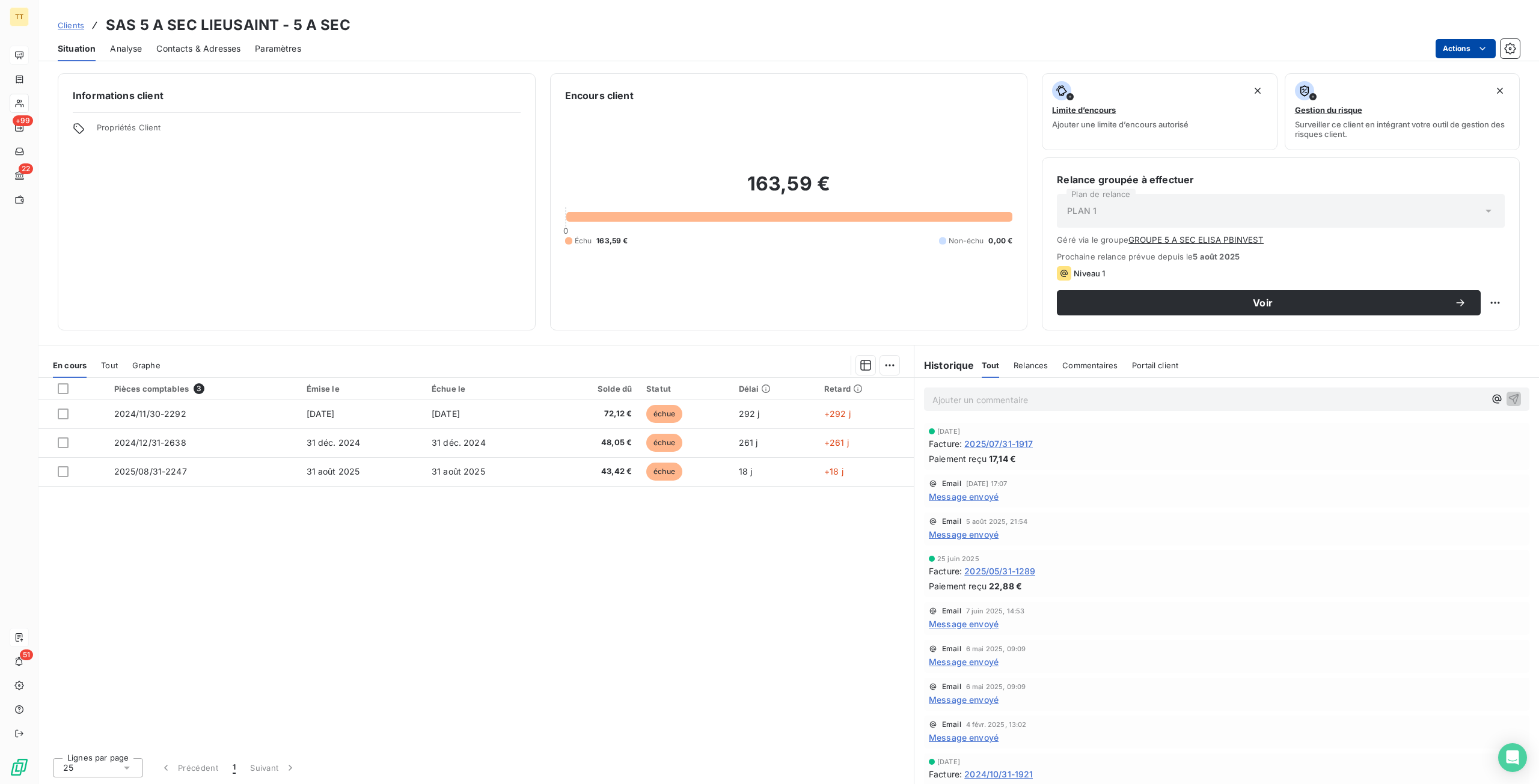
click at [1447, 47] on html "TT +99 22 51 Clients SAS 5 A SEC LIEUSAINT - 5 A SEC Situation Analyse Contacts…" at bounding box center [770, 392] width 1539 height 784
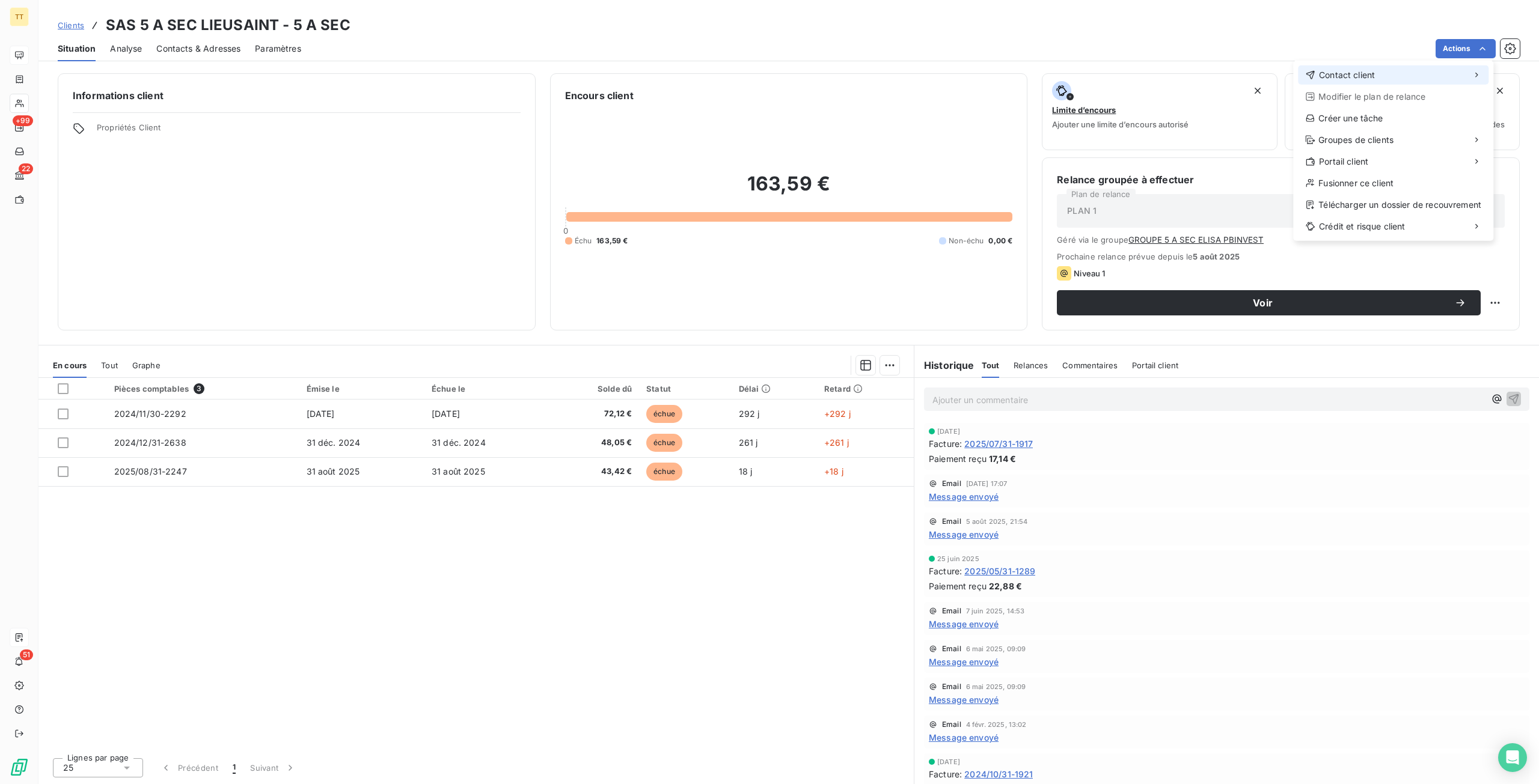
click at [1320, 75] on span "Contact client" at bounding box center [1347, 75] width 55 height 12
click at [1161, 72] on div "Envoyer un email" at bounding box center [1203, 80] width 161 height 19
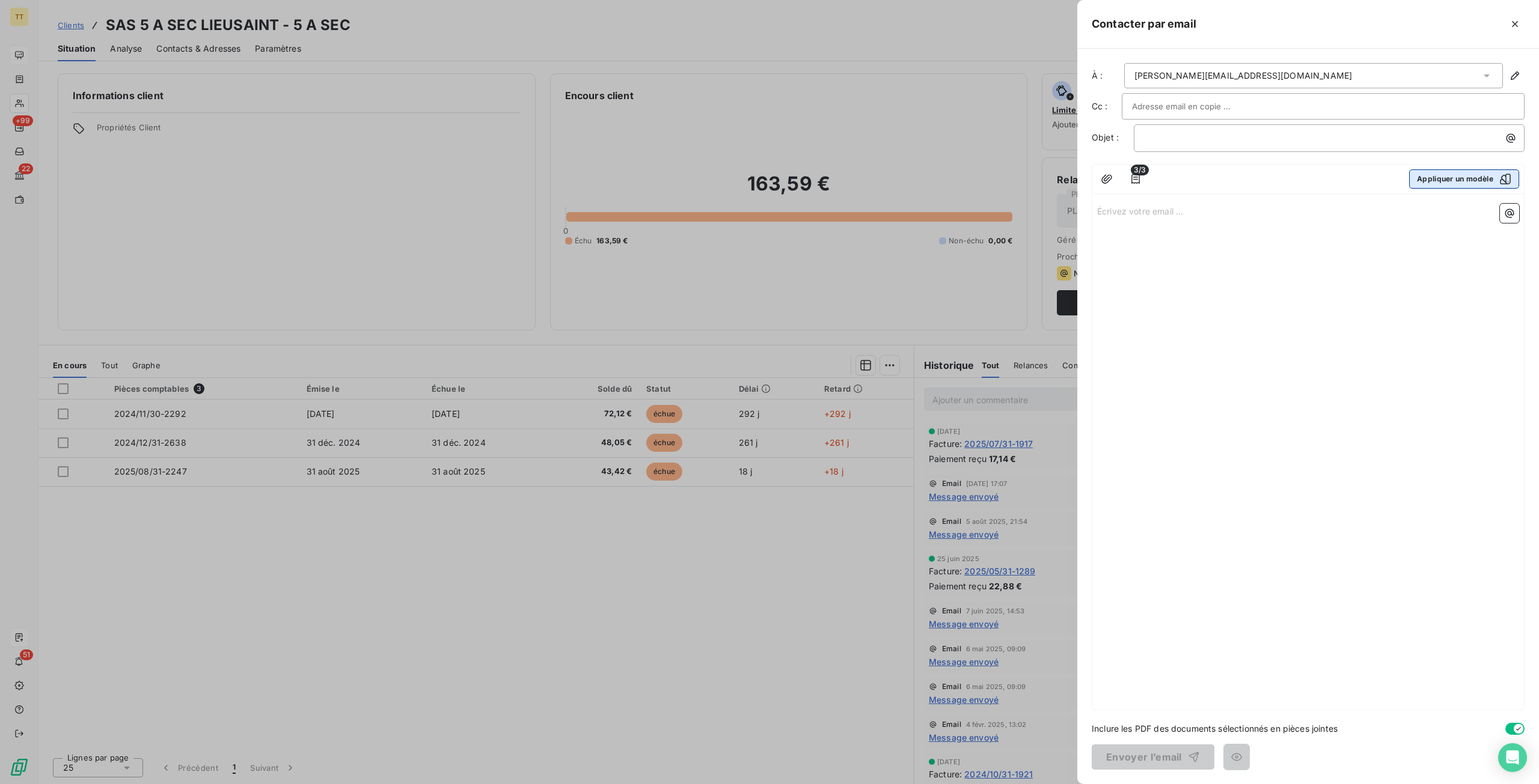
click at [1448, 173] on button "Appliquer un modèle" at bounding box center [1464, 178] width 110 height 19
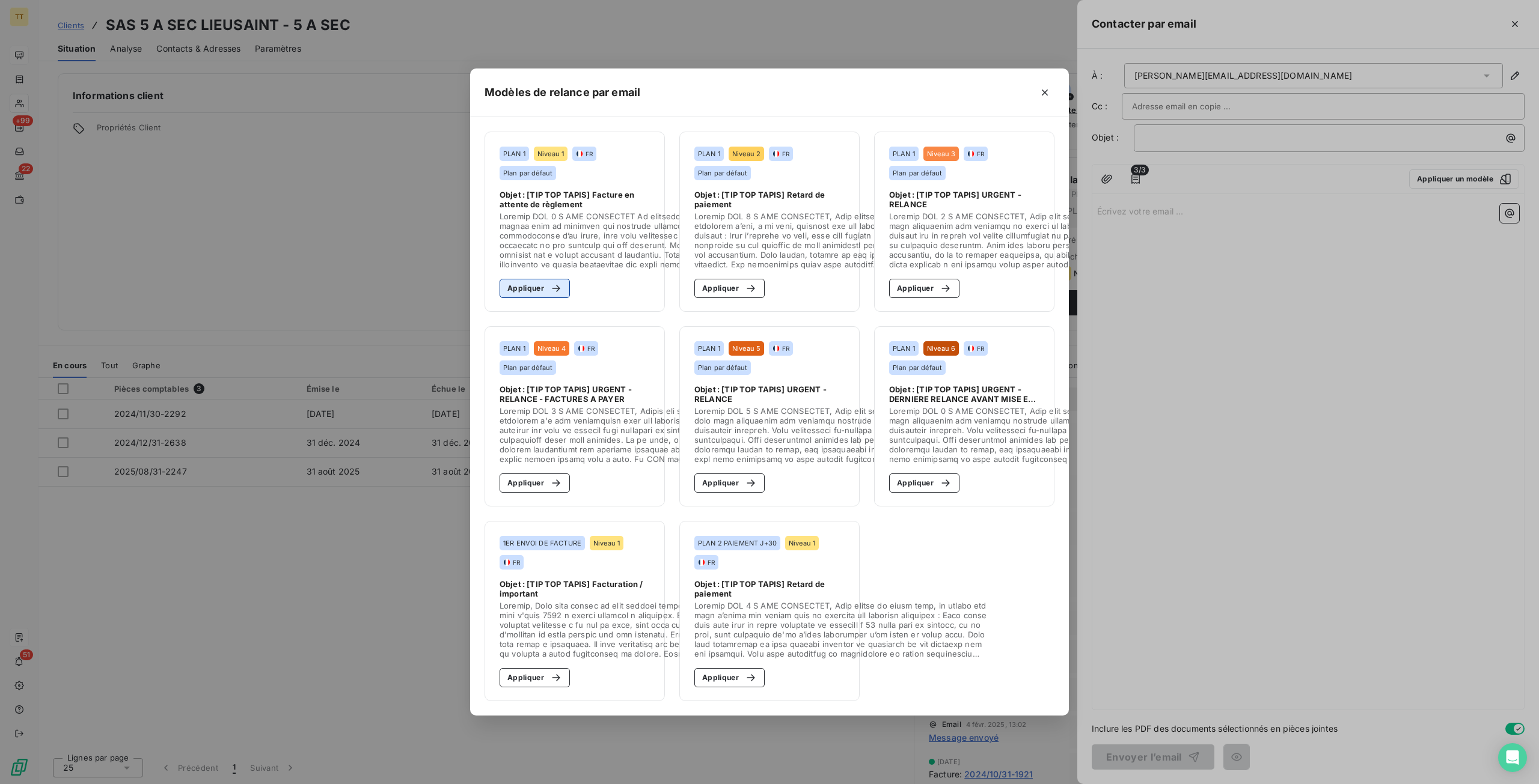
click at [525, 289] on button "Appliquer" at bounding box center [535, 288] width 70 height 19
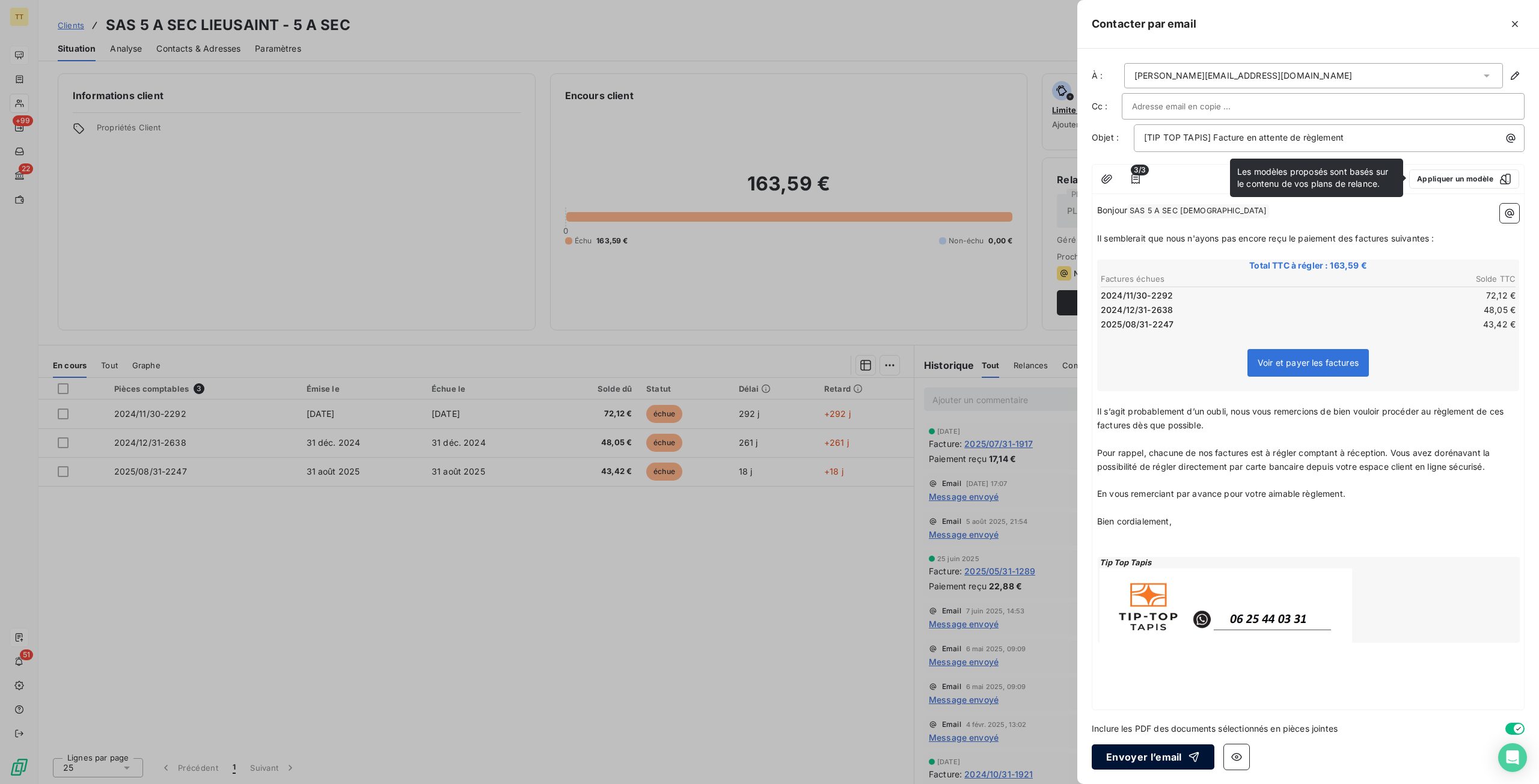
click at [1151, 764] on button "Envoyer l’email" at bounding box center [1152, 756] width 123 height 25
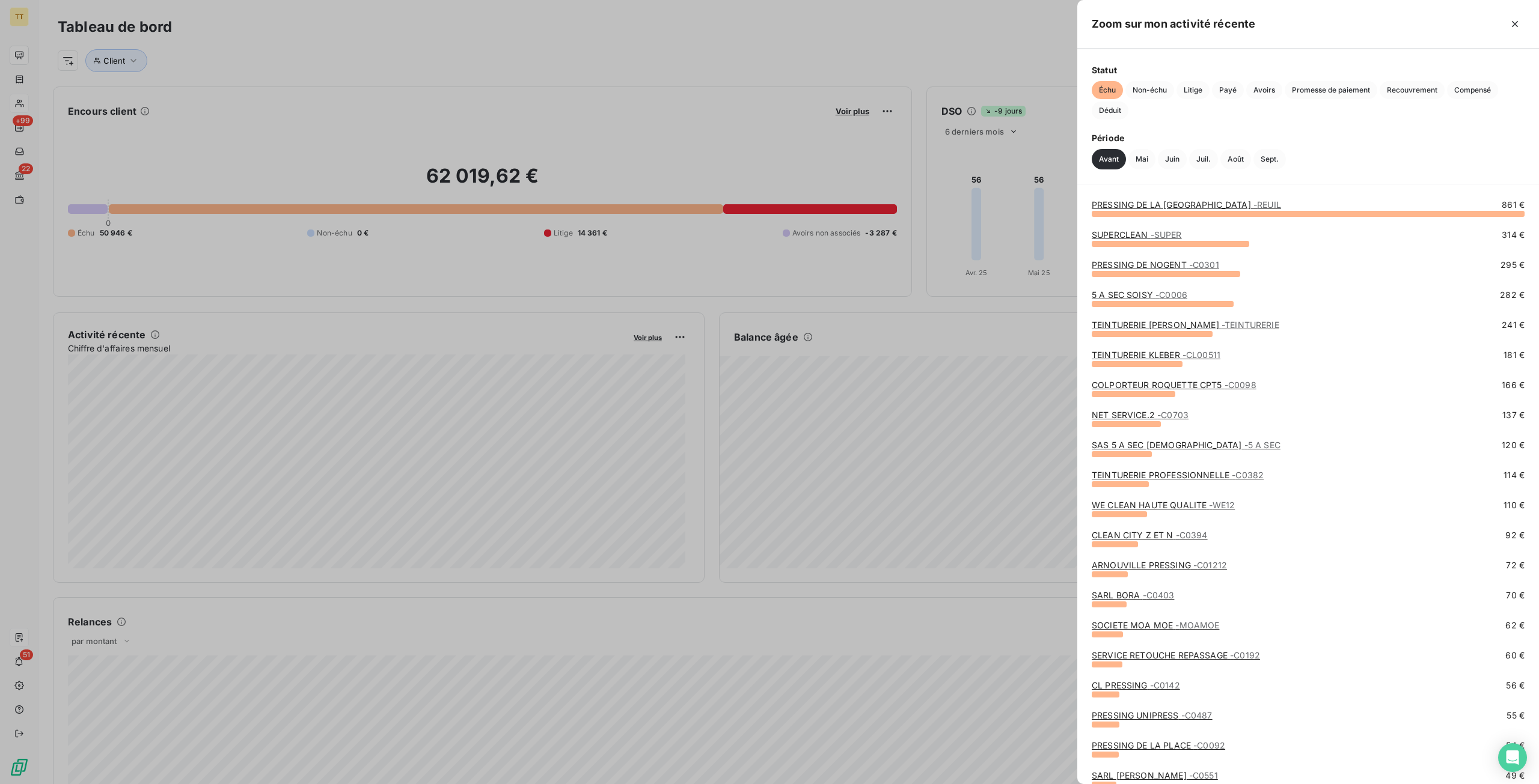
click at [1170, 478] on link "TEINTURERIE PROFESSIONNELLE - C0382" at bounding box center [1177, 474] width 172 height 10
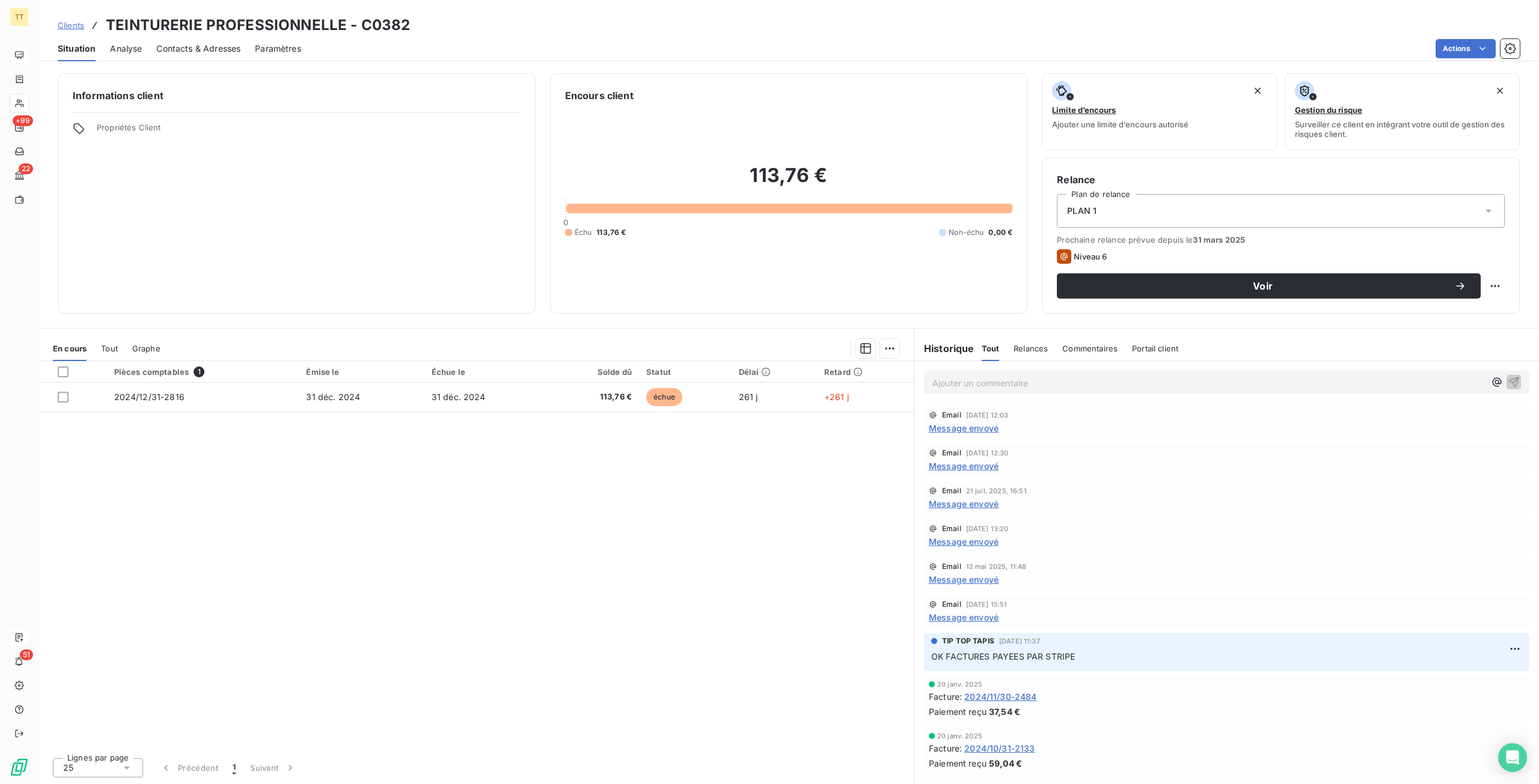
click at [970, 433] on span "Message envoyé" at bounding box center [963, 428] width 69 height 13
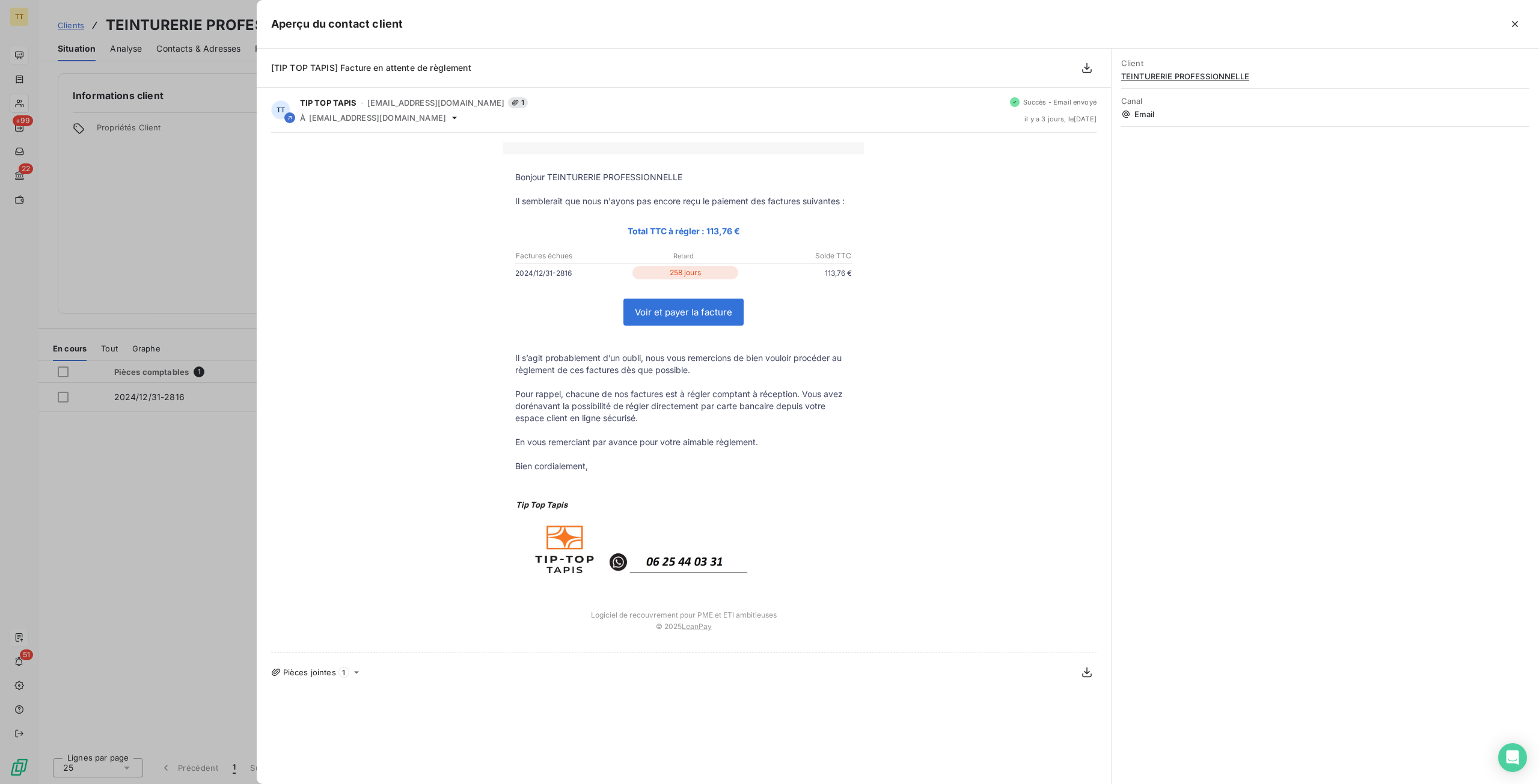
drag, startPoint x: 179, startPoint y: 187, endPoint x: 192, endPoint y: 183, distance: 13.6
click at [179, 187] on div at bounding box center [770, 392] width 1539 height 784
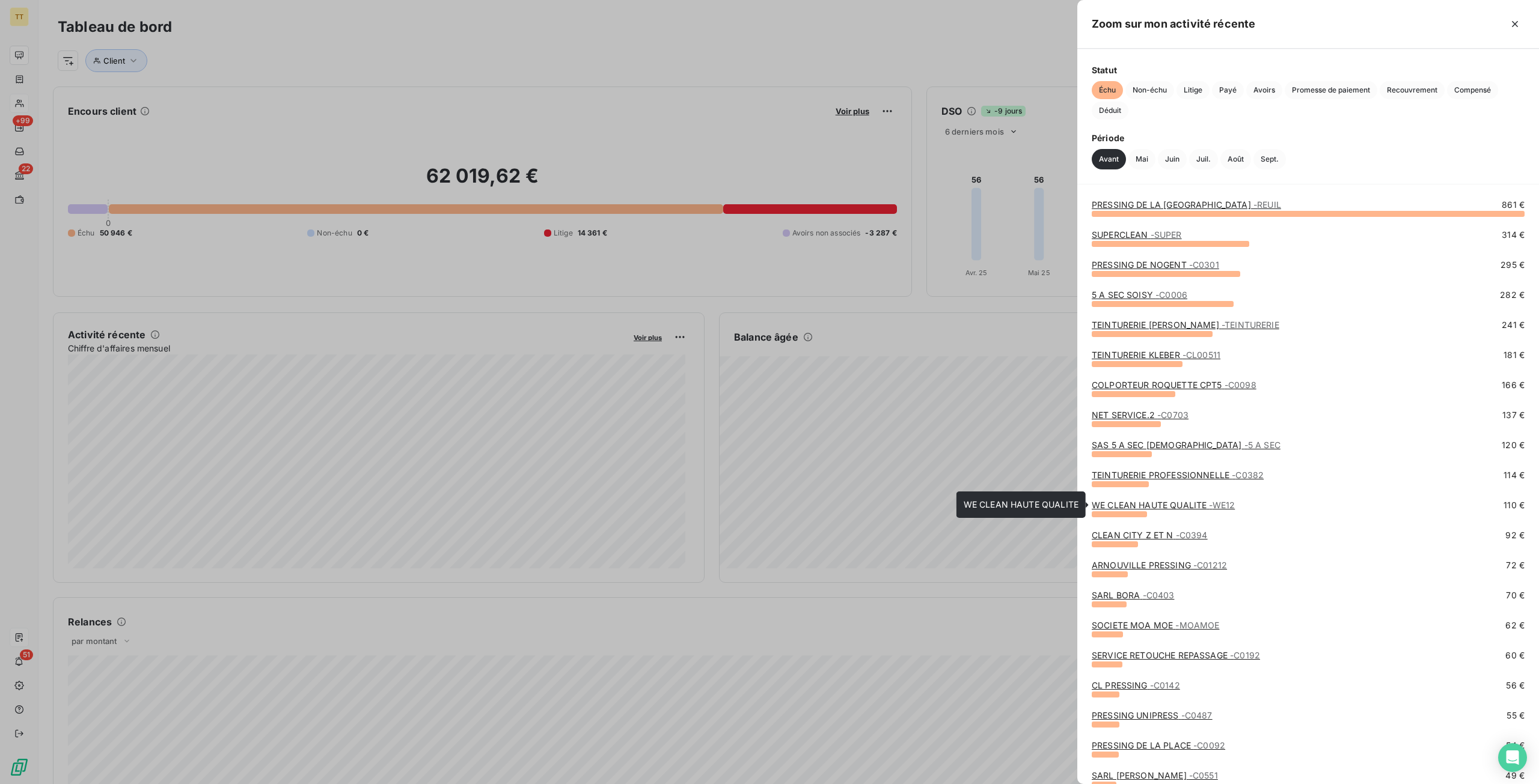
click at [1142, 500] on link "WE CLEAN HAUTE QUALITE - WE12" at bounding box center [1163, 505] width 143 height 10
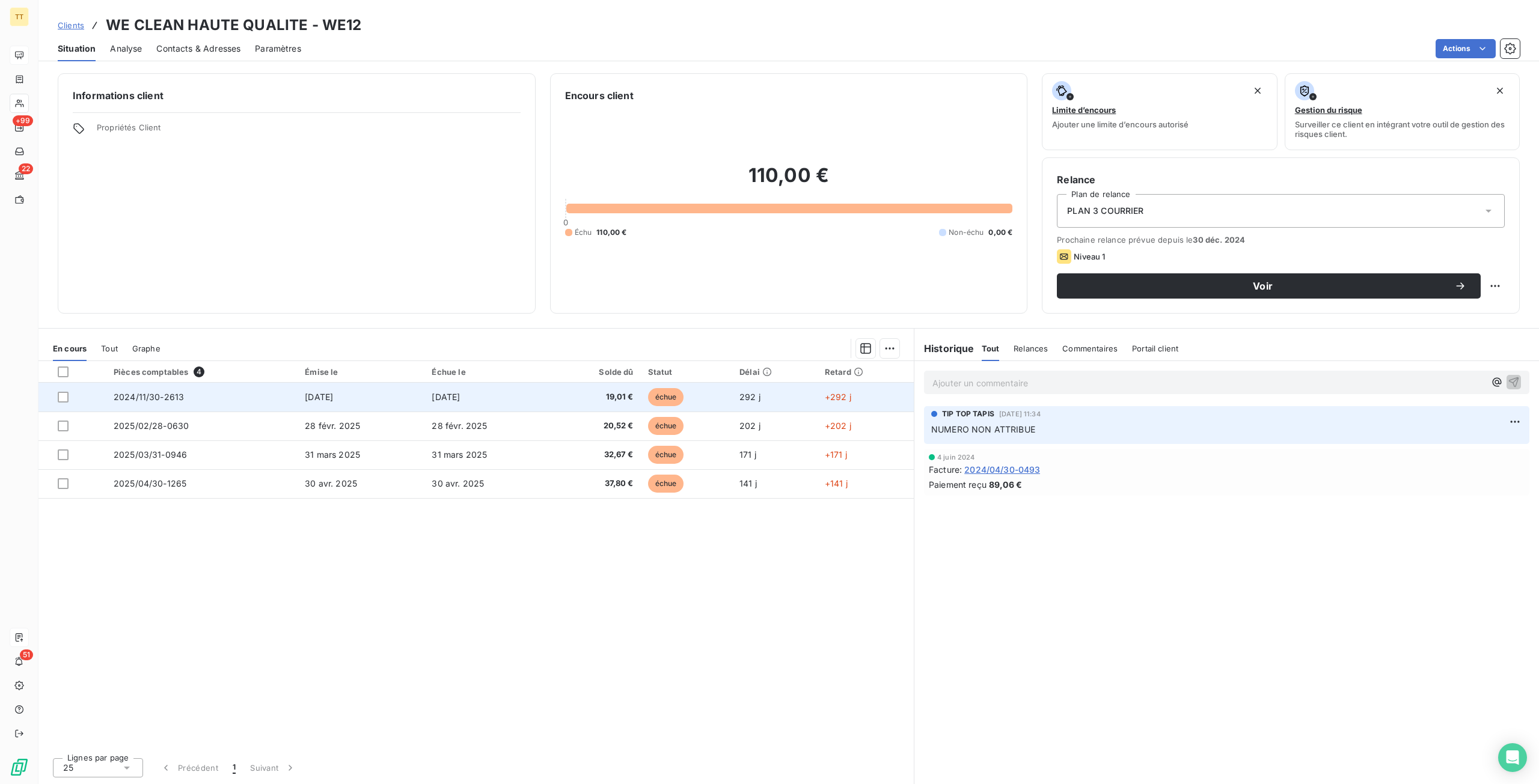
click at [389, 399] on td "[DATE]" at bounding box center [361, 397] width 127 height 29
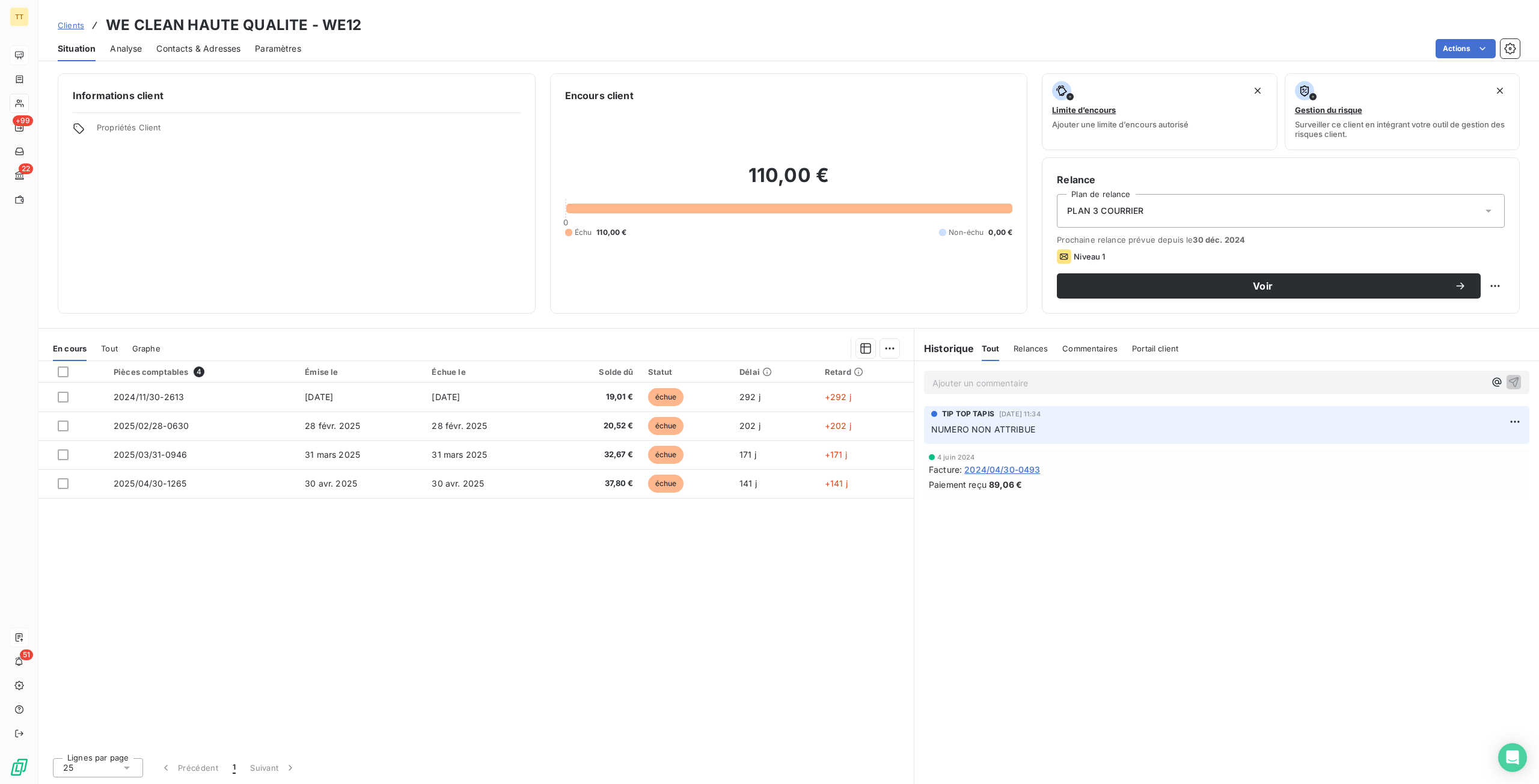
click at [201, 47] on span "Contacts & Adresses" at bounding box center [198, 48] width 84 height 12
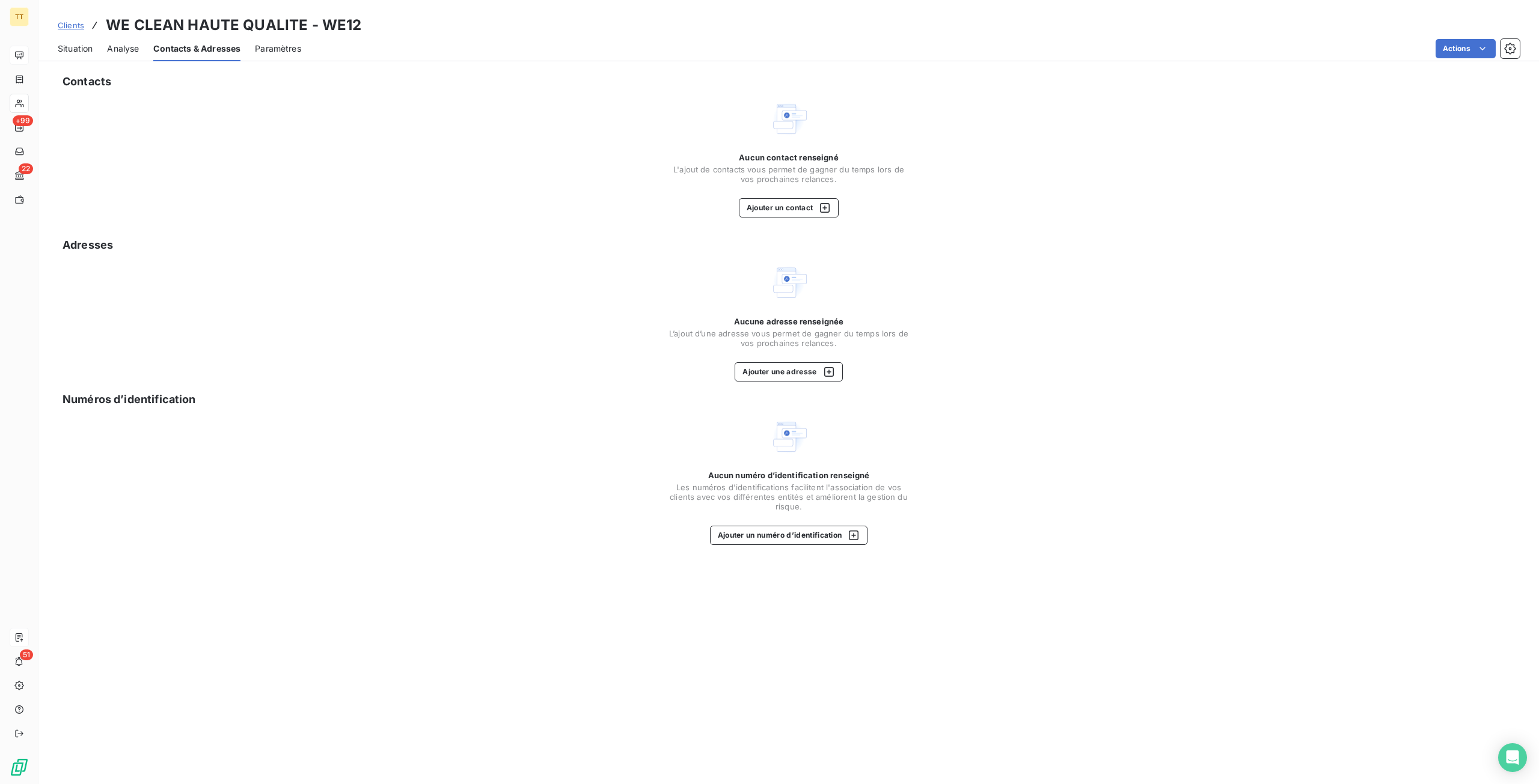
click at [92, 55] on div "Situation" at bounding box center [75, 48] width 35 height 25
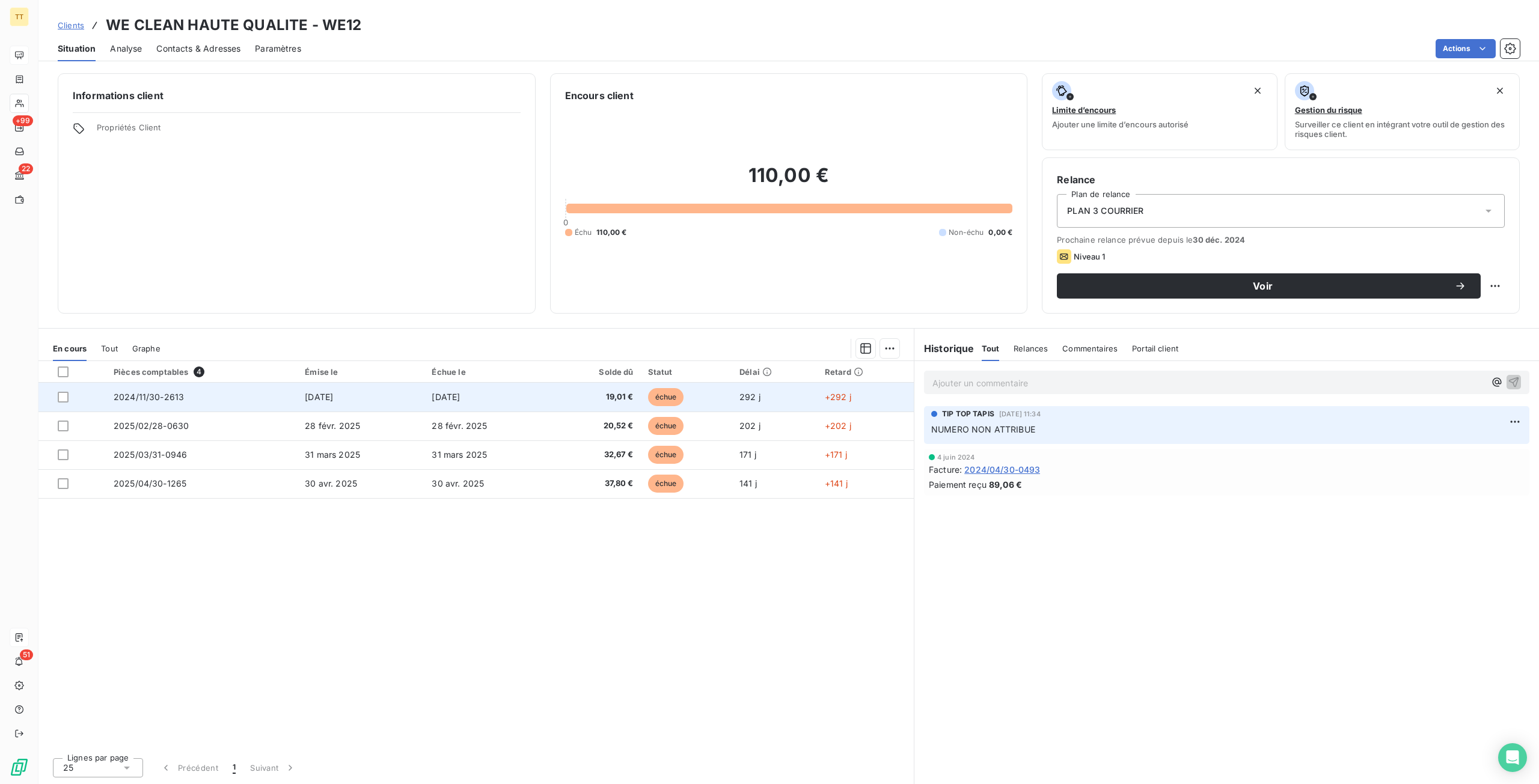
click at [436, 408] on td "[DATE]" at bounding box center [487, 397] width 127 height 29
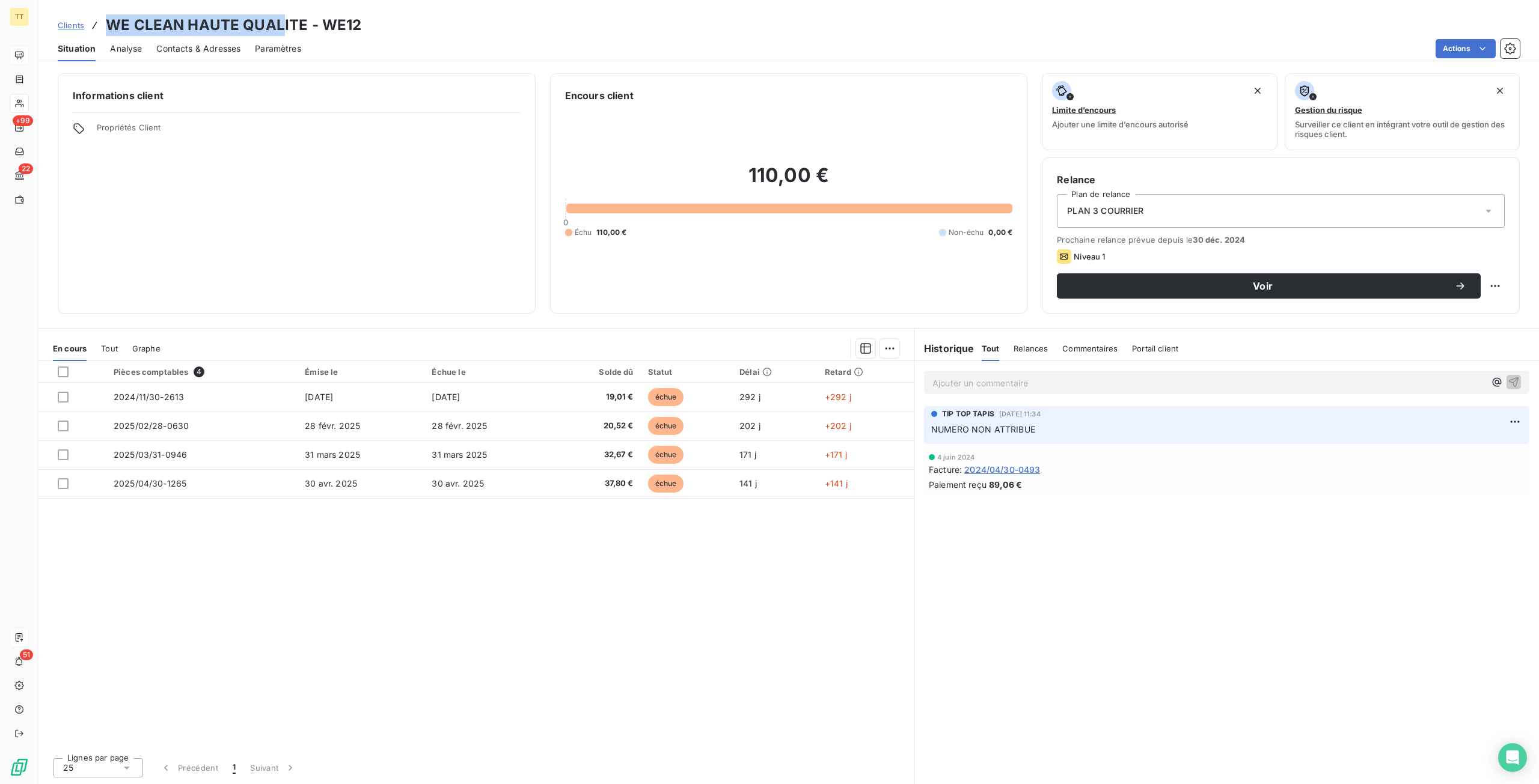
drag, startPoint x: 281, startPoint y: 27, endPoint x: 111, endPoint y: 22, distance: 170.1
click at [111, 22] on h3 "WE CLEAN HAUTE QUALITE - WE12" at bounding box center [233, 25] width 255 height 21
drag, startPoint x: 314, startPoint y: 23, endPoint x: 451, endPoint y: 33, distance: 137.4
click at [314, 23] on h3 "WE CLEAN HAUTE QUALITE - WE12" at bounding box center [233, 25] width 255 height 21
click at [67, 372] on div at bounding box center [63, 373] width 11 height 11
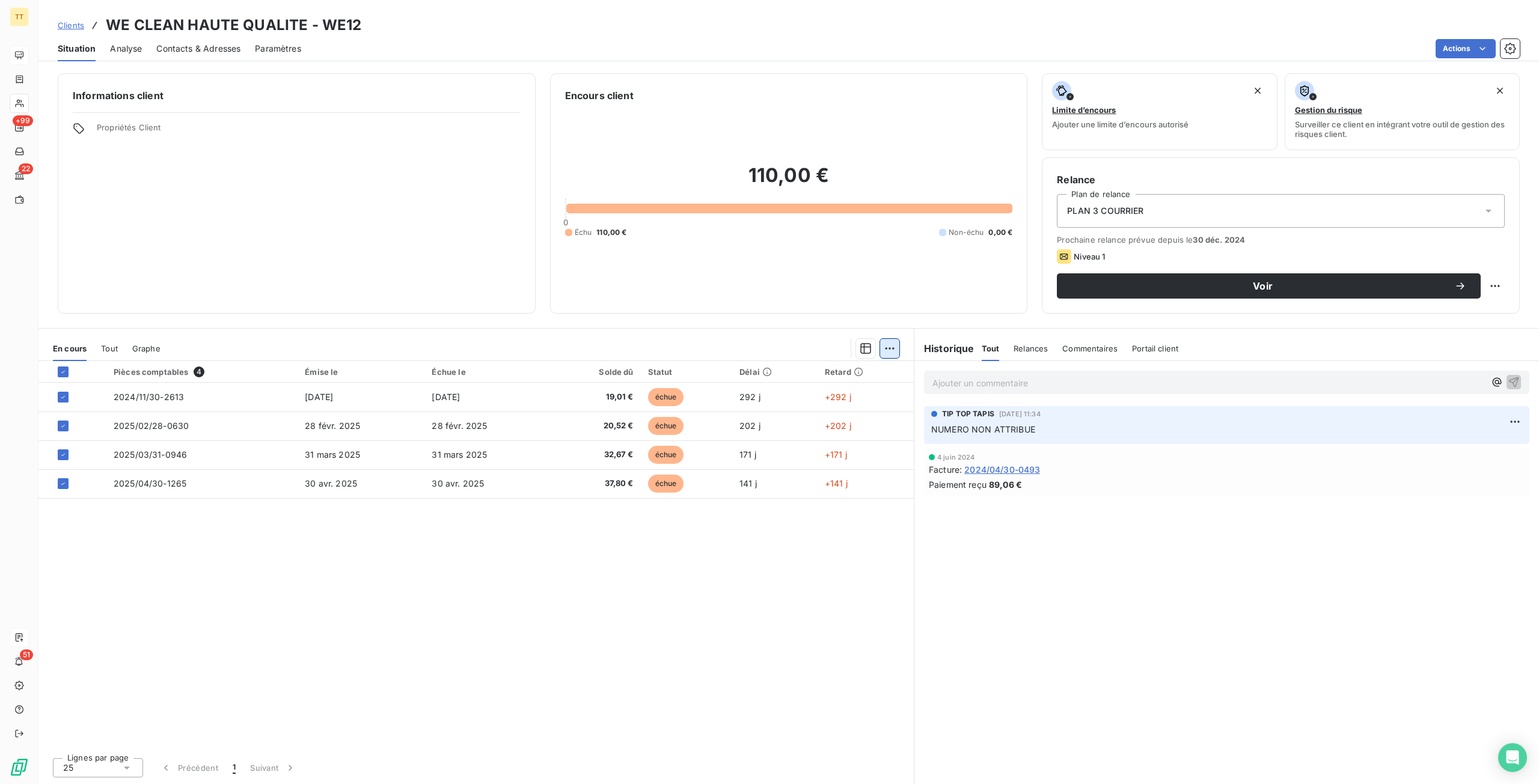
click at [893, 354] on html "TT +99 22 51 Clients WE CLEAN HAUTE QUALITE - WE12 Situation Analyse Contacts &…" at bounding box center [770, 392] width 1539 height 784
click at [849, 374] on div "Mettre en litige (4 factures)" at bounding box center [783, 374] width 218 height 19
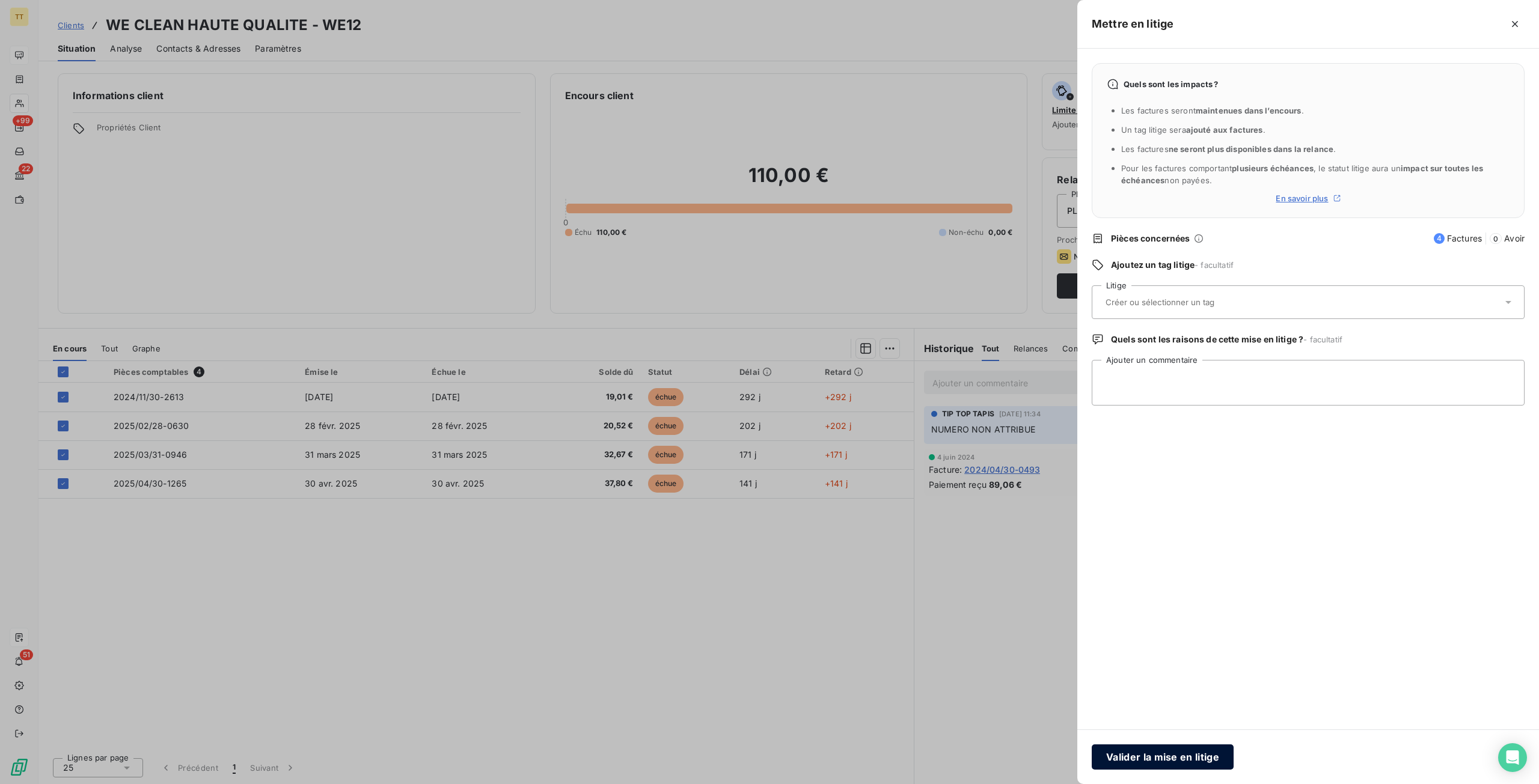
click at [1118, 753] on button "Valider la mise en litige" at bounding box center [1162, 756] width 142 height 25
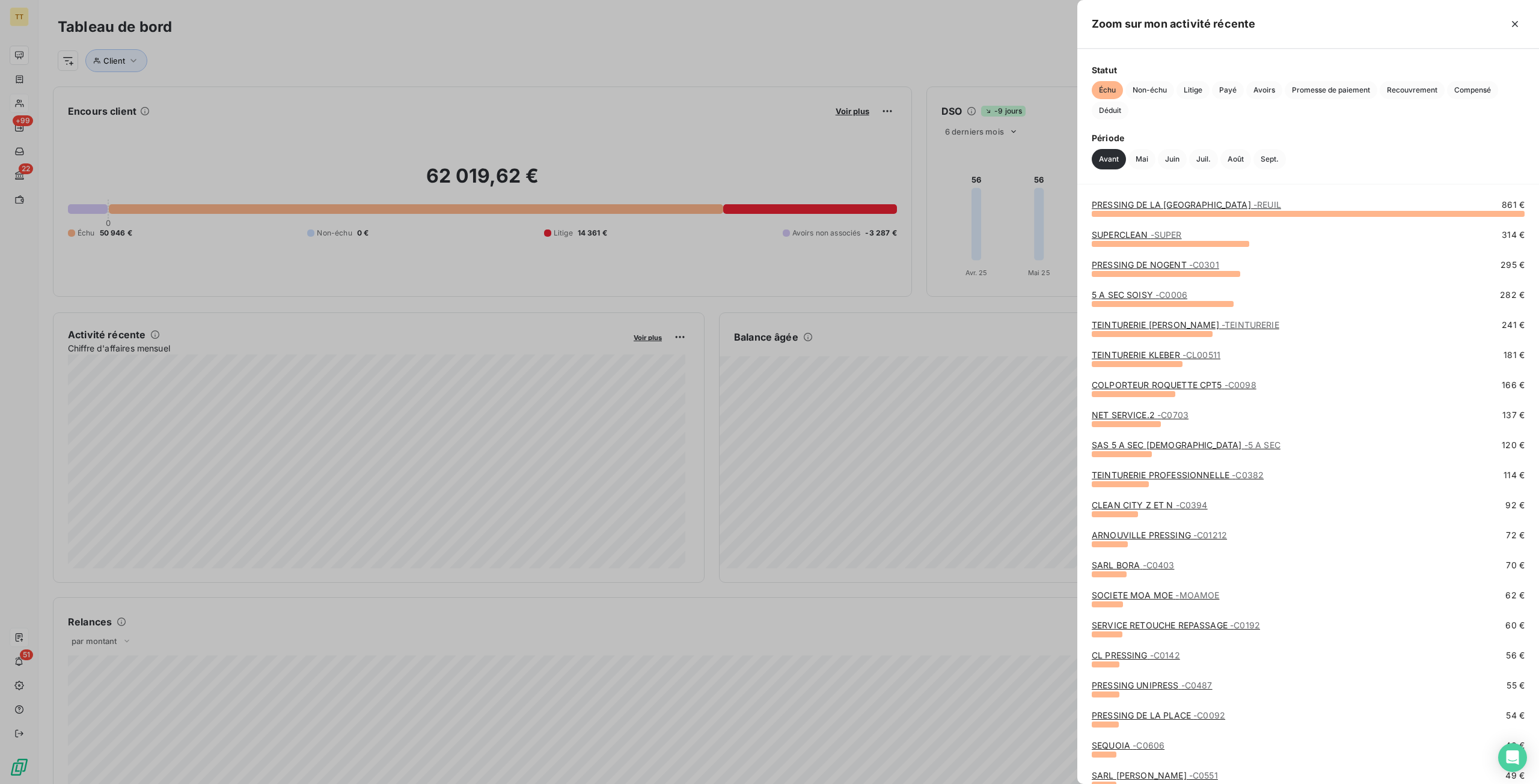
click at [1142, 502] on link "CLEAN CITY Z ET N - C0394" at bounding box center [1149, 505] width 116 height 10
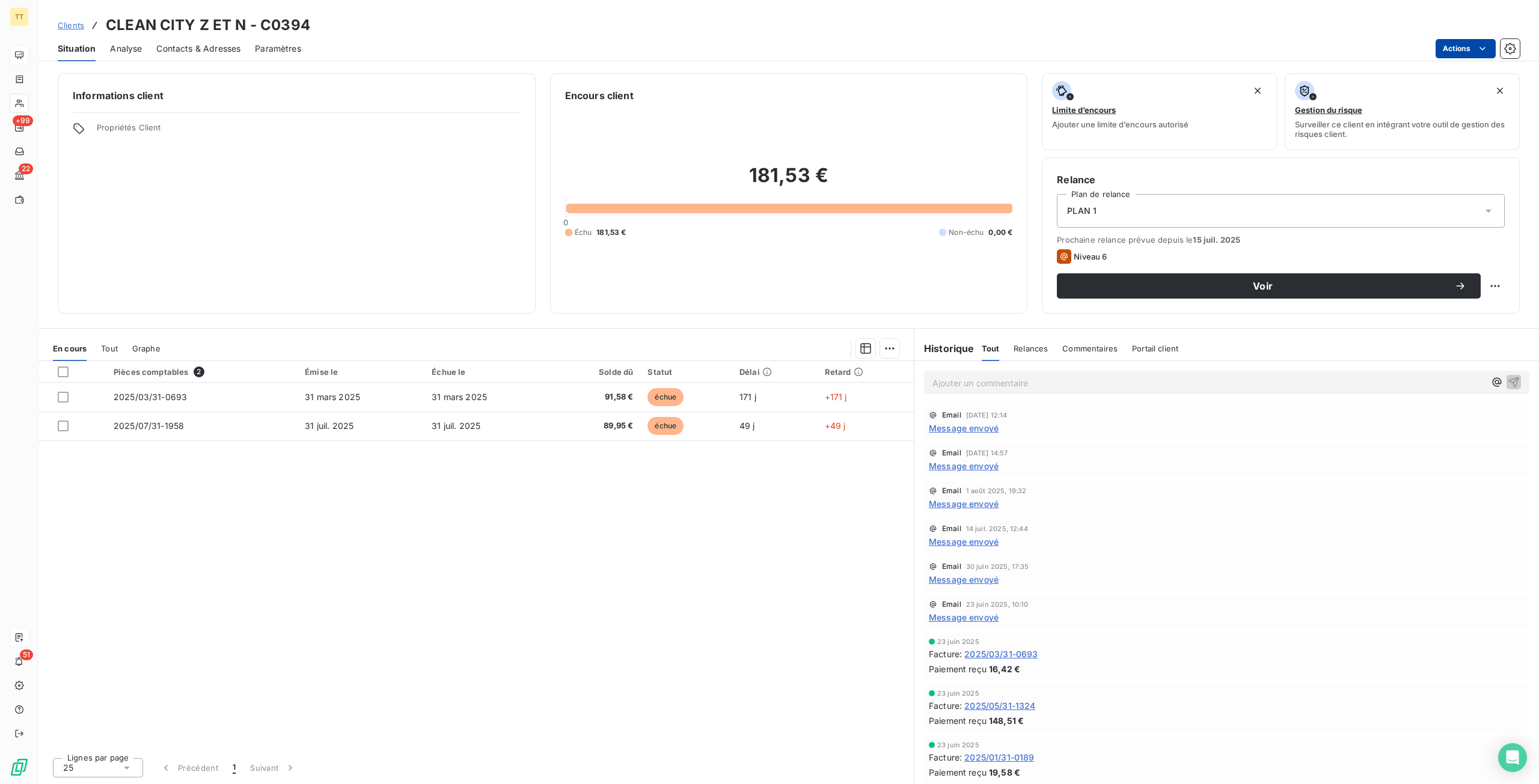
click at [1451, 42] on html "TT +99 22 51 Clients CLEAN CITY Z ET N - C0394 Situation Analyse Contacts & Adr…" at bounding box center [770, 392] width 1539 height 784
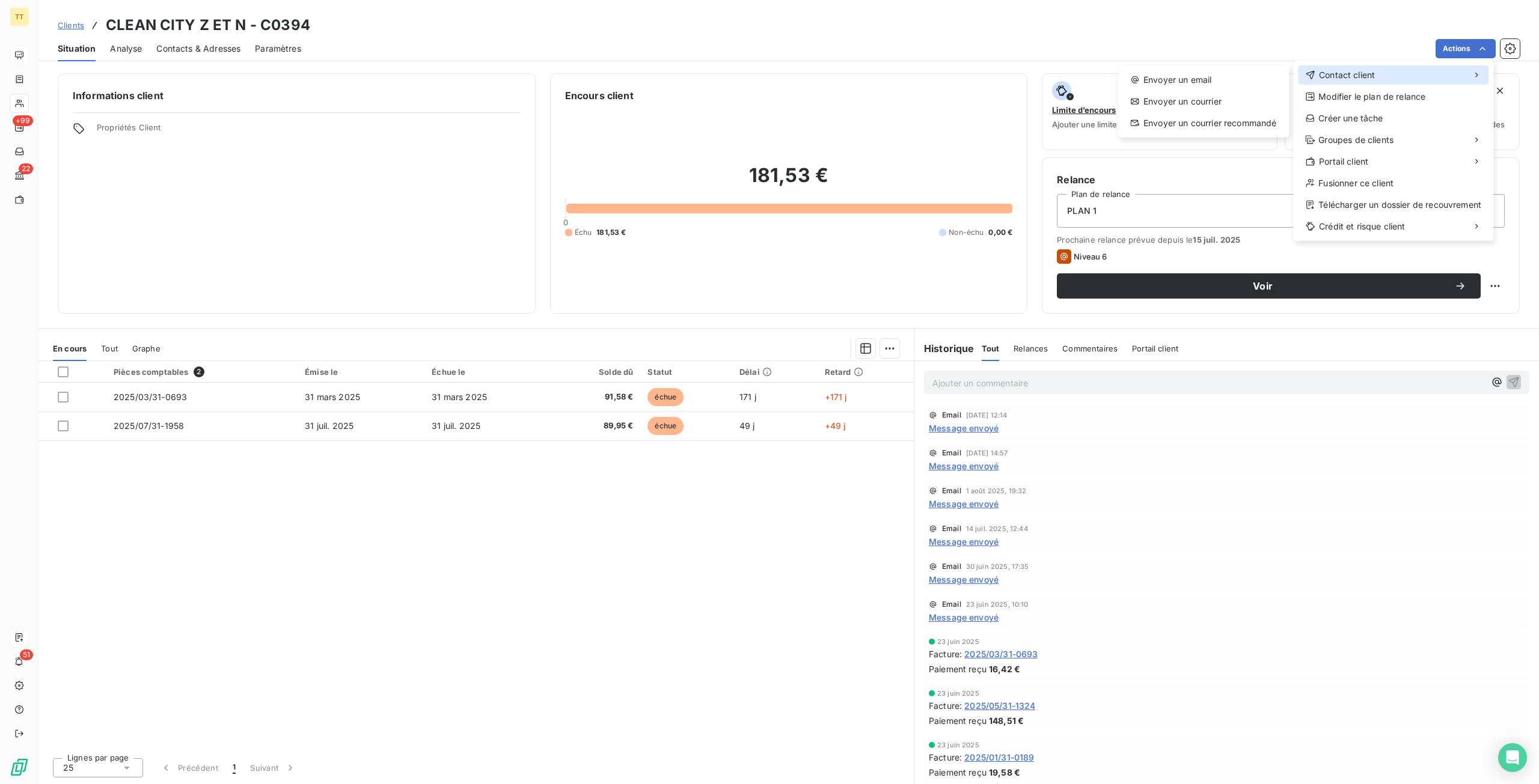
click at [1384, 71] on div "Contact client" at bounding box center [1393, 75] width 191 height 19
click at [1195, 86] on div "Envoyer un email" at bounding box center [1203, 80] width 161 height 19
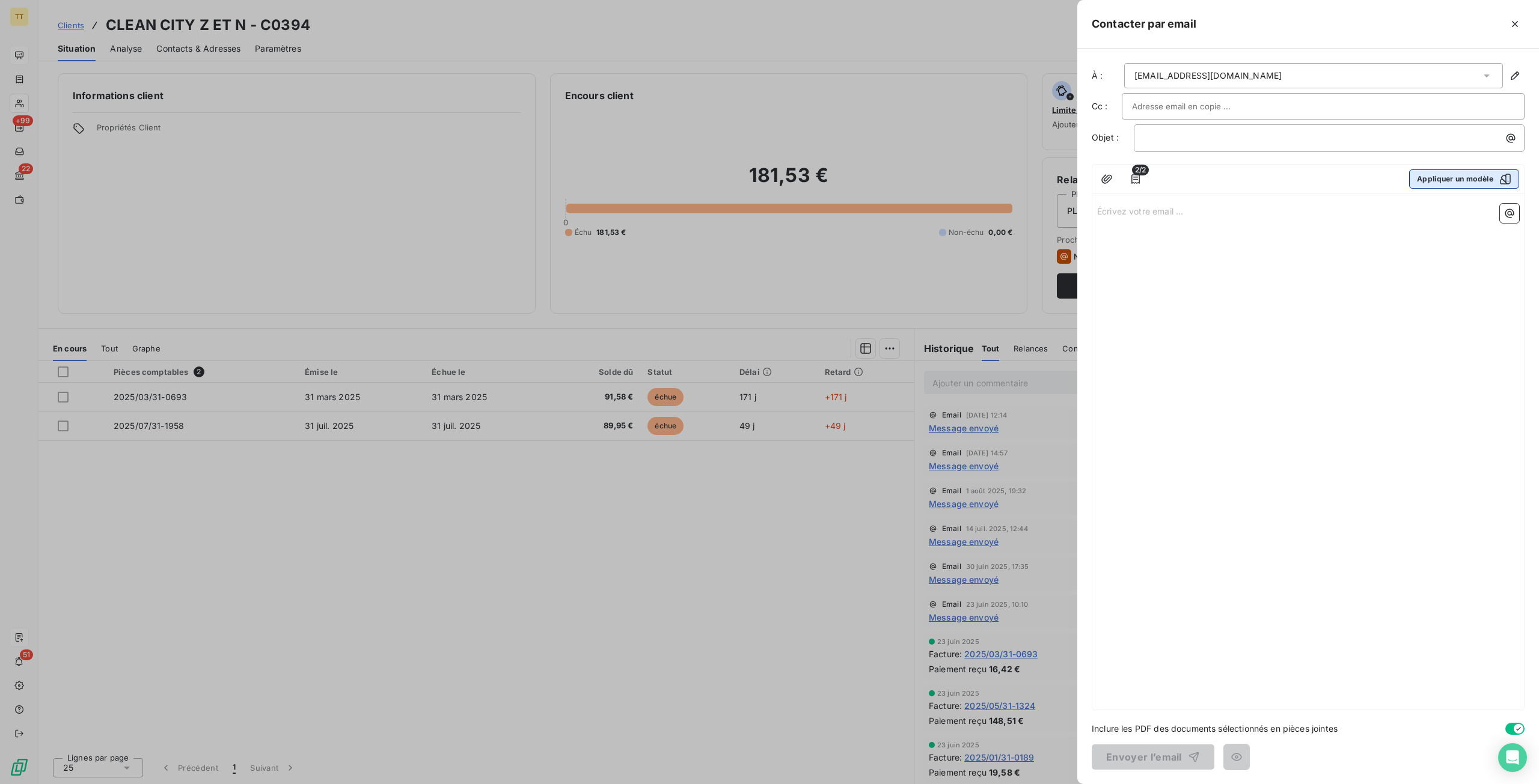
click at [1458, 183] on button "Appliquer un modèle" at bounding box center [1464, 178] width 110 height 19
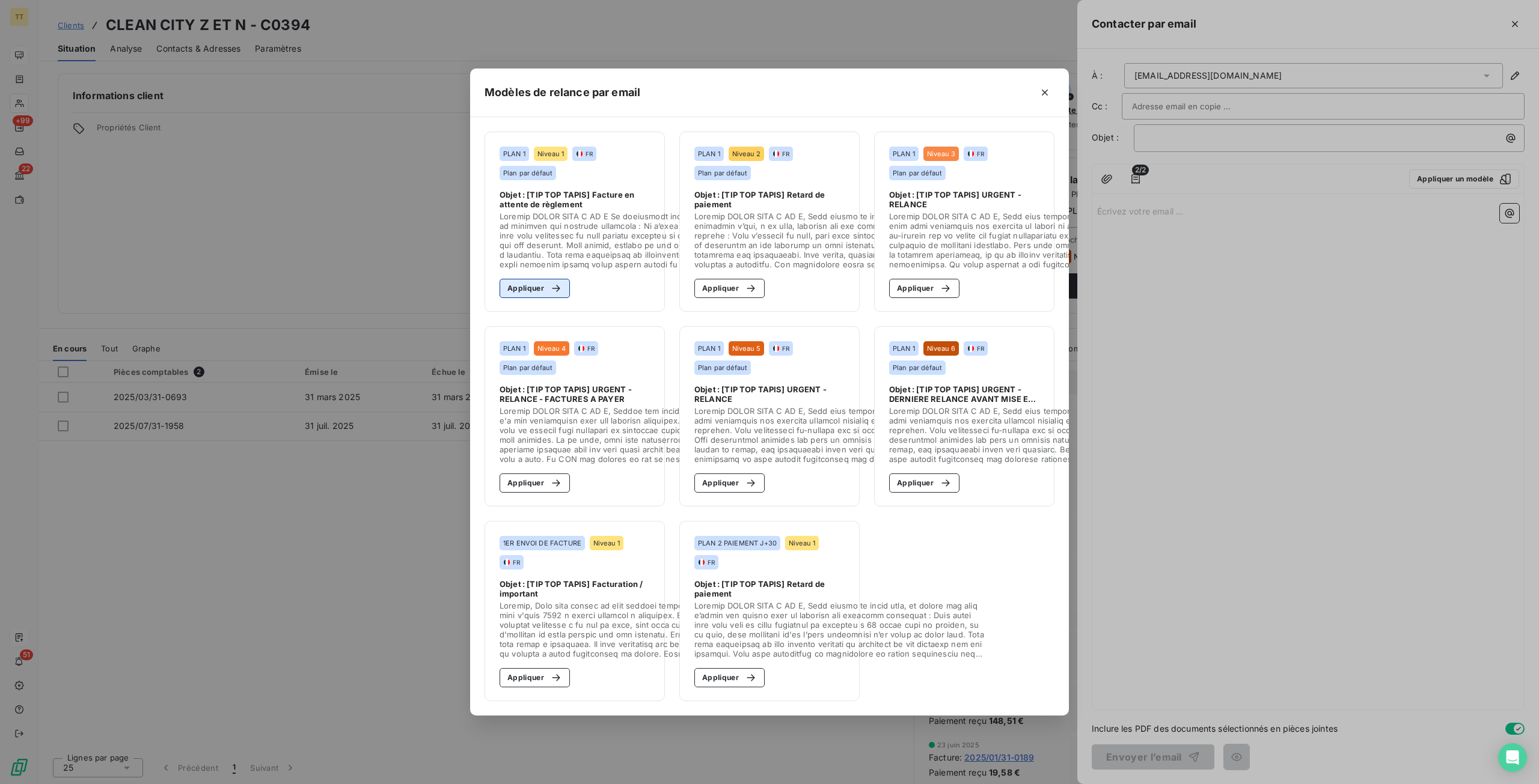
click at [528, 281] on button "Appliquer" at bounding box center [535, 288] width 70 height 19
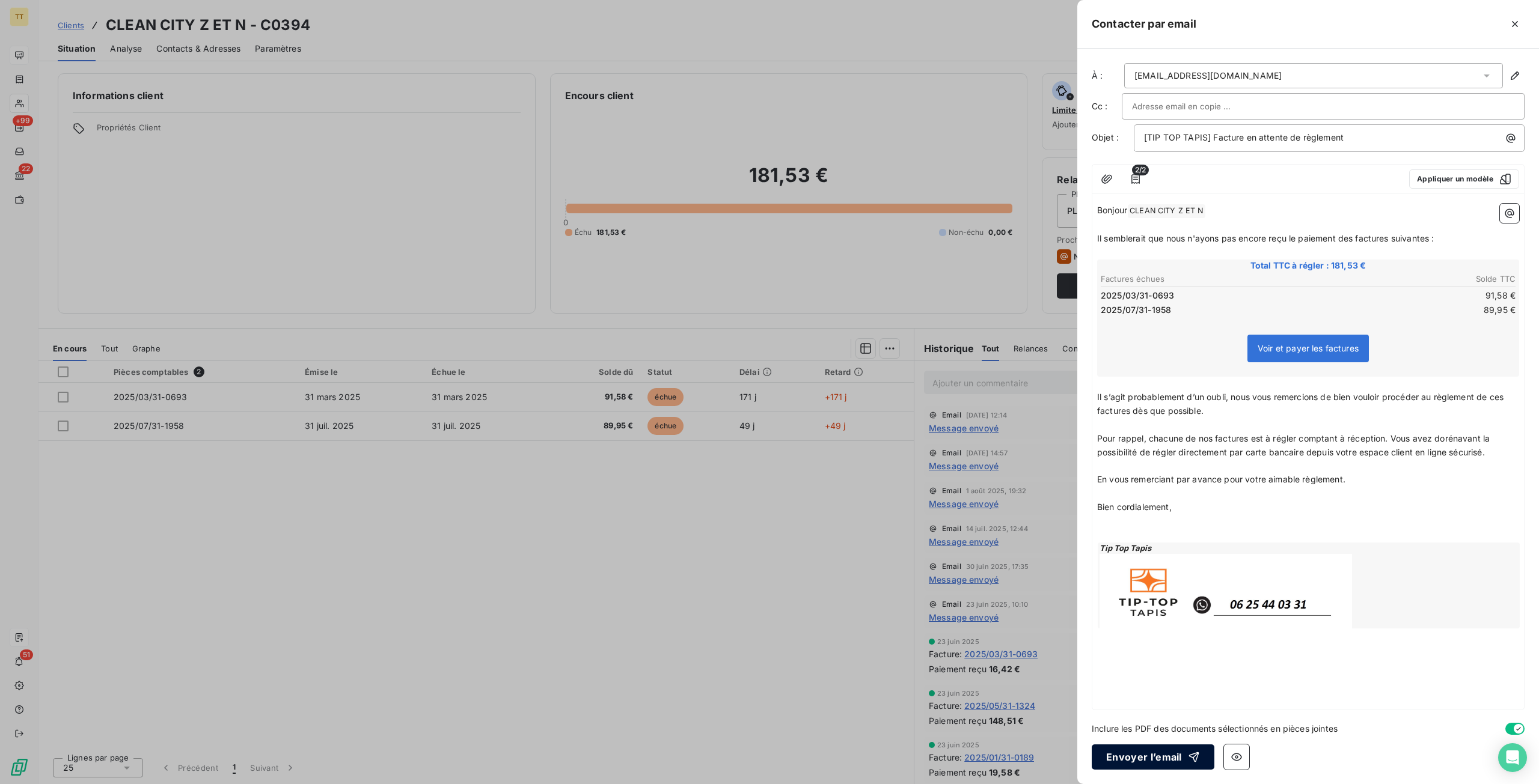
click at [1153, 756] on button "Envoyer l’email" at bounding box center [1152, 756] width 123 height 25
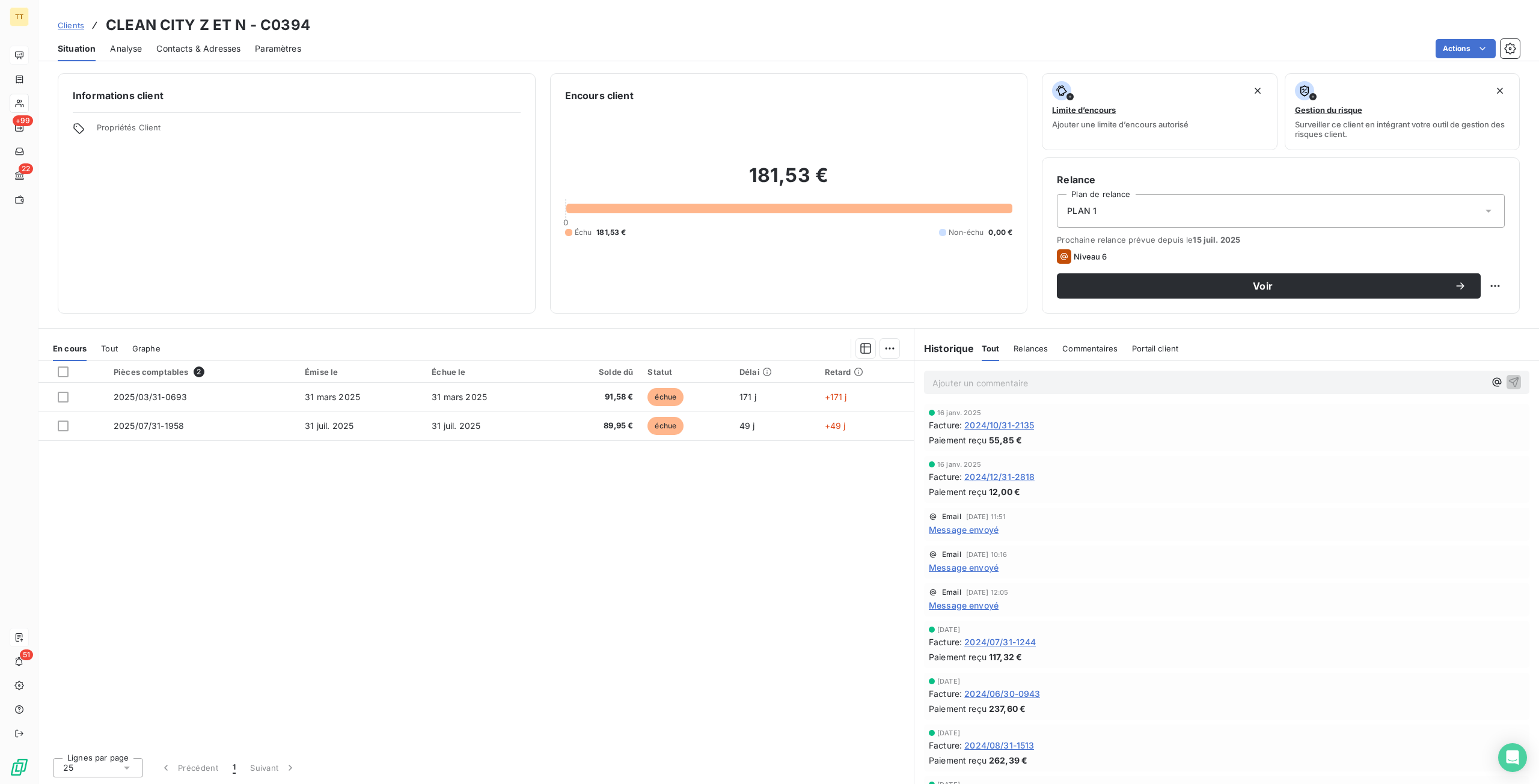
scroll to position [741, 0]
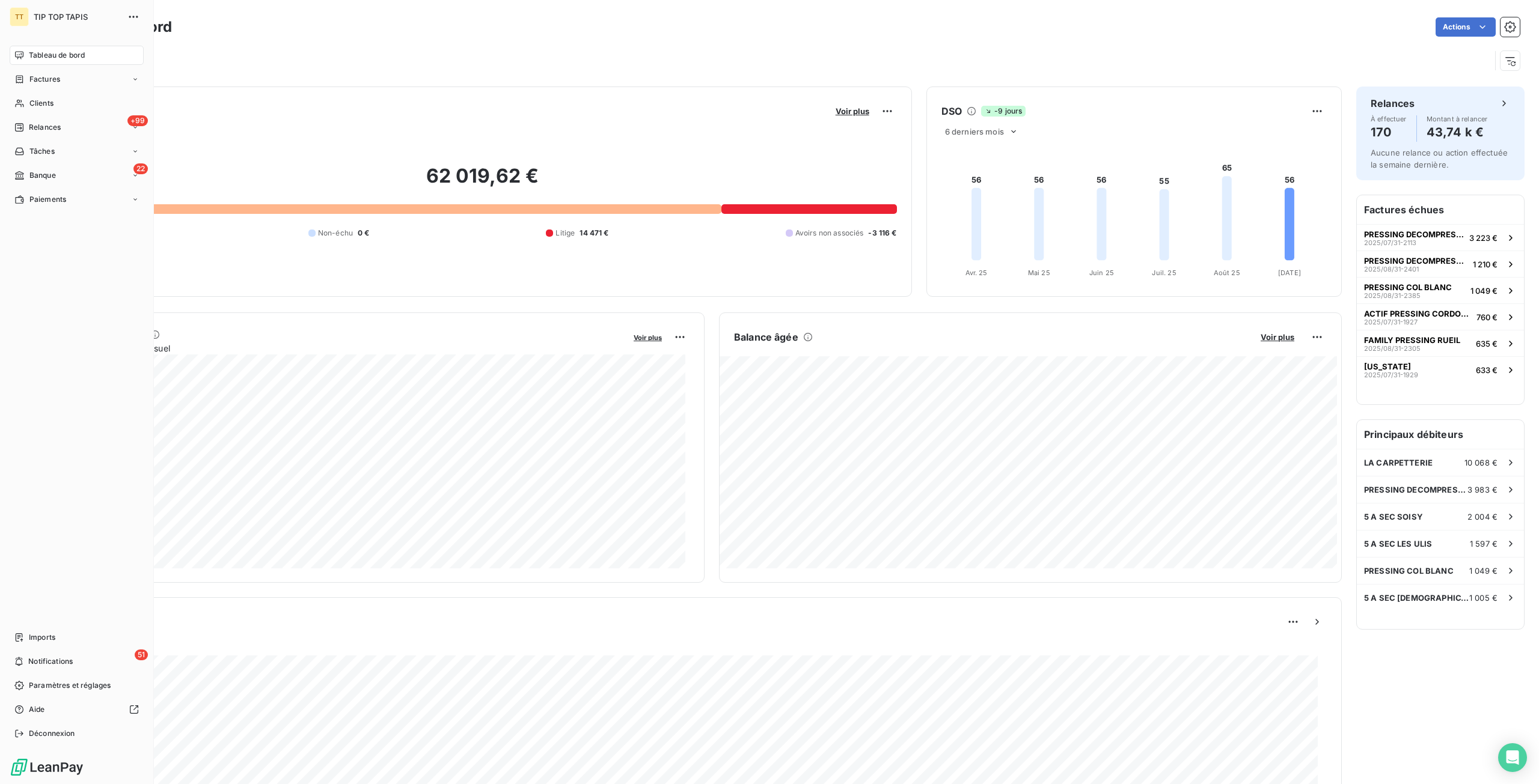
click at [33, 102] on span "Clients" at bounding box center [42, 104] width 24 height 11
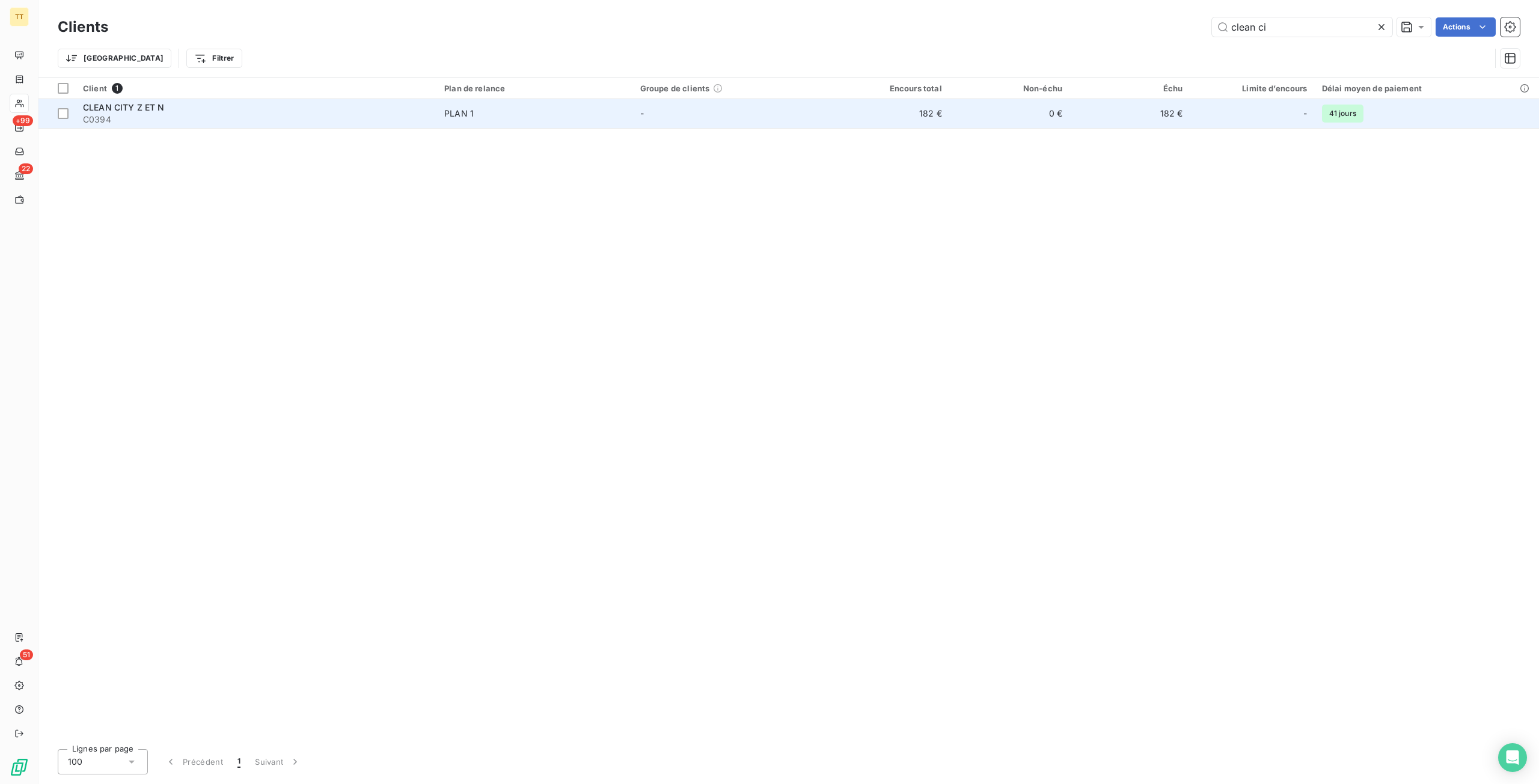
type input "clean ci"
click at [906, 121] on td "182 €" at bounding box center [889, 113] width 120 height 29
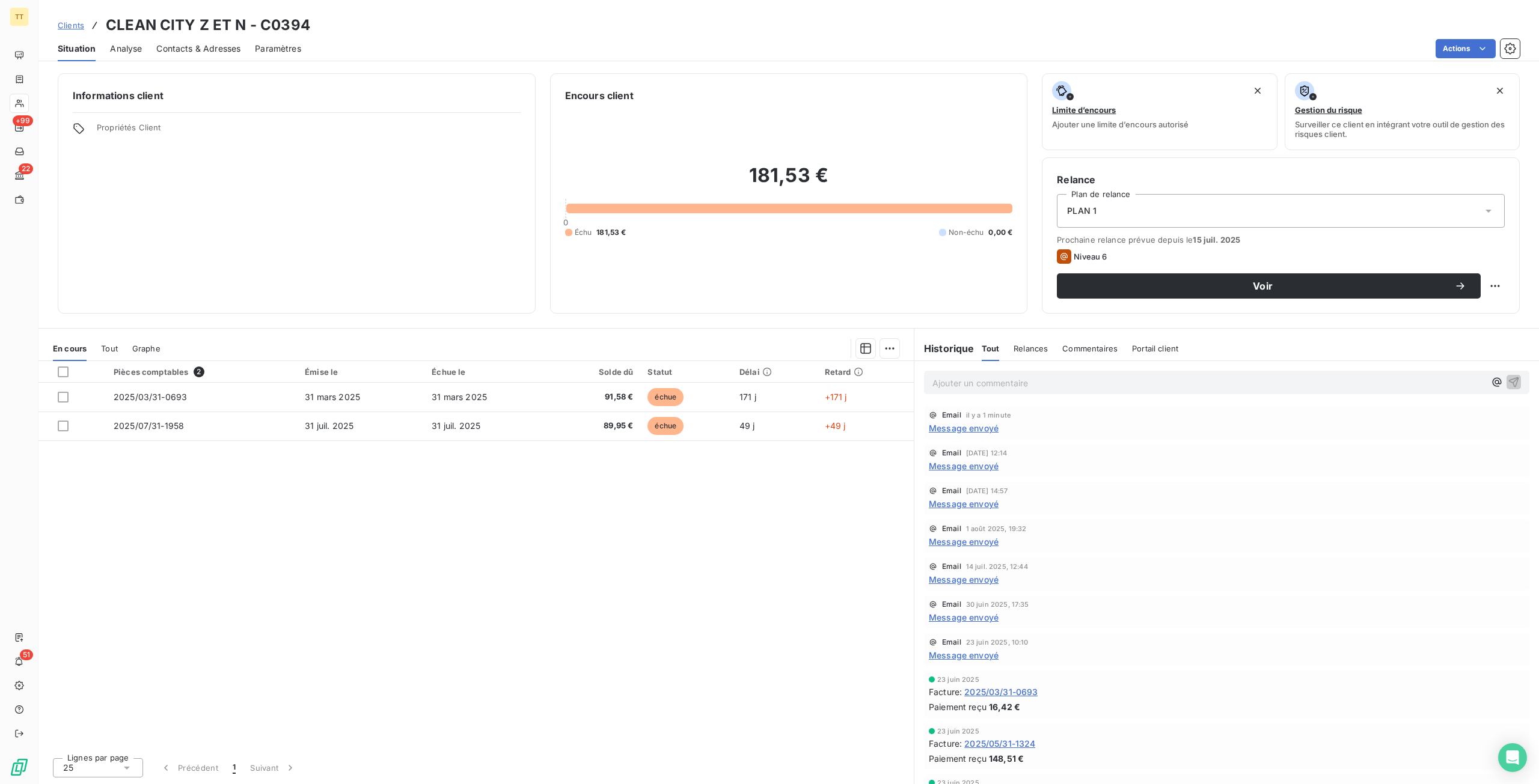
click at [190, 47] on span "Contacts & Adresses" at bounding box center [198, 48] width 84 height 12
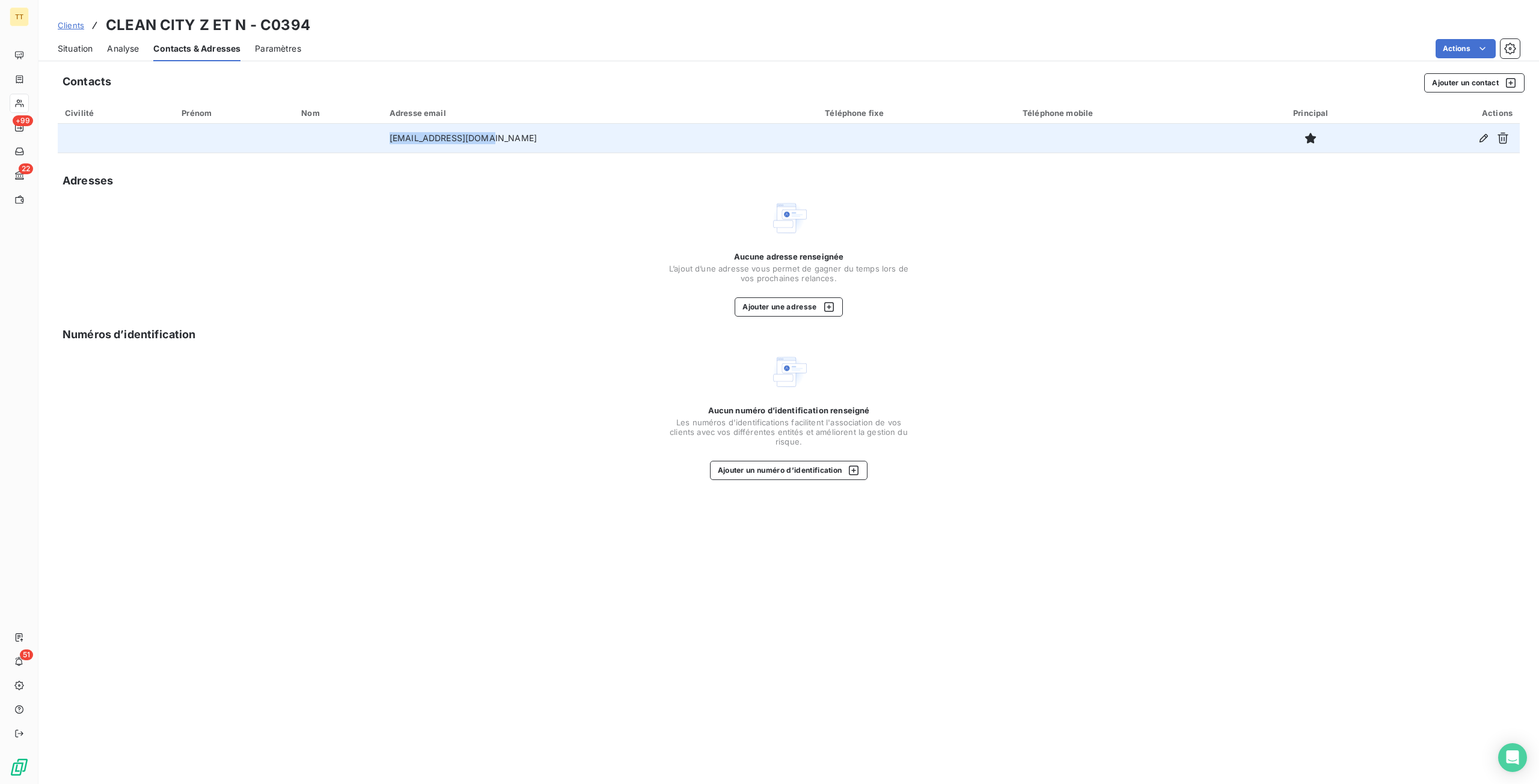
drag, startPoint x: 548, startPoint y: 137, endPoint x: 365, endPoint y: 136, distance: 183.0
click at [365, 136] on tr "[EMAIL_ADDRESS][DOMAIN_NAME]" at bounding box center [788, 138] width 1462 height 29
copy tr "[EMAIL_ADDRESS][DOMAIN_NAME]"
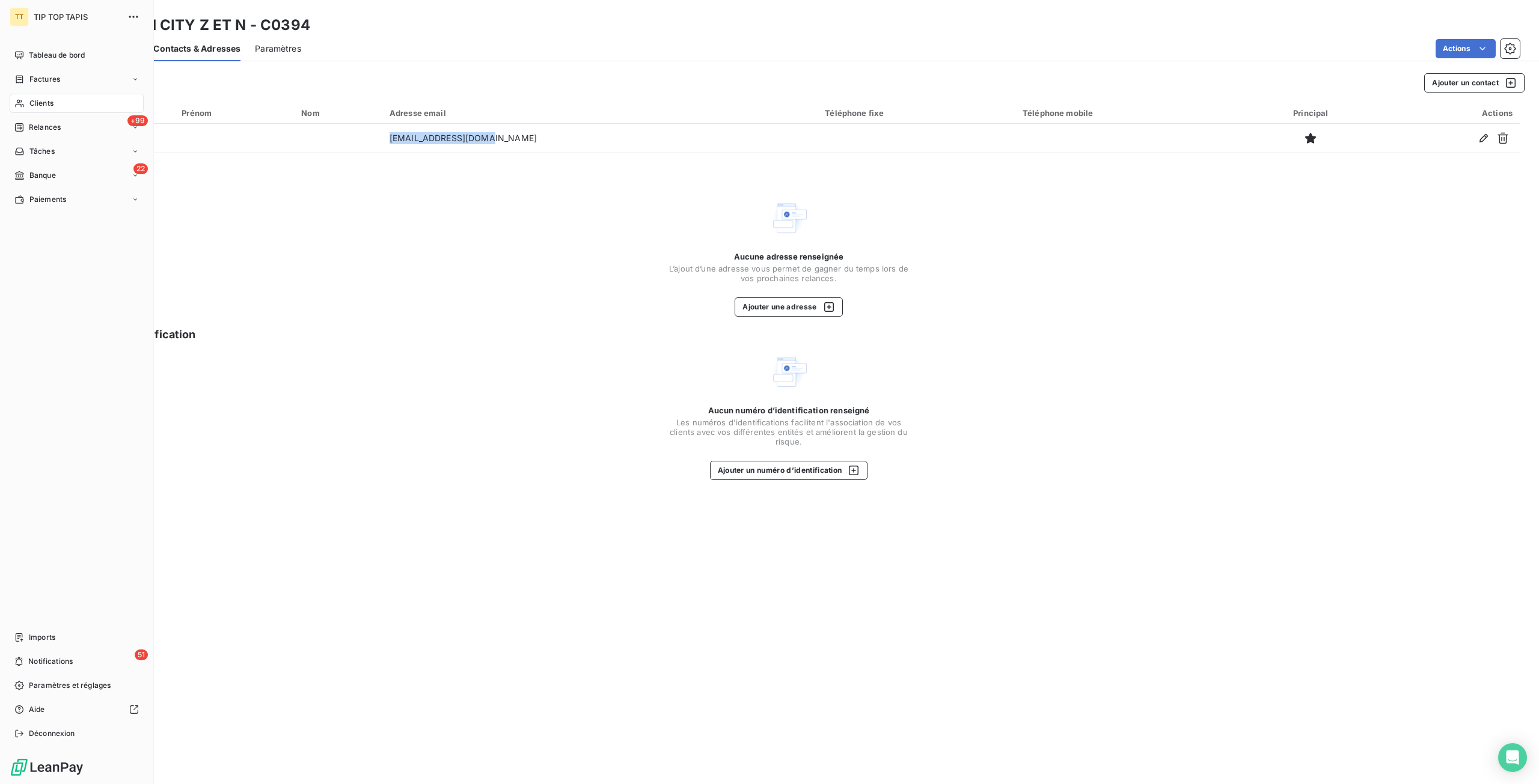
drag, startPoint x: 36, startPoint y: 104, endPoint x: 125, endPoint y: 103, distance: 89.0
click at [37, 104] on span "Clients" at bounding box center [42, 104] width 24 height 11
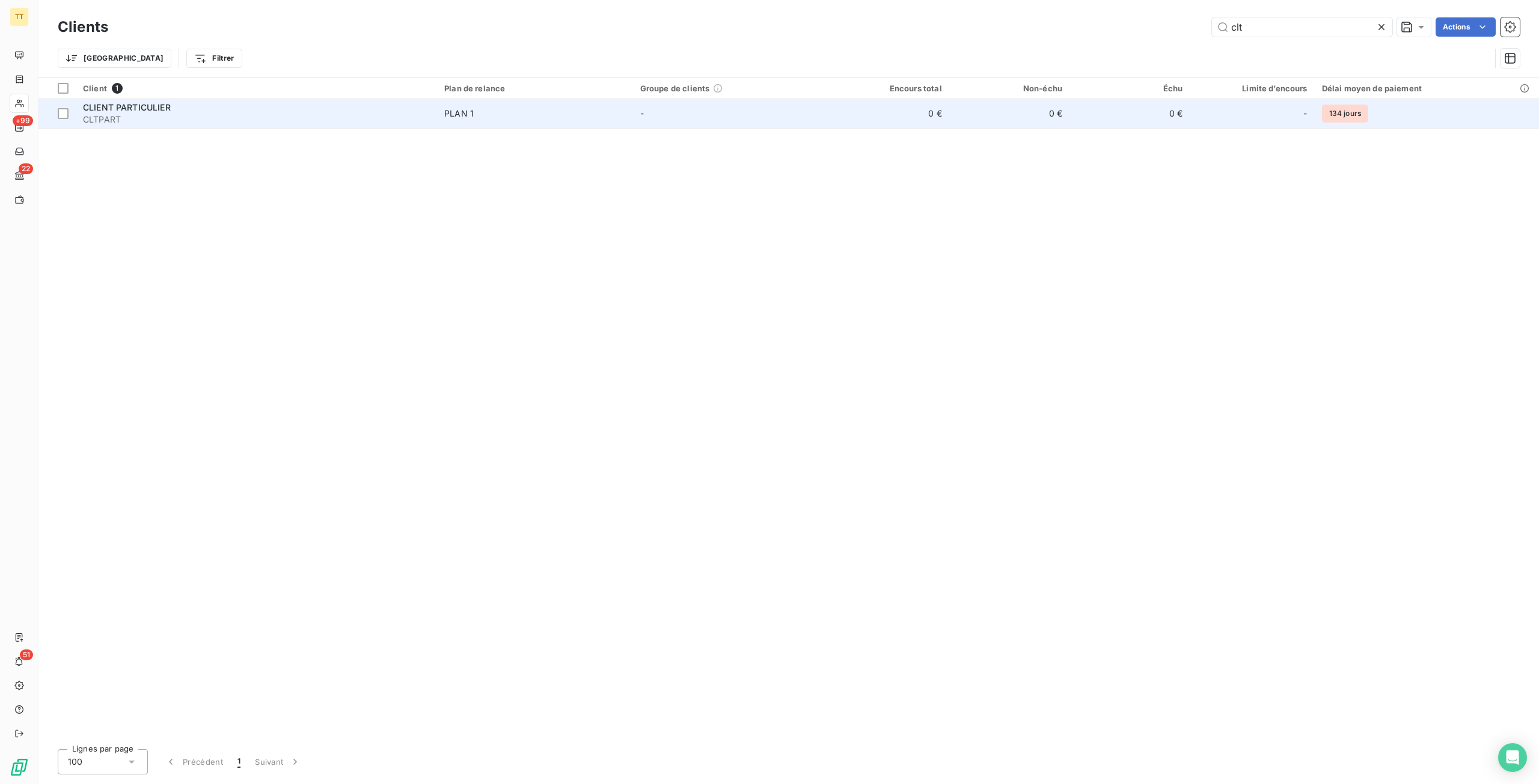
type input "clt"
click at [925, 101] on td "0 €" at bounding box center [889, 113] width 120 height 29
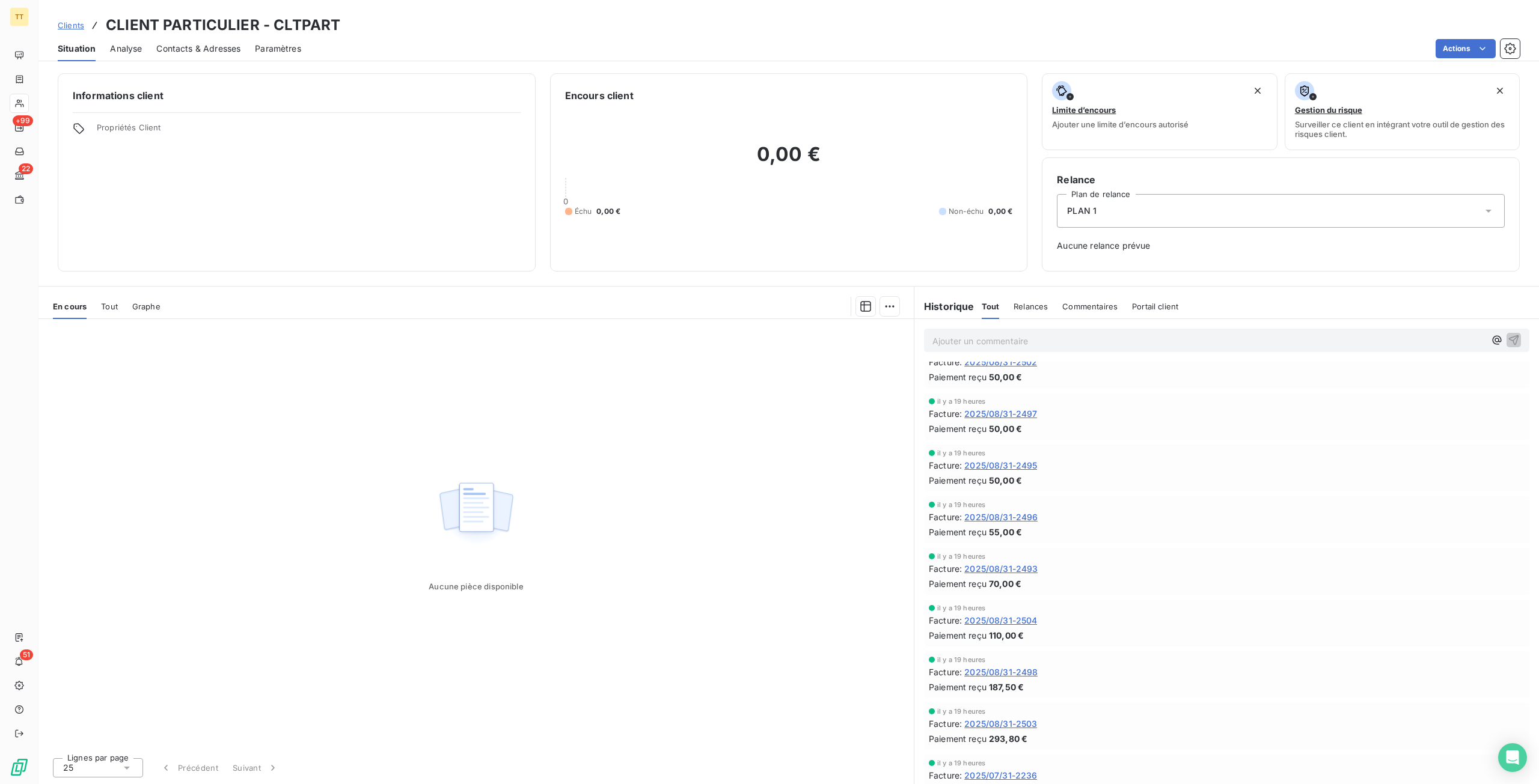
scroll to position [421, 0]
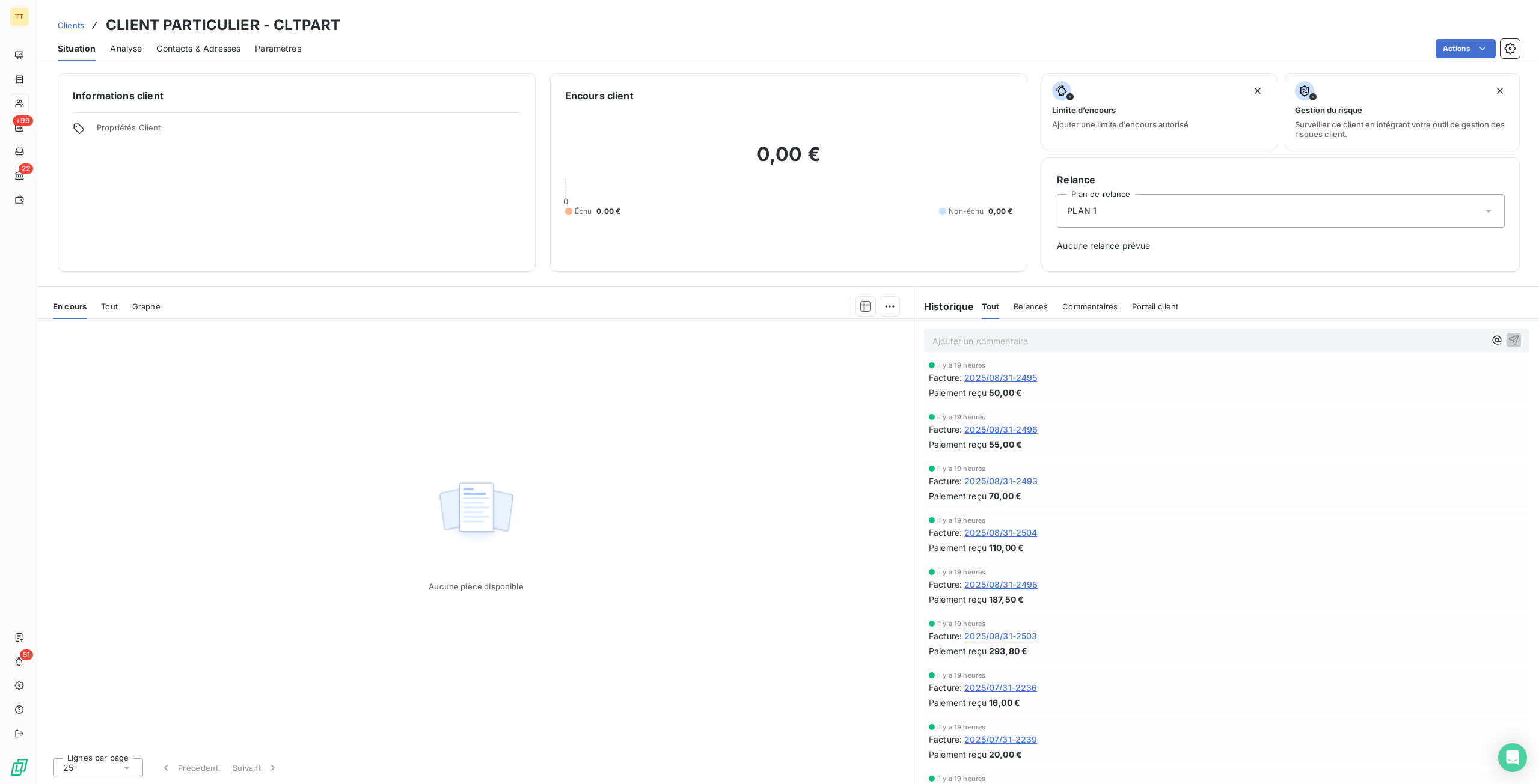
click at [104, 305] on span "Tout" at bounding box center [109, 306] width 17 height 9
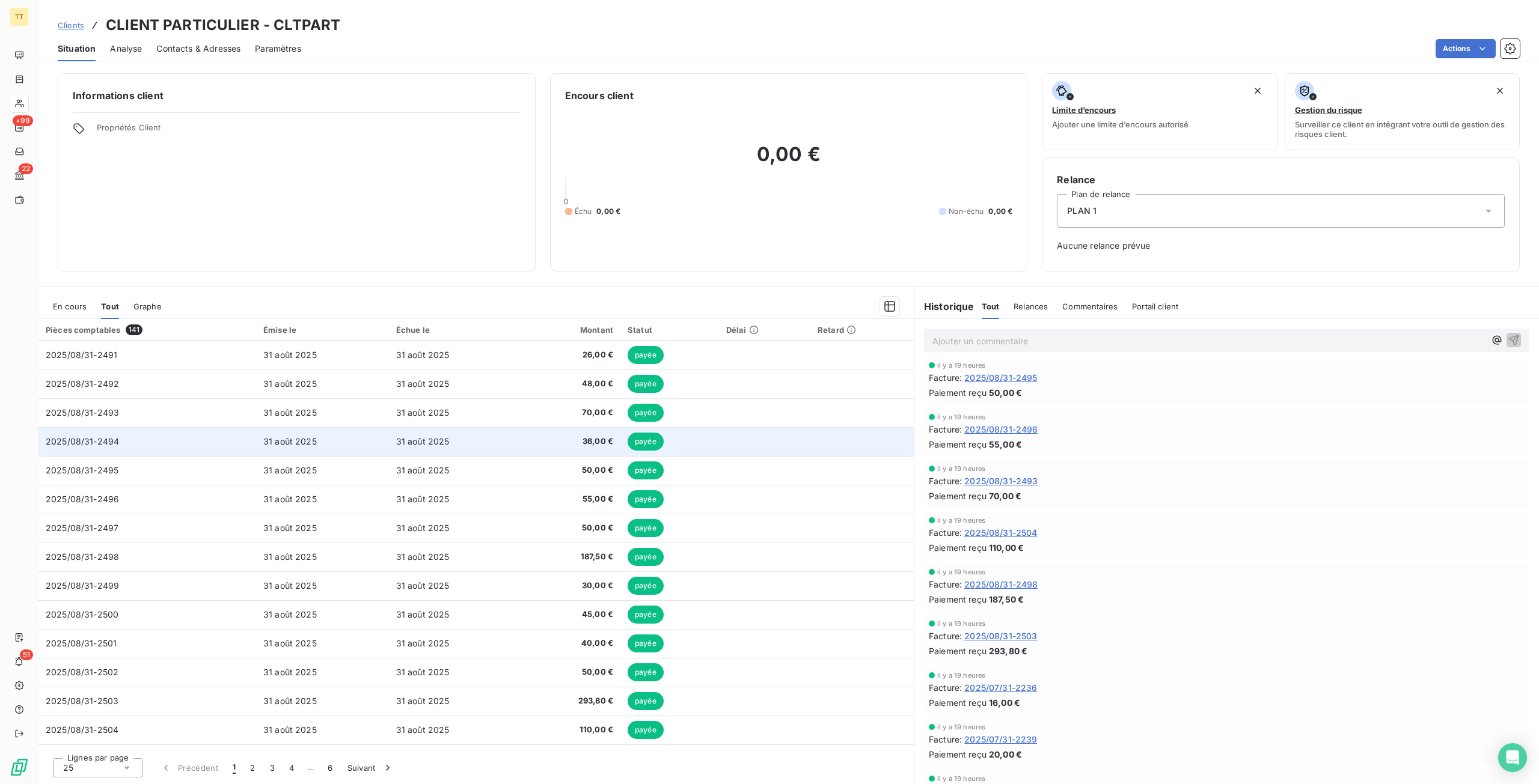
scroll to position [313, 0]
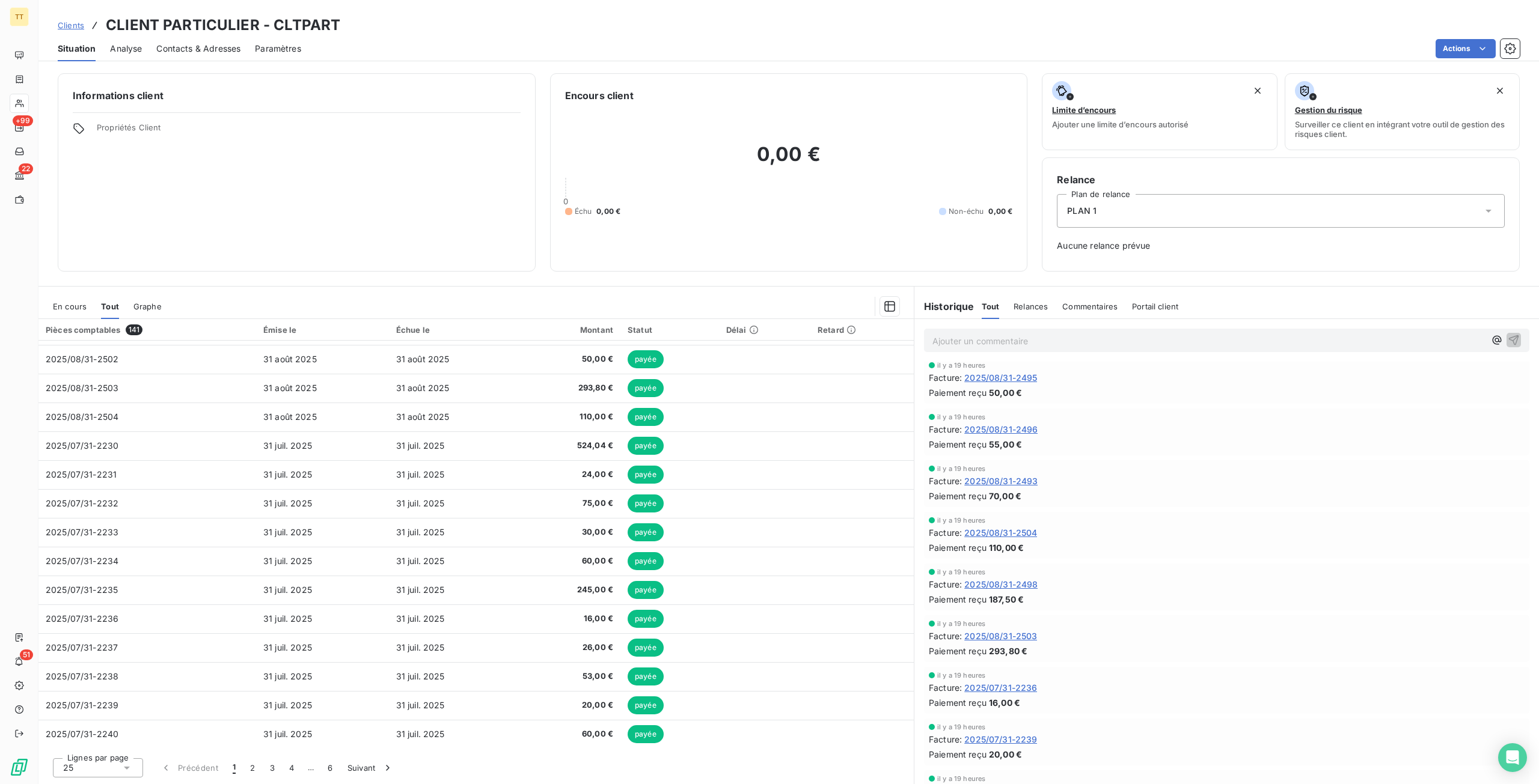
click at [133, 764] on div "25" at bounding box center [98, 767] width 91 height 19
click at [91, 733] on li "50" at bounding box center [98, 723] width 91 height 21
click at [105, 757] on div "Lignes par page 50 Précédent 1 2 3 Suivant" at bounding box center [476, 766] width 875 height 36
click at [105, 766] on div "50" at bounding box center [98, 767] width 91 height 19
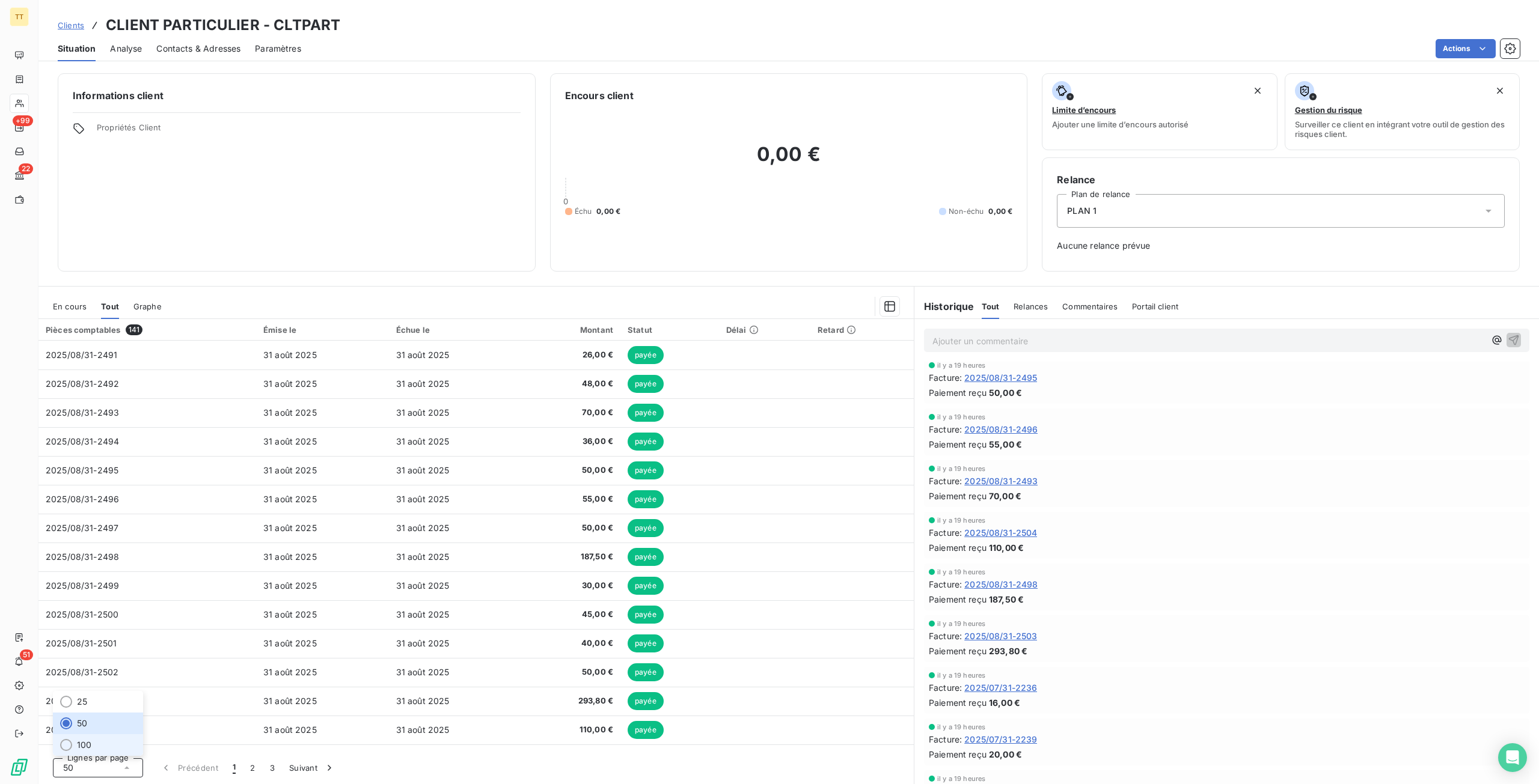
click at [80, 735] on li "100" at bounding box center [98, 744] width 91 height 21
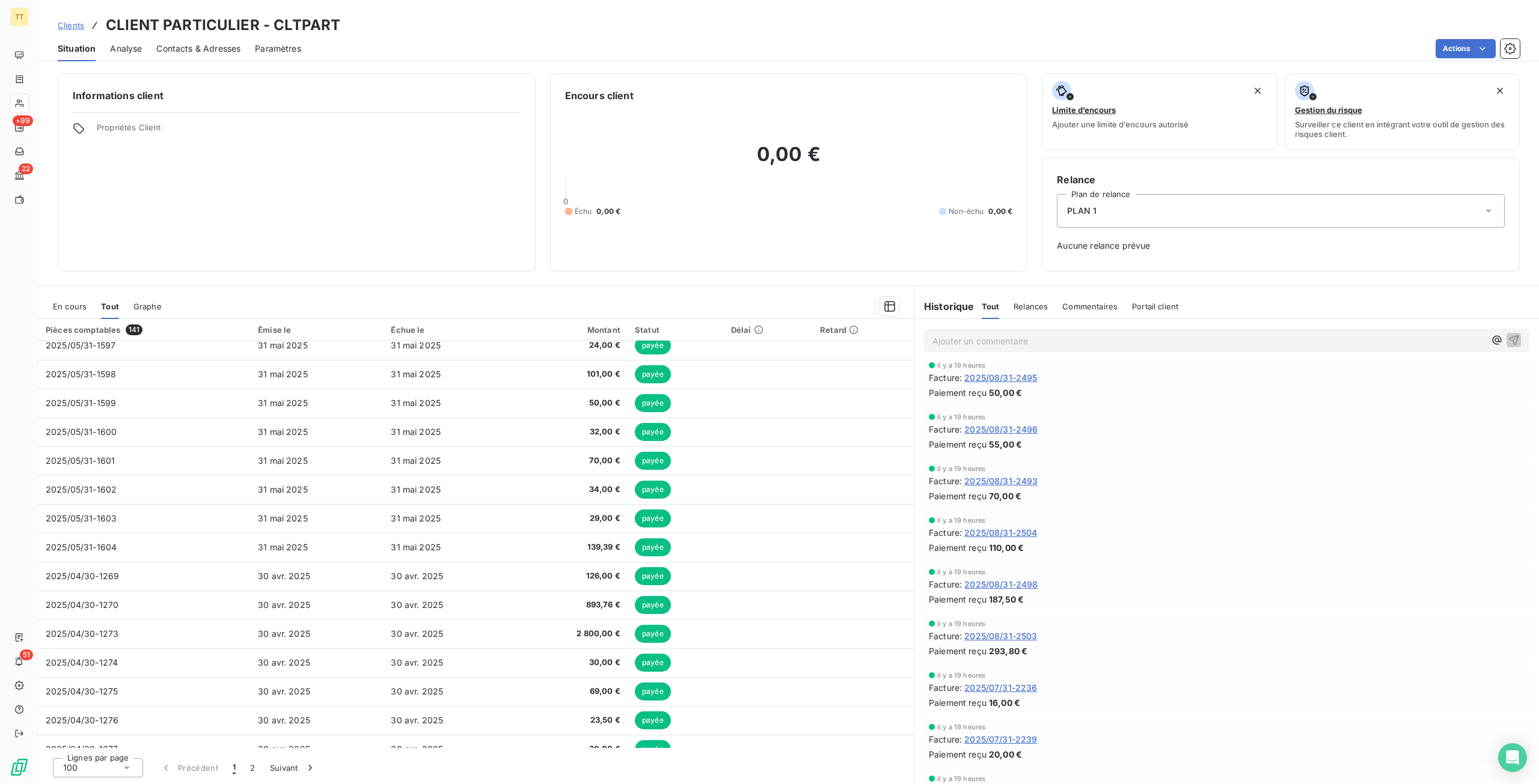
scroll to position [1262, 0]
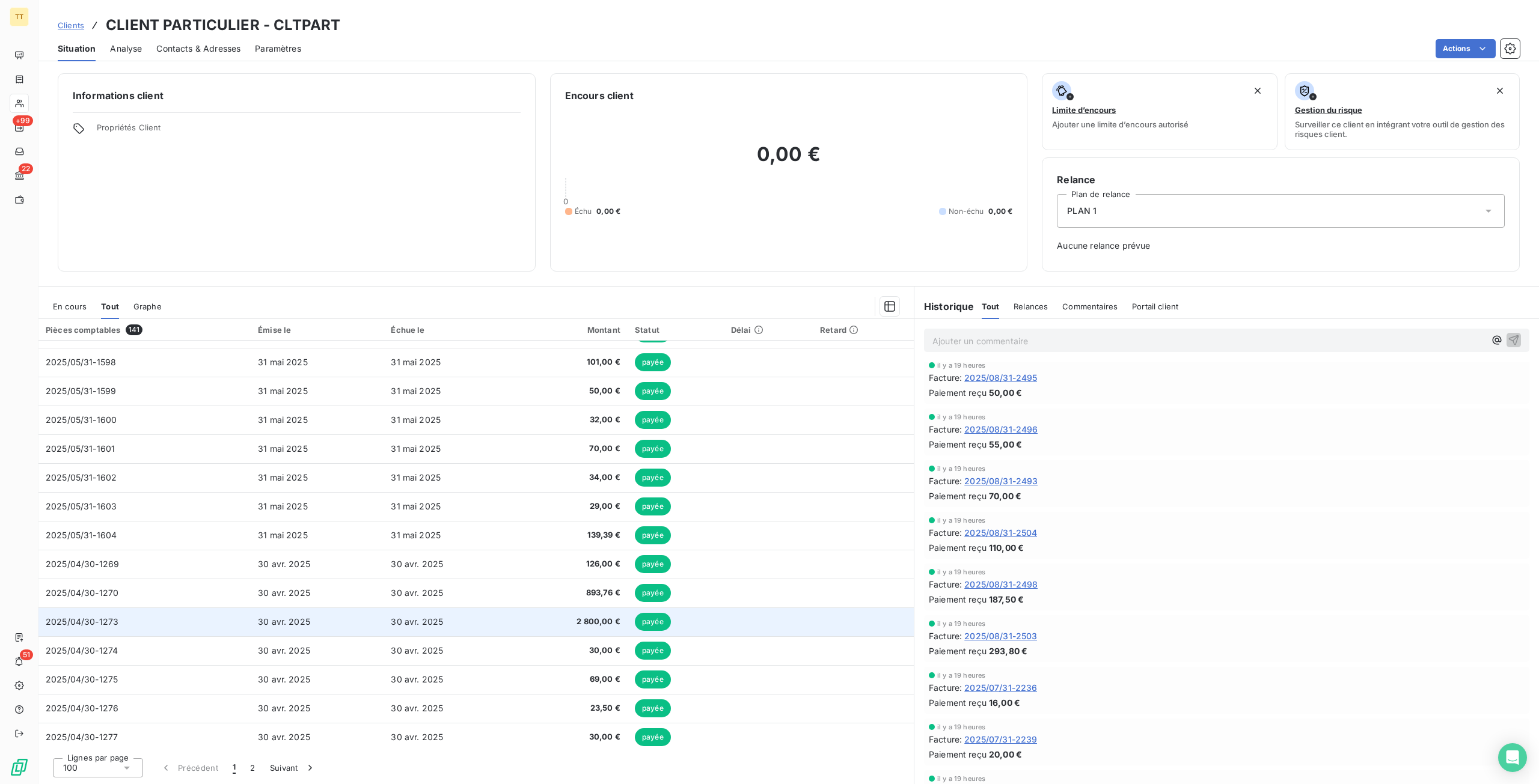
click at [502, 629] on td "30 avr. 2025" at bounding box center [450, 621] width 133 height 29
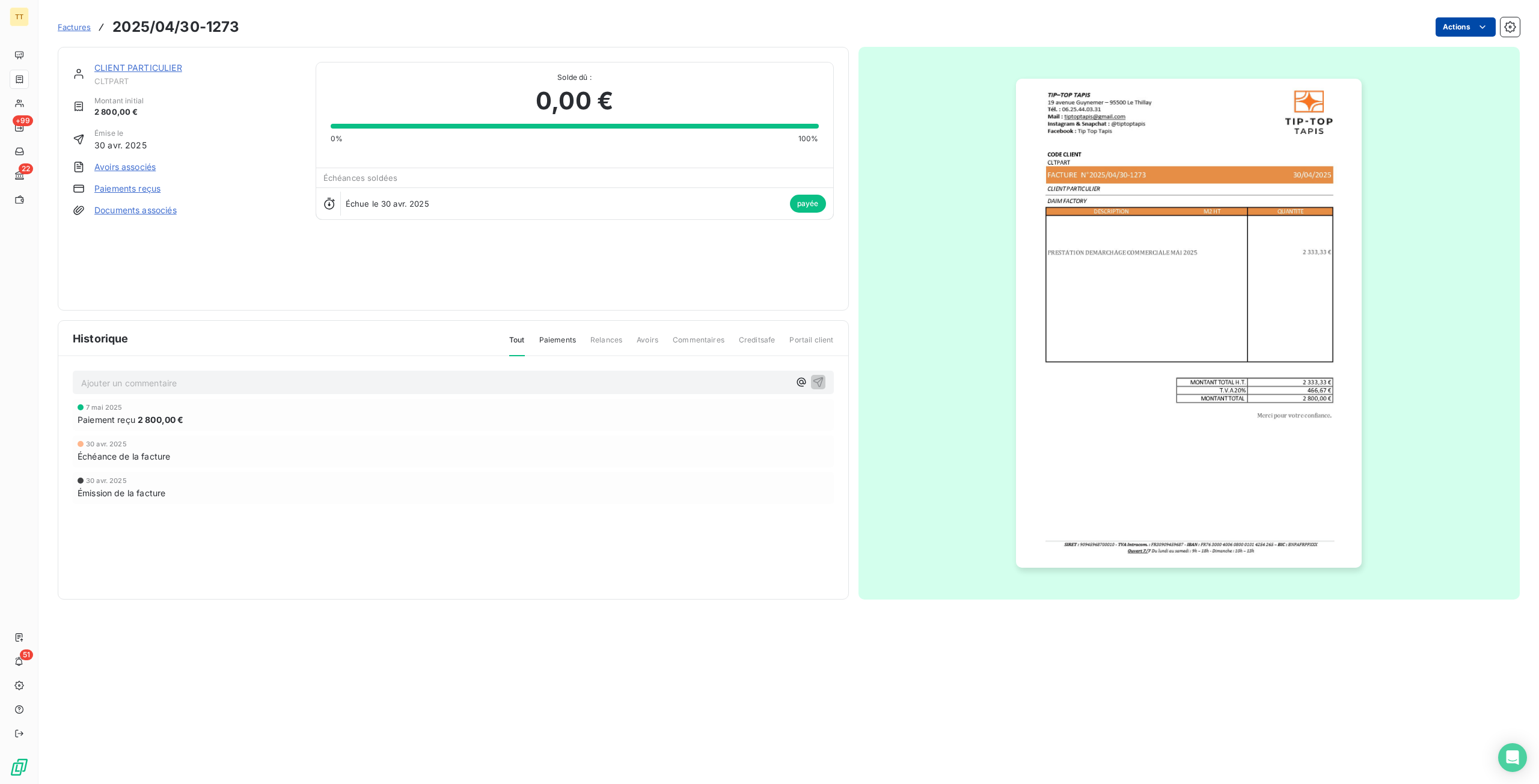
click at [1463, 31] on html "TT +99 22 51 Factures 2025/04/30-1273 Actions CLIENT PARTICULIER CLTPART Montan…" at bounding box center [770, 392] width 1539 height 784
click at [1411, 101] on div "Supprimer la facture" at bounding box center [1434, 96] width 110 height 19
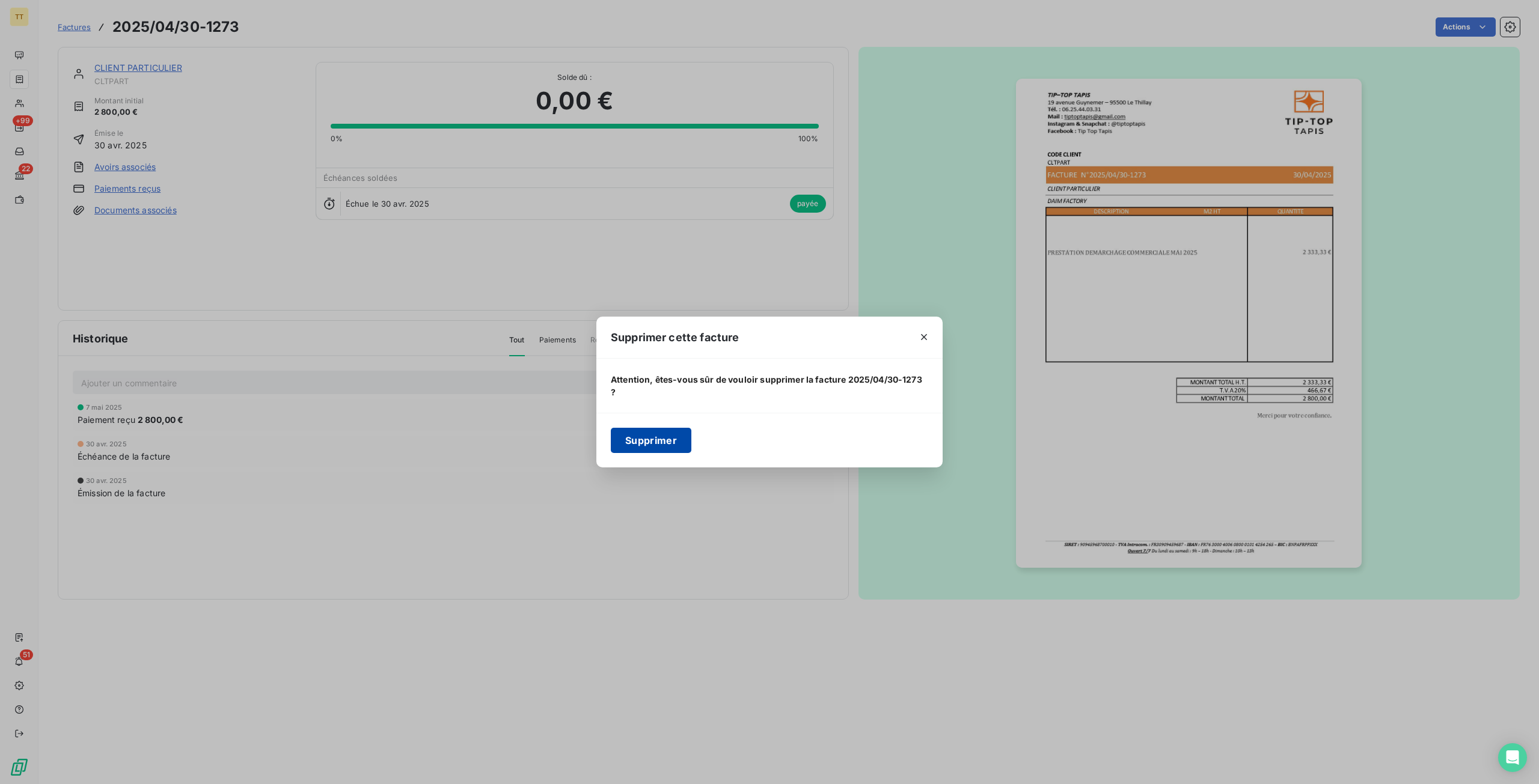
click at [653, 434] on button "Supprimer" at bounding box center [650, 440] width 80 height 25
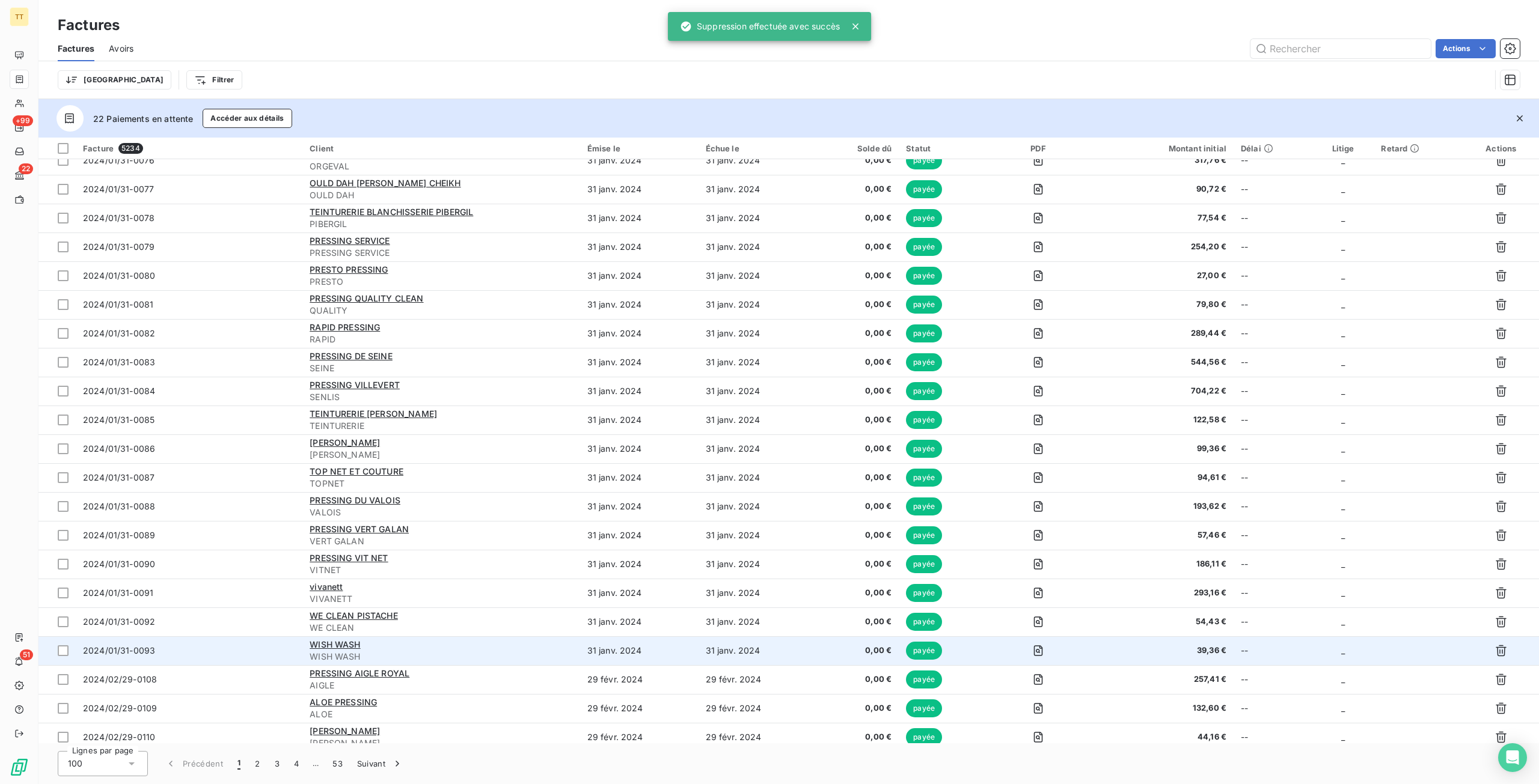
scroll to position [180, 0]
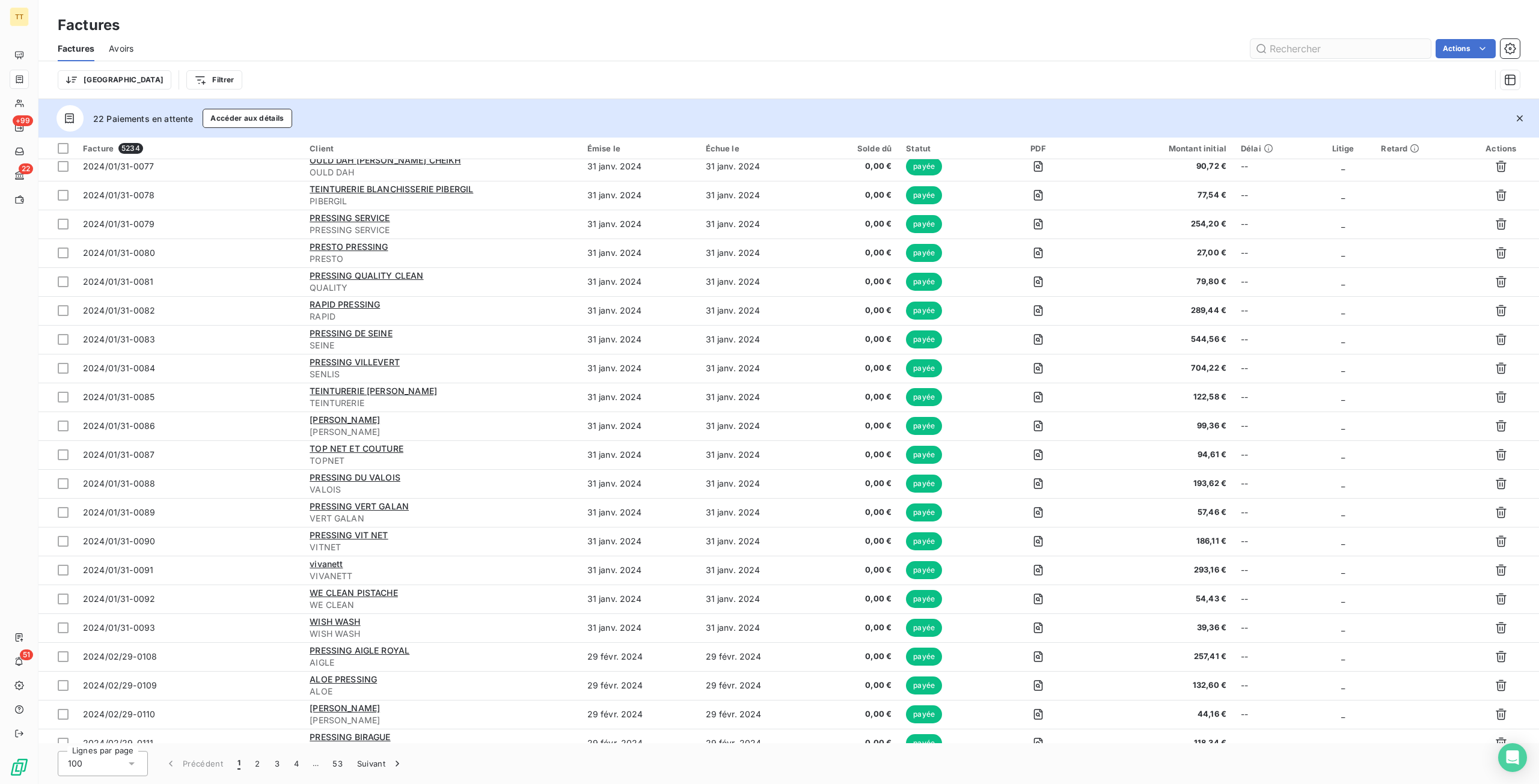
click at [1294, 53] on input "text" at bounding box center [1340, 48] width 180 height 19
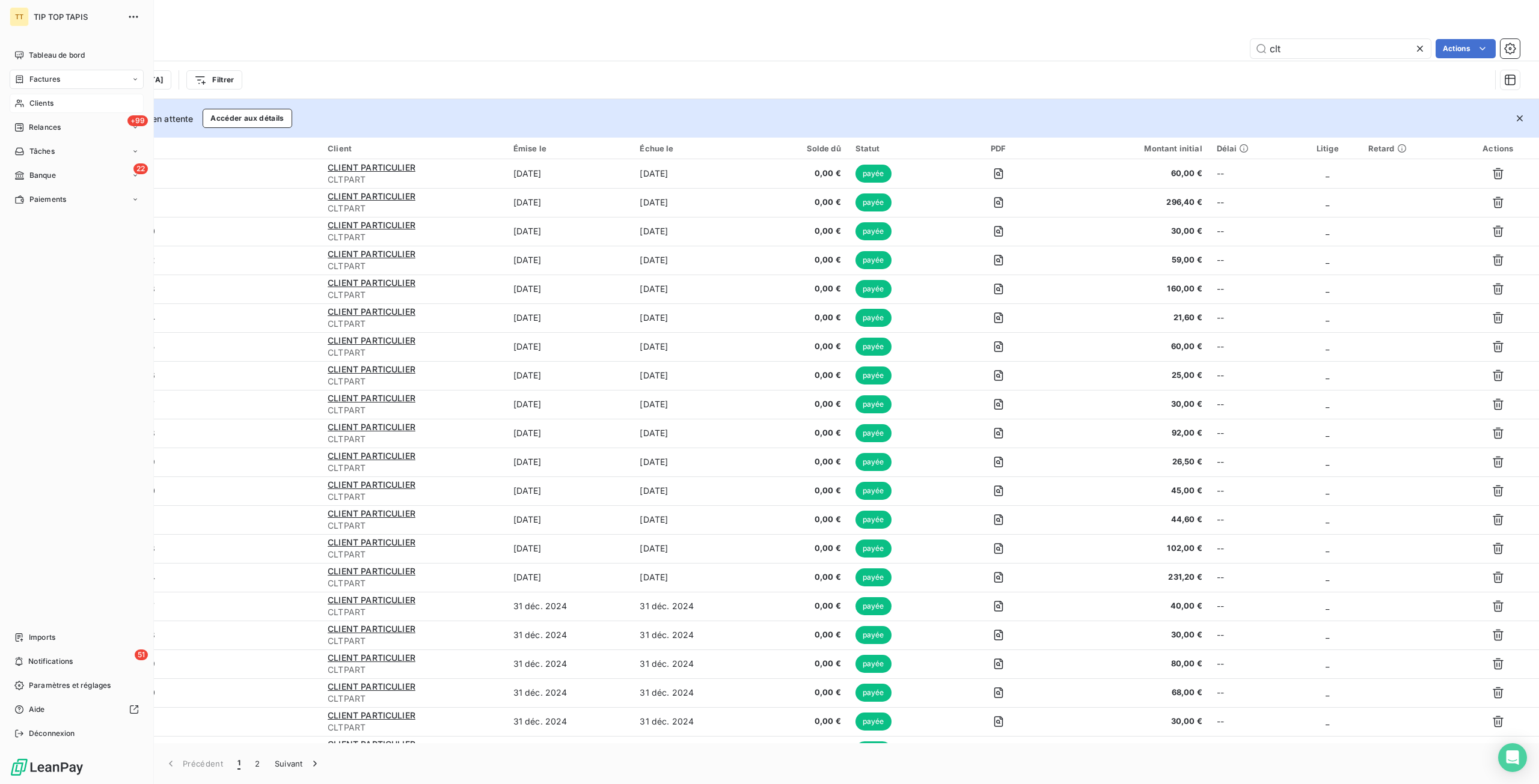
type input "clt"
click at [41, 101] on span "Clients" at bounding box center [42, 104] width 24 height 11
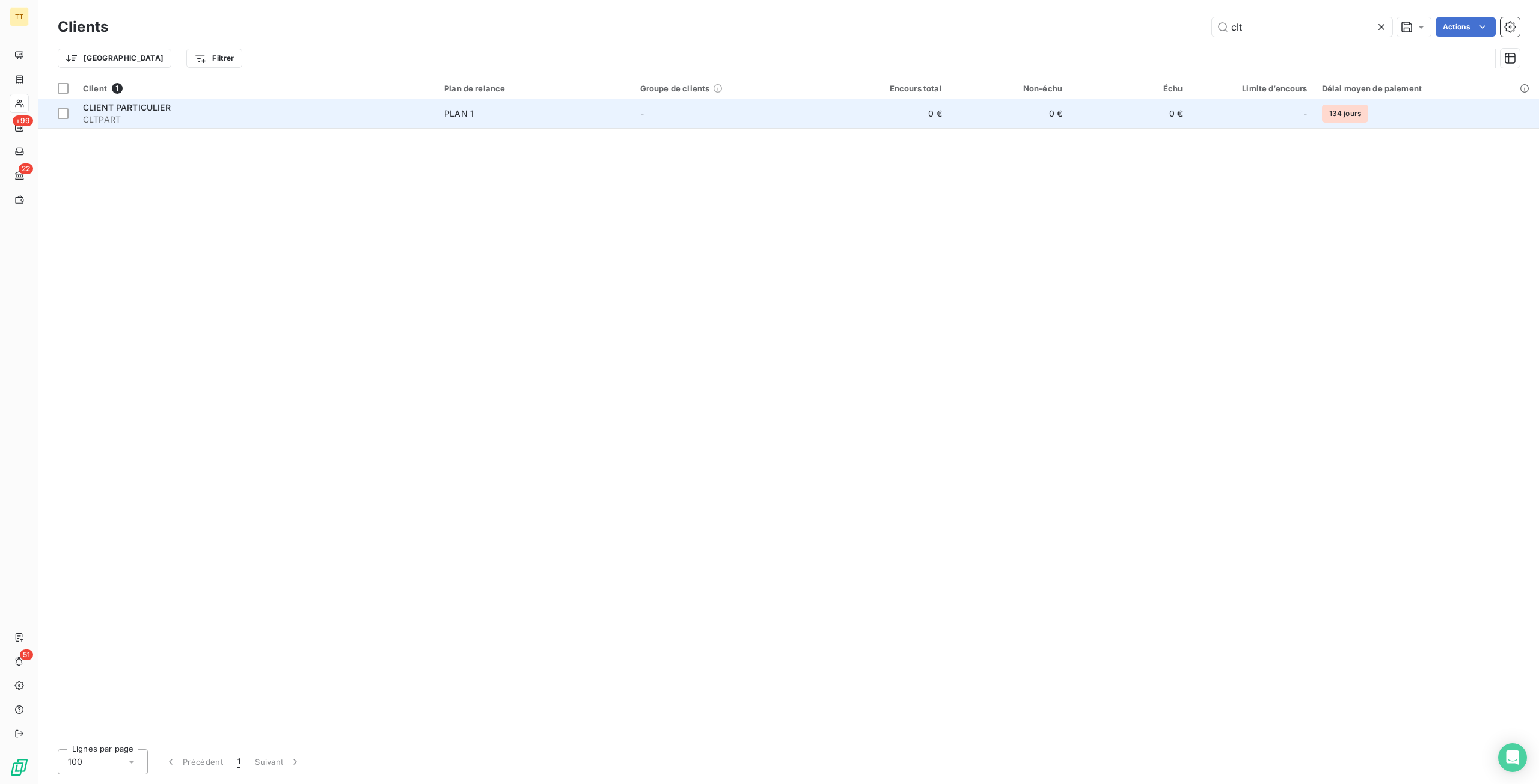
click at [776, 105] on td "-" at bounding box center [731, 113] width 196 height 29
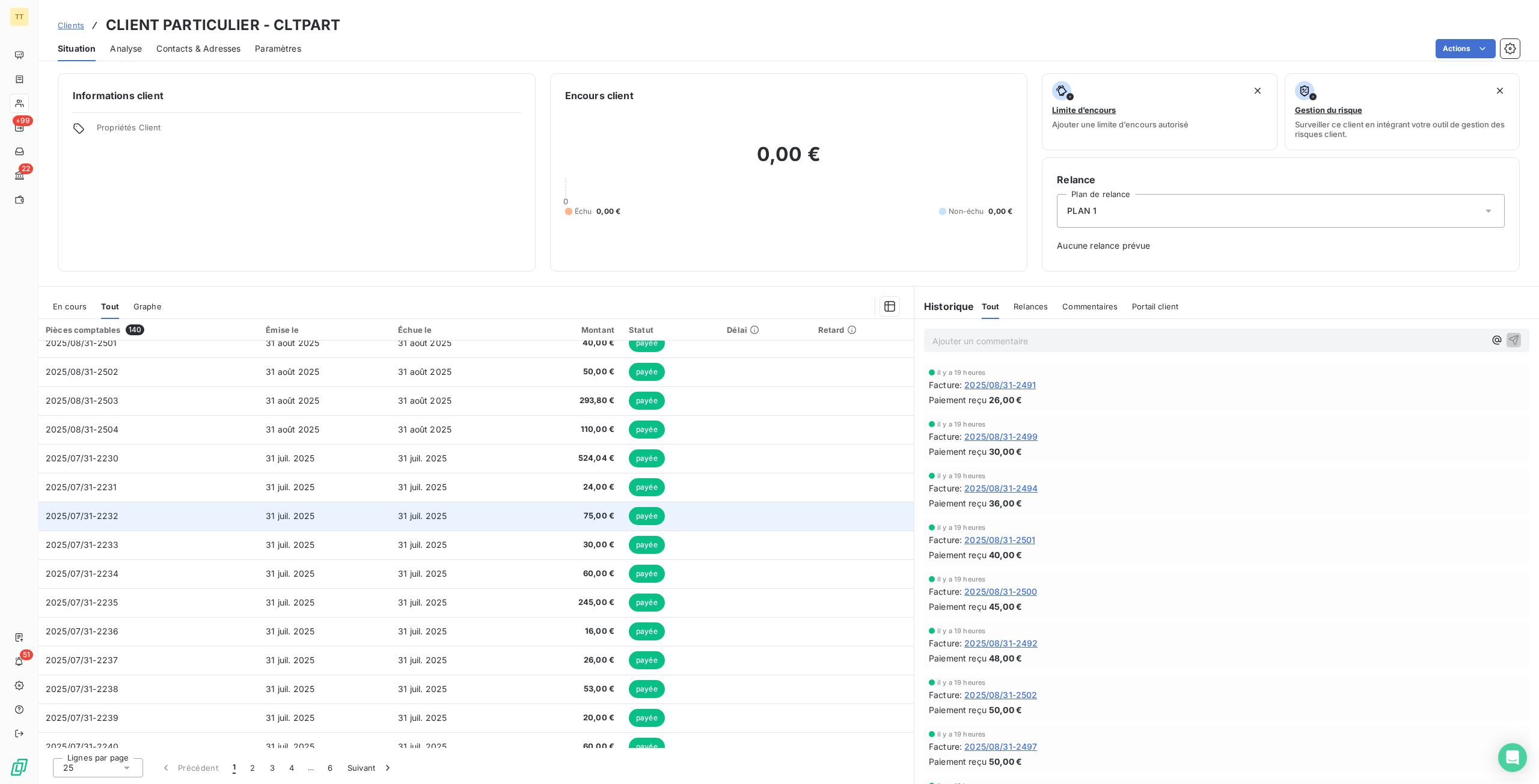
scroll to position [313, 0]
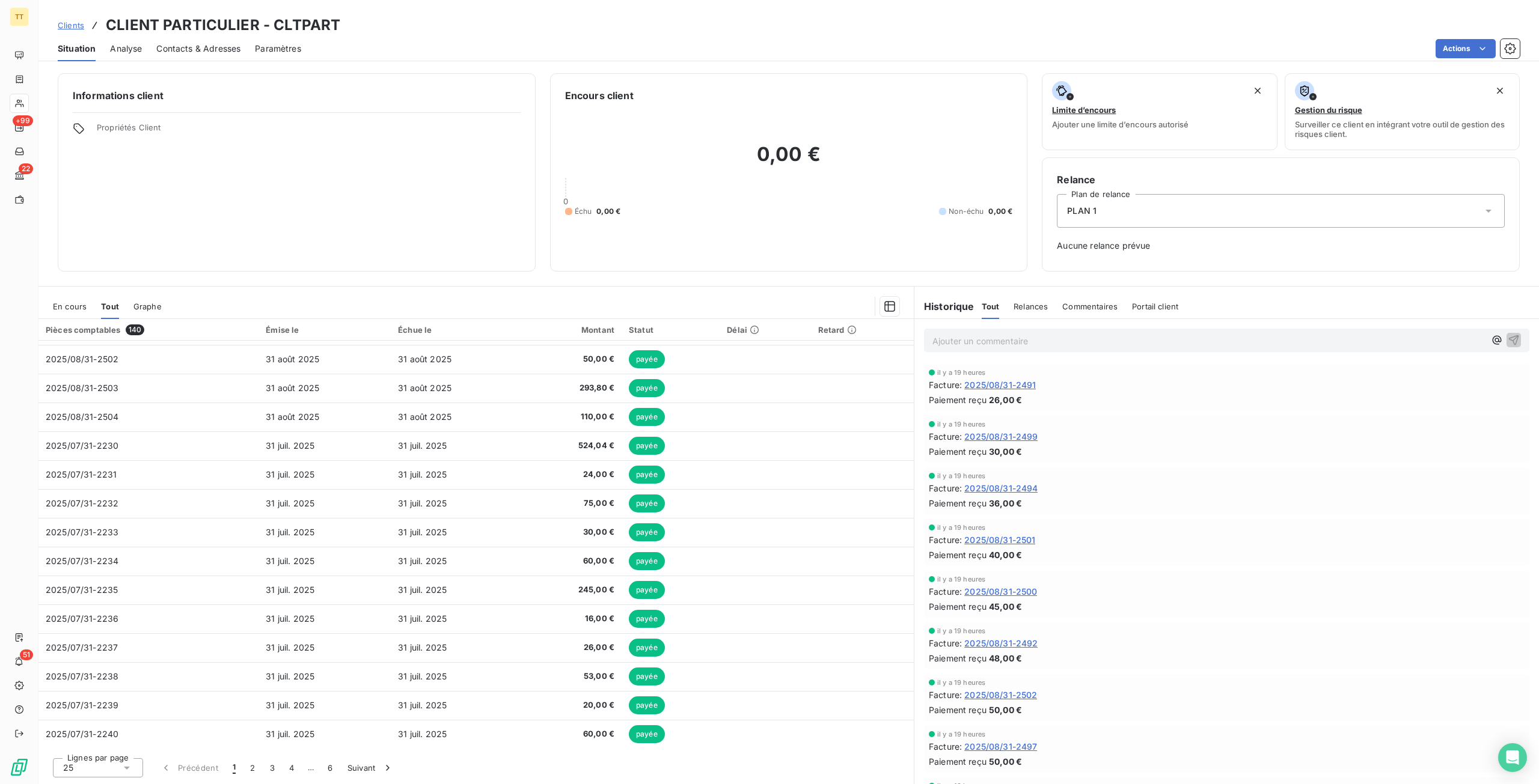
click at [119, 772] on div "25" at bounding box center [98, 767] width 91 height 19
click at [83, 742] on span "100" at bounding box center [84, 745] width 15 height 12
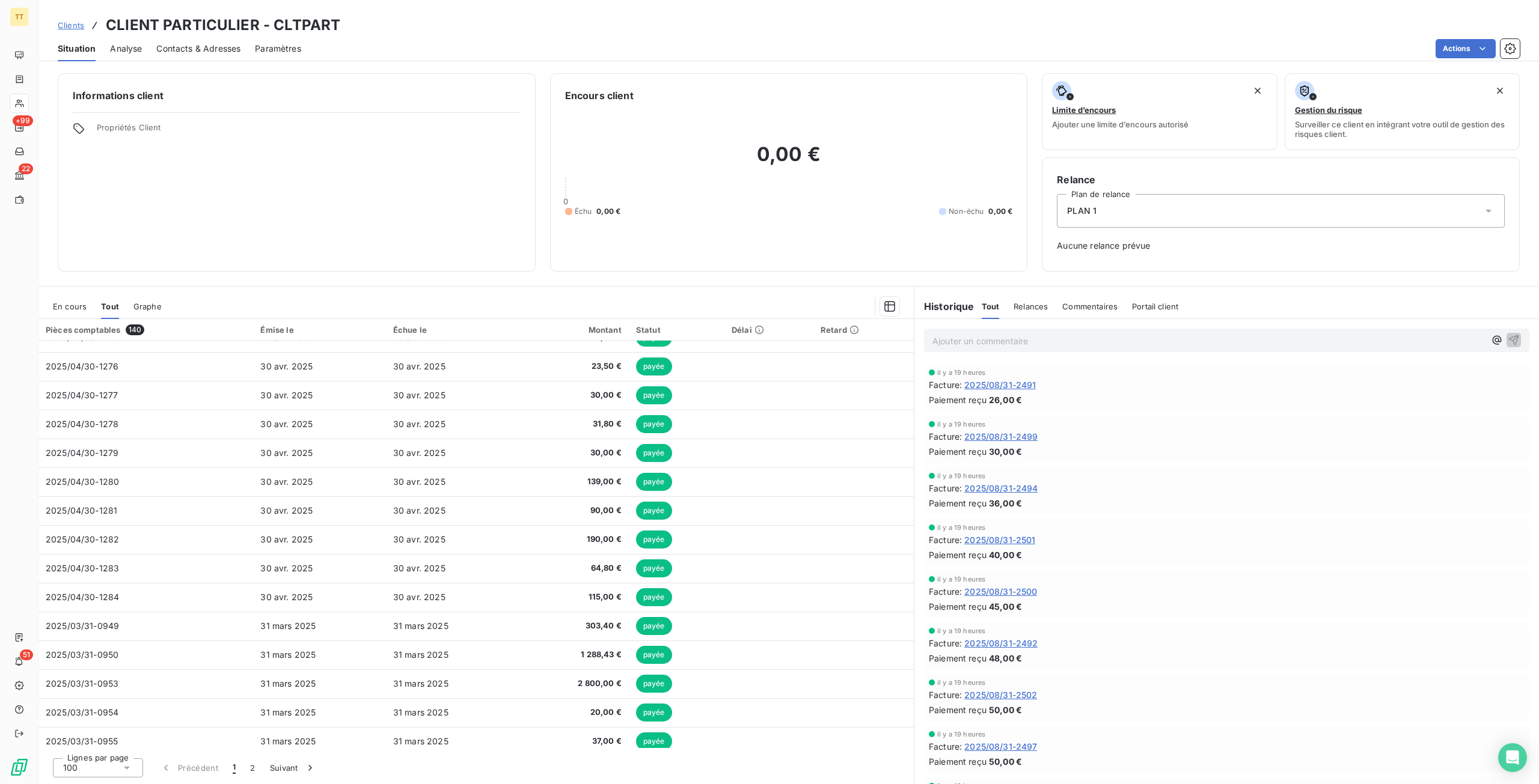
scroll to position [1635, 0]
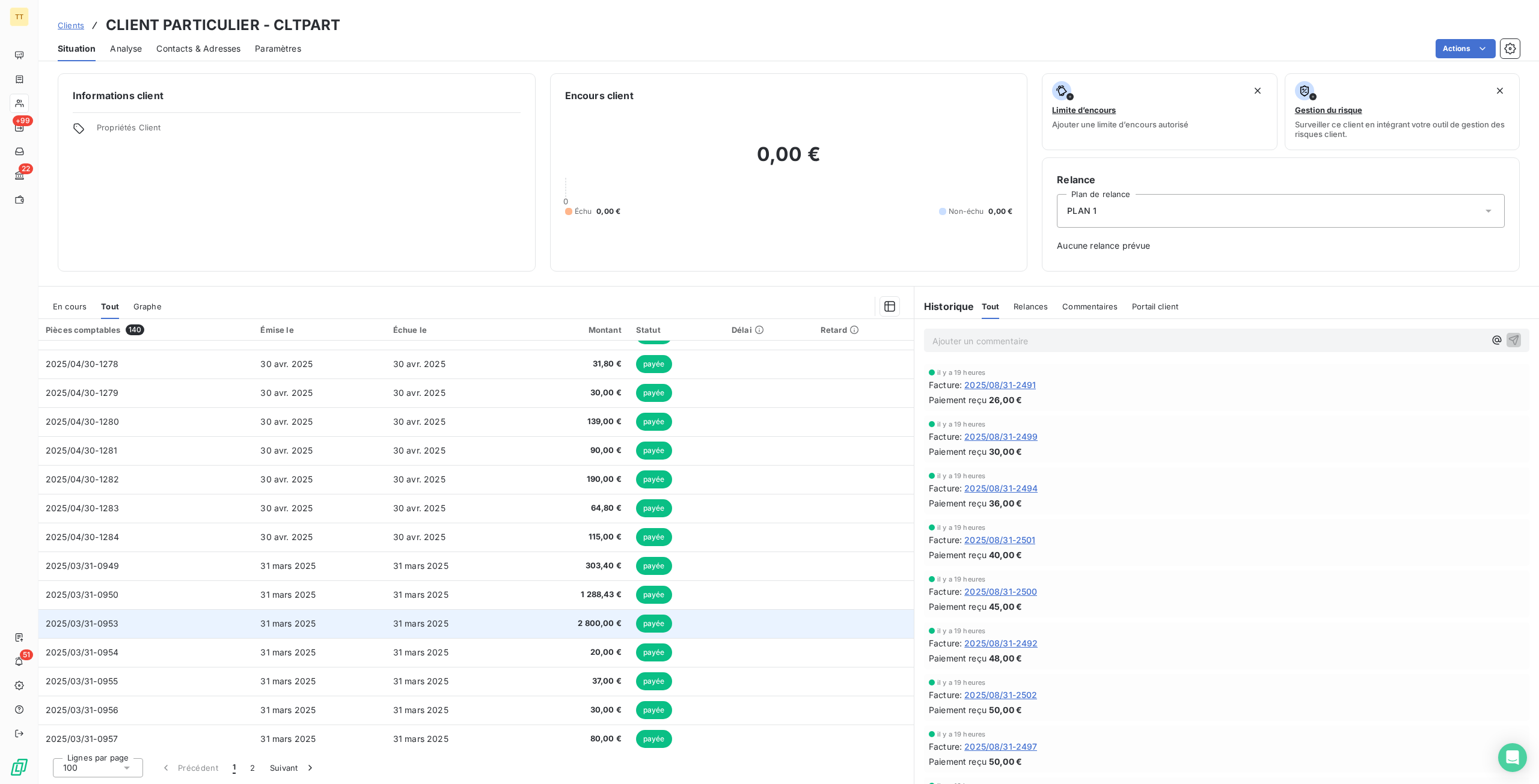
click at [584, 620] on span "2 800,00 €" at bounding box center [573, 623] width 95 height 12
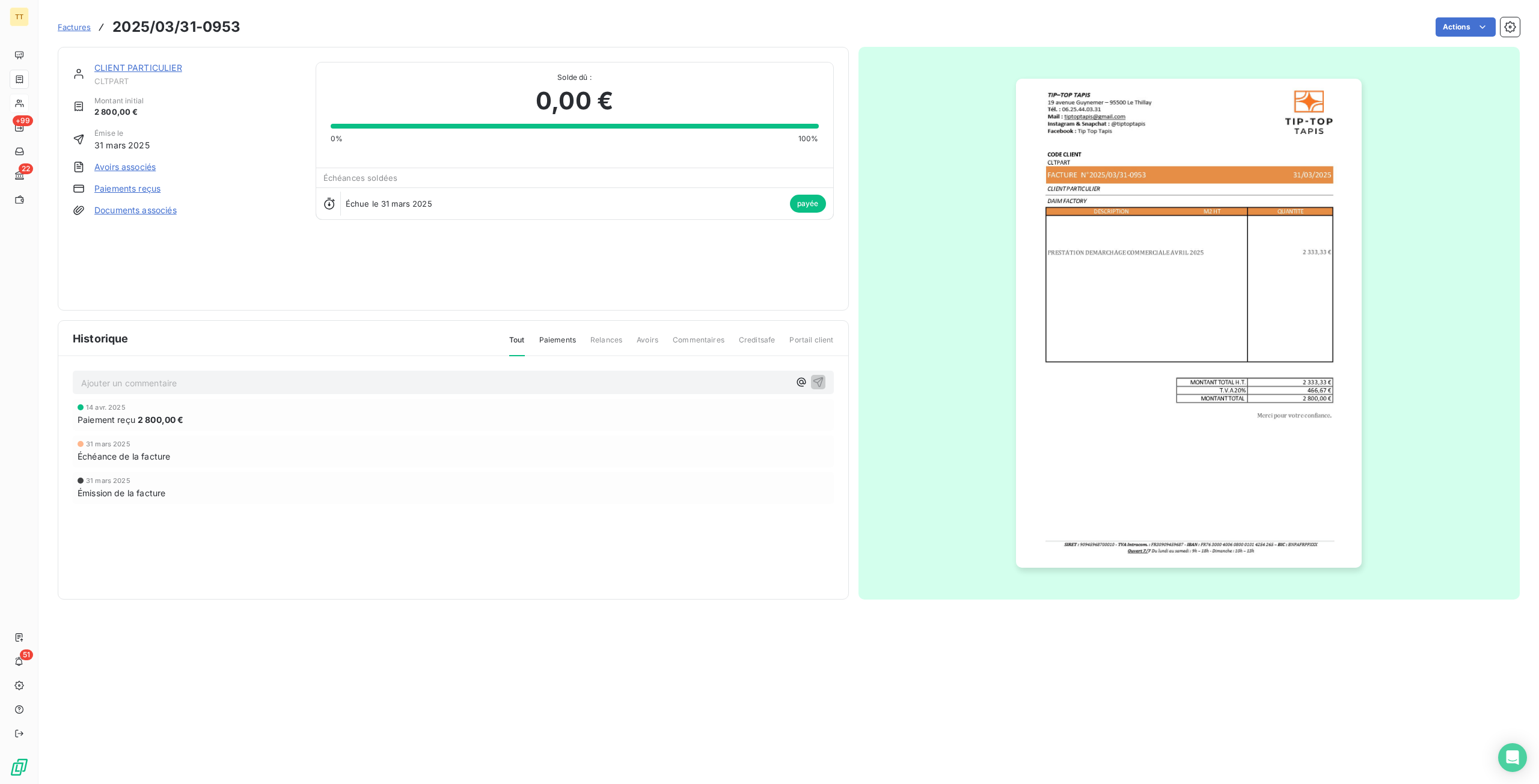
click at [1479, 15] on div "Factures 2025/03/31-0953 Actions" at bounding box center [788, 27] width 1462 height 25
click at [1467, 28] on html "TT +99 22 51 Factures 2025/03/31-0953 Actions CLIENT PARTICULIER CLTPART Montan…" at bounding box center [770, 392] width 1539 height 784
click at [1437, 100] on div "Supprimer la facture" at bounding box center [1434, 96] width 110 height 19
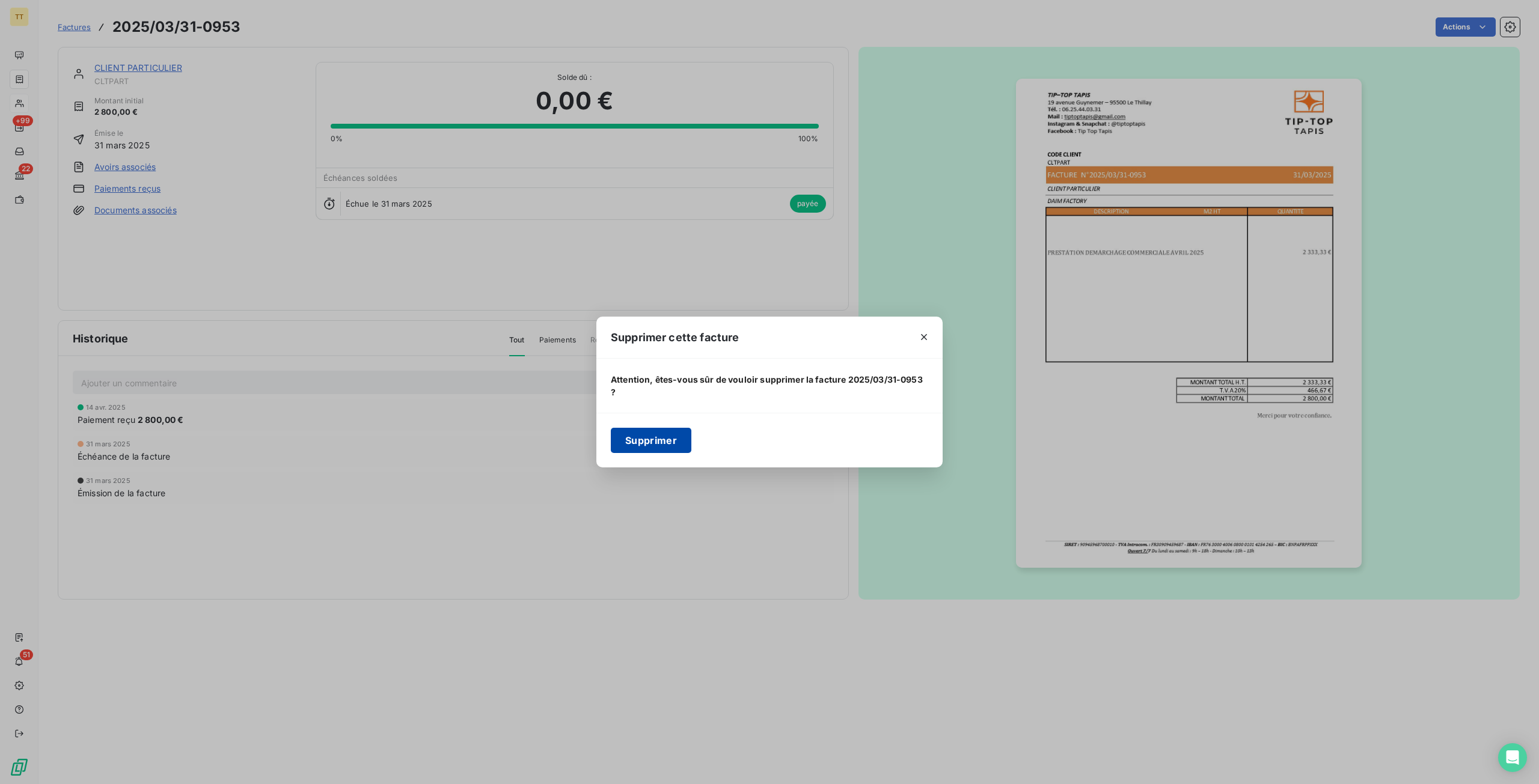
click at [645, 439] on button "Supprimer" at bounding box center [650, 440] width 80 height 25
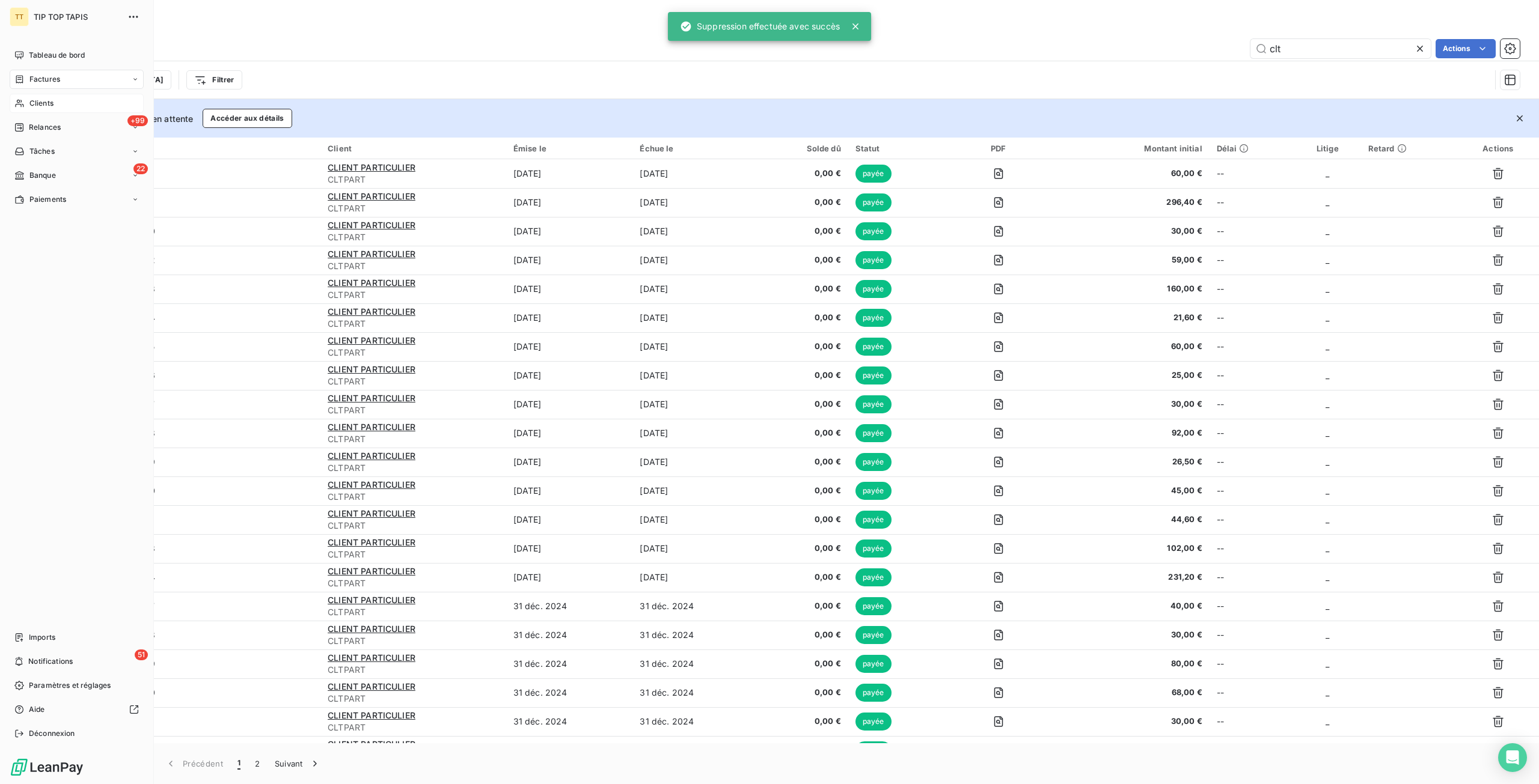
click at [19, 103] on icon at bounding box center [19, 104] width 10 height 9
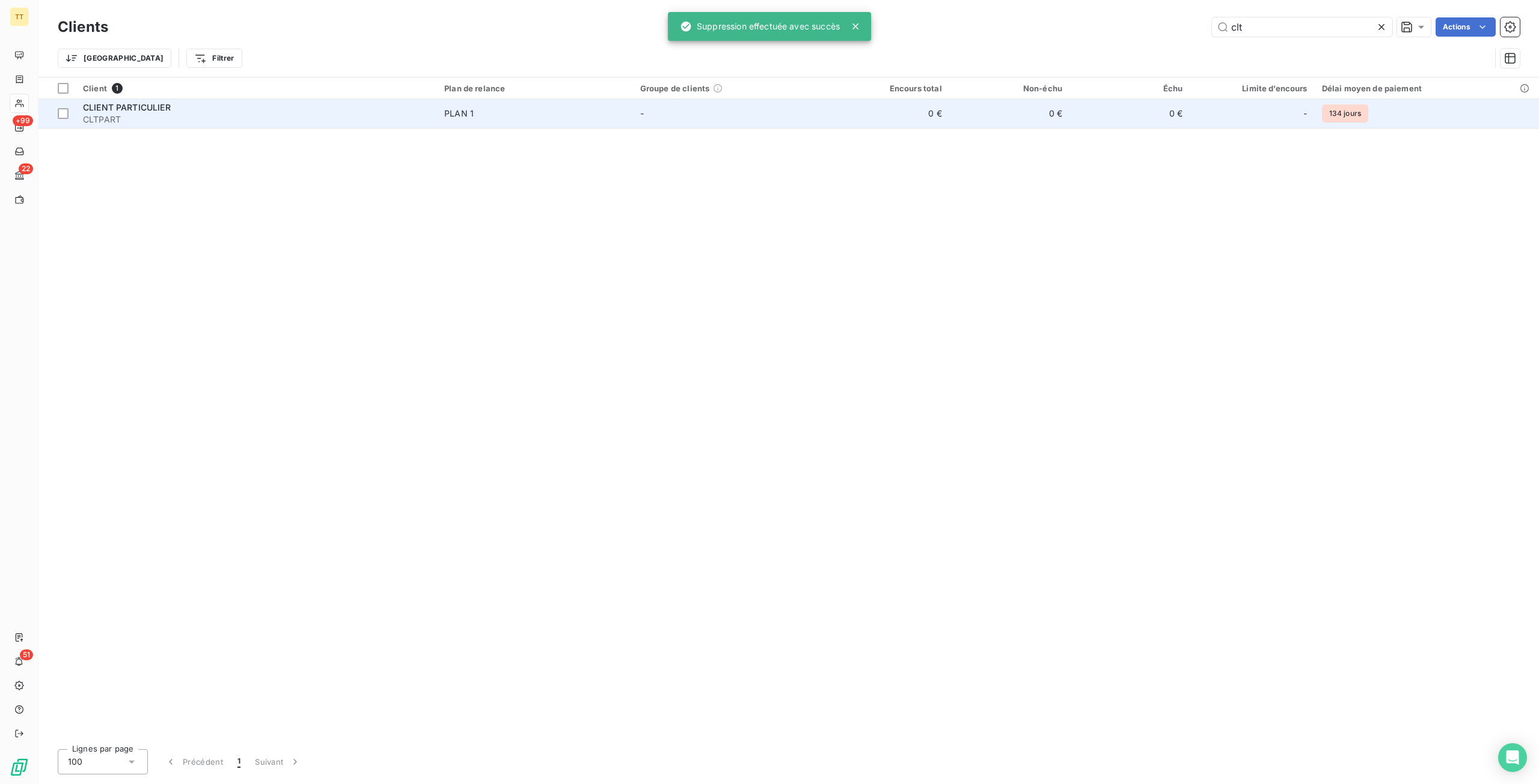
drag, startPoint x: 898, startPoint y: 114, endPoint x: 878, endPoint y: 119, distance: 20.6
click at [896, 114] on td "0 €" at bounding box center [889, 113] width 120 height 29
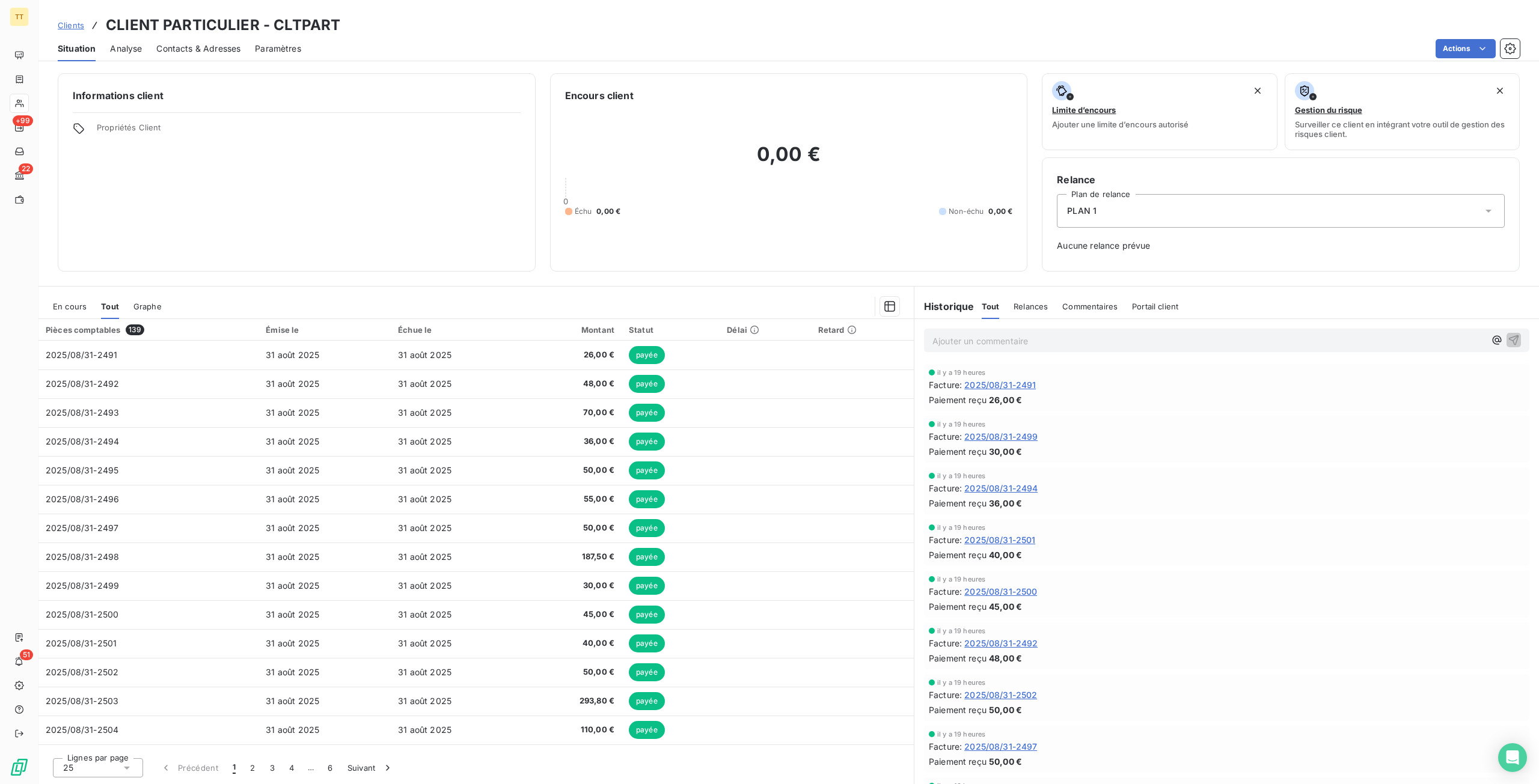
click at [119, 777] on div "25" at bounding box center [98, 767] width 91 height 19
click at [90, 744] on span "100" at bounding box center [84, 745] width 15 height 12
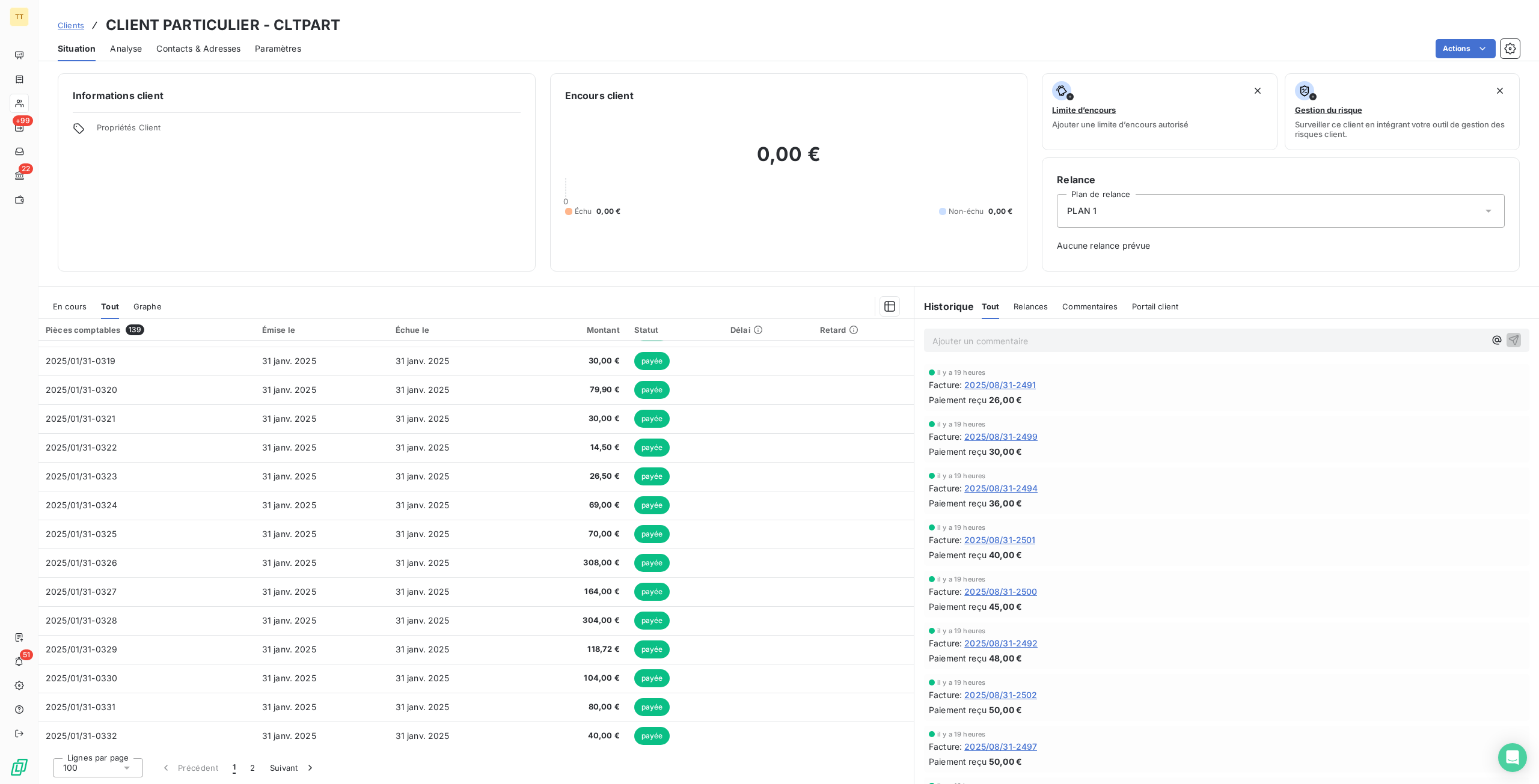
scroll to position [2477, 0]
click at [257, 775] on button "2" at bounding box center [252, 767] width 19 height 25
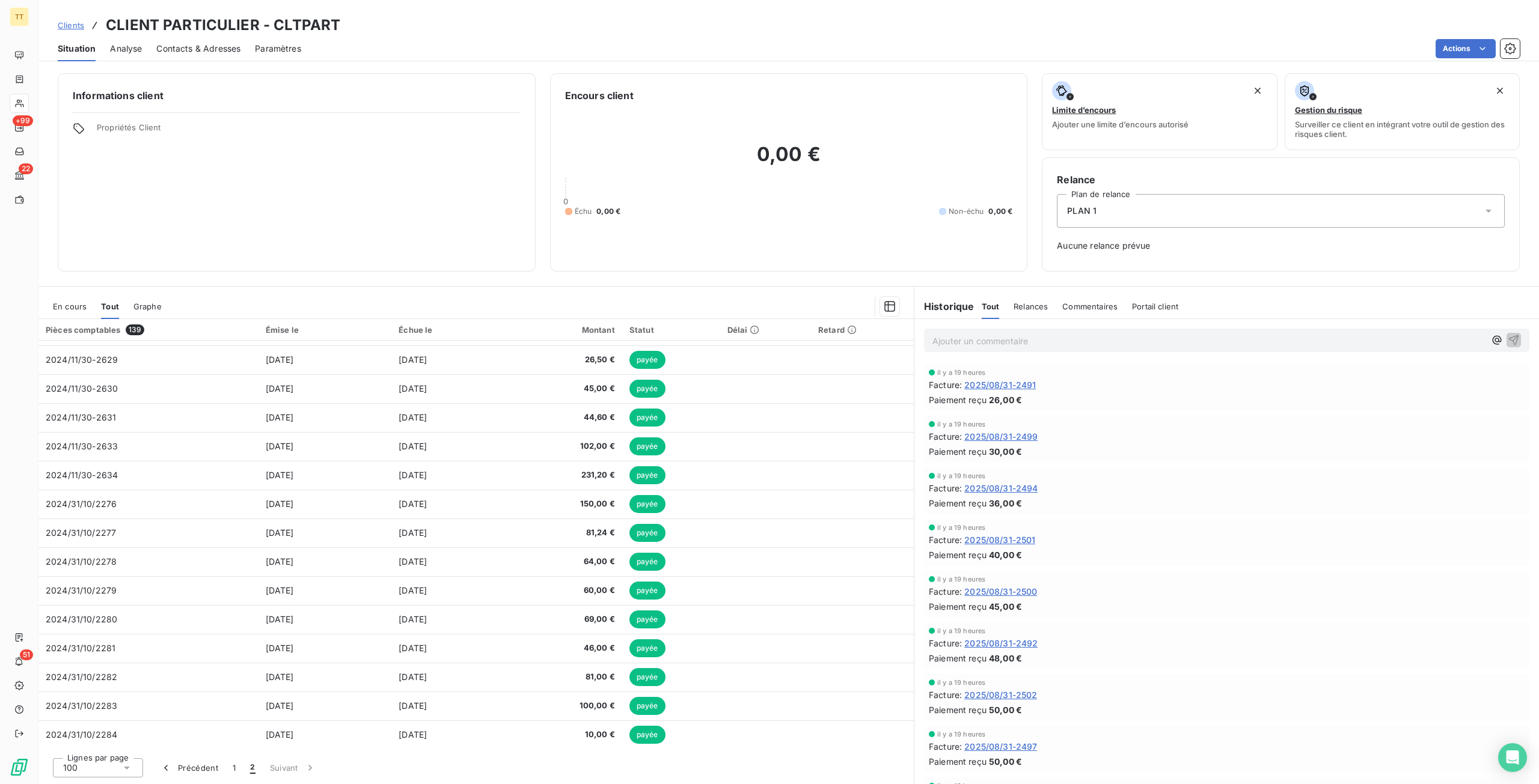
scroll to position [717, 0]
